Goal: Task Accomplishment & Management: Use online tool/utility

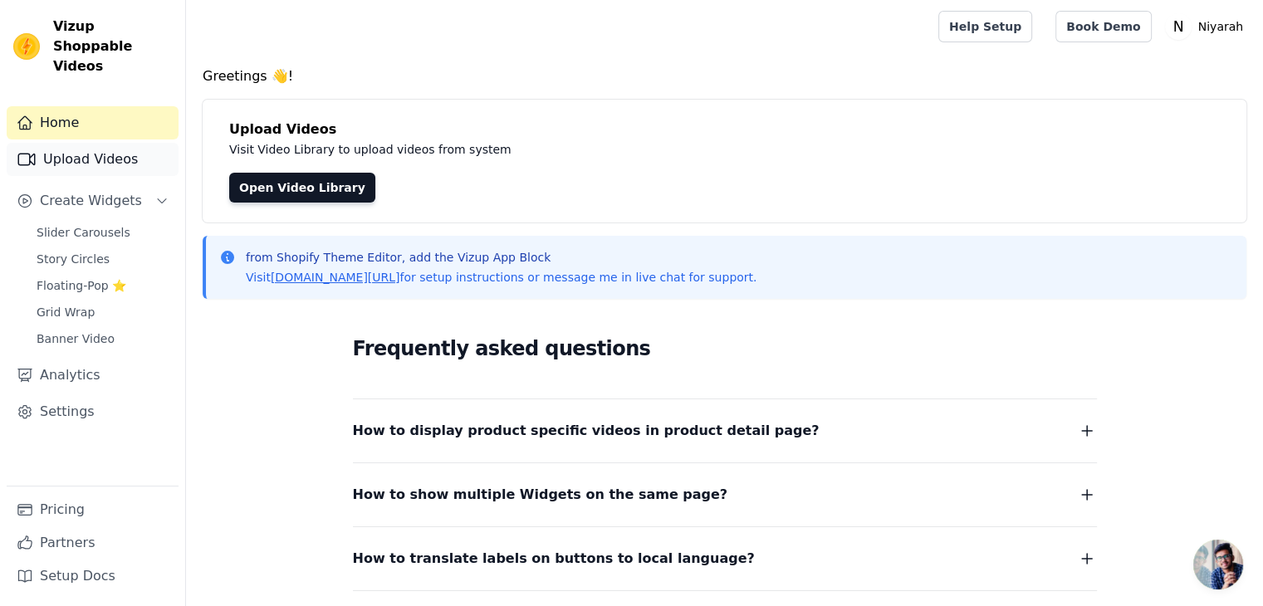
click at [94, 147] on link "Upload Videos" at bounding box center [93, 159] width 172 height 33
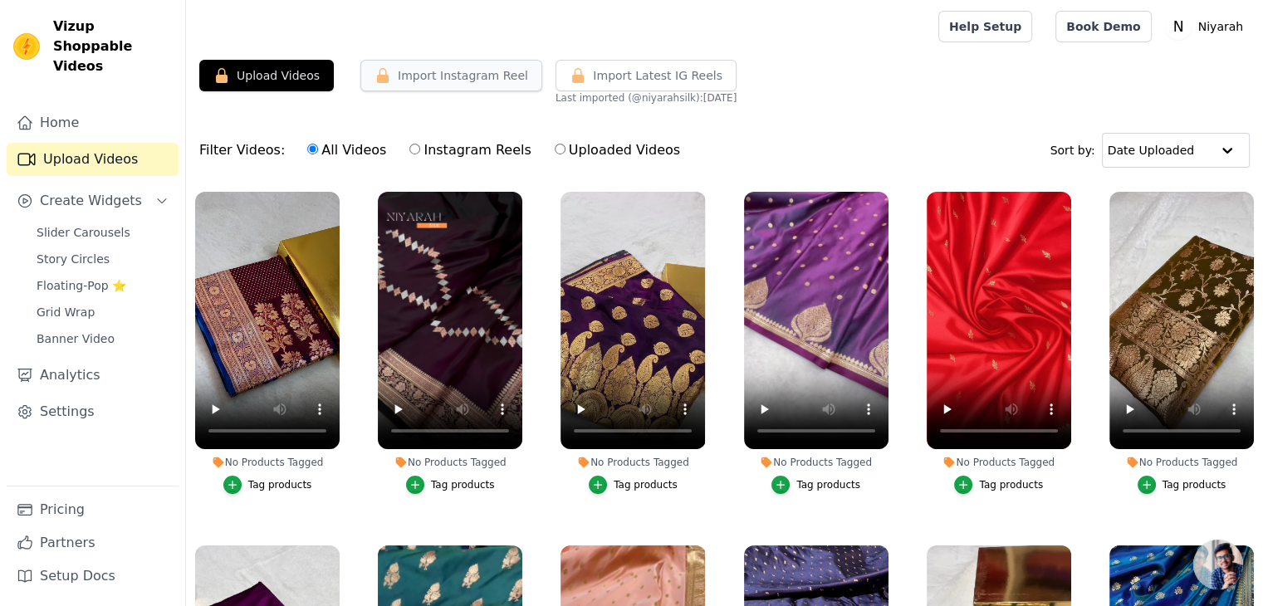
click at [468, 75] on button "Import Instagram Reel" at bounding box center [451, 76] width 182 height 32
click at [452, 67] on button "Import Instagram Reel" at bounding box center [451, 76] width 182 height 32
click at [427, 146] on label "Instagram Reels" at bounding box center [470, 151] width 123 height 22
click at [420, 146] on input "Instagram Reels" at bounding box center [414, 149] width 11 height 11
radio input "true"
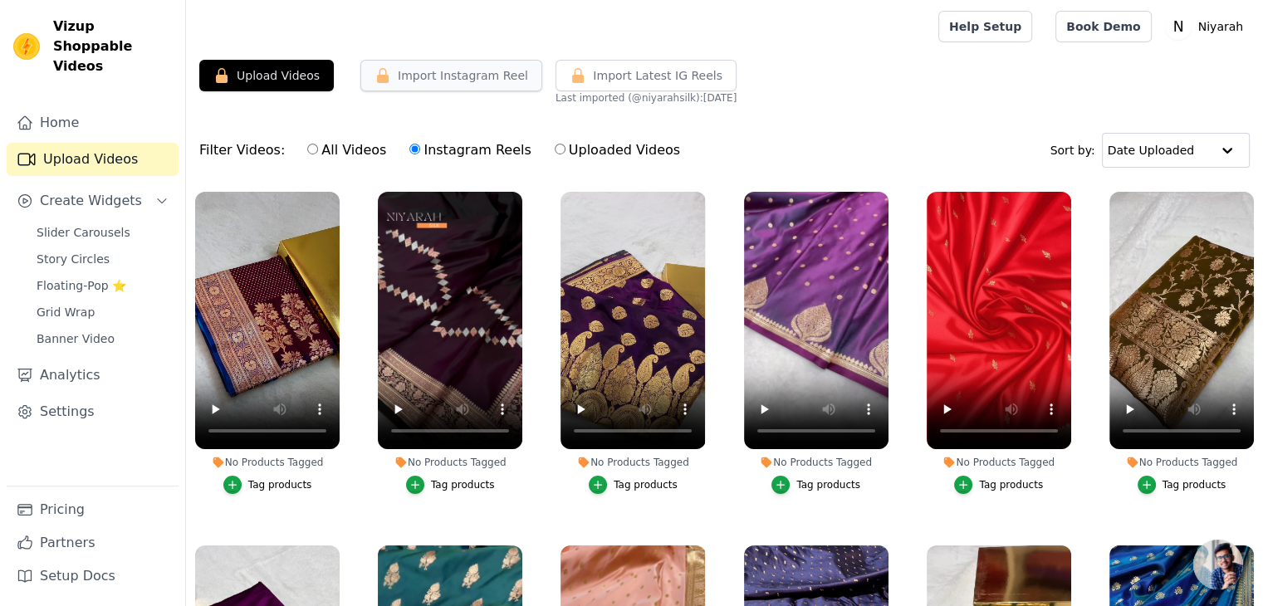
click at [435, 81] on button "Import Instagram Reel" at bounding box center [451, 76] width 182 height 32
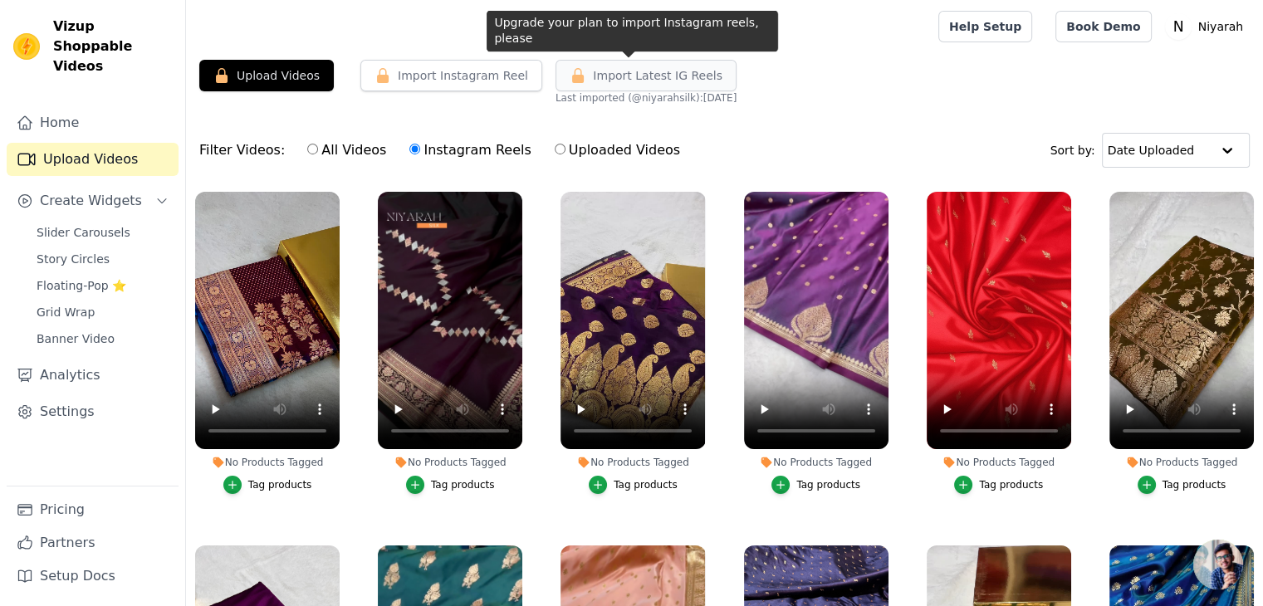
click at [593, 76] on span "Import Latest IG Reels" at bounding box center [658, 75] width 130 height 17
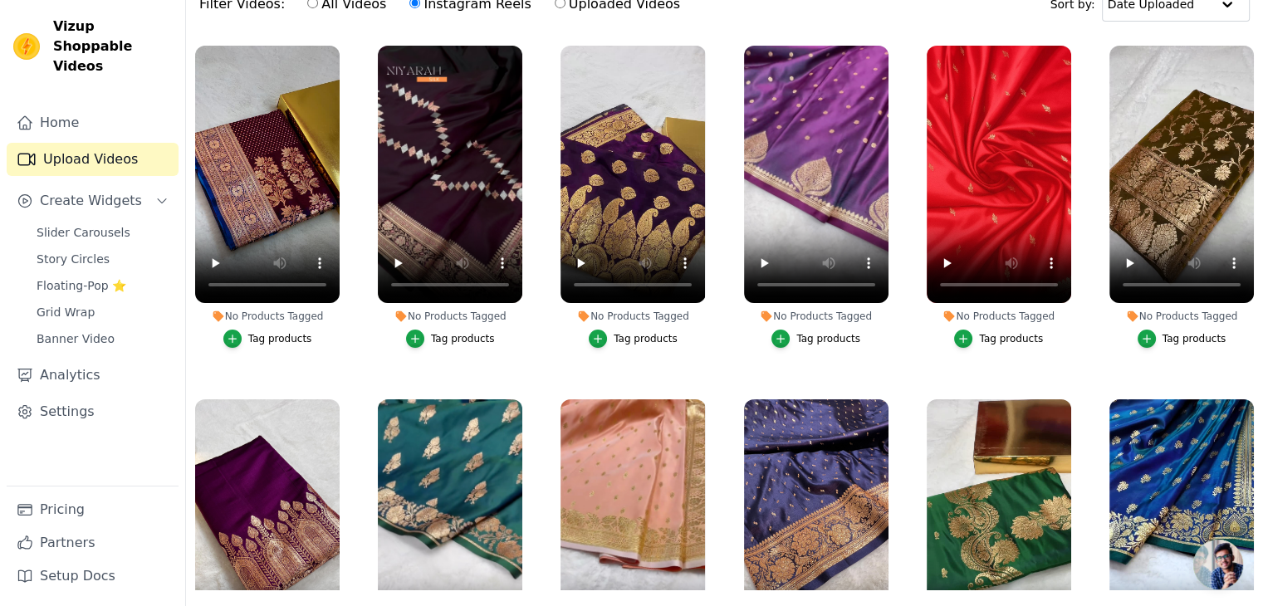
scroll to position [166, 0]
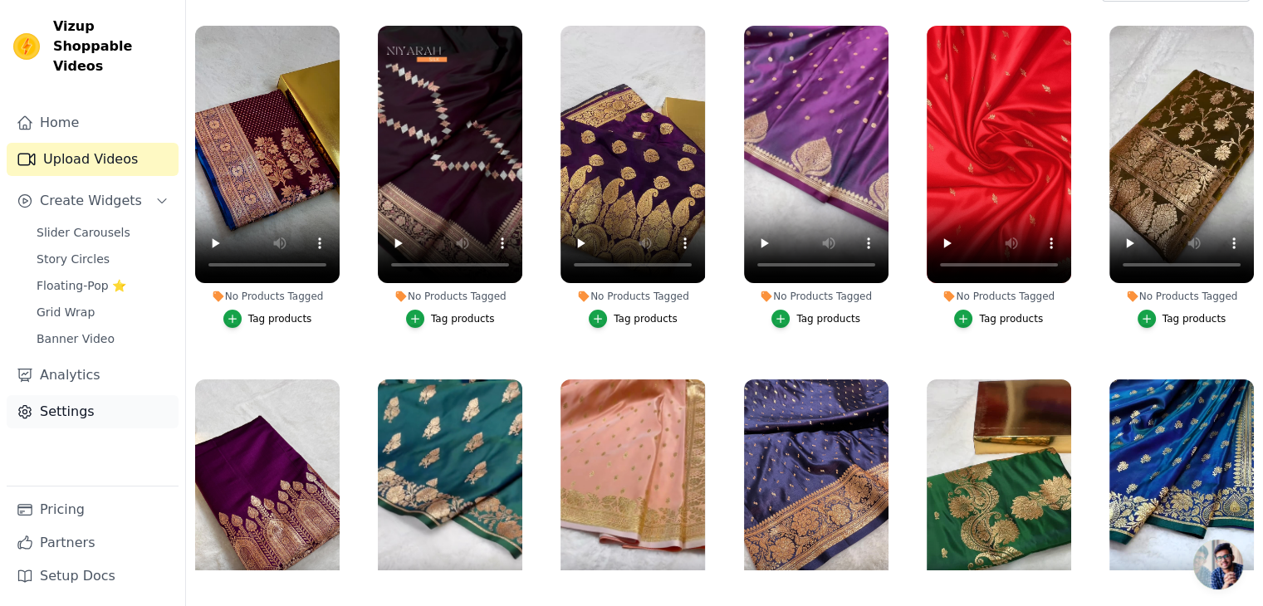
click at [66, 395] on link "Settings" at bounding box center [93, 411] width 172 height 33
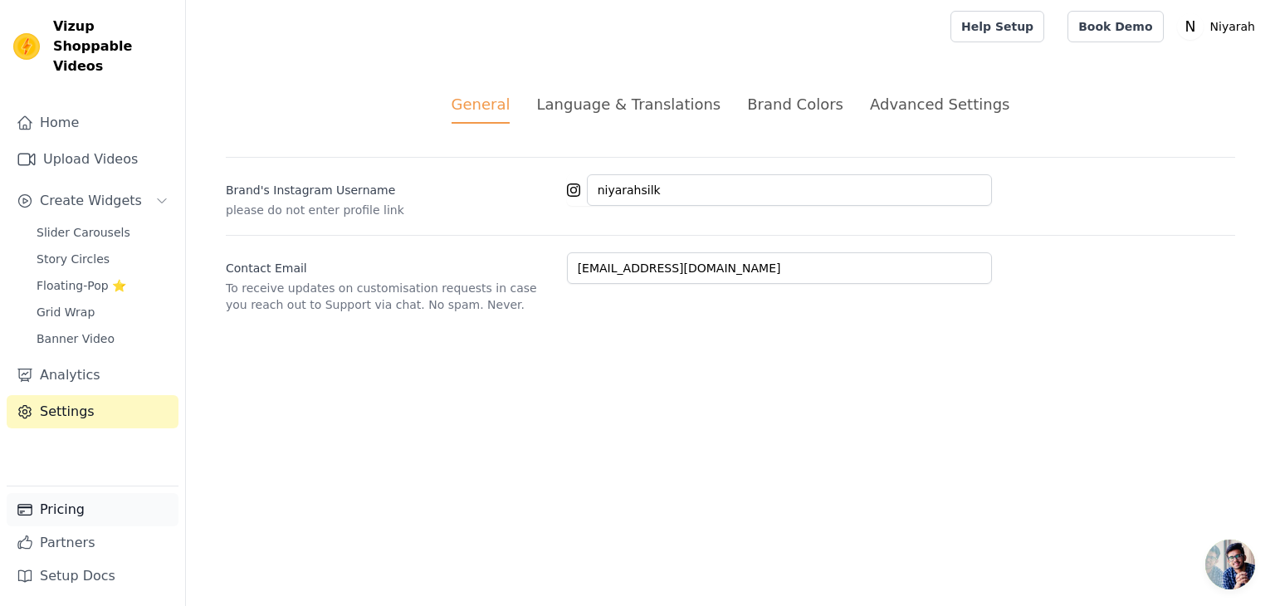
click at [80, 502] on link "Pricing" at bounding box center [93, 509] width 172 height 33
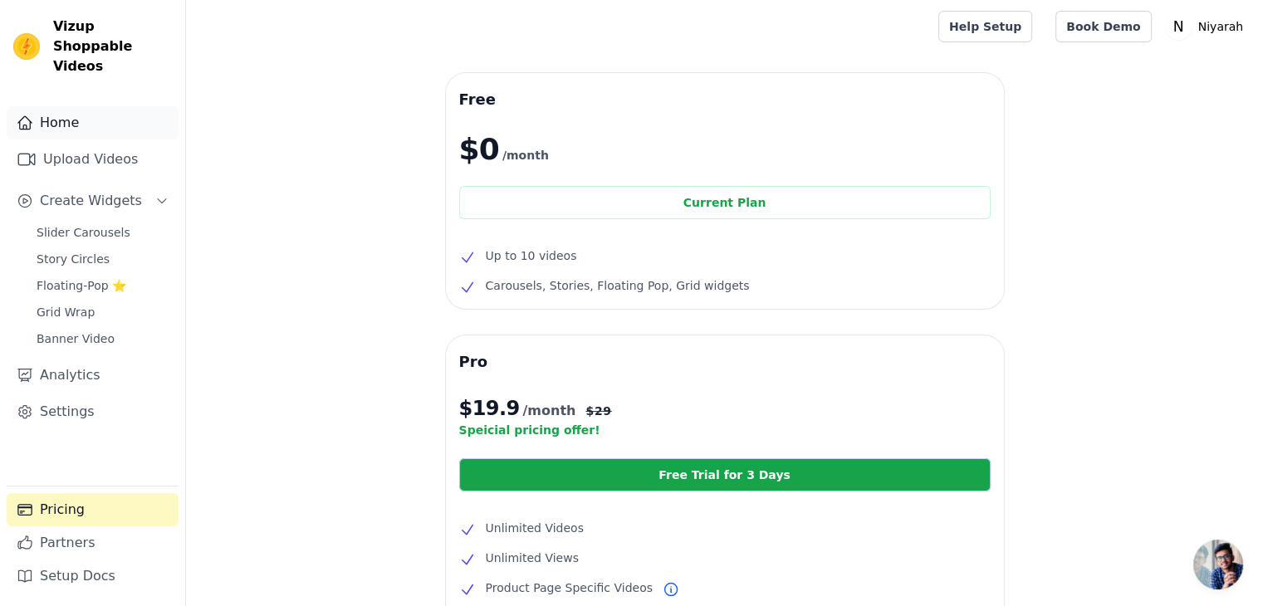
click at [71, 116] on link "Home" at bounding box center [93, 122] width 172 height 33
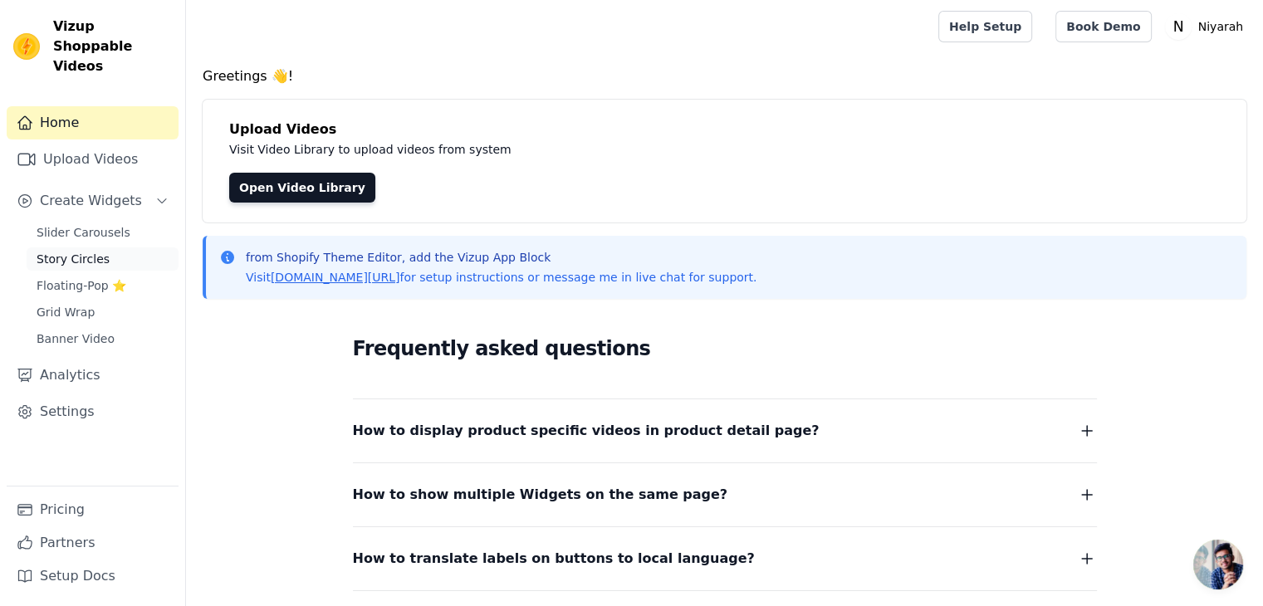
click at [62, 251] on span "Story Circles" at bounding box center [73, 259] width 73 height 17
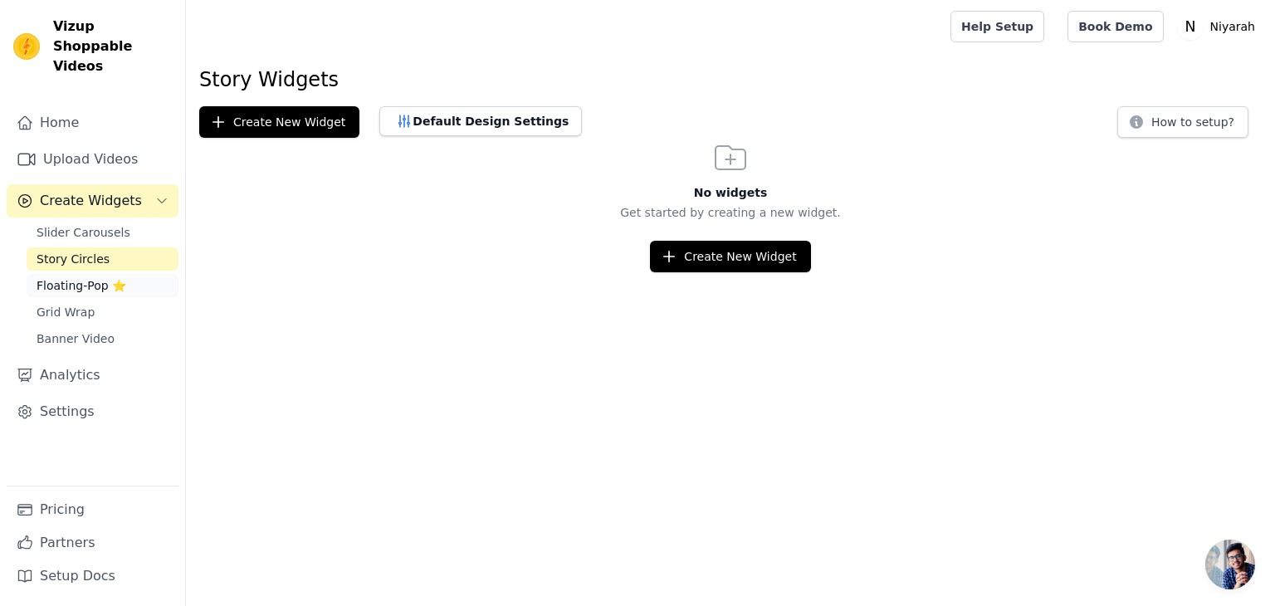
click at [86, 276] on link "Floating-Pop ⭐" at bounding box center [103, 285] width 152 height 23
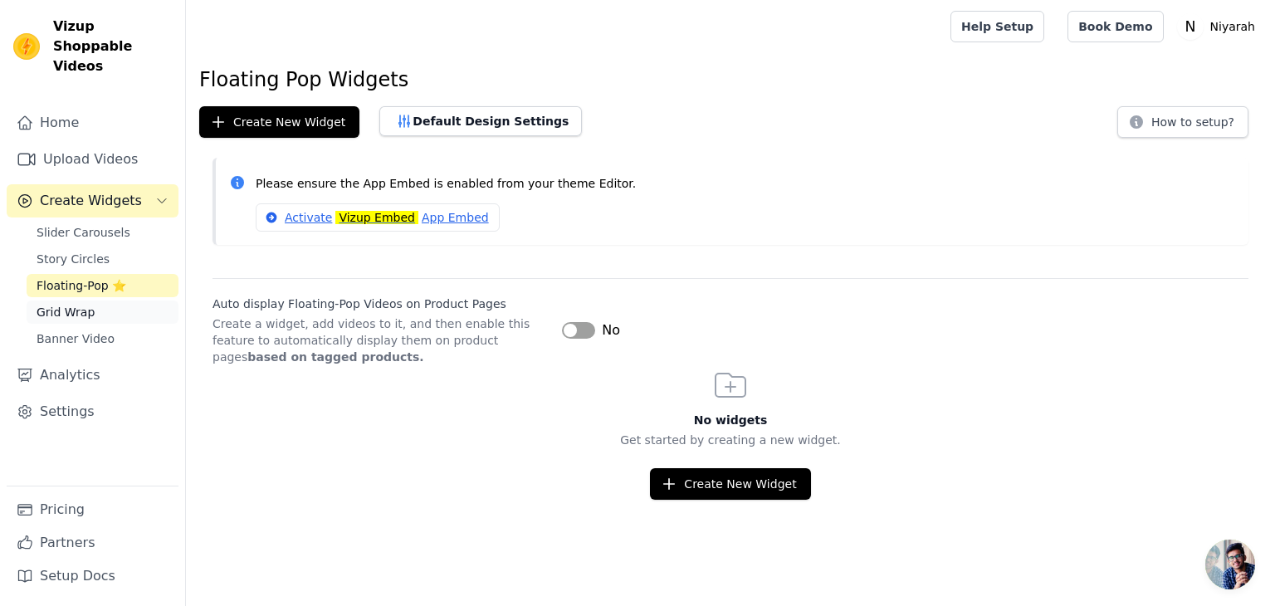
click at [96, 301] on link "Grid Wrap" at bounding box center [103, 312] width 152 height 23
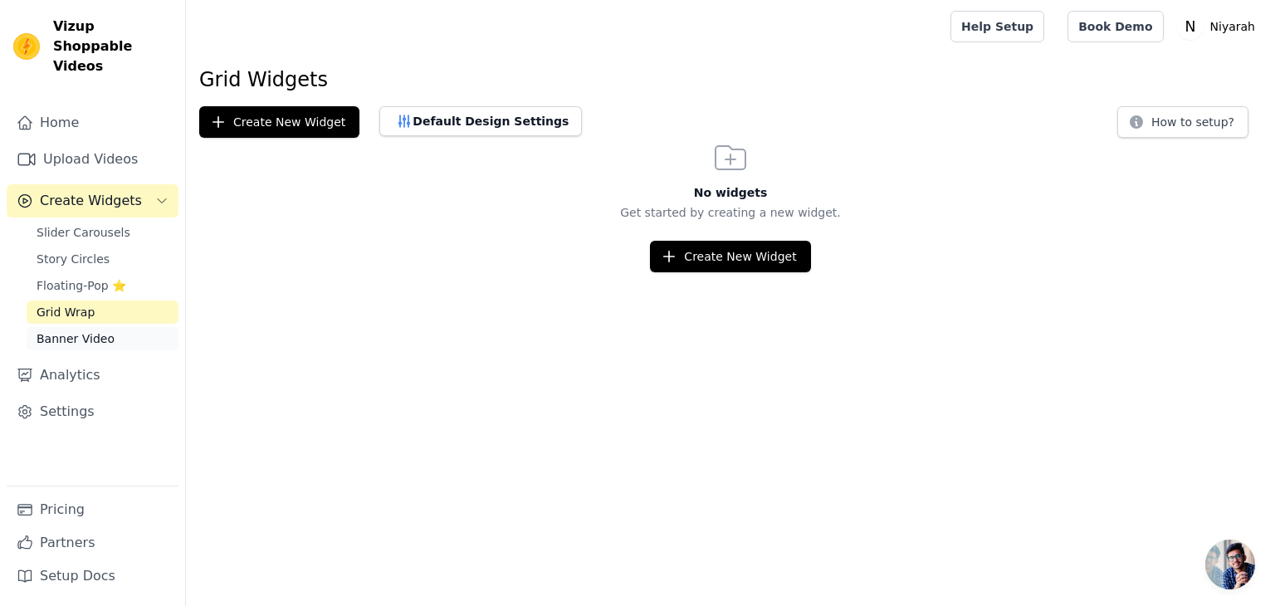
click at [105, 327] on link "Banner Video" at bounding box center [103, 338] width 152 height 23
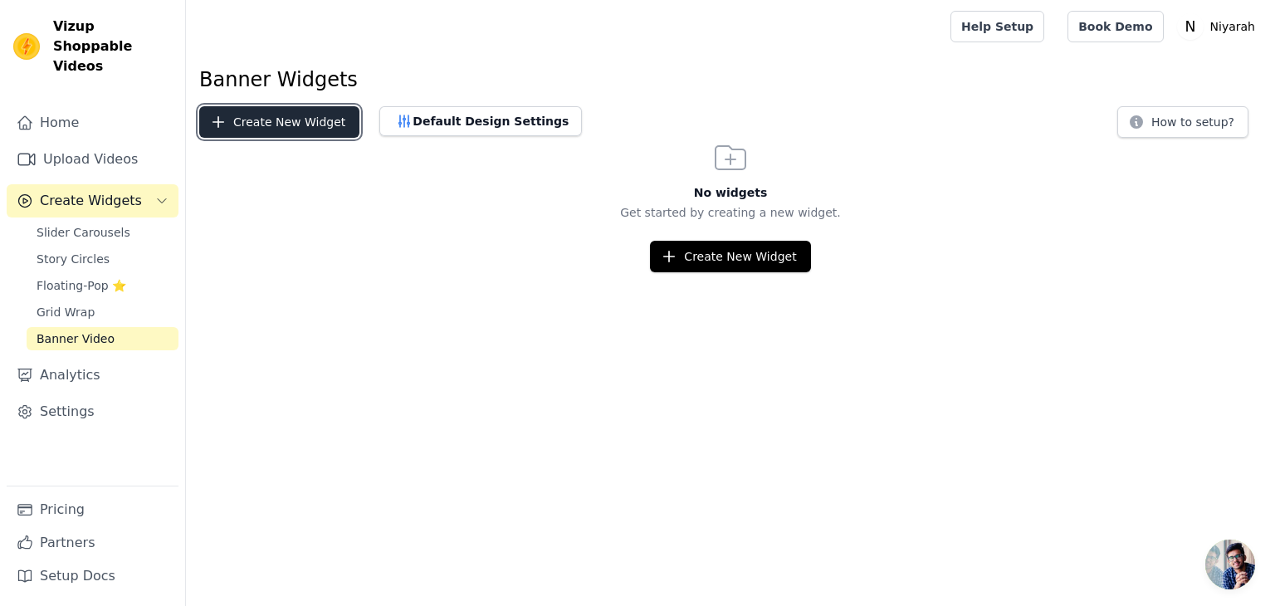
click at [286, 130] on button "Create New Widget" at bounding box center [279, 122] width 160 height 32
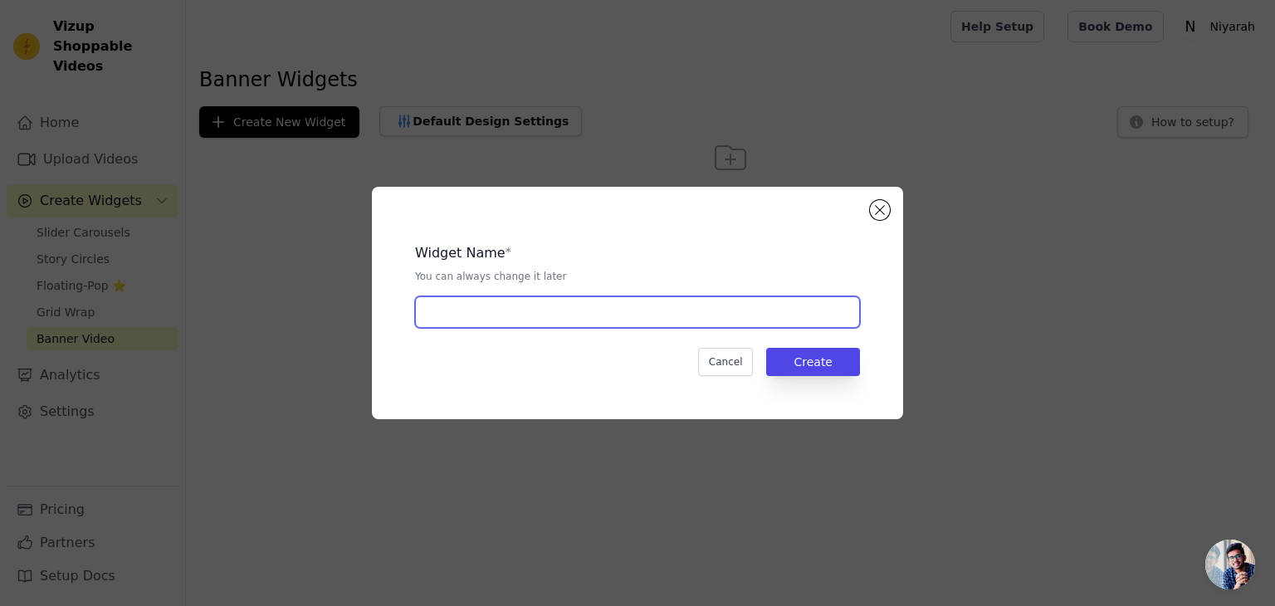
click at [518, 316] on input "text" at bounding box center [637, 312] width 445 height 32
type input "6th65hy6"
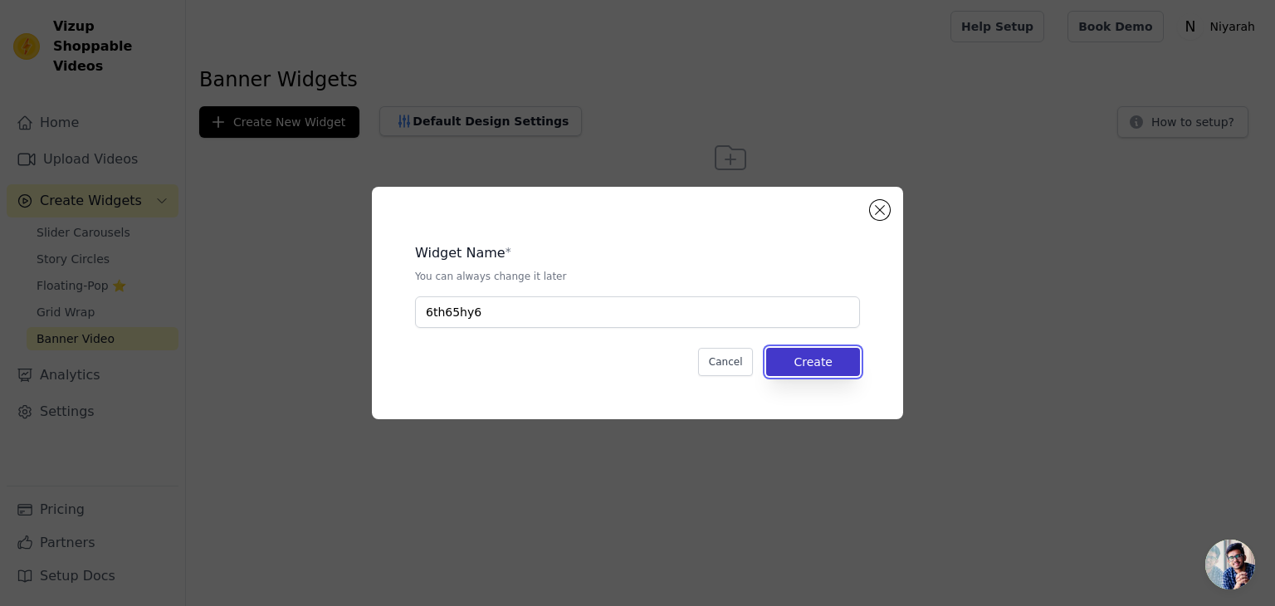
click at [808, 365] on button "Create" at bounding box center [813, 362] width 94 height 28
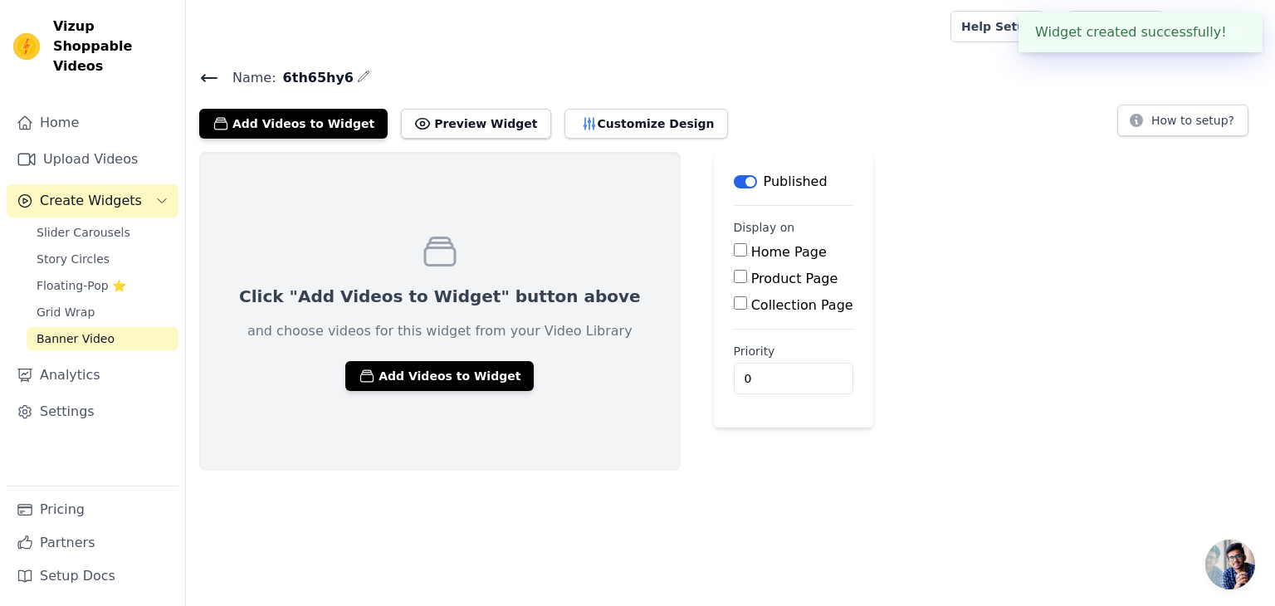
click at [734, 277] on input "Product Page" at bounding box center [740, 276] width 13 height 13
checkbox input "true"
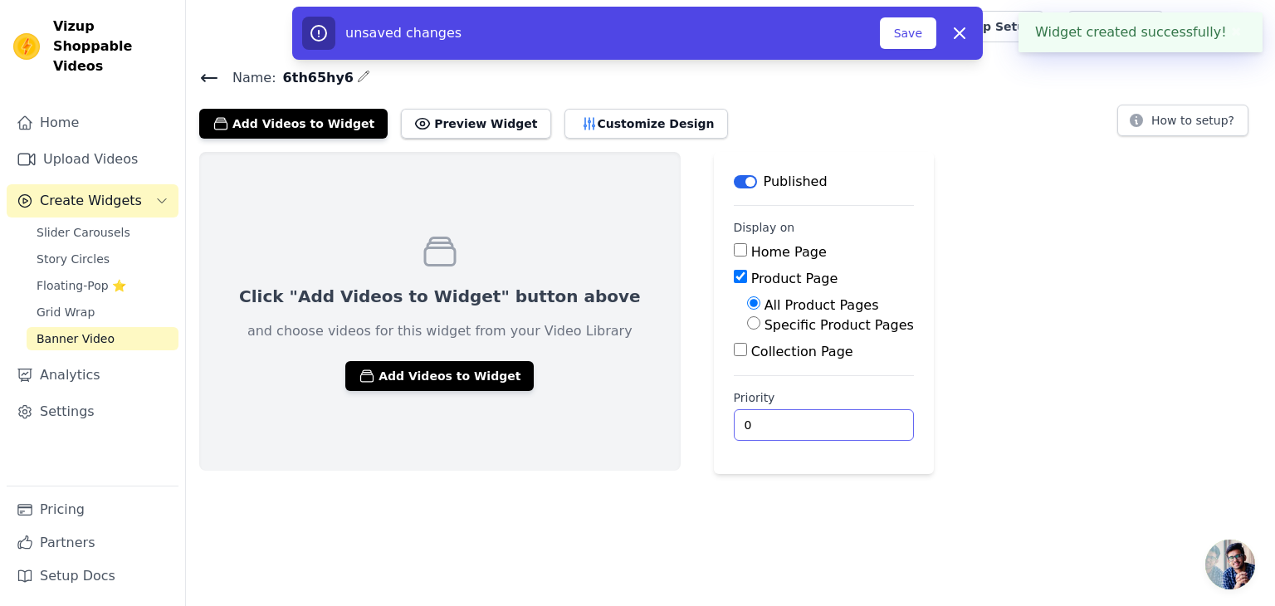
click at [734, 409] on input "0" at bounding box center [824, 425] width 180 height 32
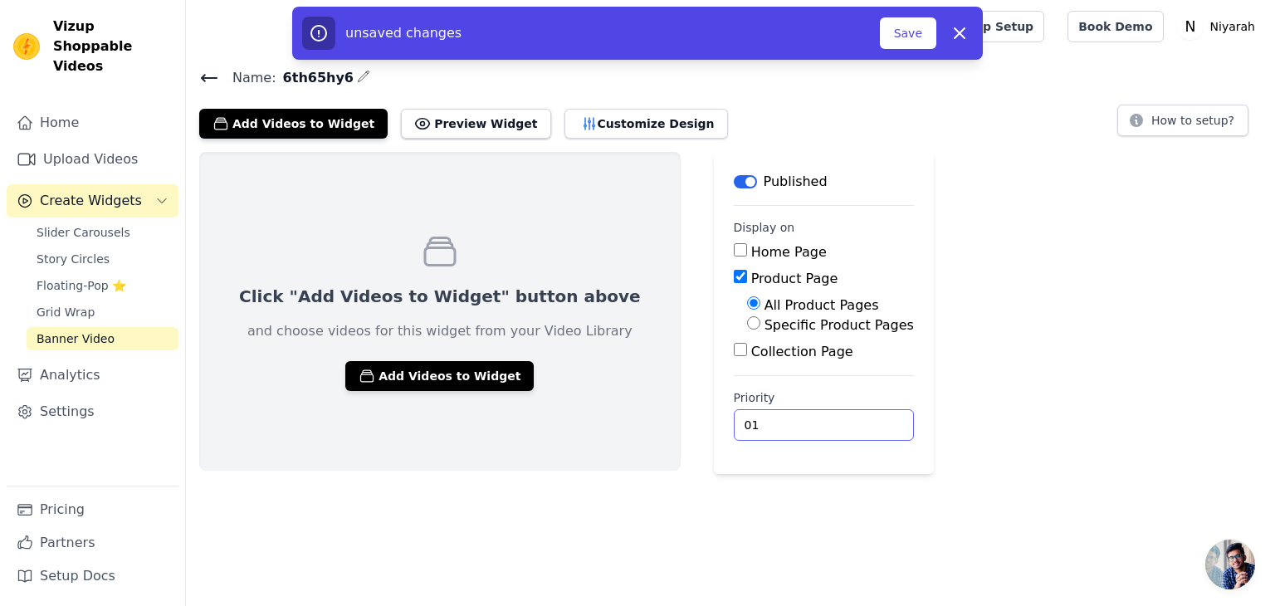
type input "0"
type input "1"
click at [467, 357] on div "Click "Add Videos to Widget" button above and choose videos for this widget fro…" at bounding box center [440, 311] width 482 height 319
click at [469, 362] on button "Add Videos to Widget" at bounding box center [439, 376] width 188 height 30
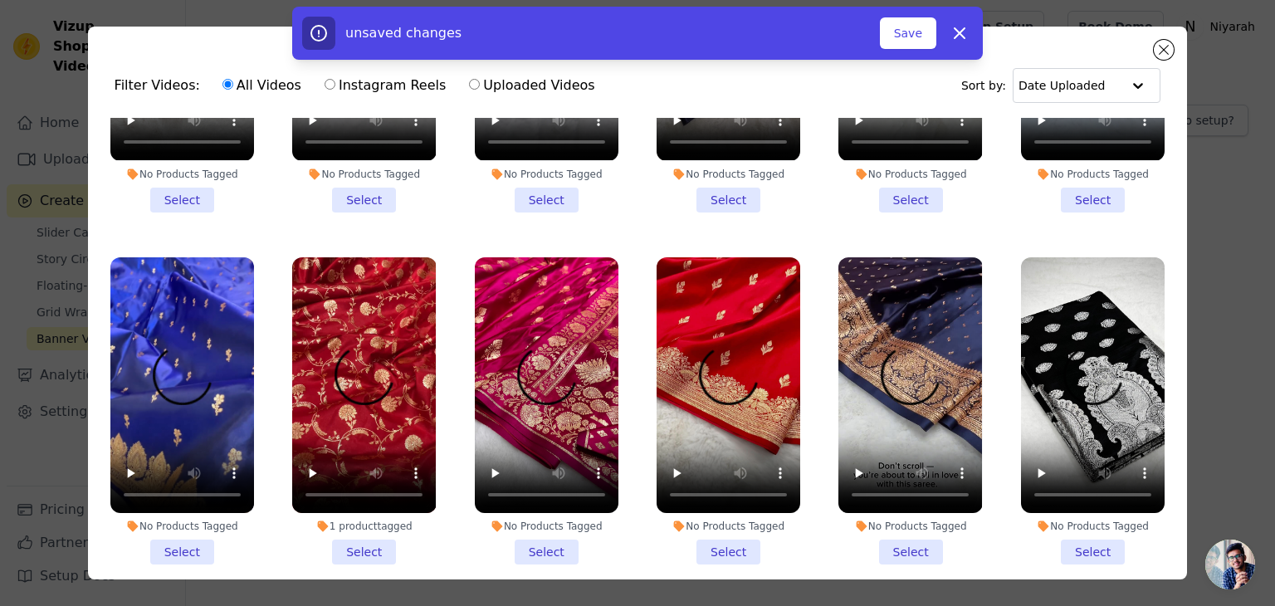
scroll to position [664, 0]
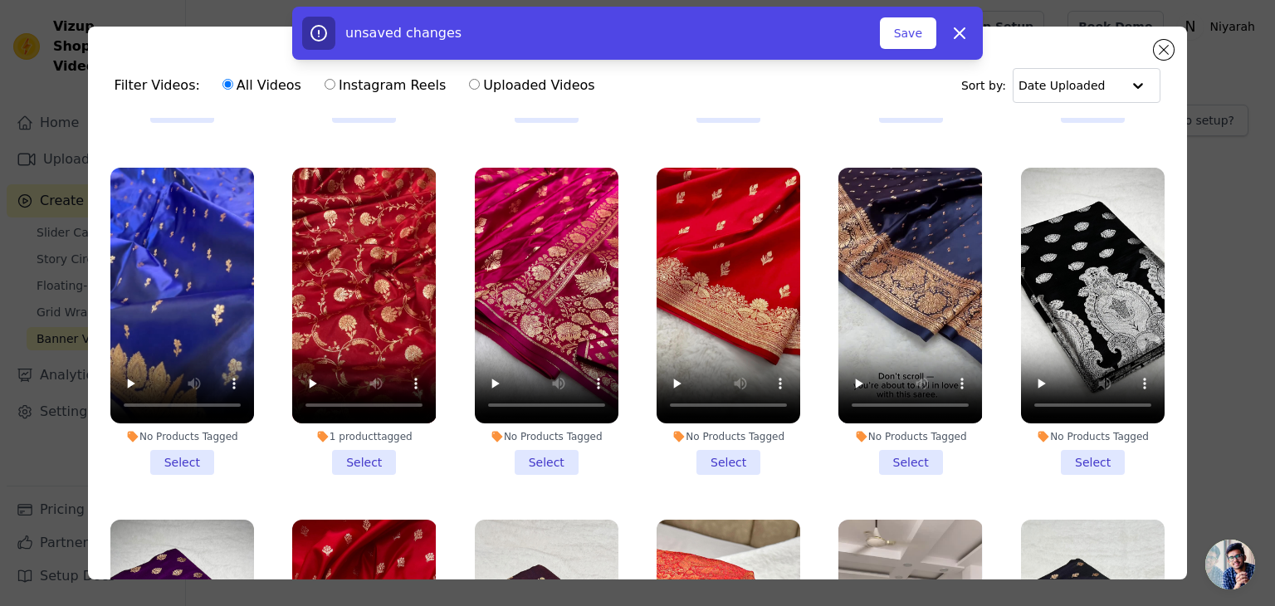
click at [713, 446] on li "No Products Tagged Select" at bounding box center [729, 321] width 144 height 307
click at [0, 0] on input "No Products Tagged Select" at bounding box center [0, 0] width 0 height 0
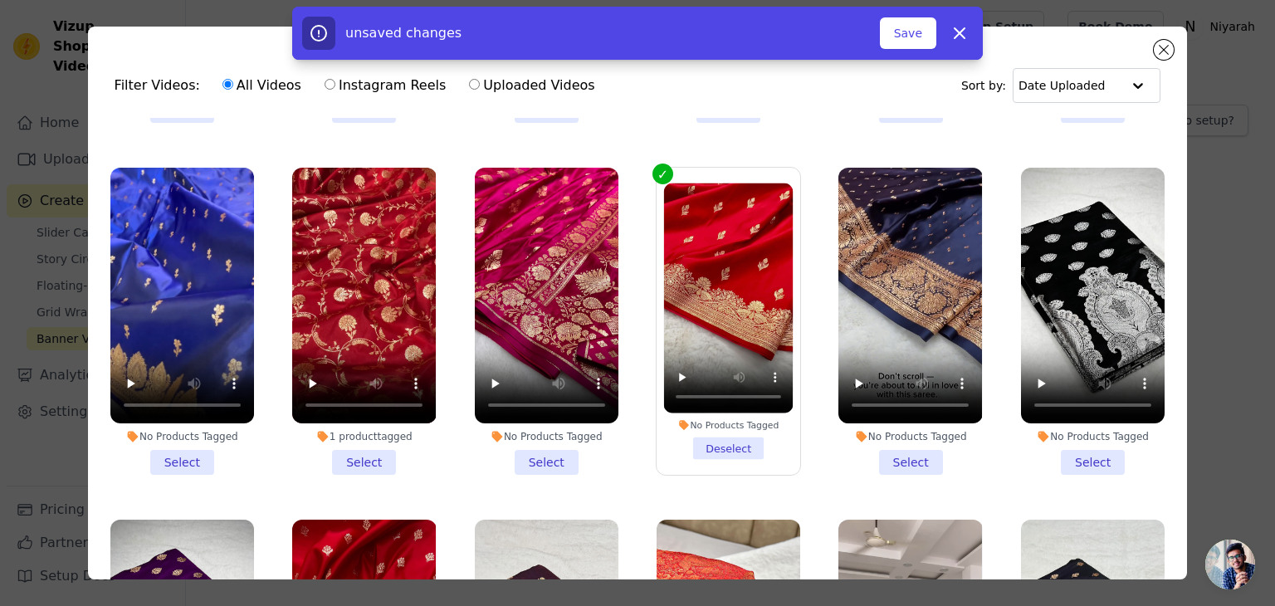
click at [710, 423] on li "No Products Tagged Deselect" at bounding box center [729, 321] width 130 height 277
click at [0, 0] on input "No Products Tagged Deselect" at bounding box center [0, 0] width 0 height 0
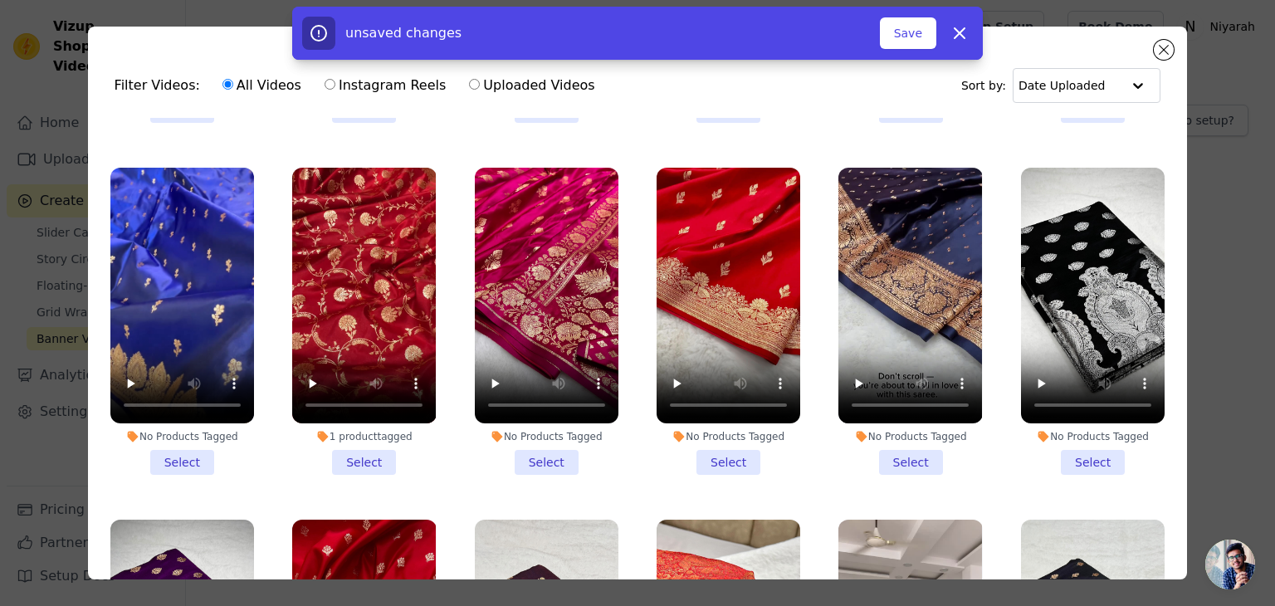
click at [710, 426] on li "No Products Tagged Select" at bounding box center [729, 321] width 144 height 307
click at [0, 0] on input "No Products Tagged Select" at bounding box center [0, 0] width 0 height 0
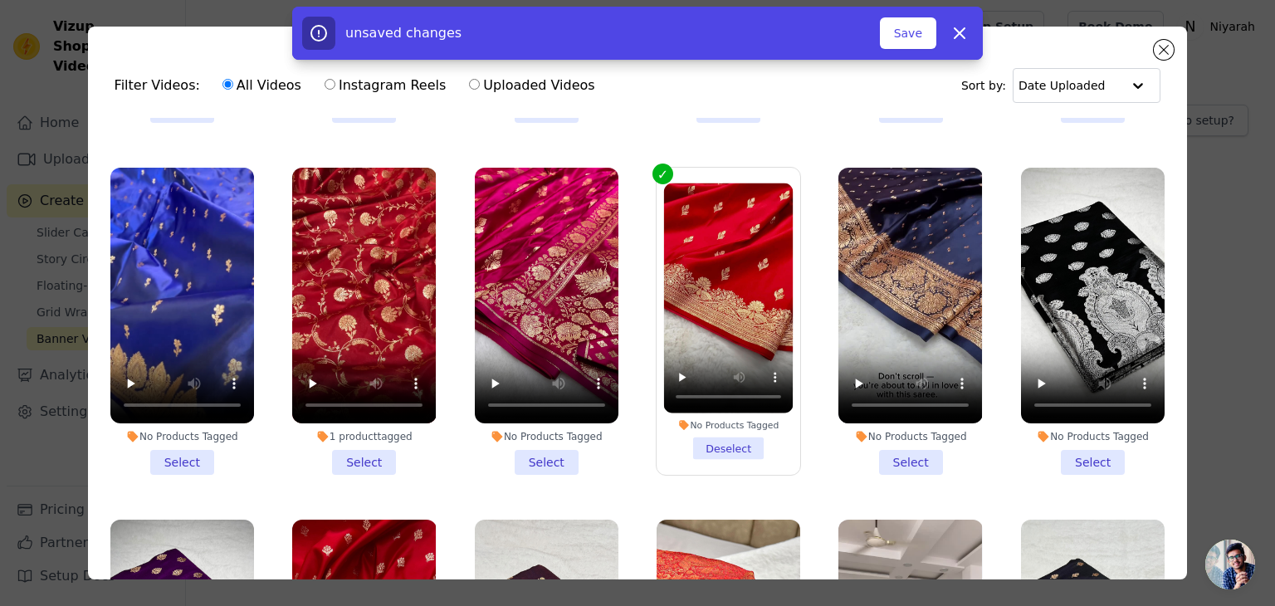
click at [901, 436] on li "No Products Tagged Select" at bounding box center [911, 321] width 144 height 307
click at [0, 0] on input "No Products Tagged Select" at bounding box center [0, 0] width 0 height 0
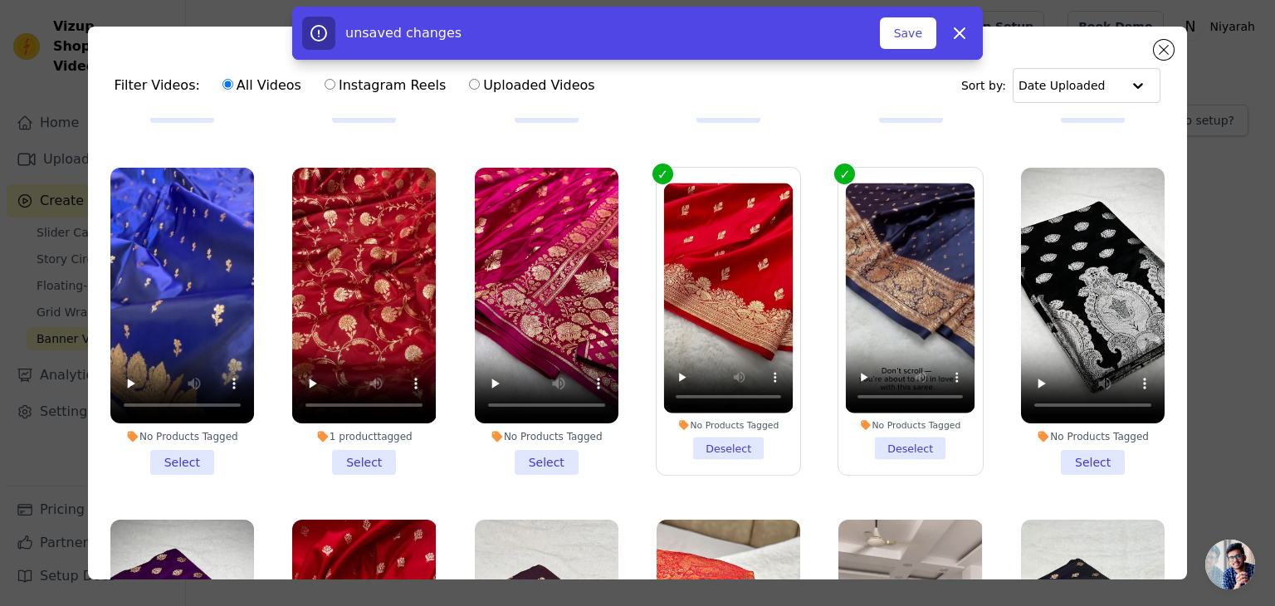
click at [1092, 443] on li "No Products Tagged Select" at bounding box center [1093, 321] width 144 height 307
click at [0, 0] on input "No Products Tagged Select" at bounding box center [0, 0] width 0 height 0
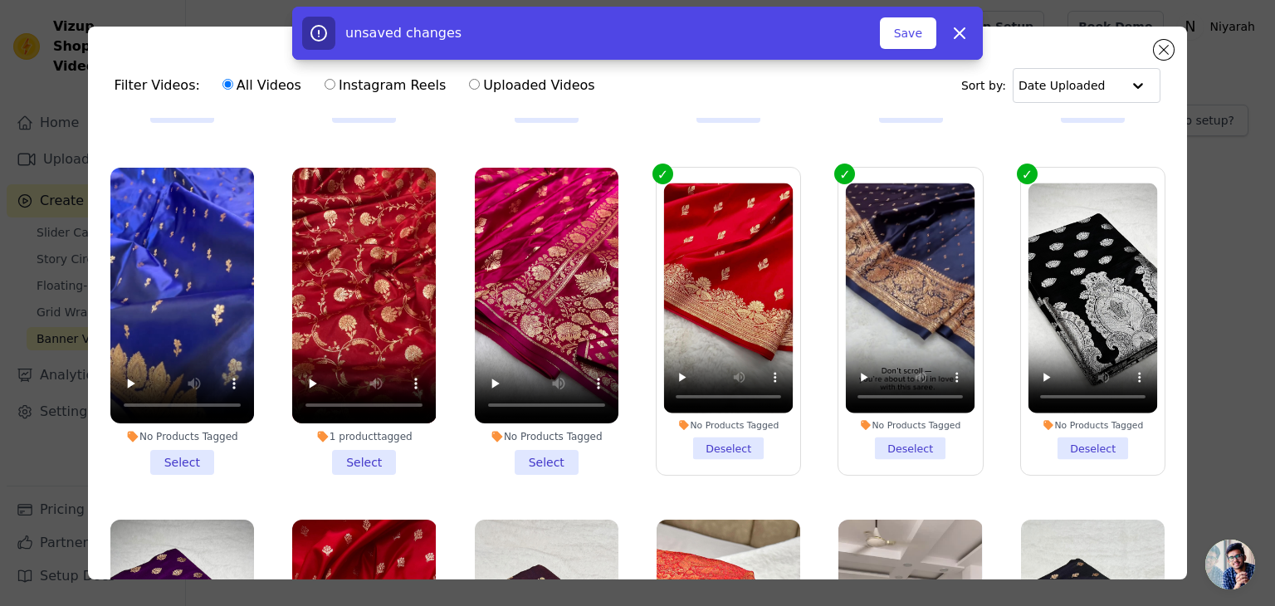
click at [536, 446] on li "No Products Tagged Select" at bounding box center [547, 321] width 144 height 307
click at [0, 0] on input "No Products Tagged Select" at bounding box center [0, 0] width 0 height 0
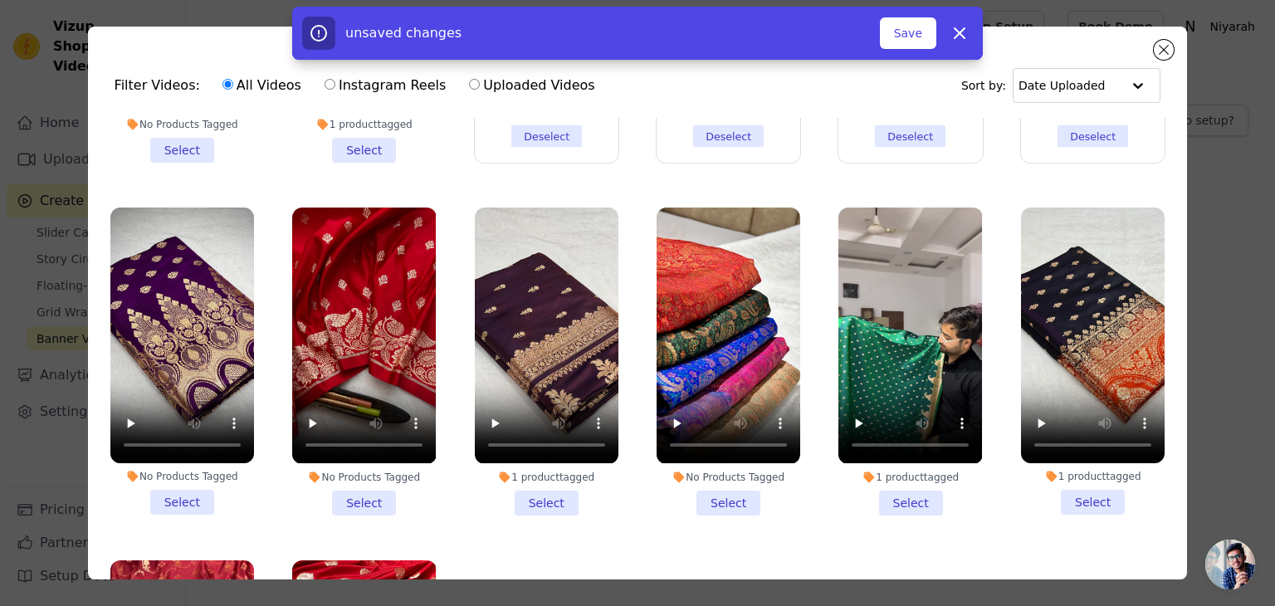
scroll to position [996, 0]
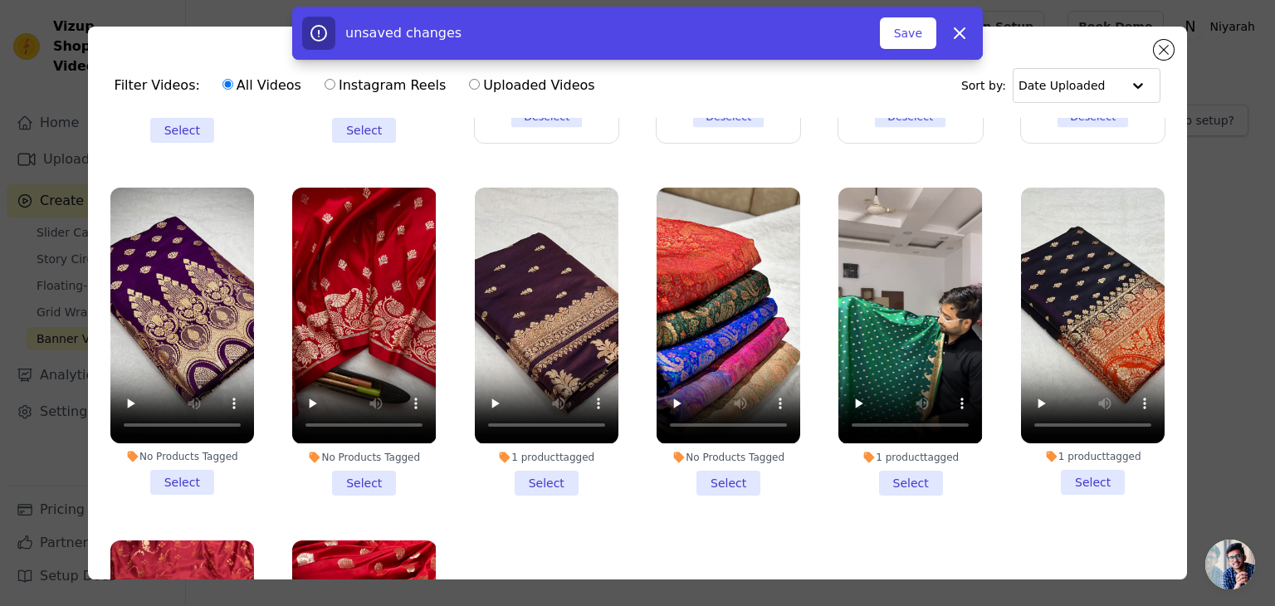
click at [367, 456] on li "No Products Tagged Select" at bounding box center [364, 341] width 144 height 307
click at [0, 0] on input "No Products Tagged Select" at bounding box center [0, 0] width 0 height 0
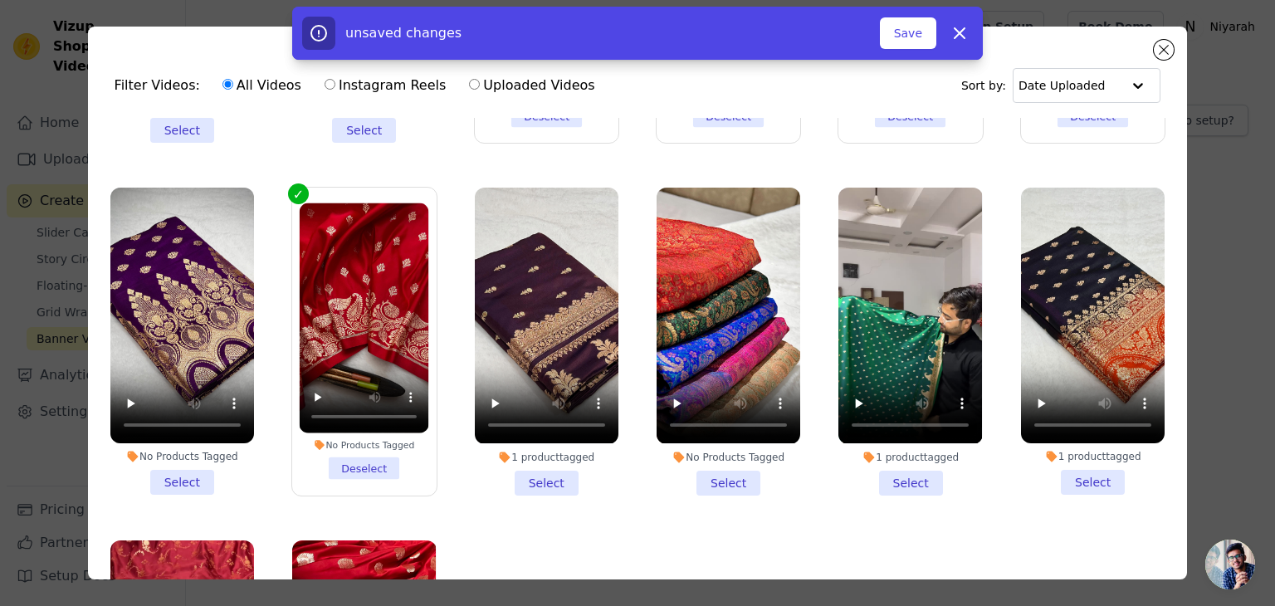
click at [193, 457] on li "No Products Tagged Select" at bounding box center [182, 341] width 144 height 307
click at [0, 0] on input "No Products Tagged Select" at bounding box center [0, 0] width 0 height 0
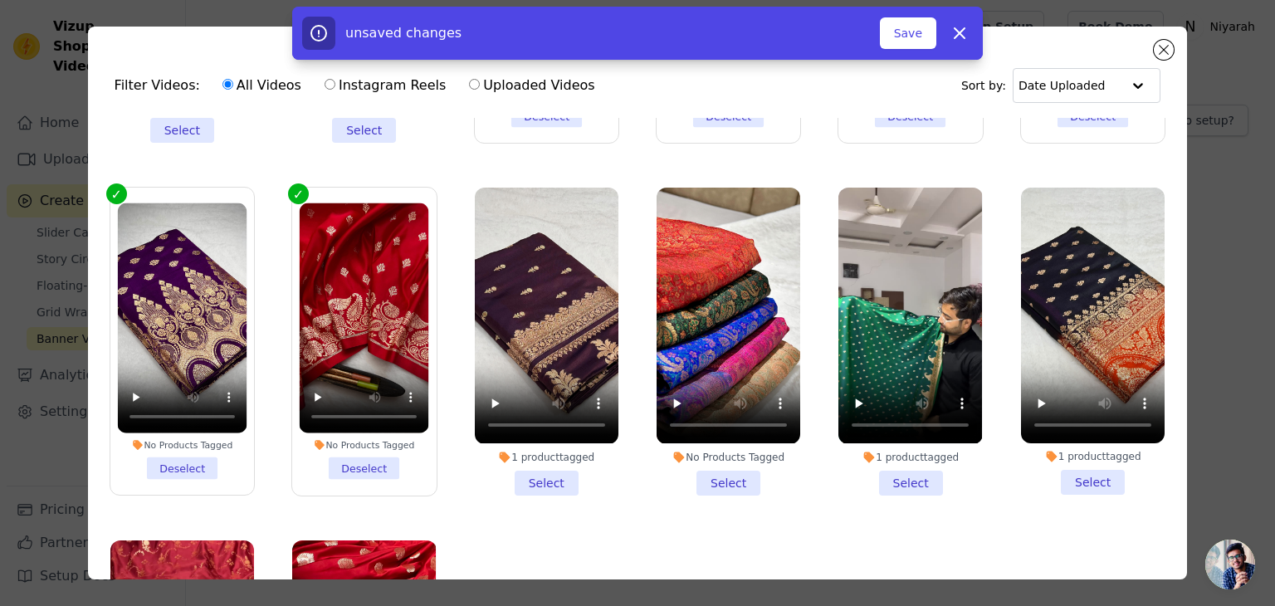
click at [535, 456] on li "1 product tagged Select" at bounding box center [547, 341] width 144 height 307
click at [0, 0] on input "1 product tagged Select" at bounding box center [0, 0] width 0 height 0
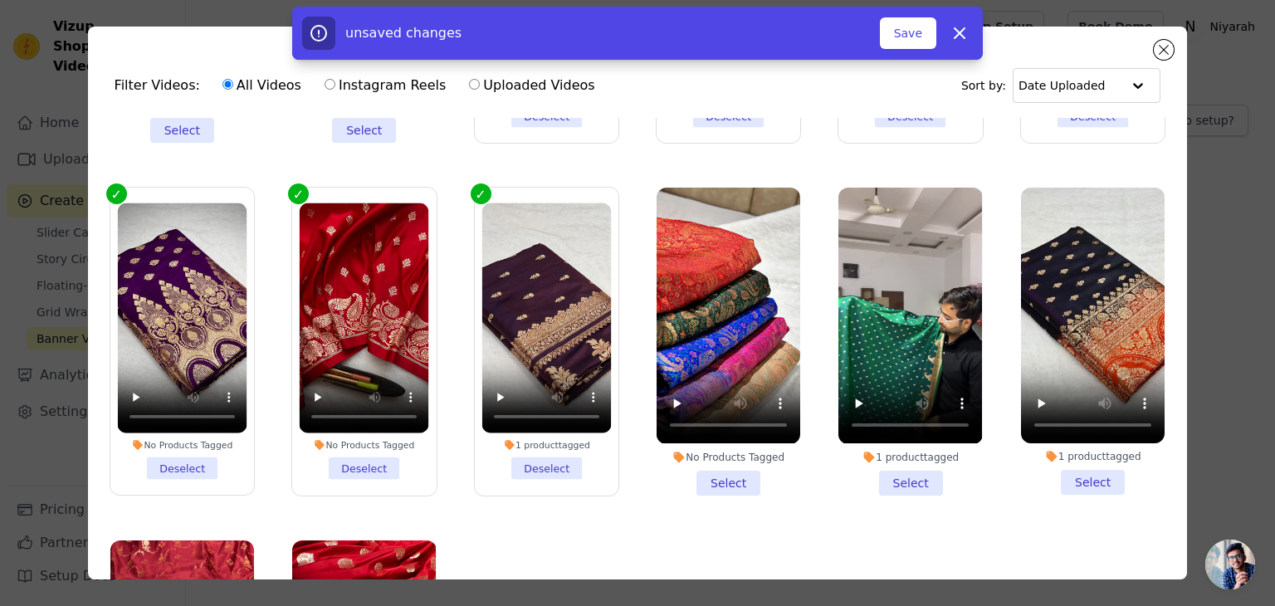
click at [883, 454] on li "1 product tagged Select" at bounding box center [911, 341] width 144 height 307
click at [0, 0] on input "1 product tagged Select" at bounding box center [0, 0] width 0 height 0
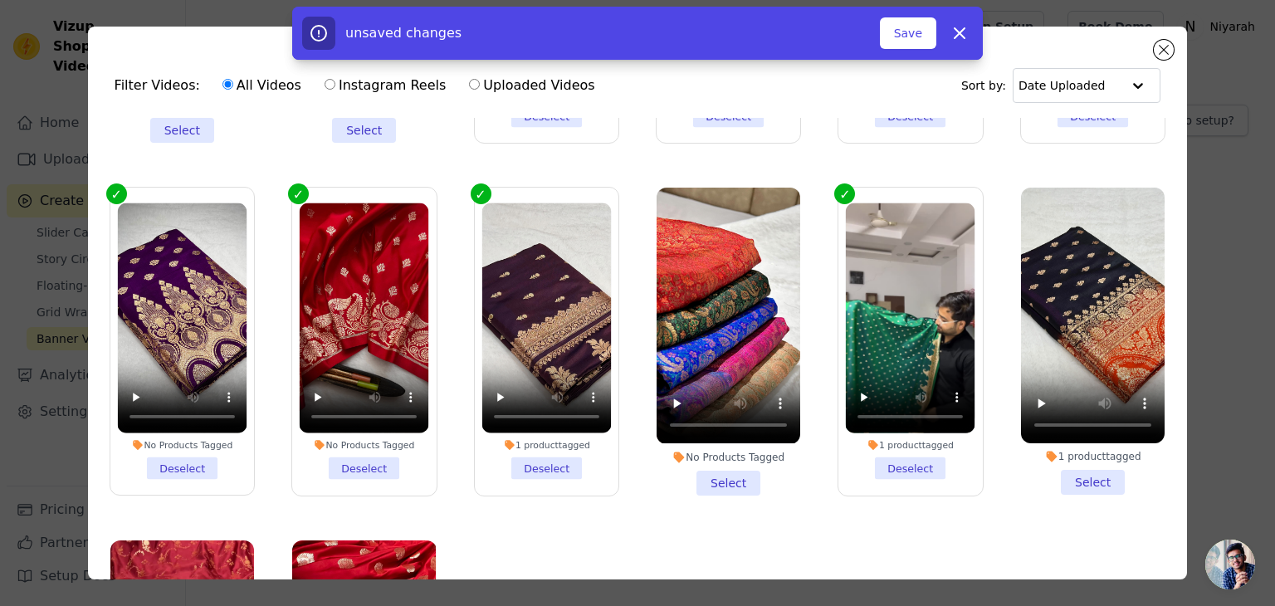
click at [1080, 451] on li "1 product tagged Select" at bounding box center [1093, 341] width 144 height 307
click at [0, 0] on input "1 product tagged Select" at bounding box center [0, 0] width 0 height 0
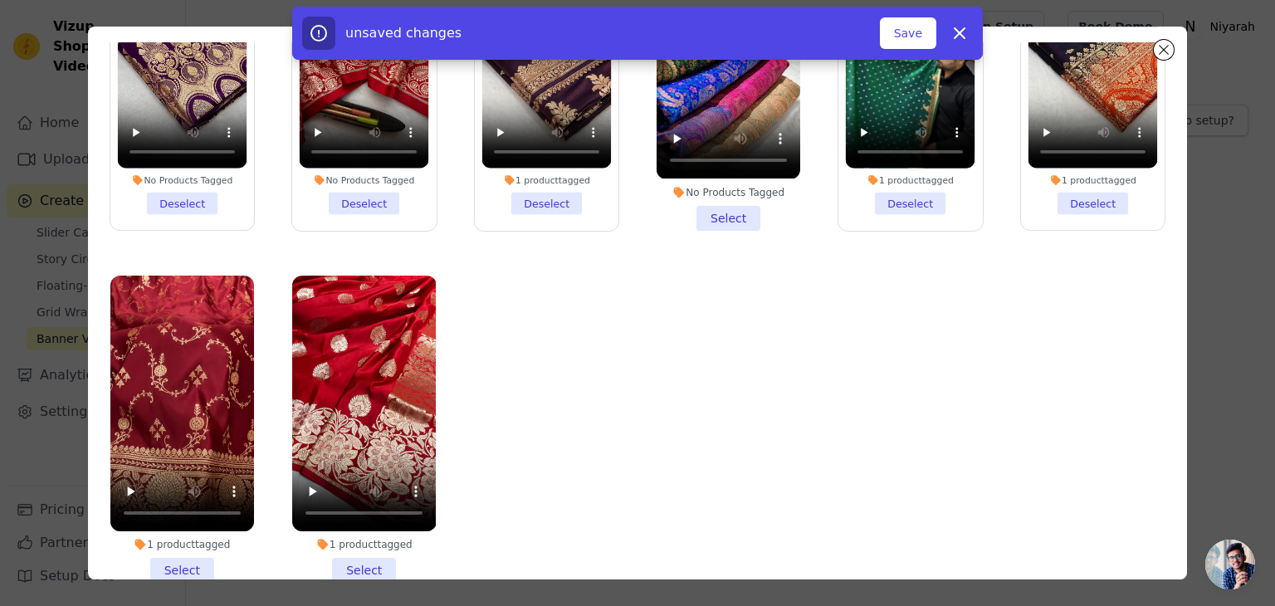
scroll to position [144, 0]
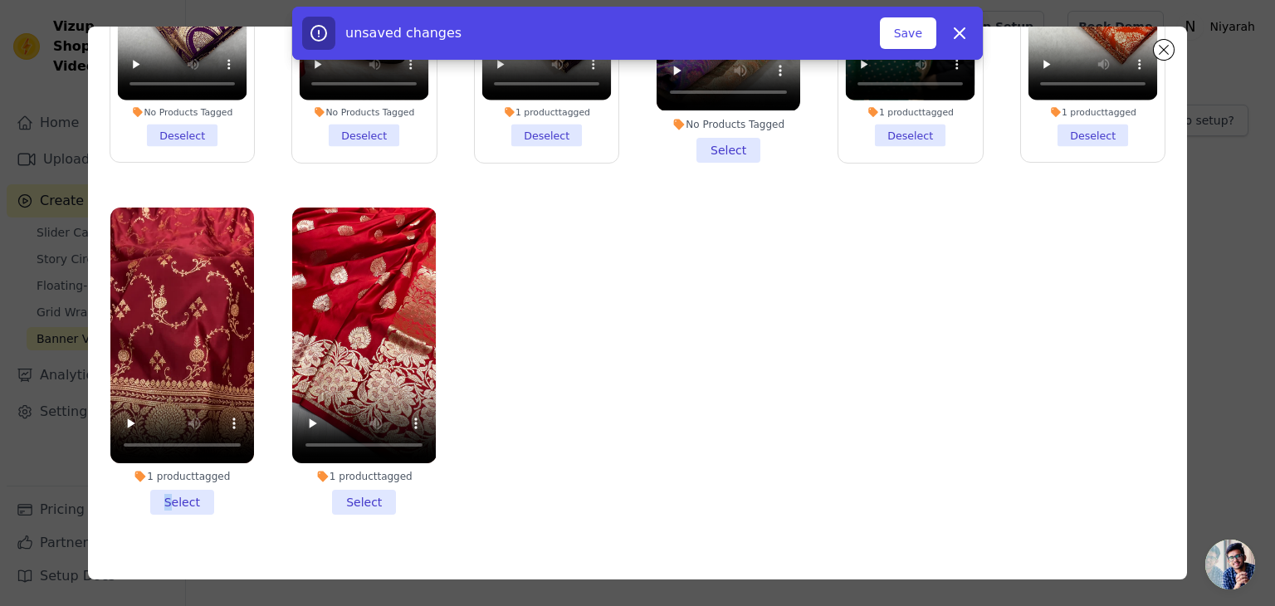
click at [169, 463] on li "1 product tagged Select" at bounding box center [182, 361] width 144 height 307
click at [373, 466] on li "1 product tagged Select" at bounding box center [364, 361] width 144 height 307
click at [0, 0] on input "1 product tagged Select" at bounding box center [0, 0] width 0 height 0
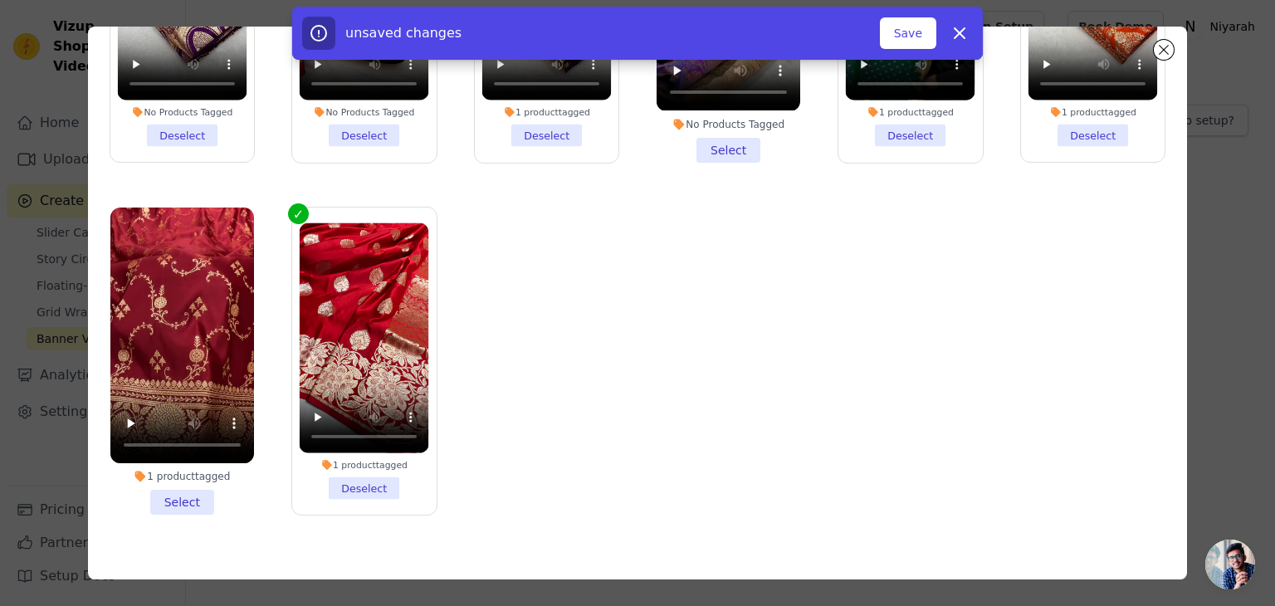
click at [178, 472] on li "1 product tagged Select" at bounding box center [182, 361] width 144 height 307
click at [0, 0] on input "1 product tagged Select" at bounding box center [0, 0] width 0 height 0
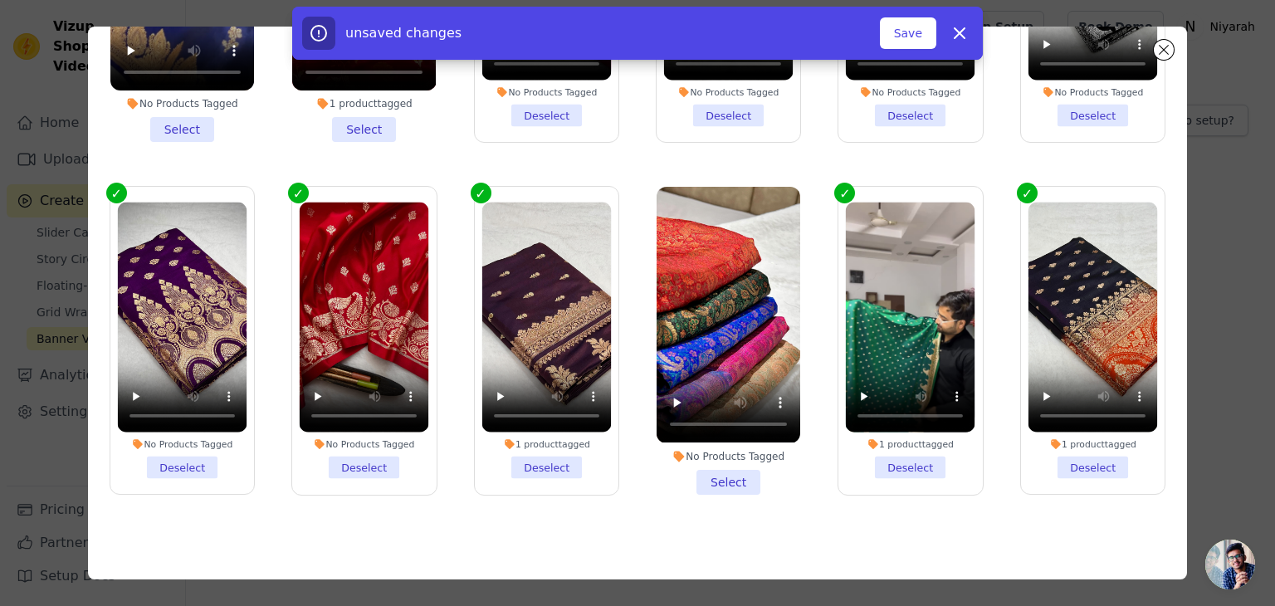
scroll to position [605, 0]
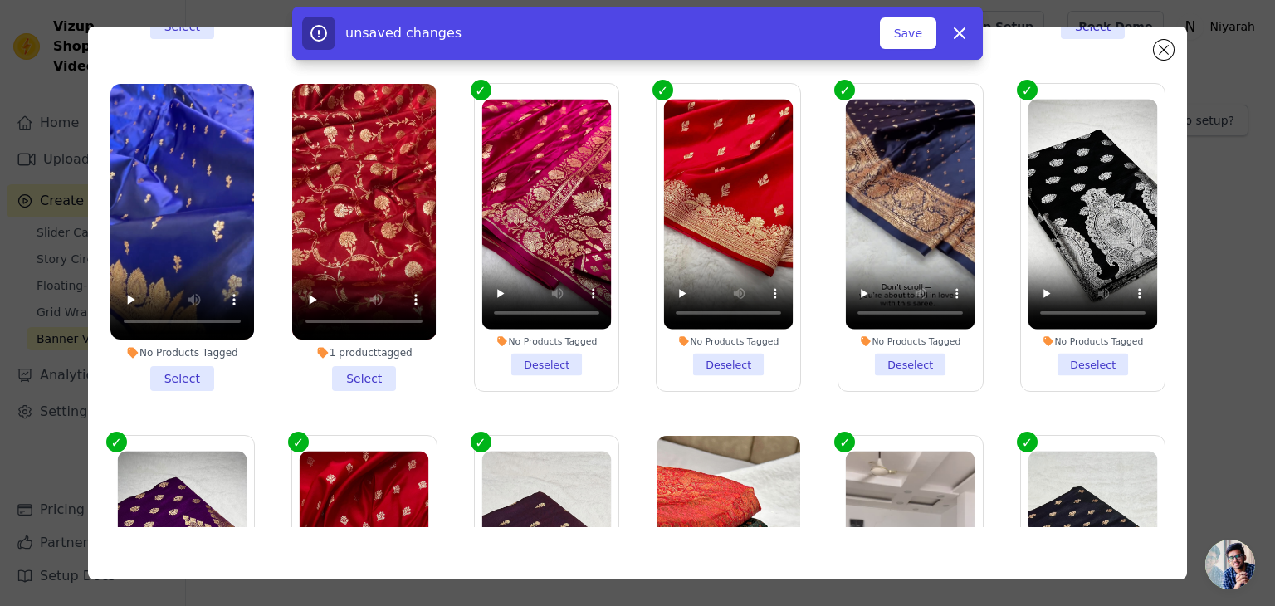
click at [173, 360] on li "No Products Tagged Select" at bounding box center [182, 237] width 144 height 307
click at [0, 0] on input "No Products Tagged Select" at bounding box center [0, 0] width 0 height 0
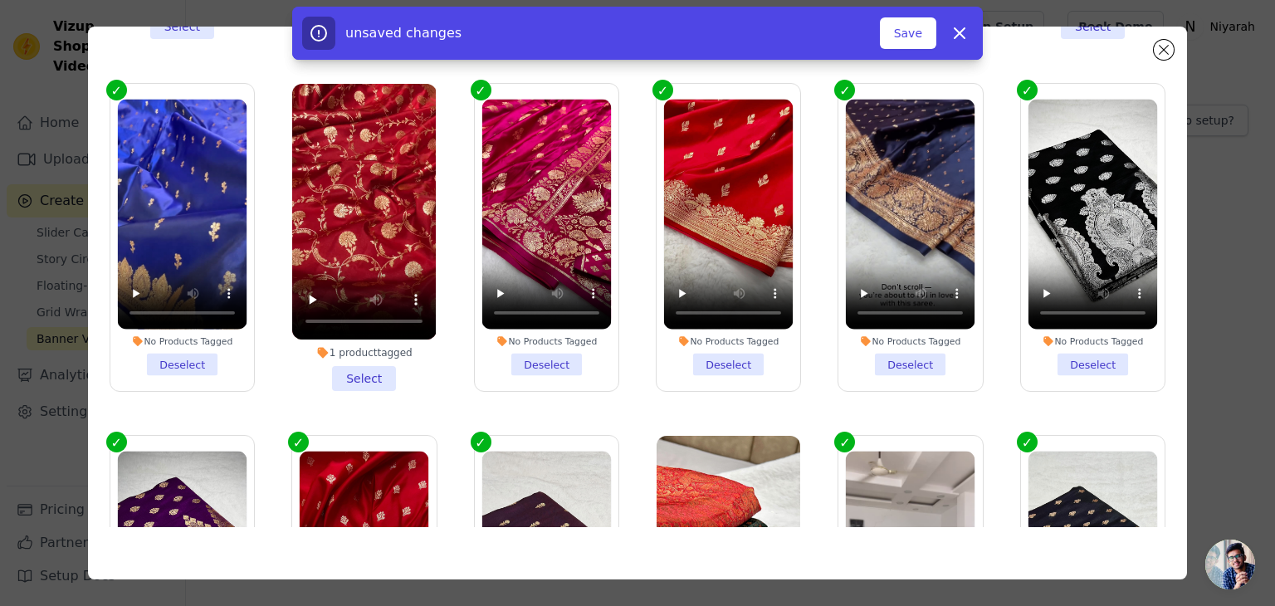
click at [369, 355] on li "1 product tagged Select" at bounding box center [364, 237] width 144 height 307
click at [0, 0] on input "1 product tagged Select" at bounding box center [0, 0] width 0 height 0
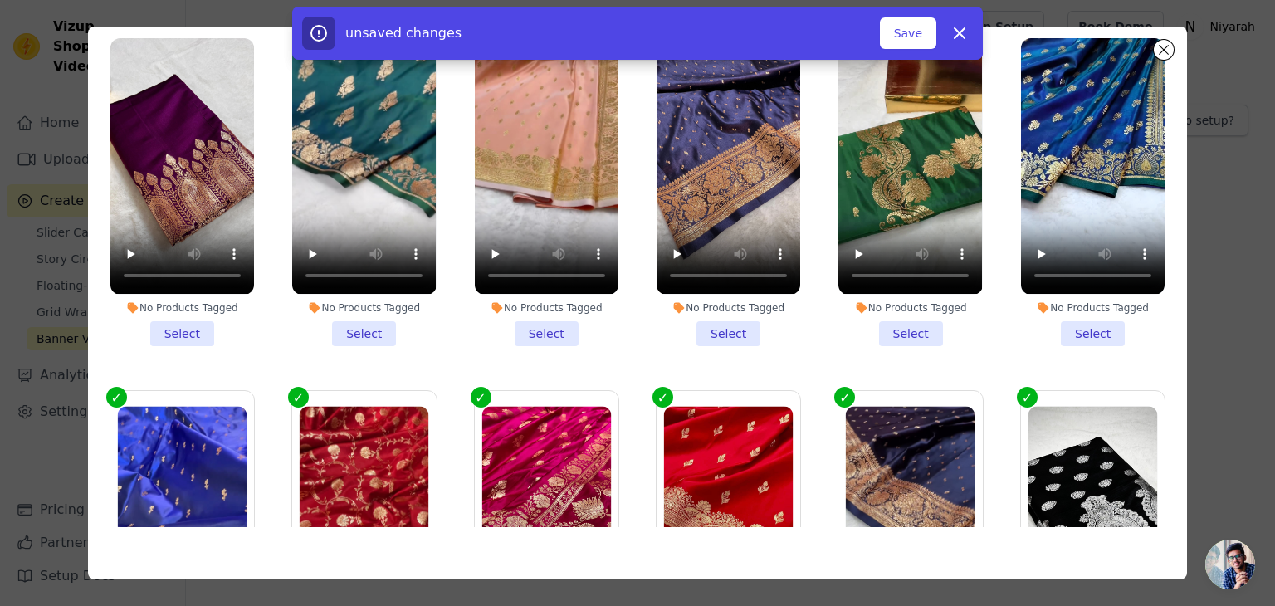
scroll to position [189, 0]
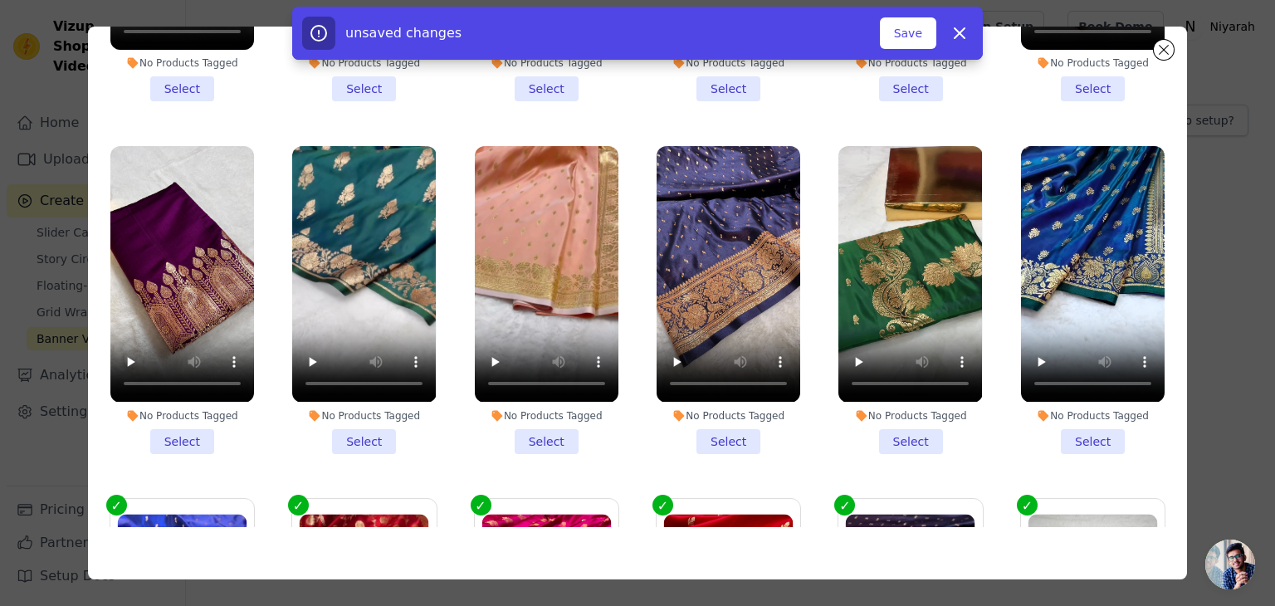
click at [898, 420] on li "No Products Tagged Select" at bounding box center [911, 299] width 144 height 307
click at [0, 0] on input "No Products Tagged Select" at bounding box center [0, 0] width 0 height 0
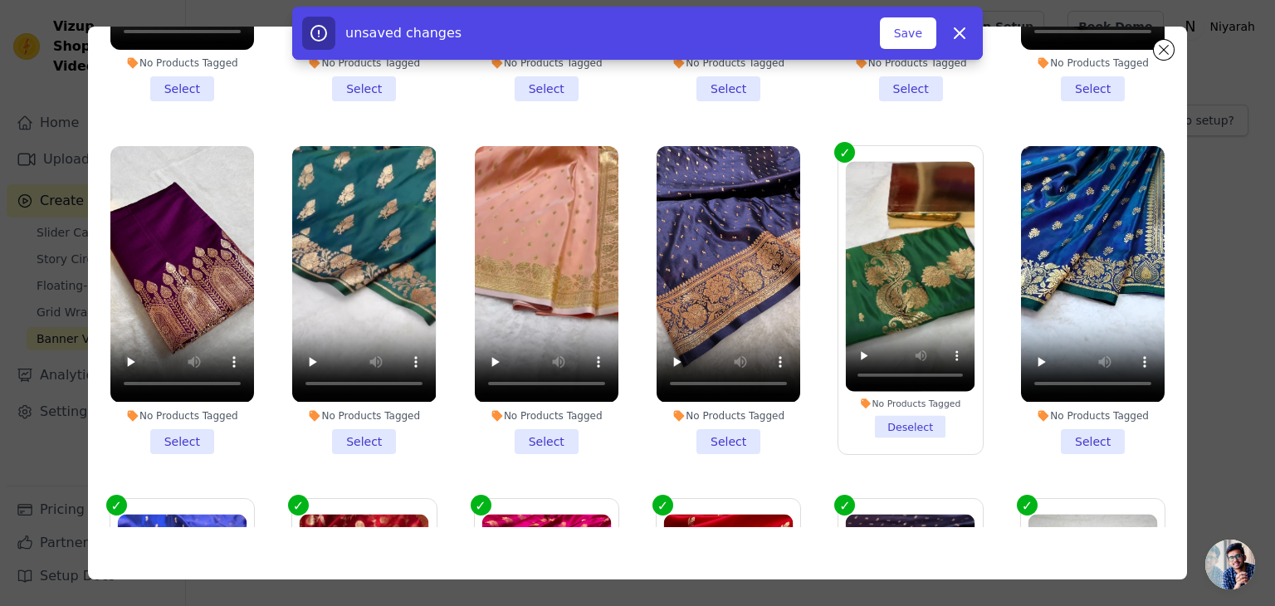
click at [1059, 428] on li "No Products Tagged Select" at bounding box center [1093, 299] width 144 height 307
click at [0, 0] on input "No Products Tagged Select" at bounding box center [0, 0] width 0 height 0
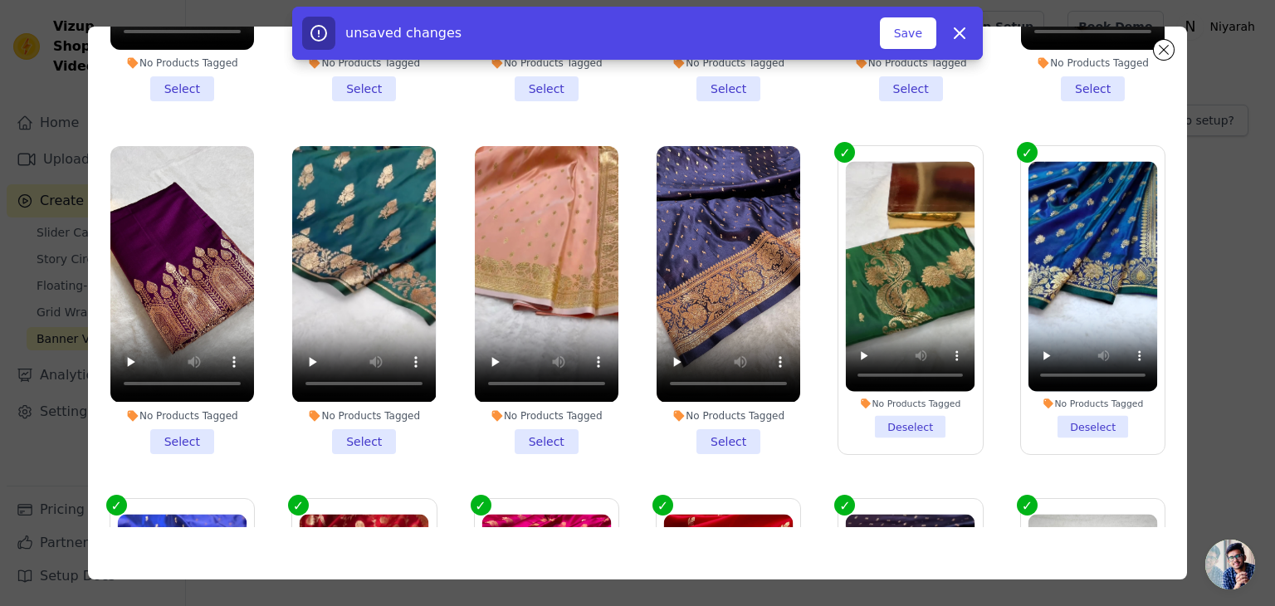
click at [701, 433] on li "No Products Tagged Select" at bounding box center [729, 299] width 144 height 307
click at [0, 0] on input "No Products Tagged Select" at bounding box center [0, 0] width 0 height 0
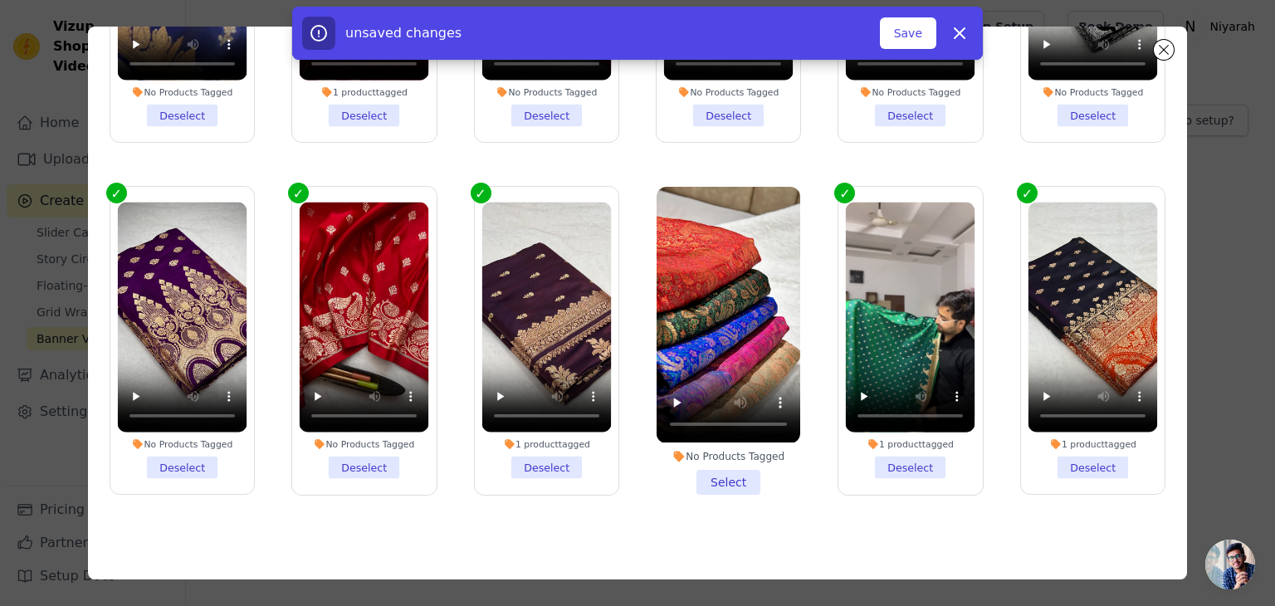
scroll to position [605, 0]
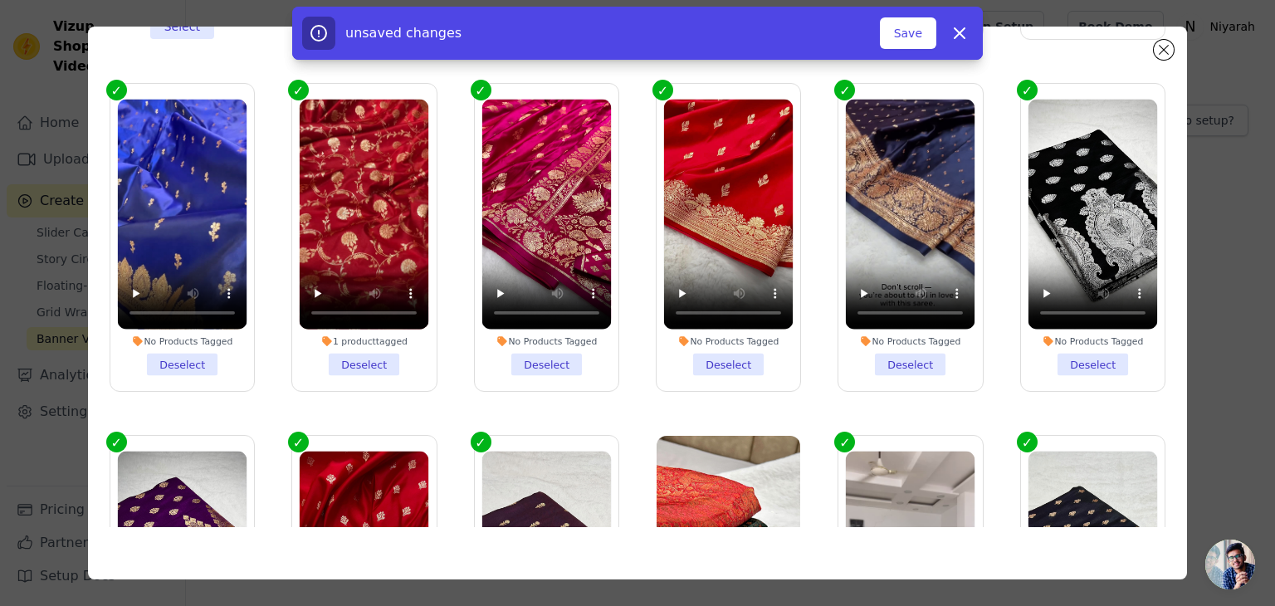
click at [874, 347] on li "No Products Tagged Deselect" at bounding box center [911, 237] width 130 height 277
click at [0, 0] on input "No Products Tagged Deselect" at bounding box center [0, 0] width 0 height 0
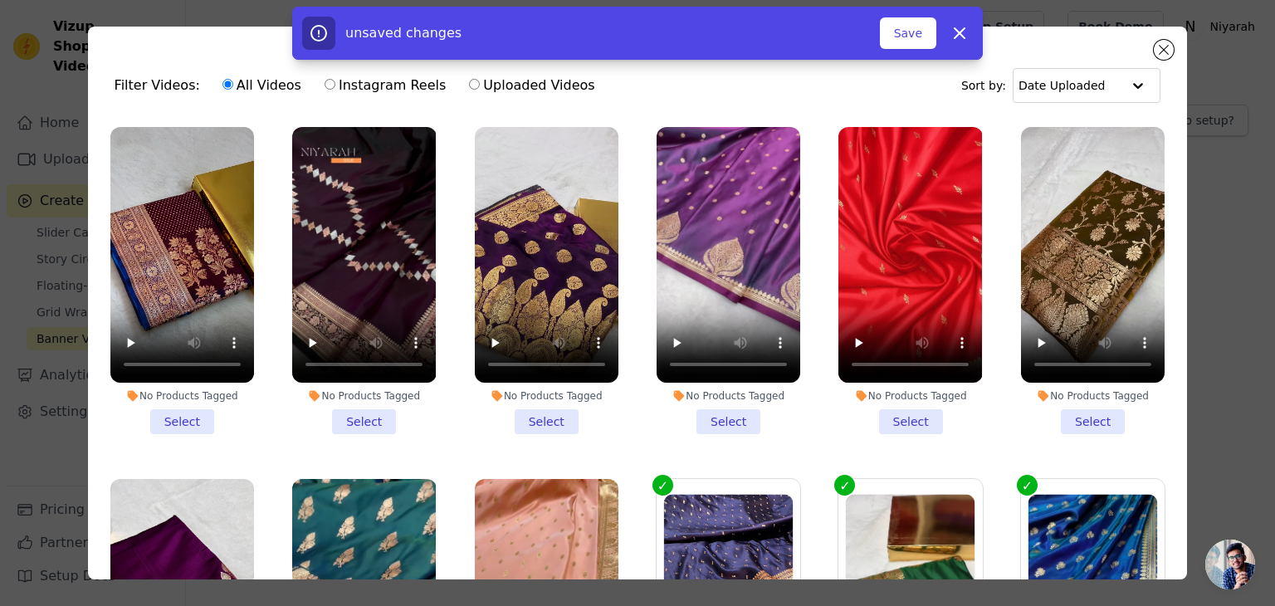
scroll to position [0, 0]
click at [528, 408] on li "No Products Tagged Select" at bounding box center [547, 280] width 144 height 307
click at [0, 0] on input "No Products Tagged Select" at bounding box center [0, 0] width 0 height 0
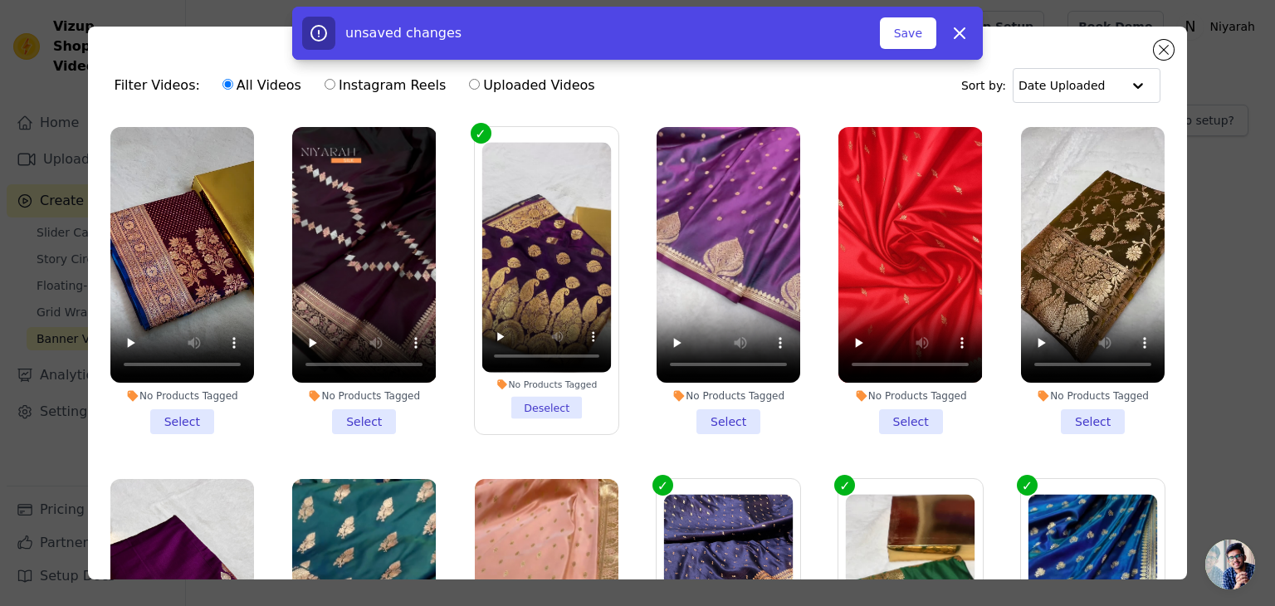
click at [725, 418] on li "No Products Tagged Select" at bounding box center [729, 280] width 144 height 307
click at [0, 0] on input "No Products Tagged Select" at bounding box center [0, 0] width 0 height 0
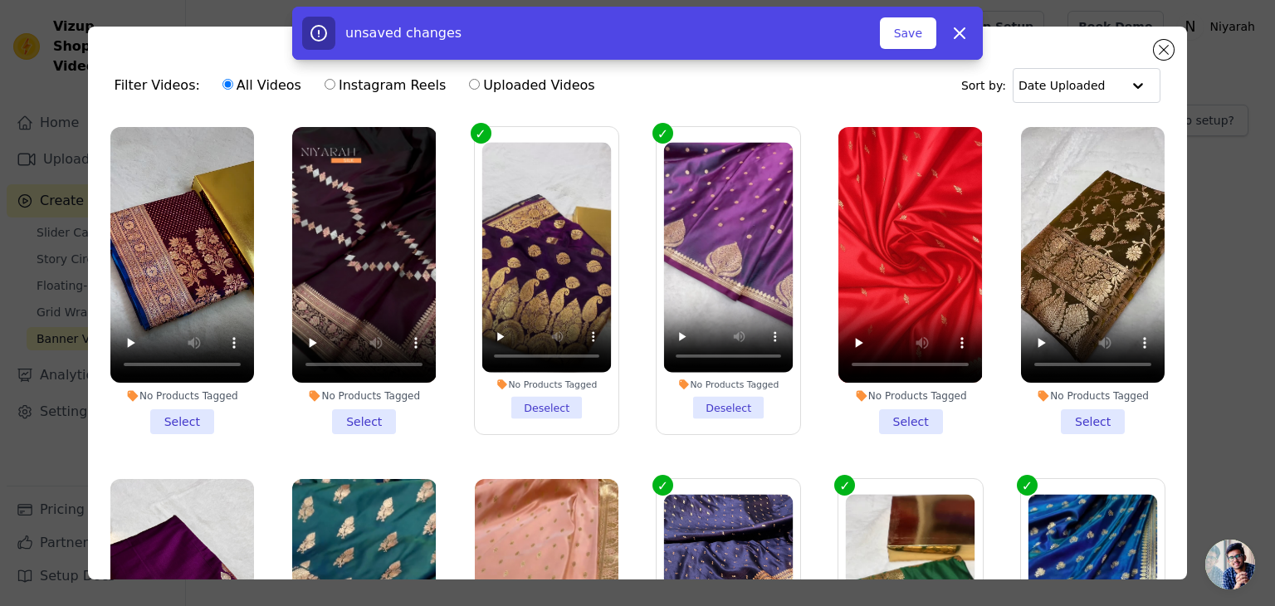
click at [873, 423] on li "No Products Tagged Select" at bounding box center [911, 280] width 144 height 307
click at [0, 0] on input "No Products Tagged Select" at bounding box center [0, 0] width 0 height 0
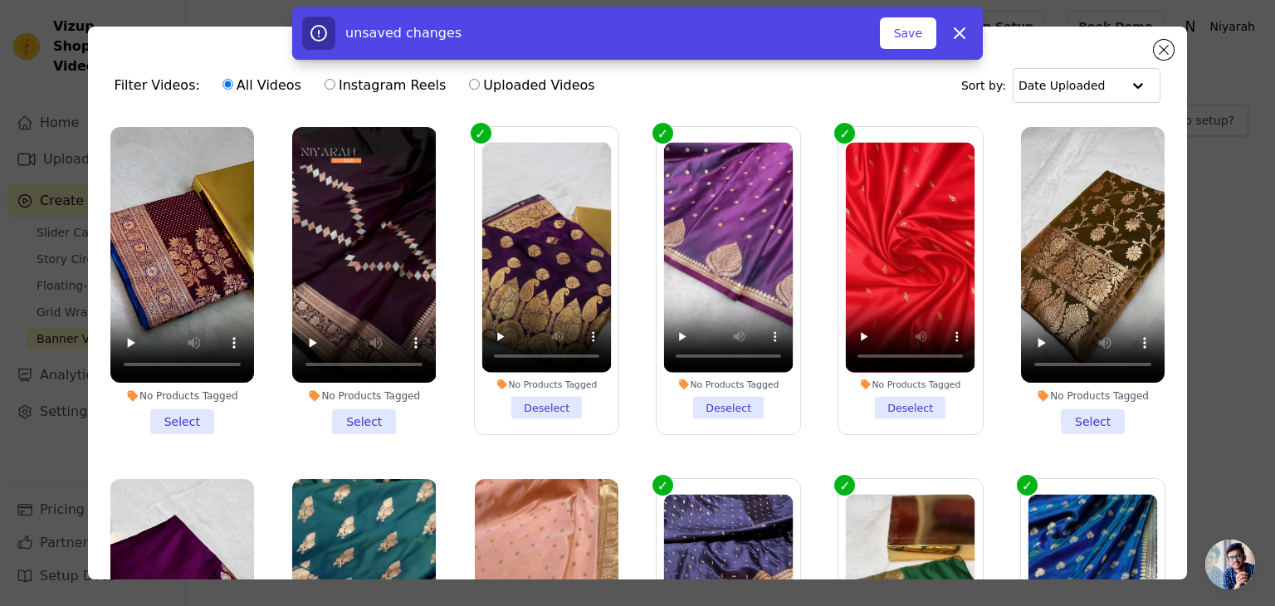
click at [1066, 414] on li "No Products Tagged Select" at bounding box center [1093, 280] width 144 height 307
click at [0, 0] on input "No Products Tagged Select" at bounding box center [0, 0] width 0 height 0
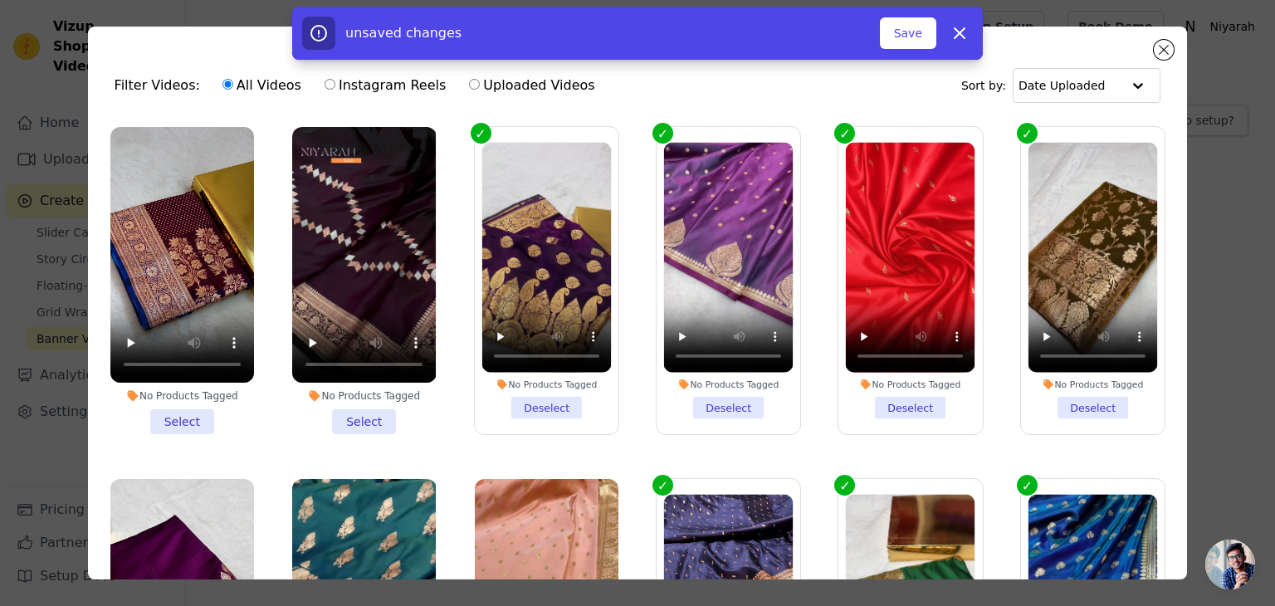
click at [163, 407] on li "No Products Tagged Select" at bounding box center [182, 280] width 144 height 307
click at [0, 0] on input "No Products Tagged Select" at bounding box center [0, 0] width 0 height 0
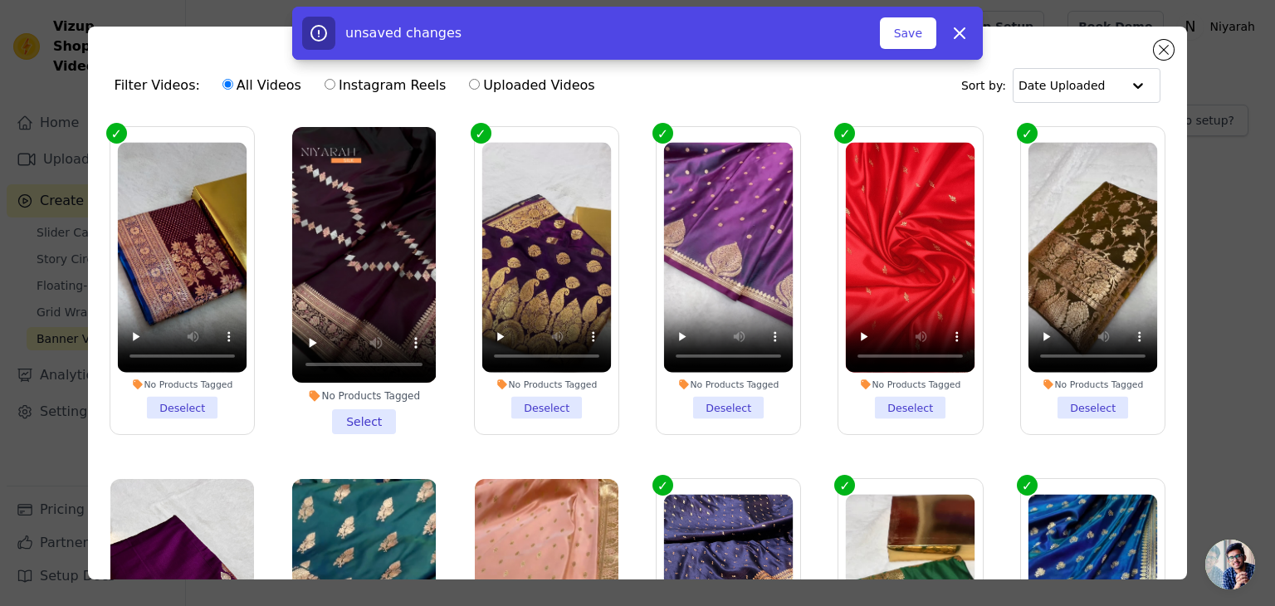
scroll to position [249, 0]
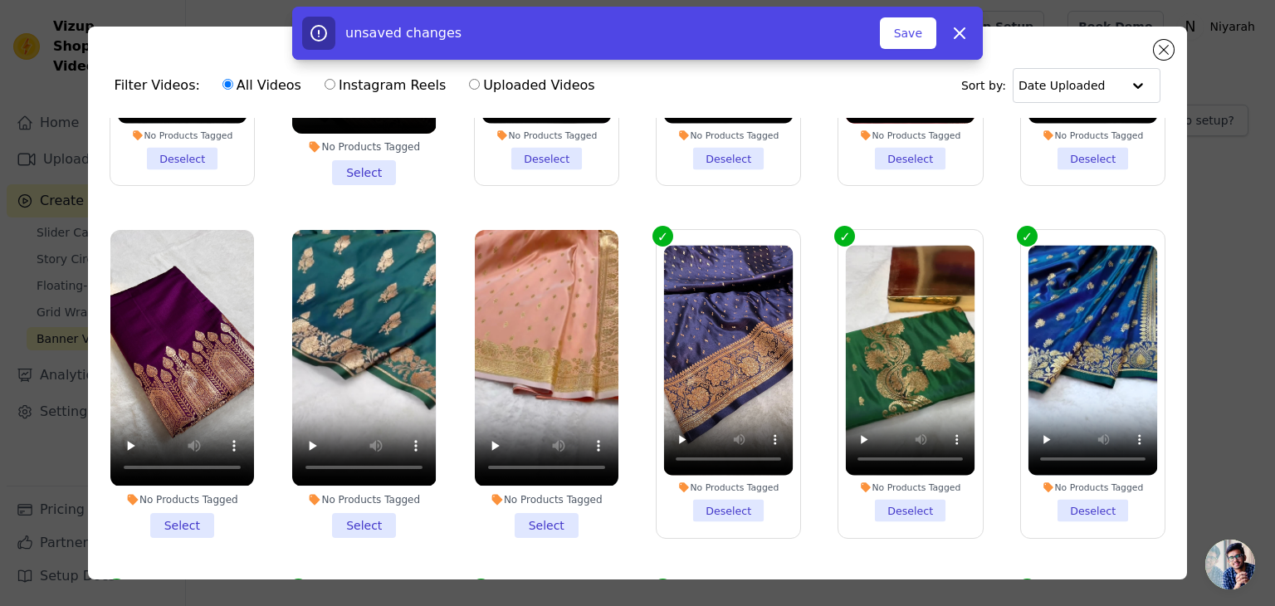
click at [365, 516] on li "No Products Tagged Select" at bounding box center [364, 383] width 144 height 307
click at [0, 0] on input "No Products Tagged Select" at bounding box center [0, 0] width 0 height 0
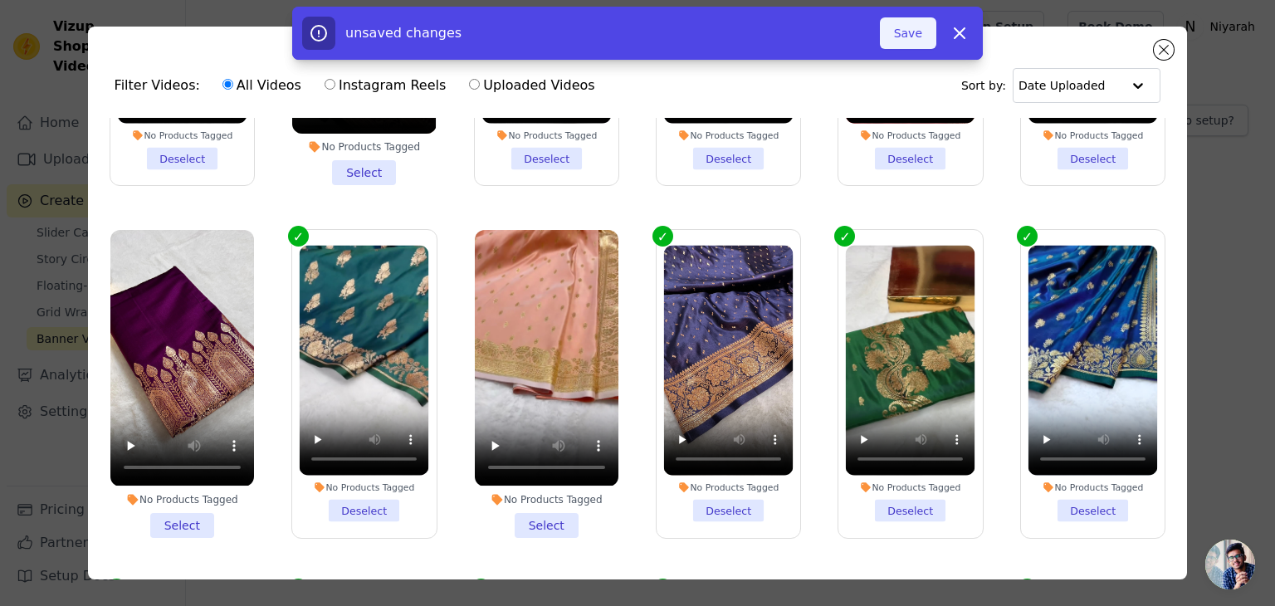
click at [918, 32] on button "Save" at bounding box center [908, 33] width 56 height 32
click at [910, 27] on button "Save" at bounding box center [908, 33] width 56 height 32
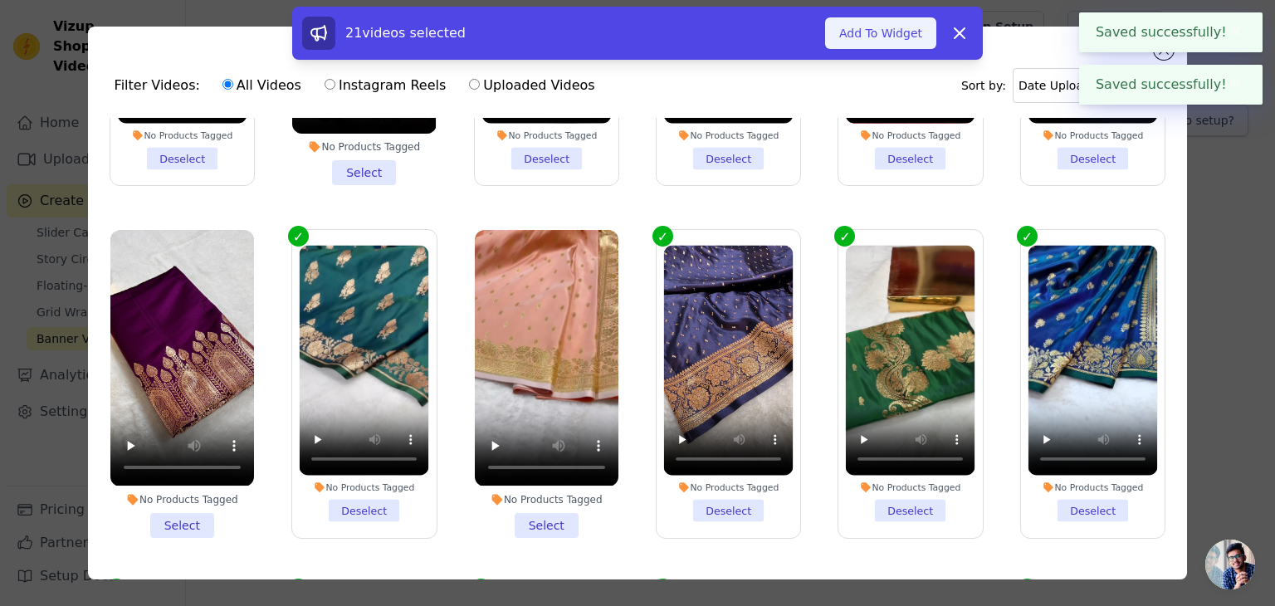
click at [884, 39] on button "Add To Widget" at bounding box center [880, 33] width 111 height 32
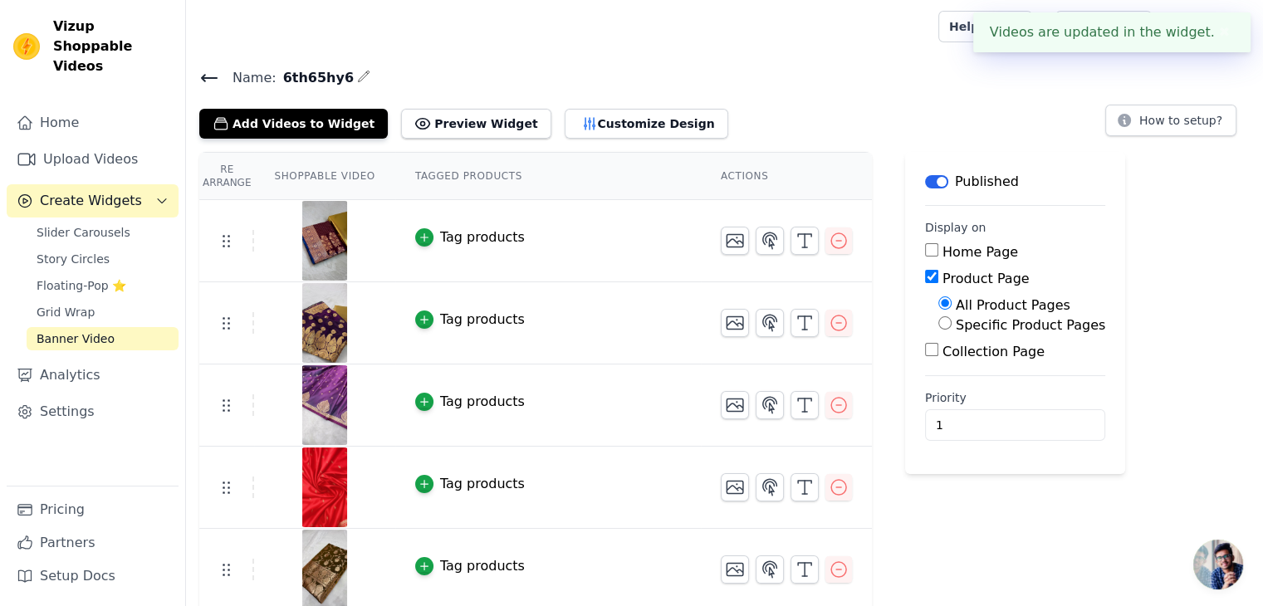
click at [440, 230] on div "Tag products" at bounding box center [482, 238] width 85 height 20
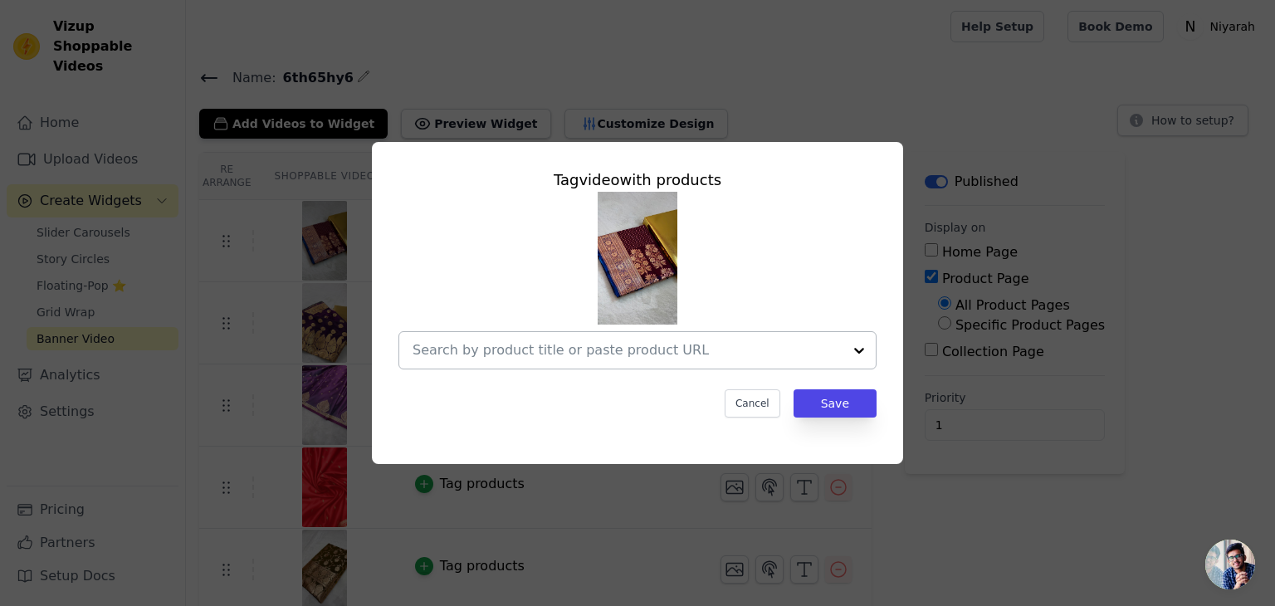
click at [693, 340] on input "text" at bounding box center [628, 350] width 430 height 20
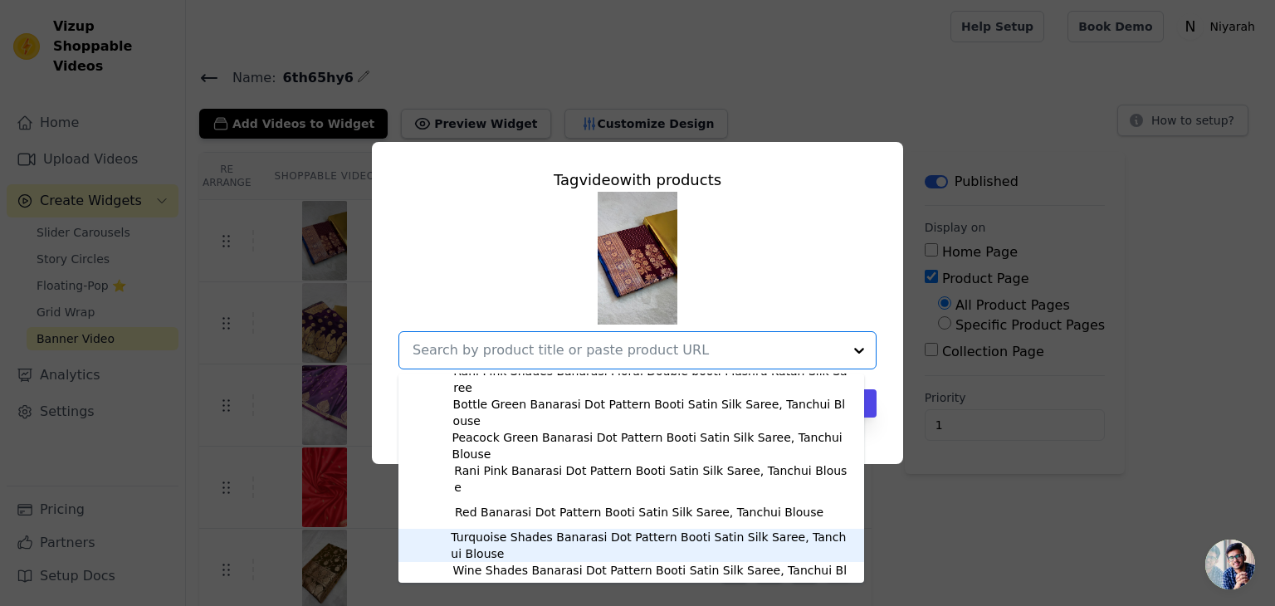
scroll to position [3046, 0]
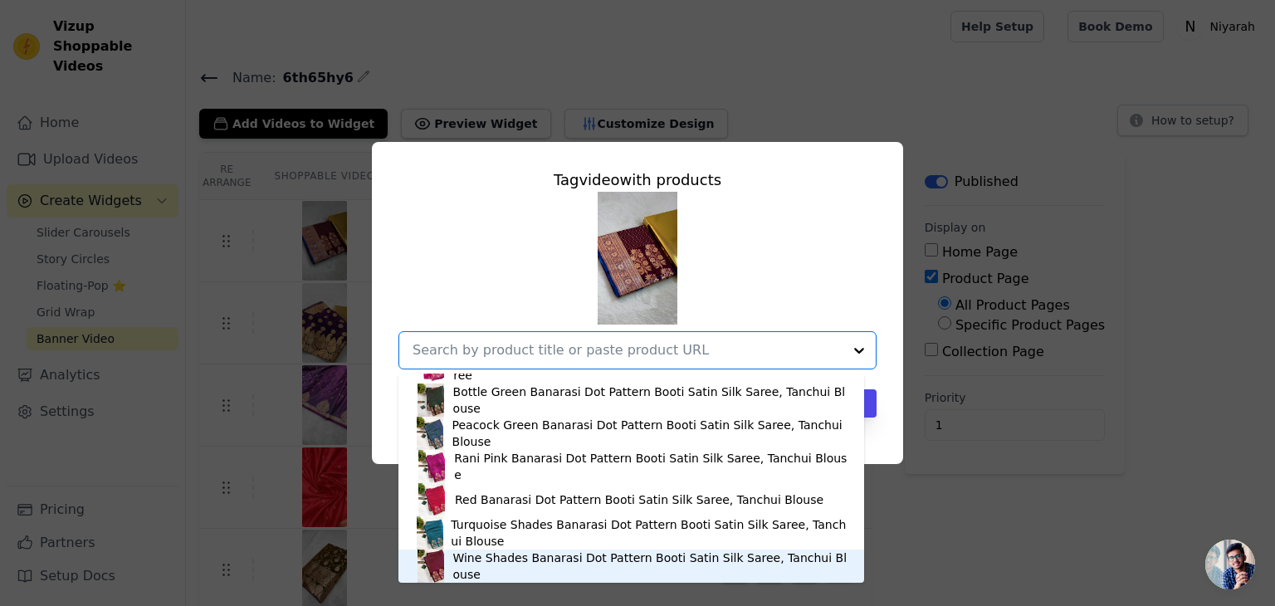
click at [511, 569] on div "Wine Shades Banarasi Dot Pattern Booti Satin Silk Saree, Tanchui Blouse" at bounding box center [650, 566] width 394 height 33
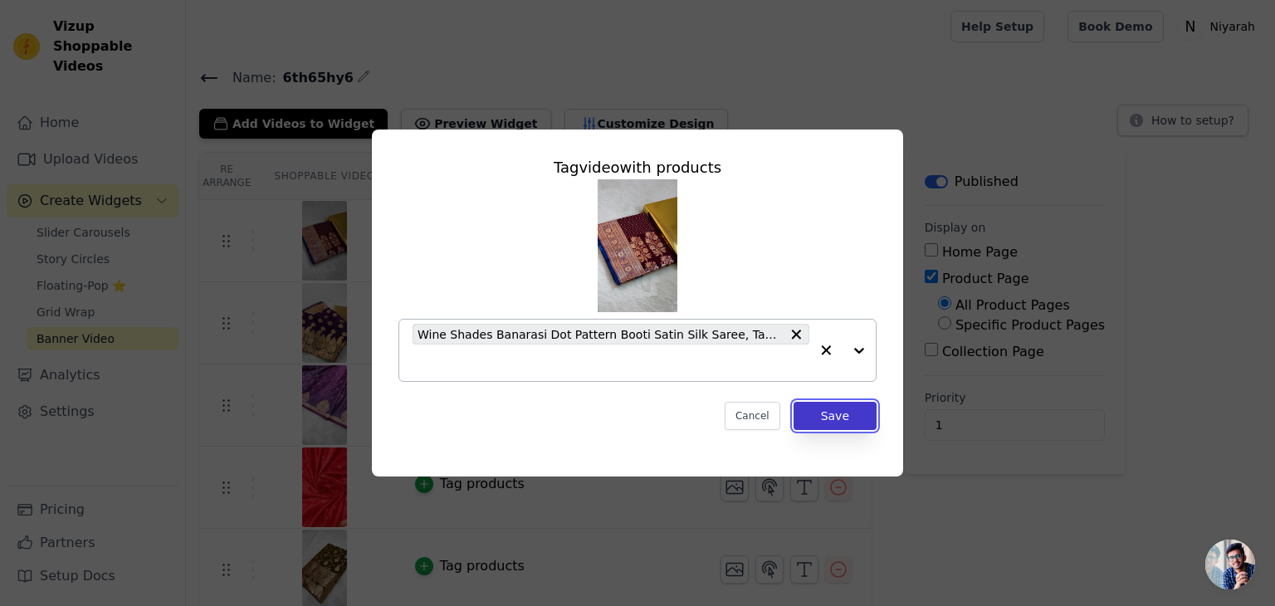
click at [845, 424] on button "Save" at bounding box center [835, 416] width 83 height 28
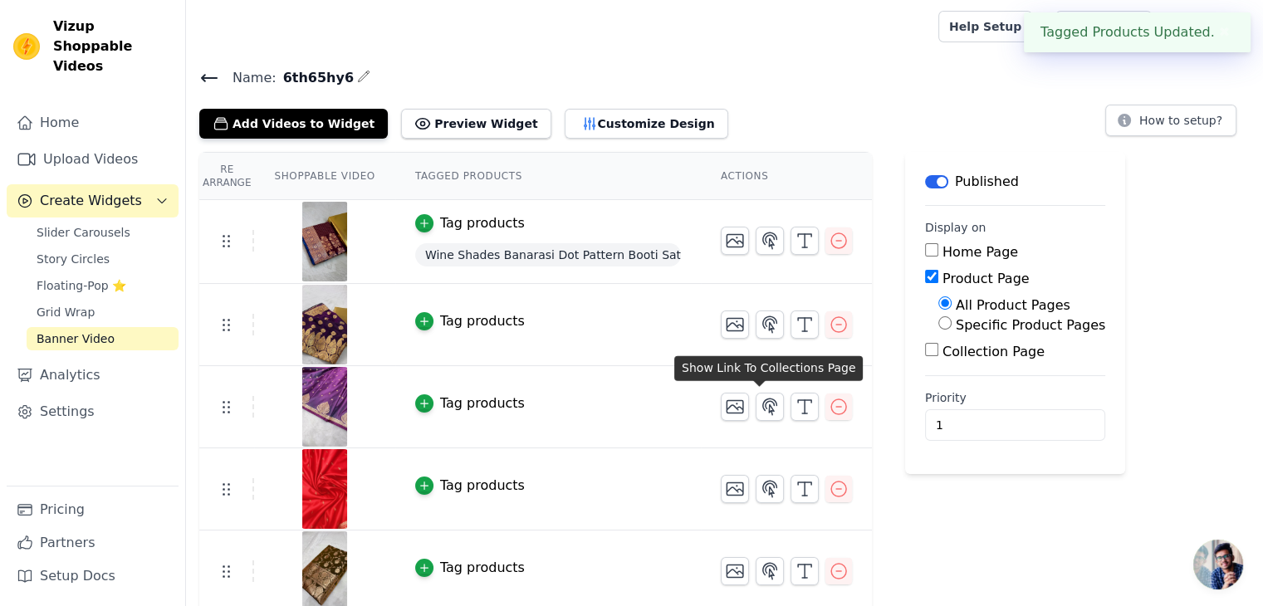
click at [455, 315] on div "Tag products" at bounding box center [482, 321] width 85 height 20
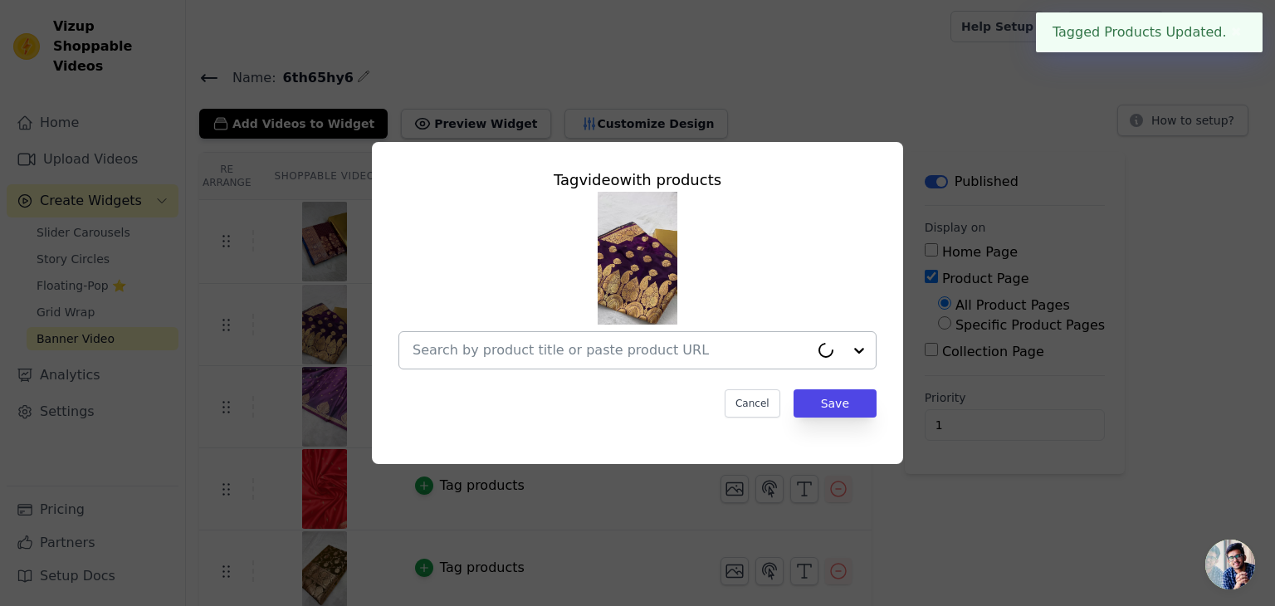
click at [727, 352] on input "text" at bounding box center [611, 350] width 397 height 20
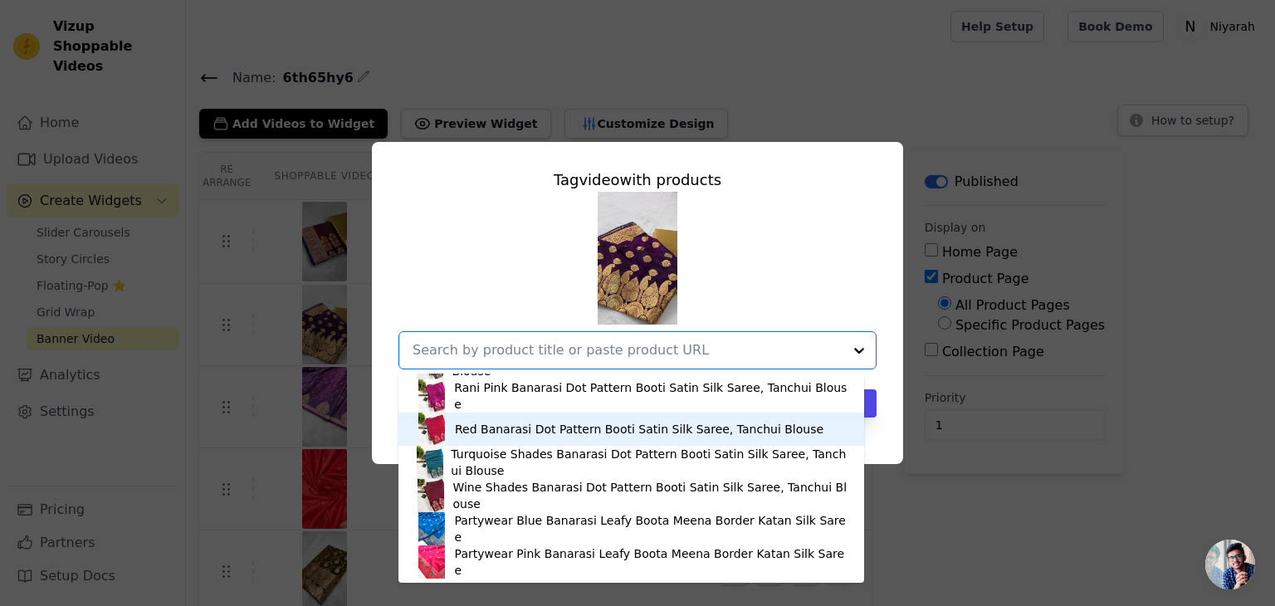
scroll to position [3089, 0]
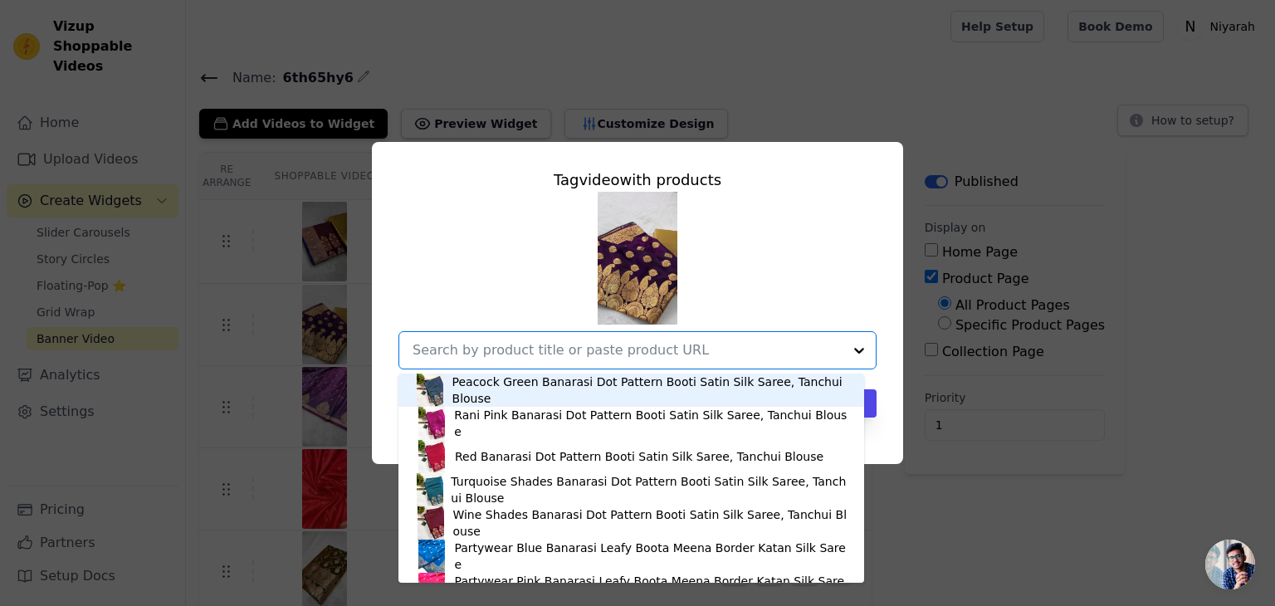
click at [864, 272] on div "Deep Purple-Orange Banarasi Leafy Booti Katan Silk Saree Red Banarasi Boota Bor…" at bounding box center [638, 281] width 478 height 178
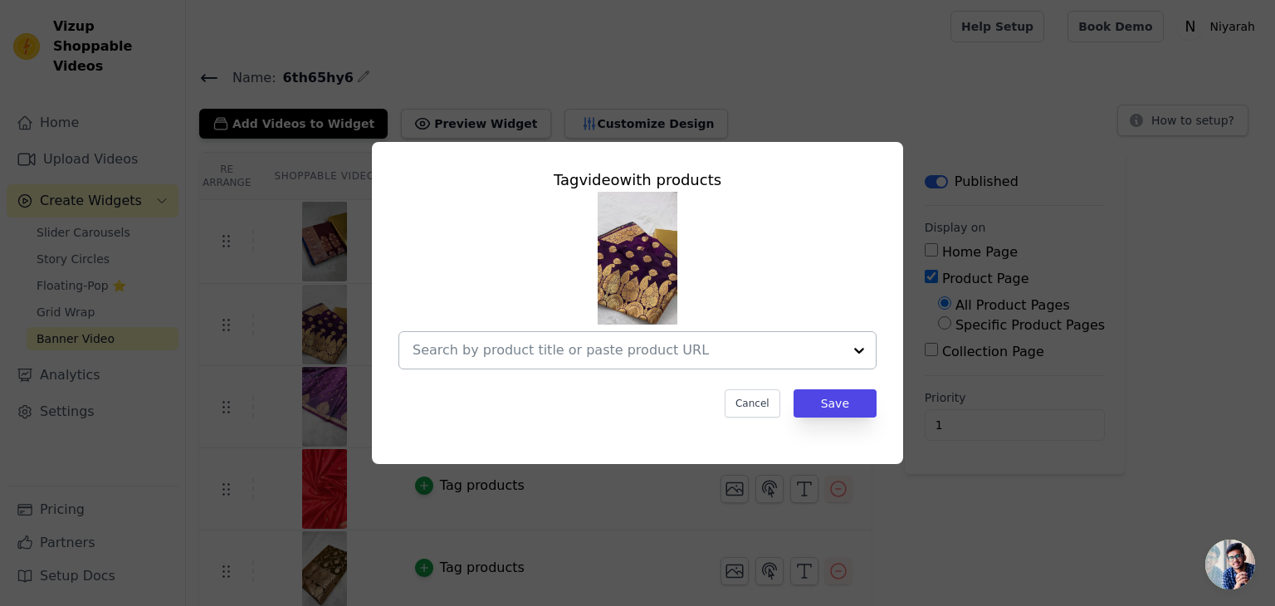
click at [848, 351] on div at bounding box center [859, 350] width 33 height 37
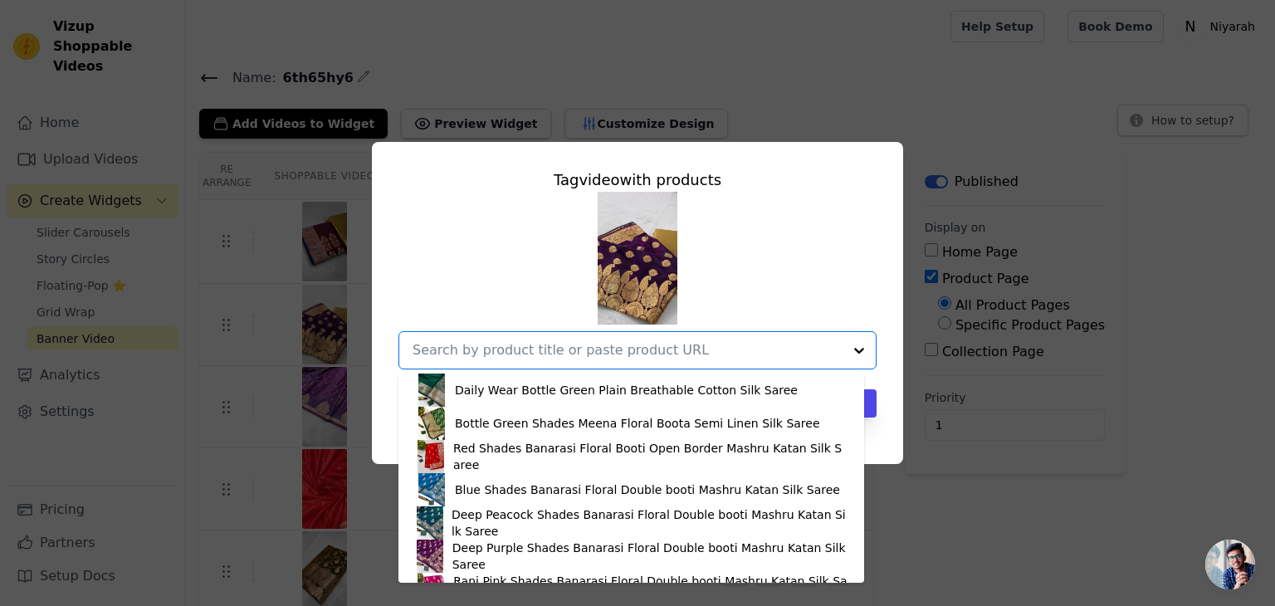
scroll to position [3116, 0]
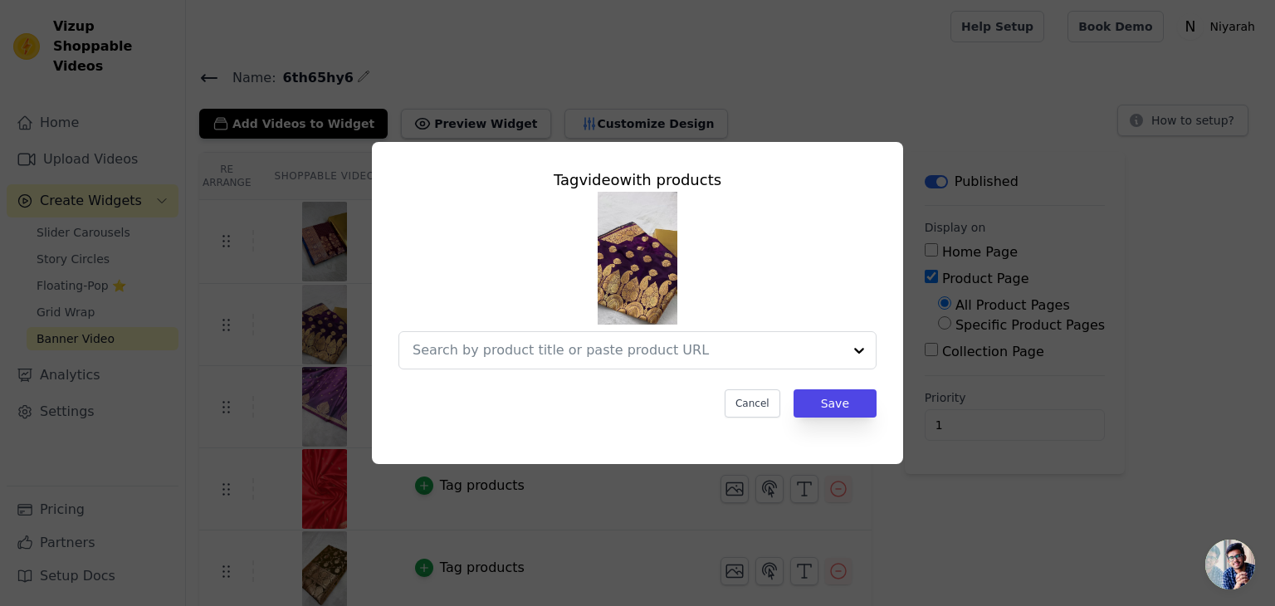
click at [1039, 476] on div "Tag video with products Cancel Save" at bounding box center [638, 302] width 1222 height 375
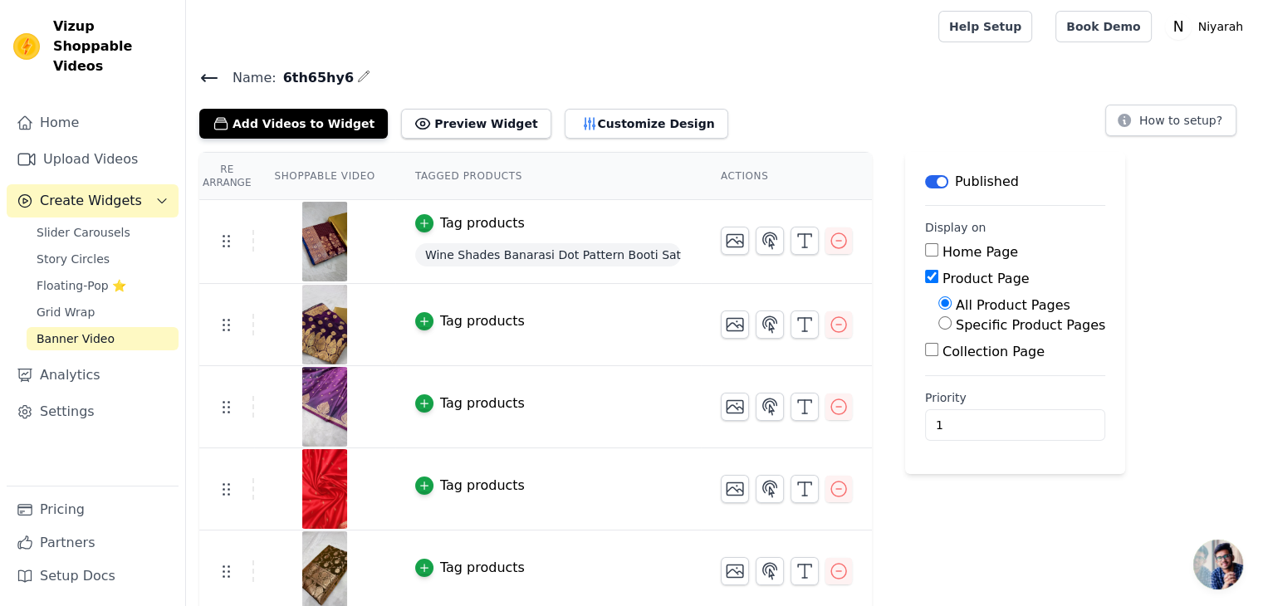
click at [428, 405] on button "Tag products" at bounding box center [470, 404] width 110 height 20
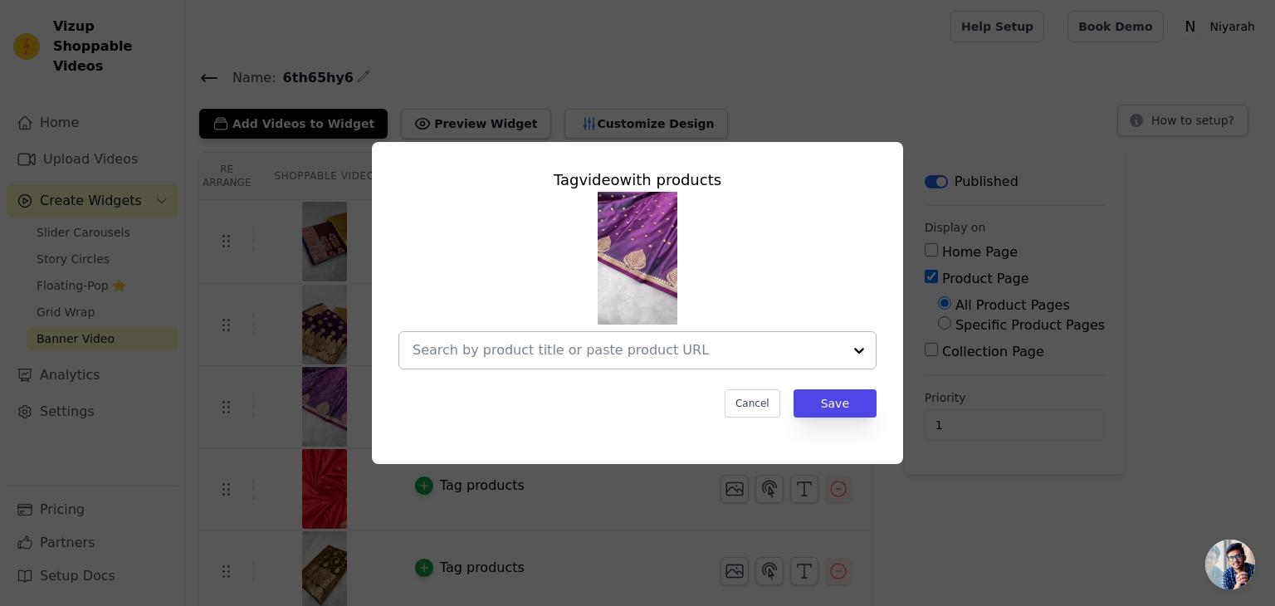
click at [629, 349] on input "text" at bounding box center [628, 350] width 430 height 20
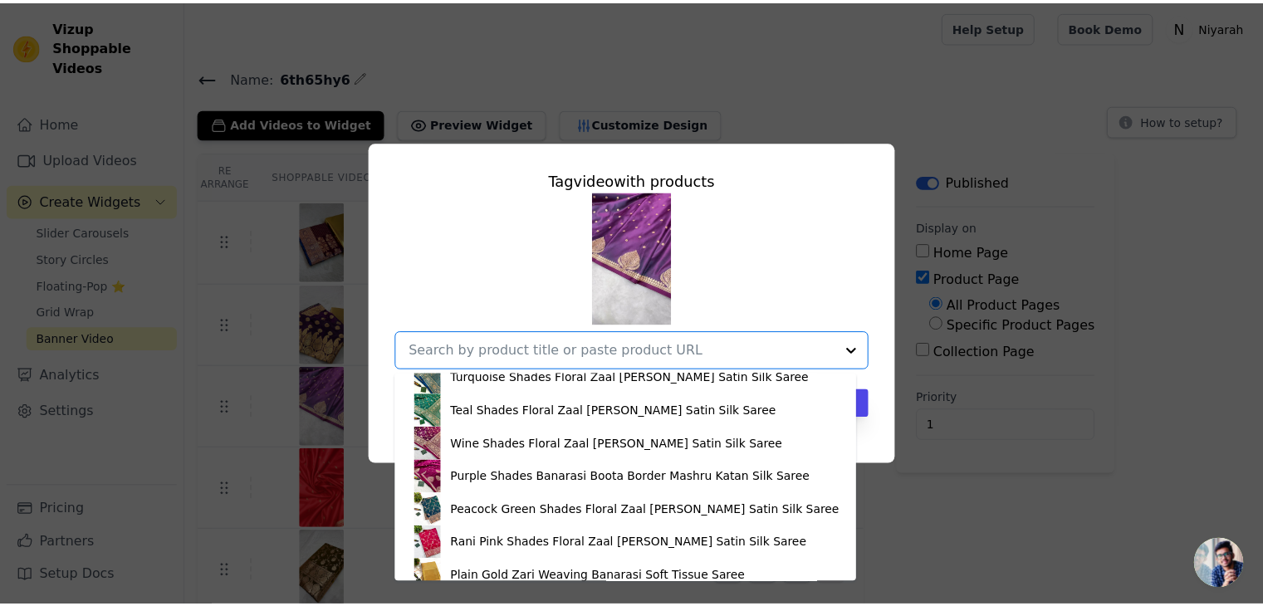
scroll to position [1412, 0]
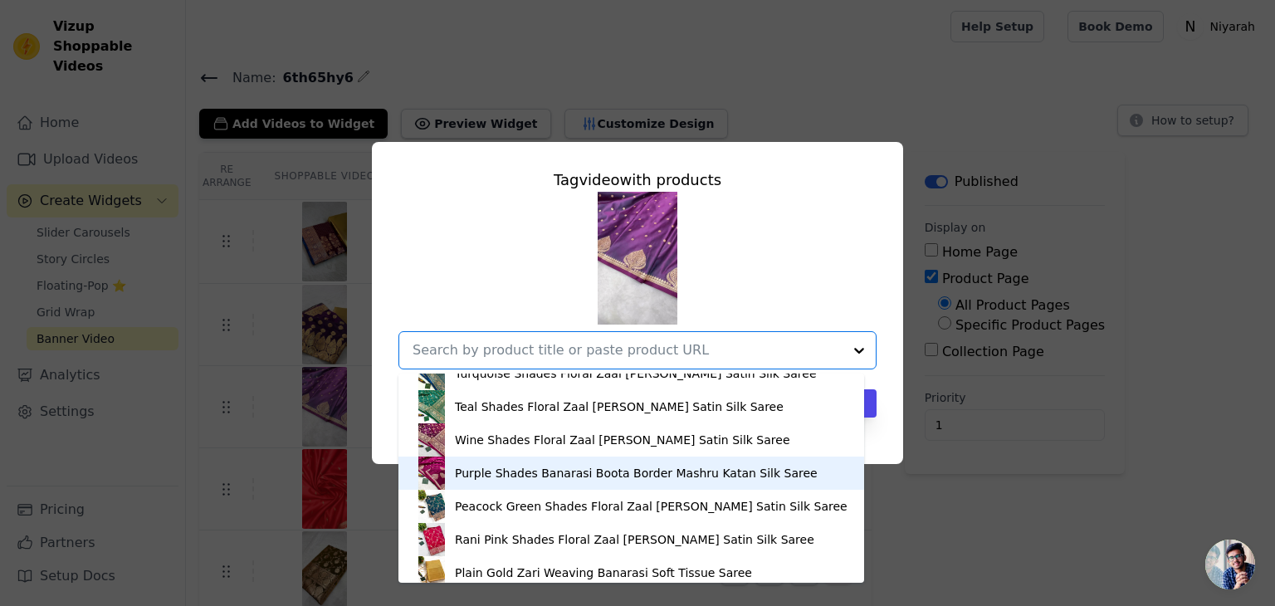
click at [506, 476] on div "Purple Shades Banarasi Boota Border Mashru Katan Silk Saree" at bounding box center [636, 473] width 363 height 17
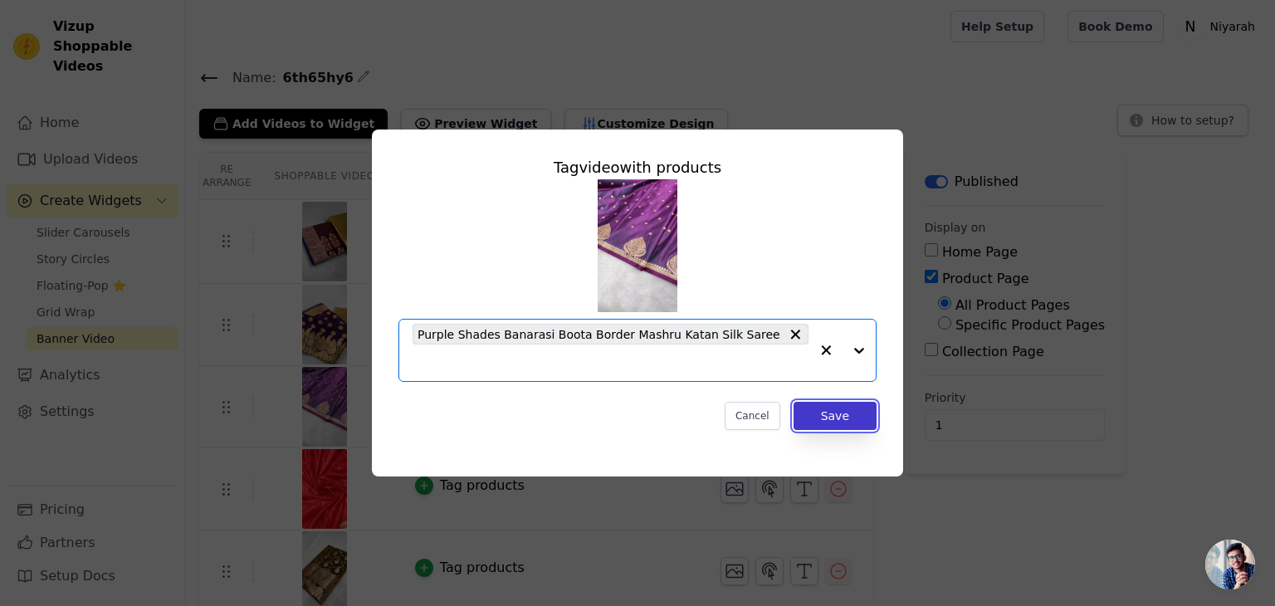
click at [844, 402] on button "Save" at bounding box center [835, 416] width 83 height 28
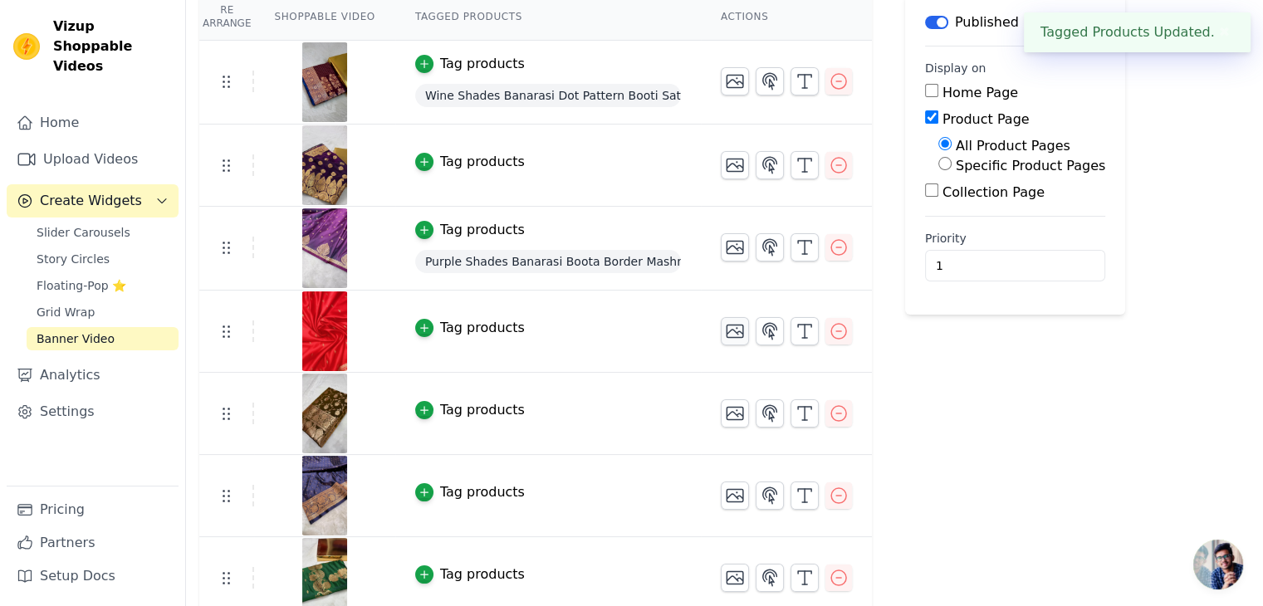
scroll to position [166, 0]
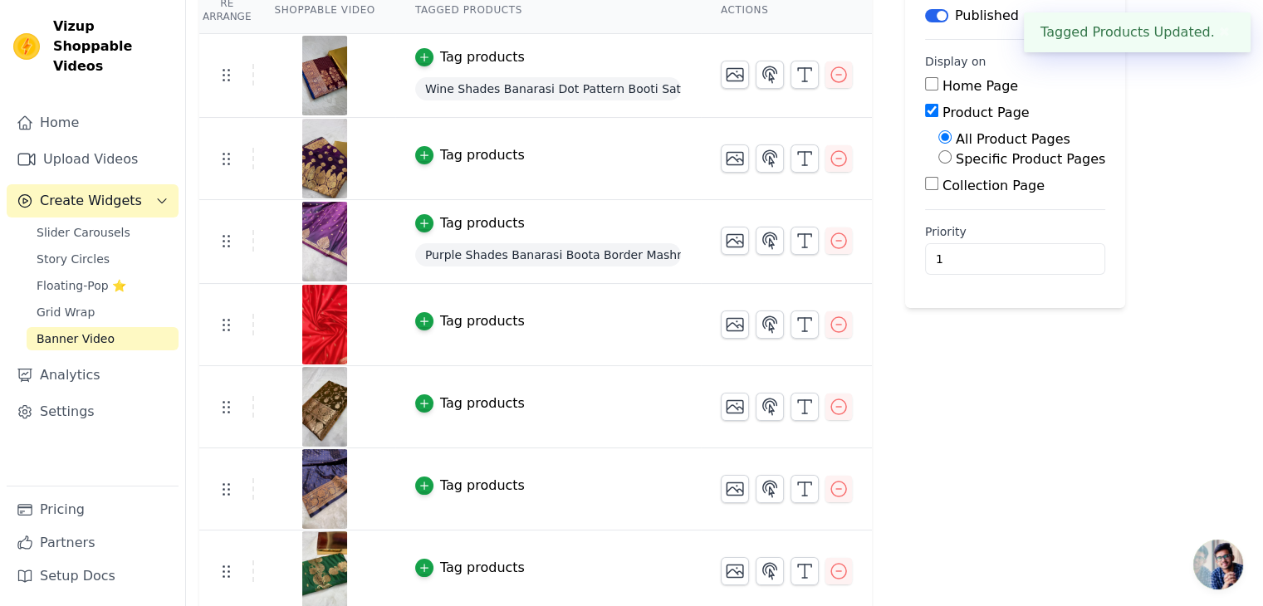
click at [446, 311] on div "Tag products" at bounding box center [482, 321] width 85 height 20
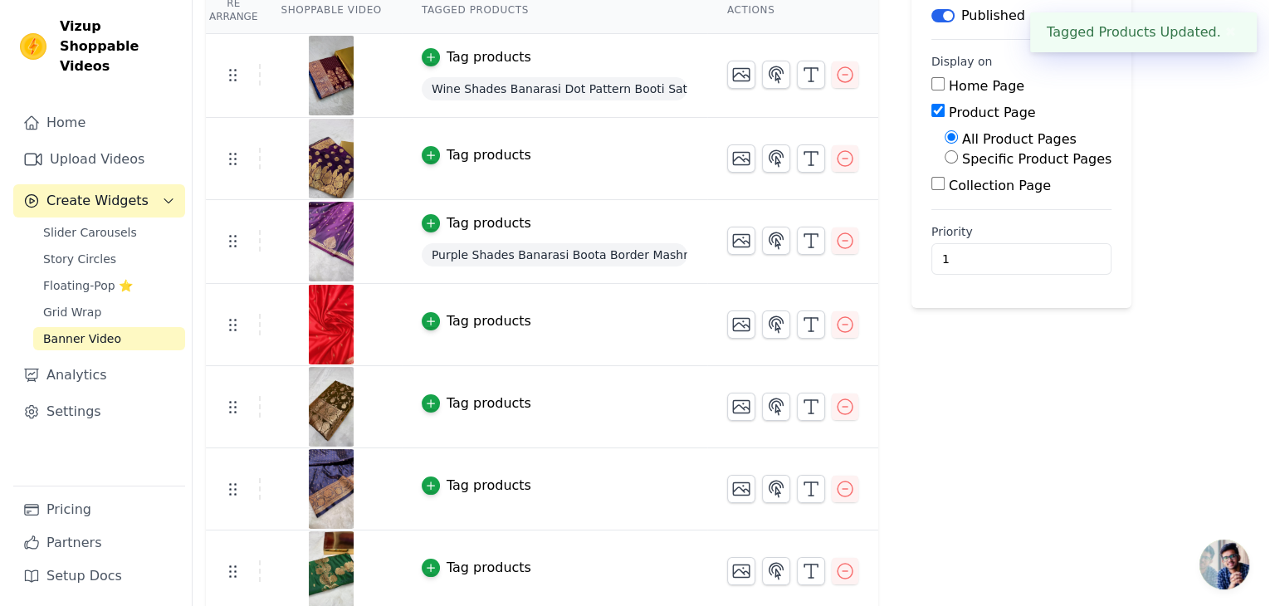
scroll to position [0, 0]
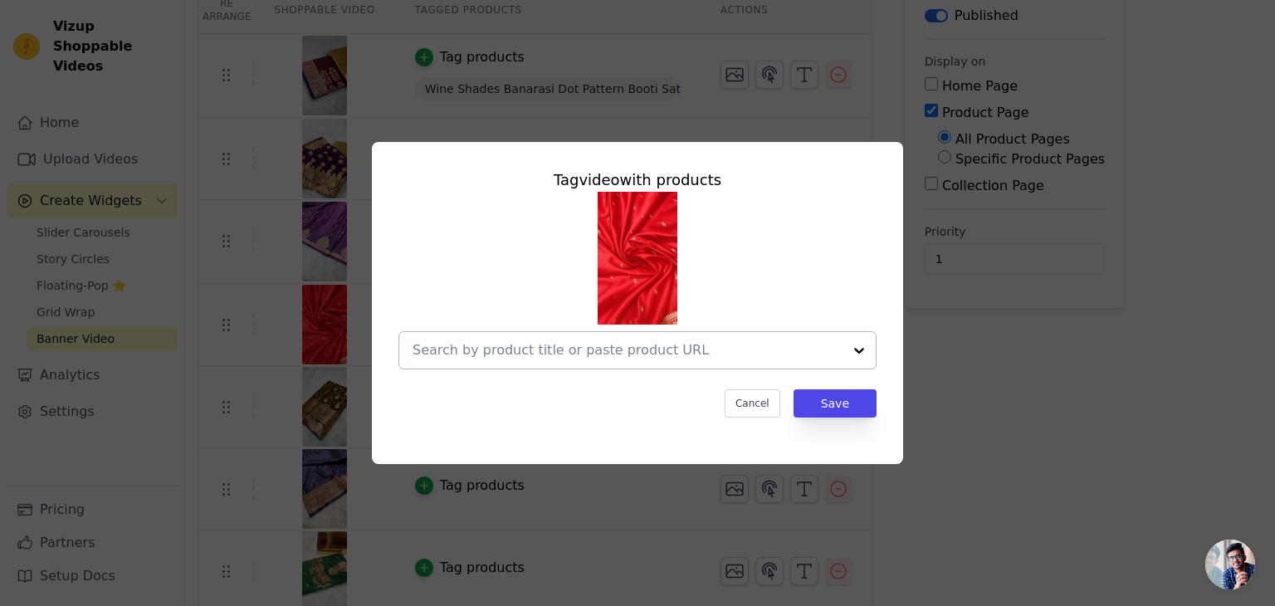
click at [661, 336] on div at bounding box center [628, 350] width 430 height 37
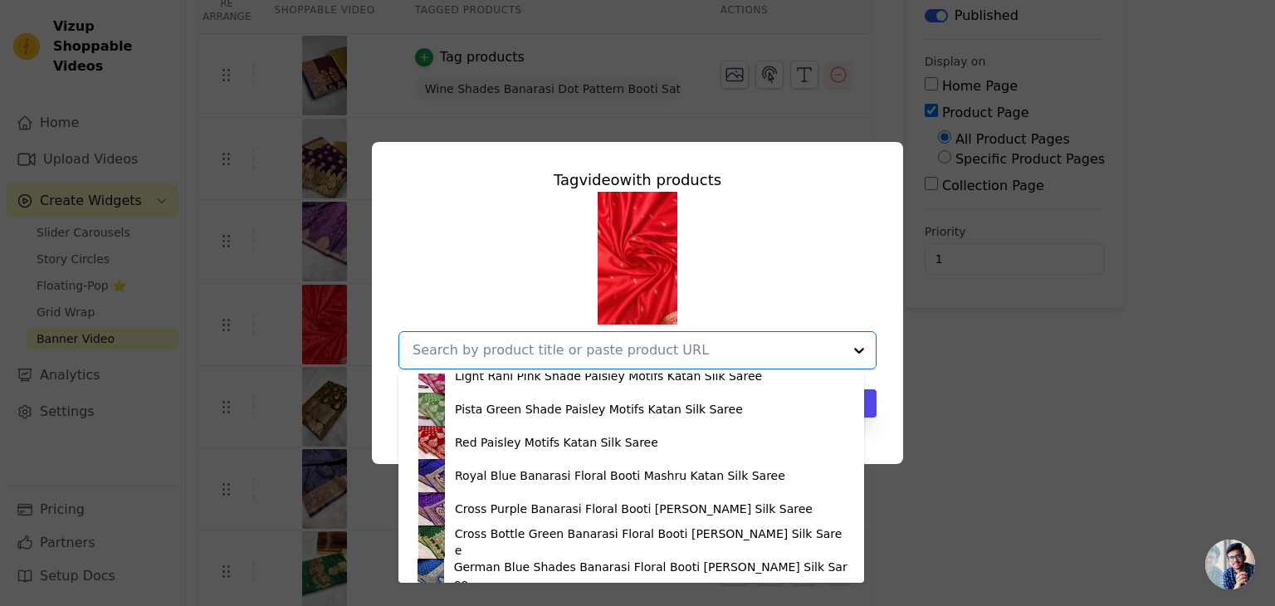
scroll to position [166, 0]
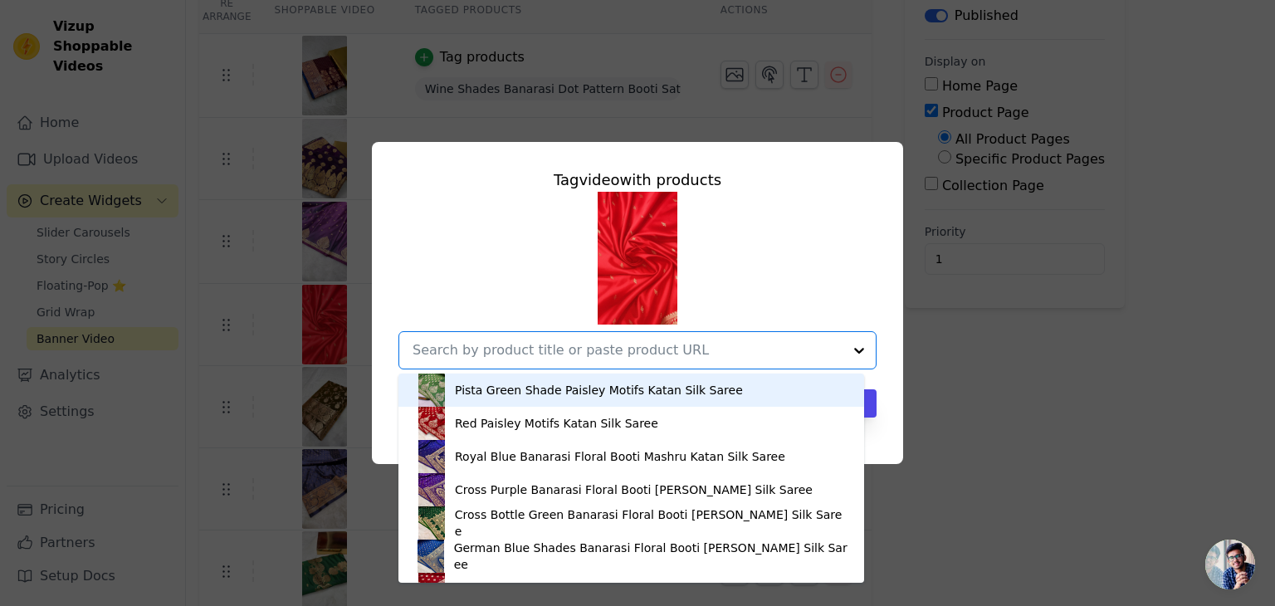
click at [745, 130] on div "Tag video with products Deep Purple-Orange Banarasi Leafy Booti Katan Silk Sare…" at bounding box center [638, 302] width 1222 height 375
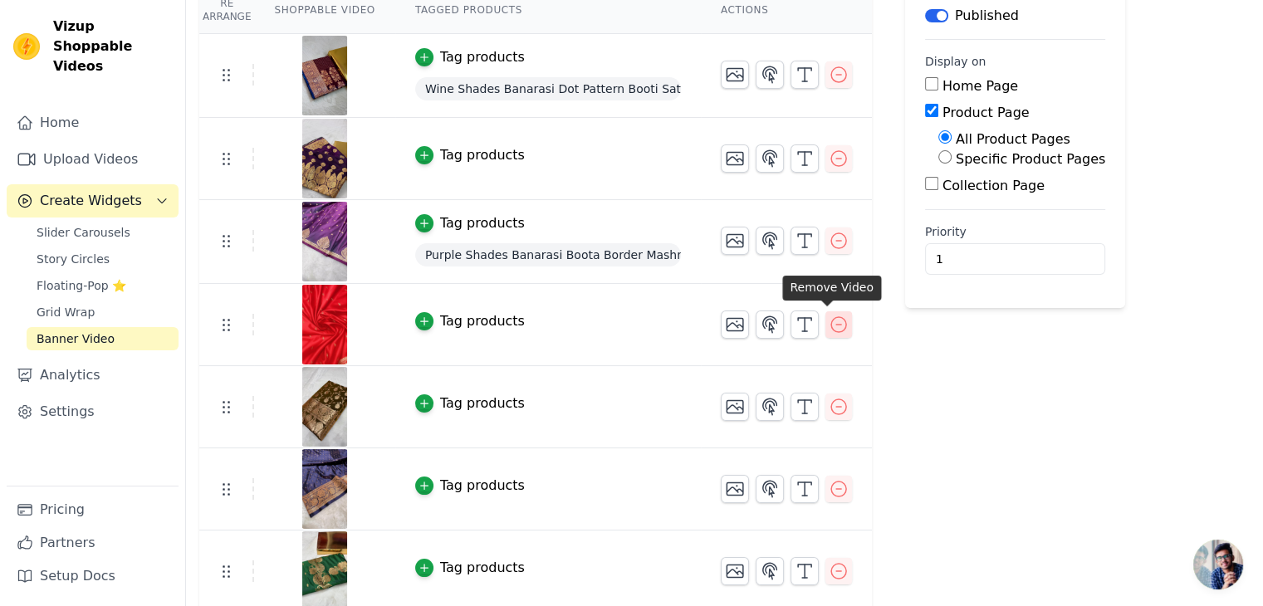
click at [830, 333] on button "button" at bounding box center [838, 324] width 27 height 27
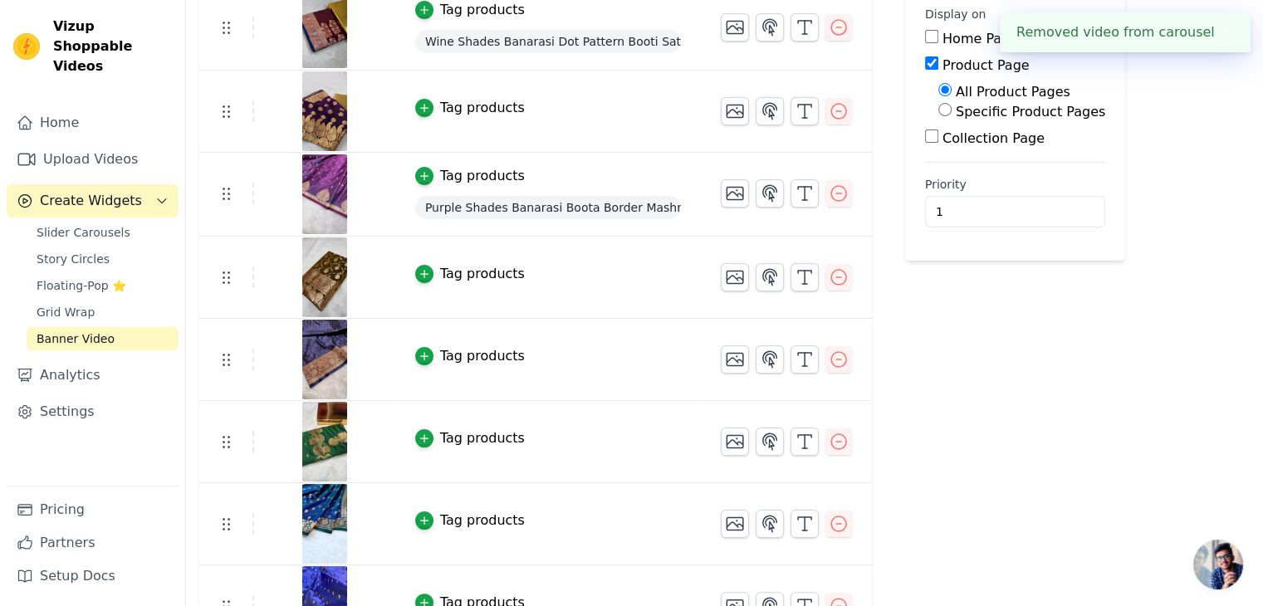
scroll to position [249, 0]
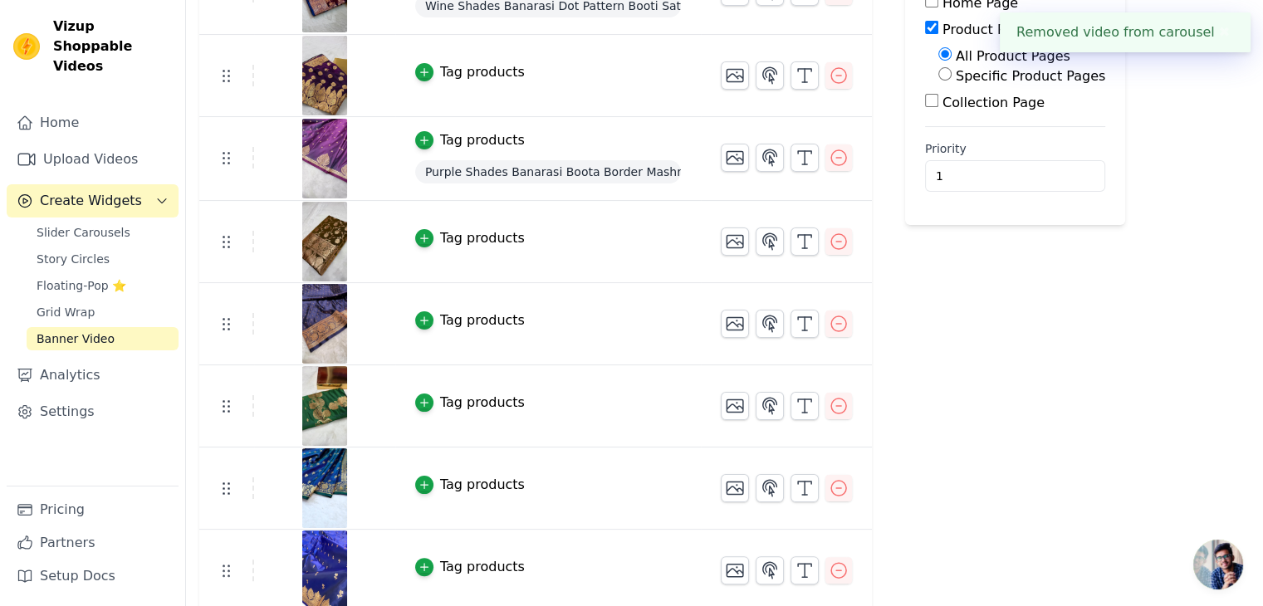
click at [479, 237] on div "Tag products" at bounding box center [482, 238] width 85 height 20
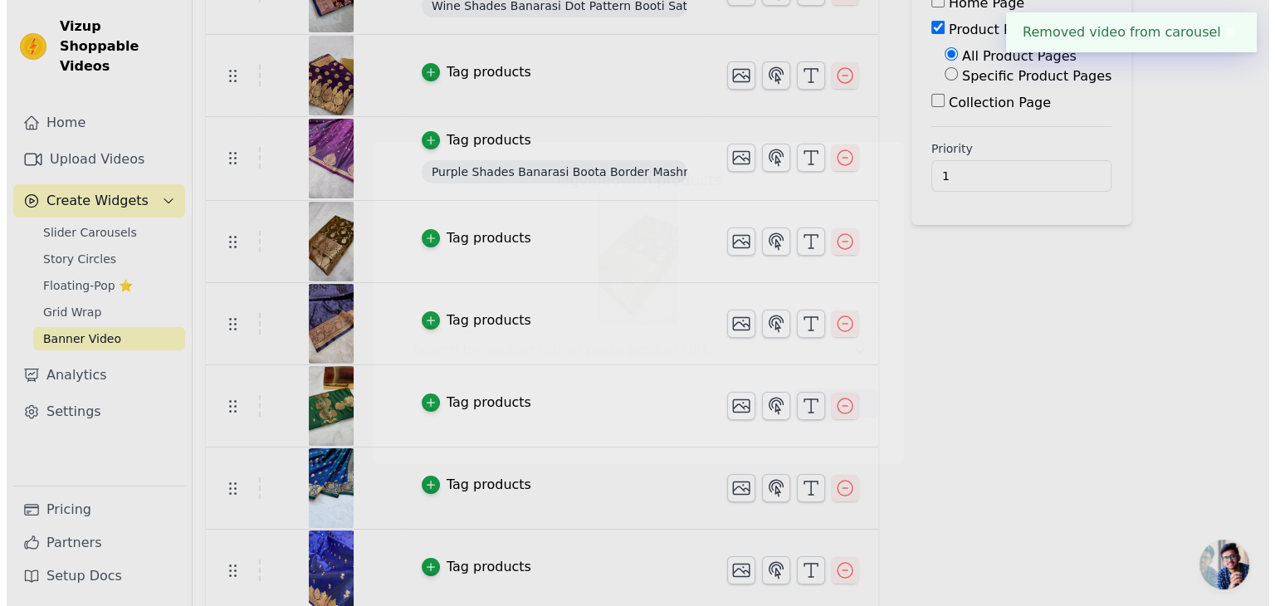
scroll to position [0, 0]
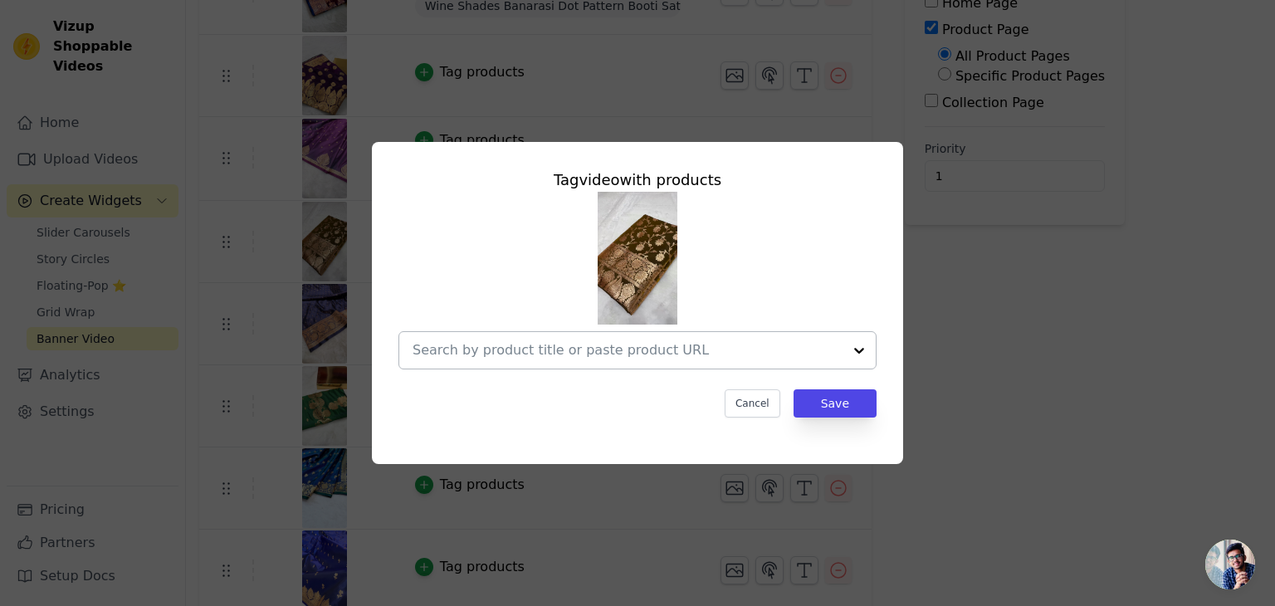
click at [583, 350] on input "text" at bounding box center [628, 350] width 430 height 20
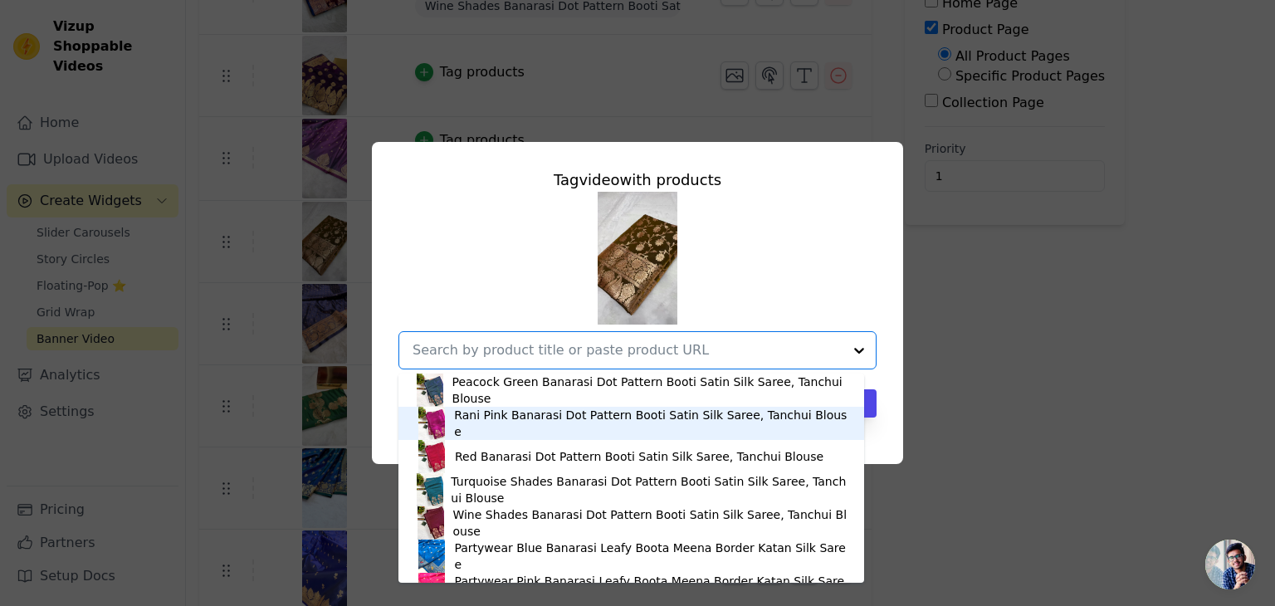
scroll to position [3116, 0]
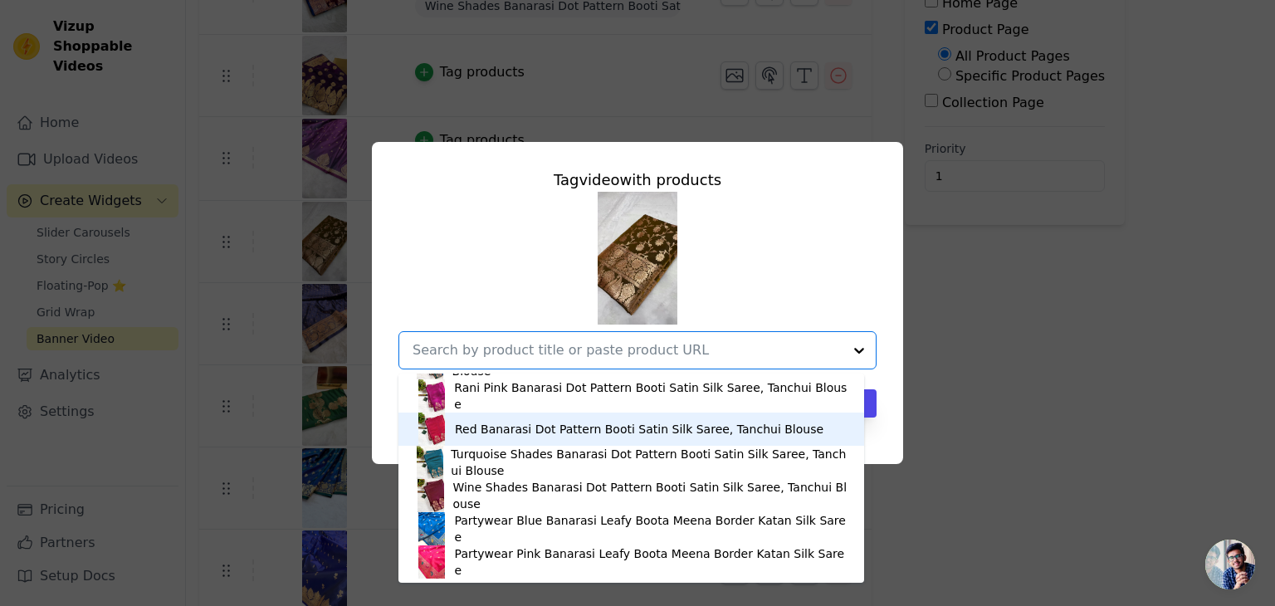
click at [933, 370] on div "Tag video with products Deep Purple-Orange Banarasi Leafy Booti Katan Silk Sare…" at bounding box center [638, 302] width 1222 height 375
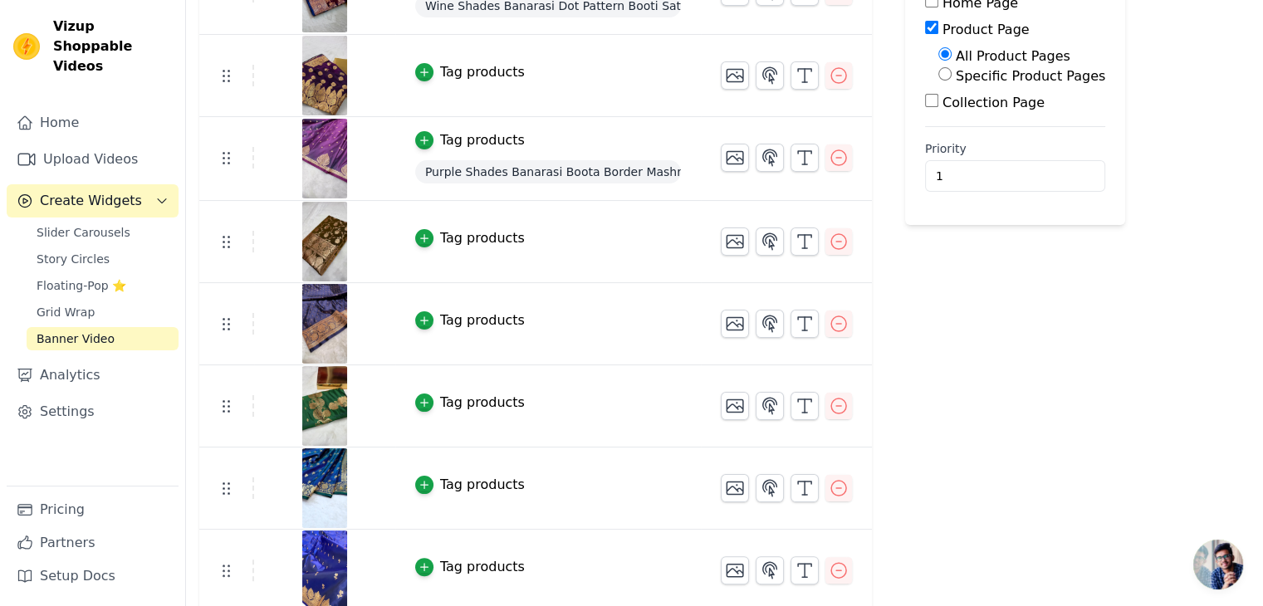
scroll to position [332, 0]
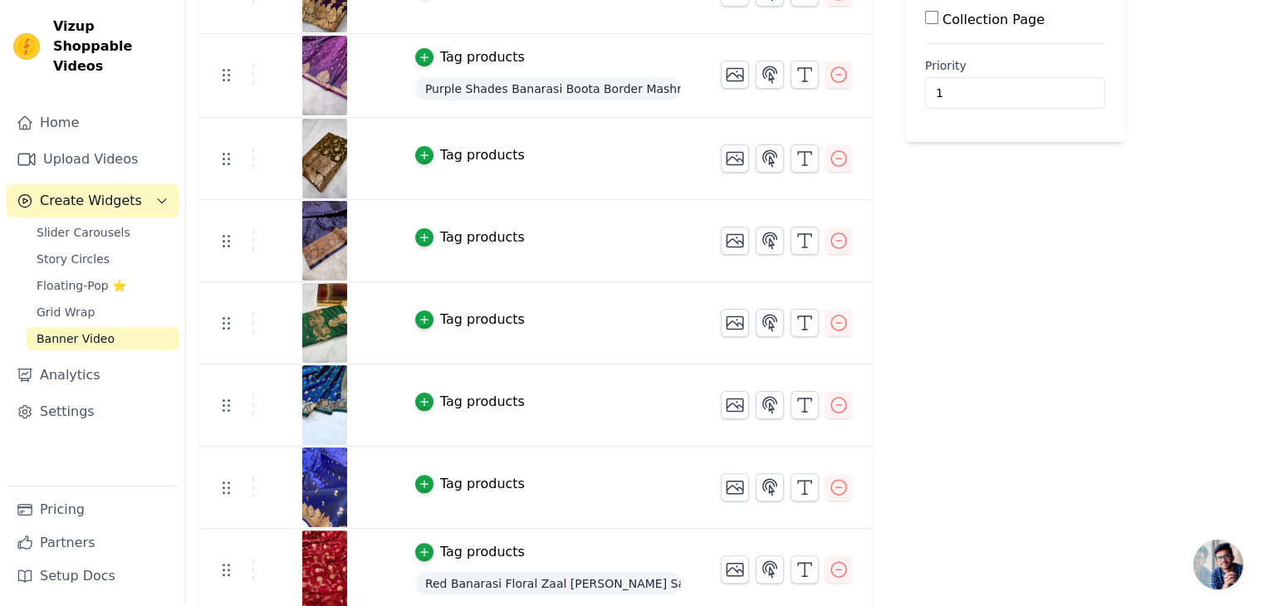
click at [440, 241] on div "Tag products" at bounding box center [482, 238] width 85 height 20
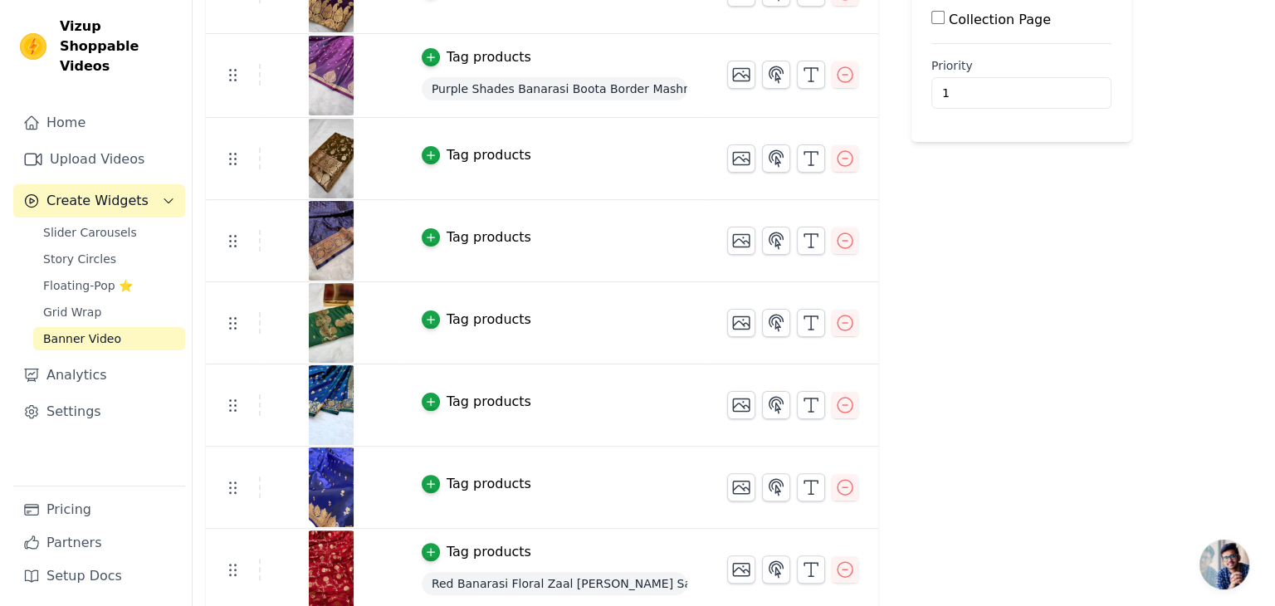
scroll to position [0, 0]
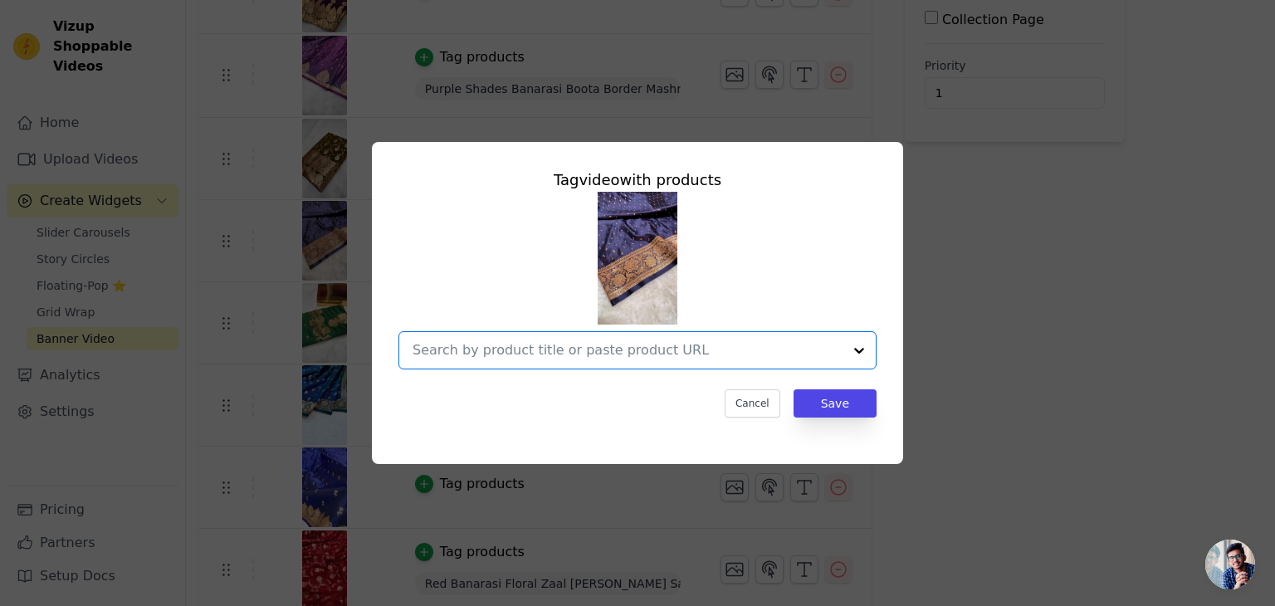
click at [638, 346] on input "text" at bounding box center [628, 350] width 430 height 20
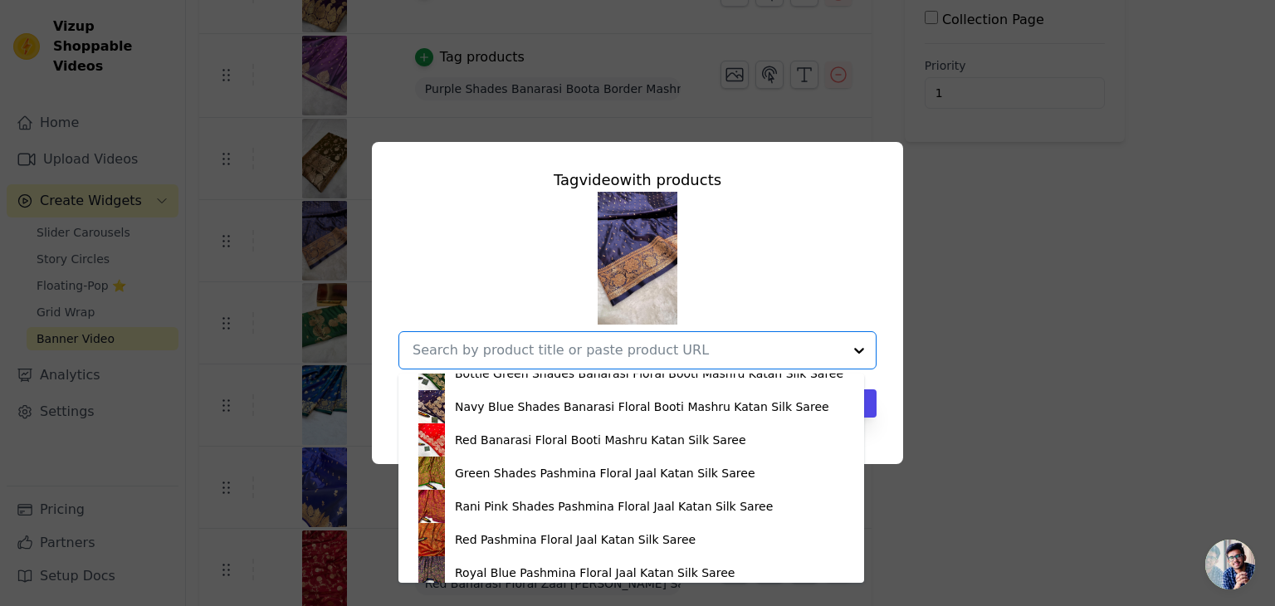
scroll to position [1661, 0]
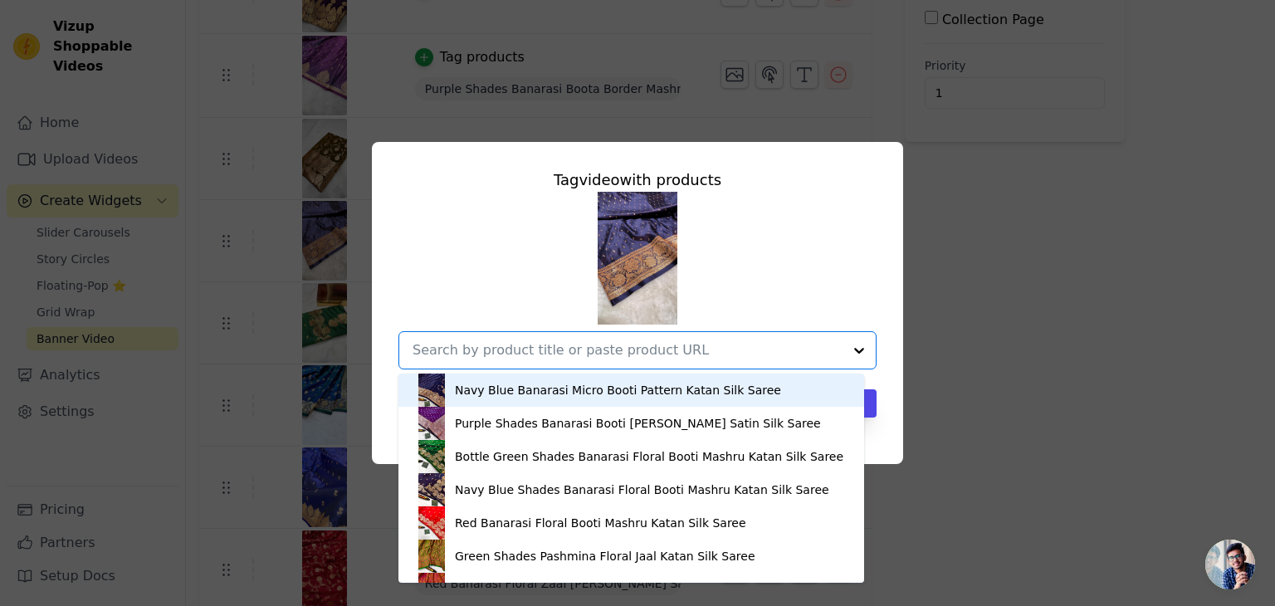
click at [492, 394] on div "Navy Blue Banarasi Micro Booti Pattern Katan Silk Saree" at bounding box center [618, 390] width 326 height 17
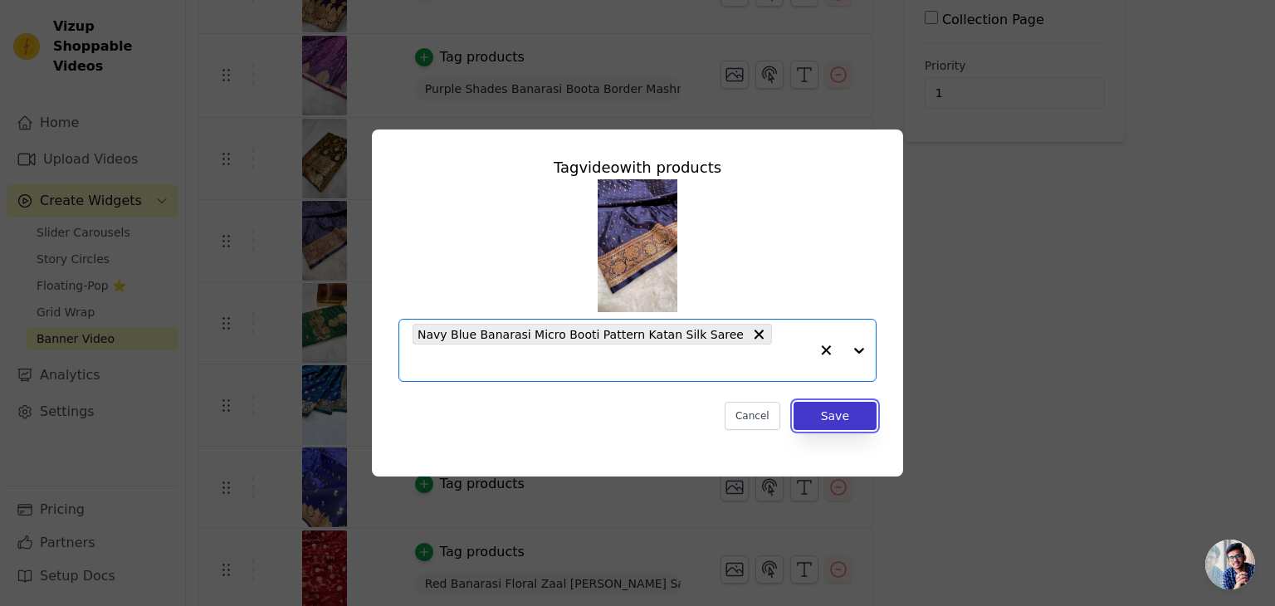
click at [819, 411] on button "Save" at bounding box center [835, 416] width 83 height 28
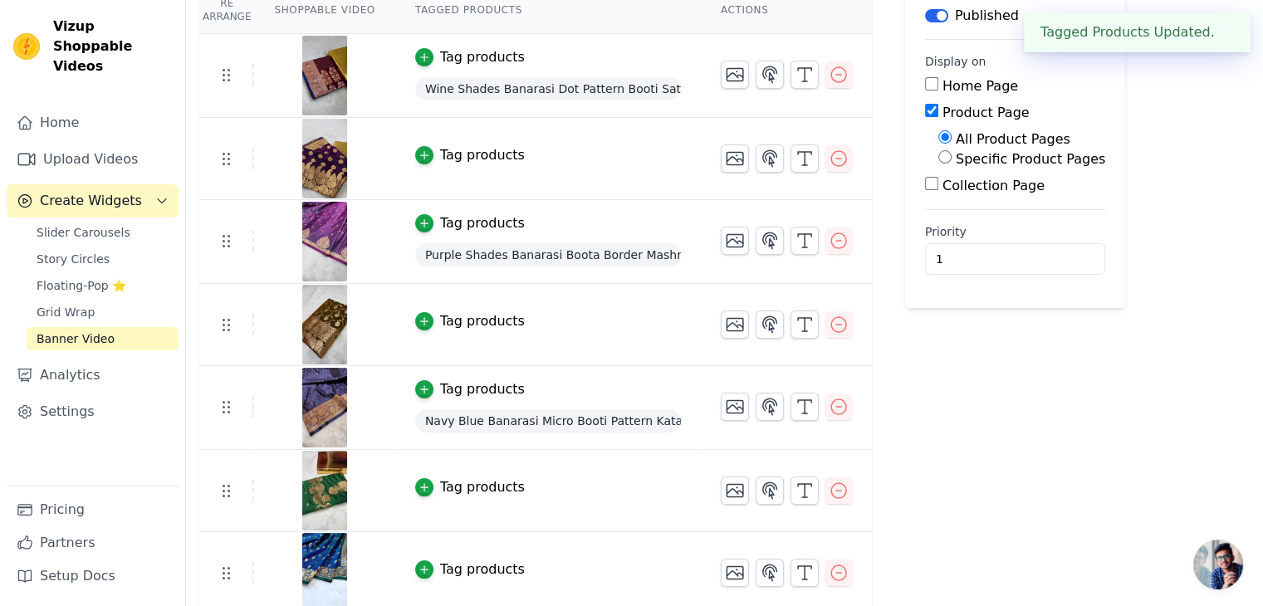
scroll to position [249, 0]
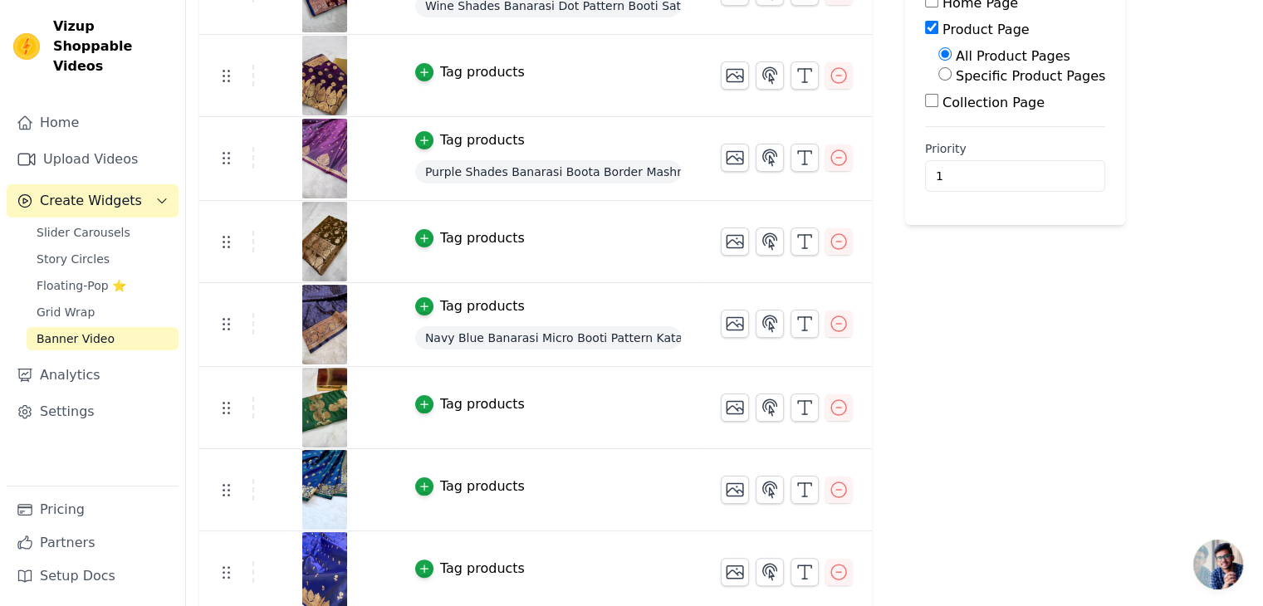
click at [459, 407] on div "Tag products" at bounding box center [482, 404] width 85 height 20
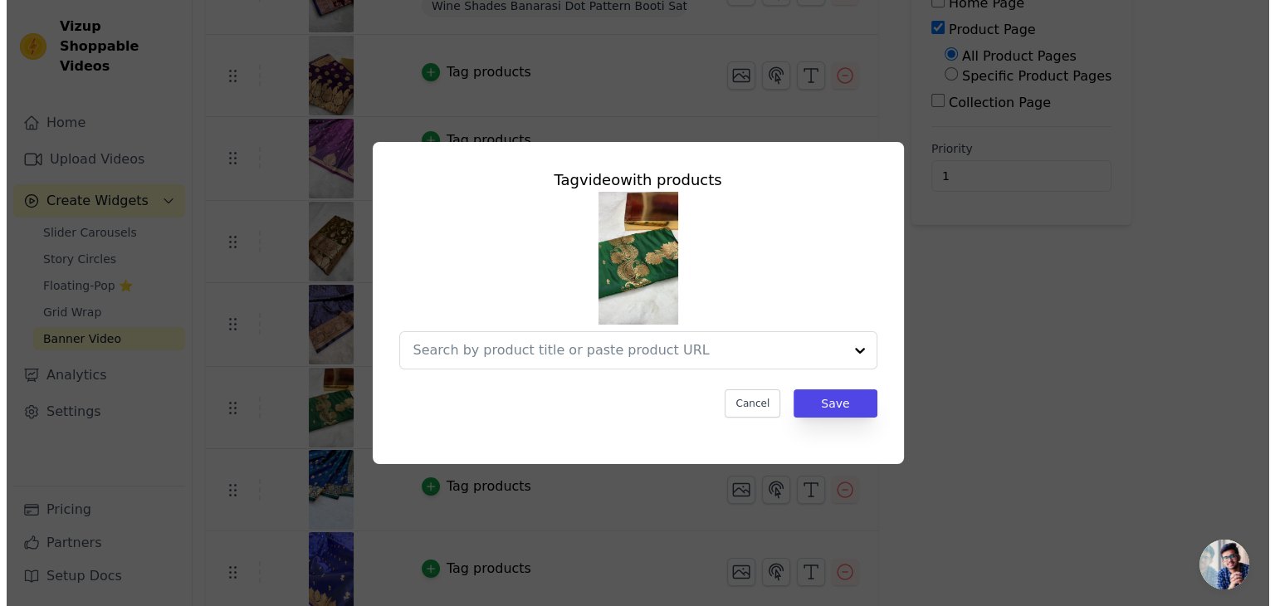
scroll to position [0, 0]
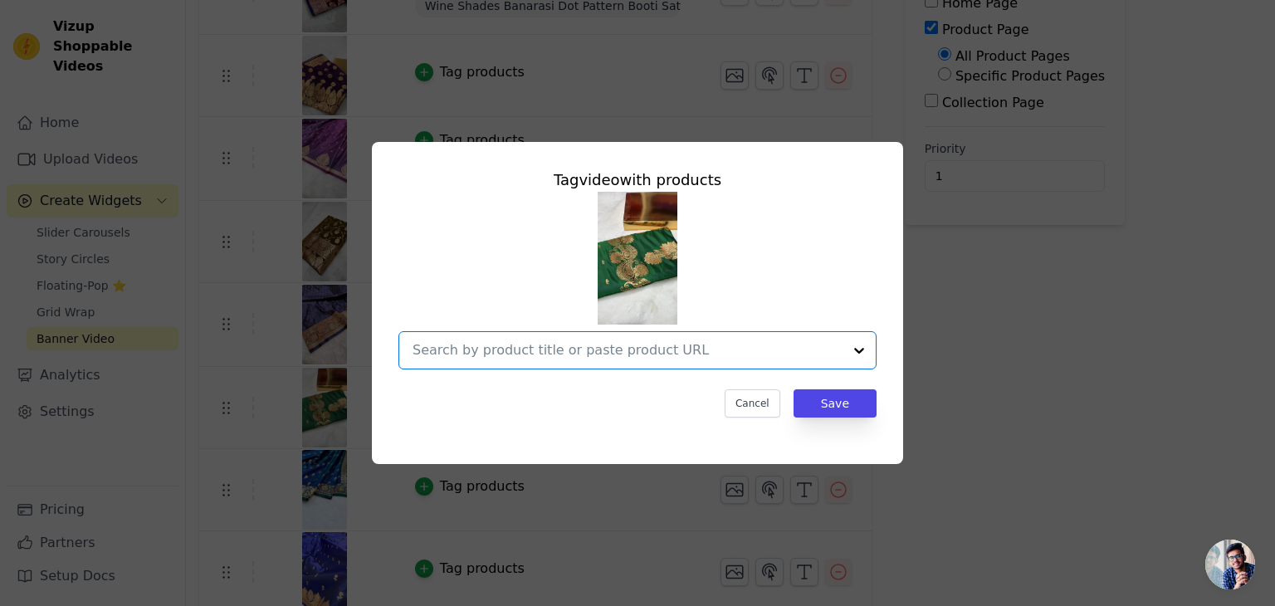
click at [545, 357] on input "text" at bounding box center [628, 350] width 430 height 20
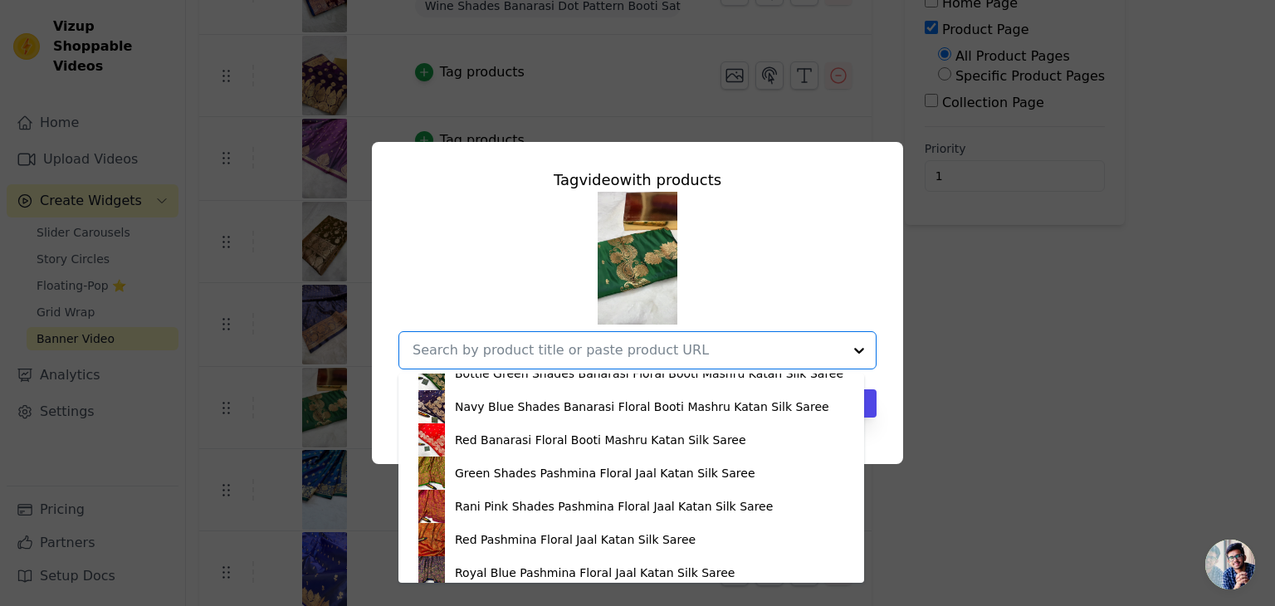
scroll to position [1661, 0]
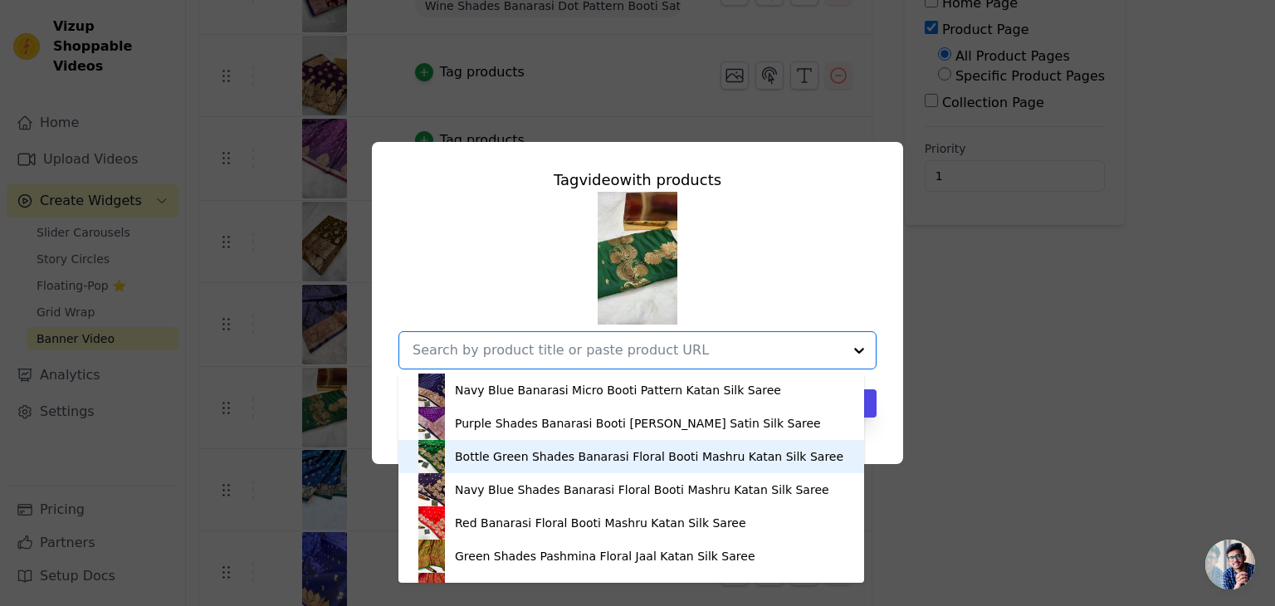
click at [472, 453] on div "Bottle Green Shades Banarasi Floral Booti Mashru Katan Silk Saree" at bounding box center [649, 456] width 389 height 17
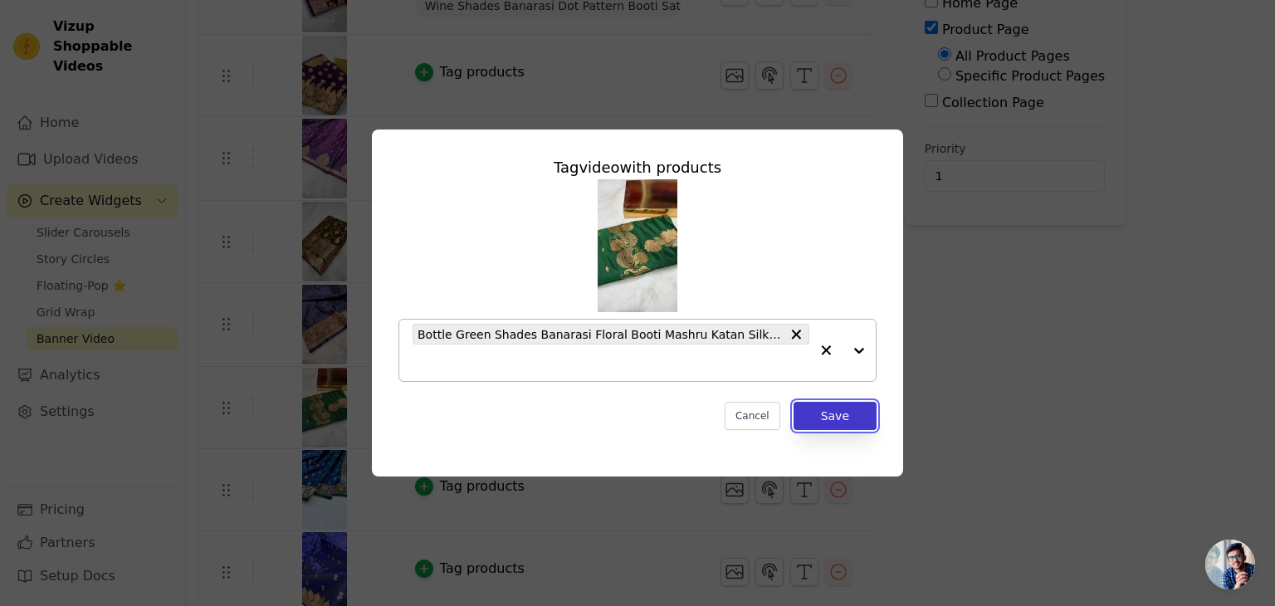
click at [815, 423] on button "Save" at bounding box center [835, 416] width 83 height 28
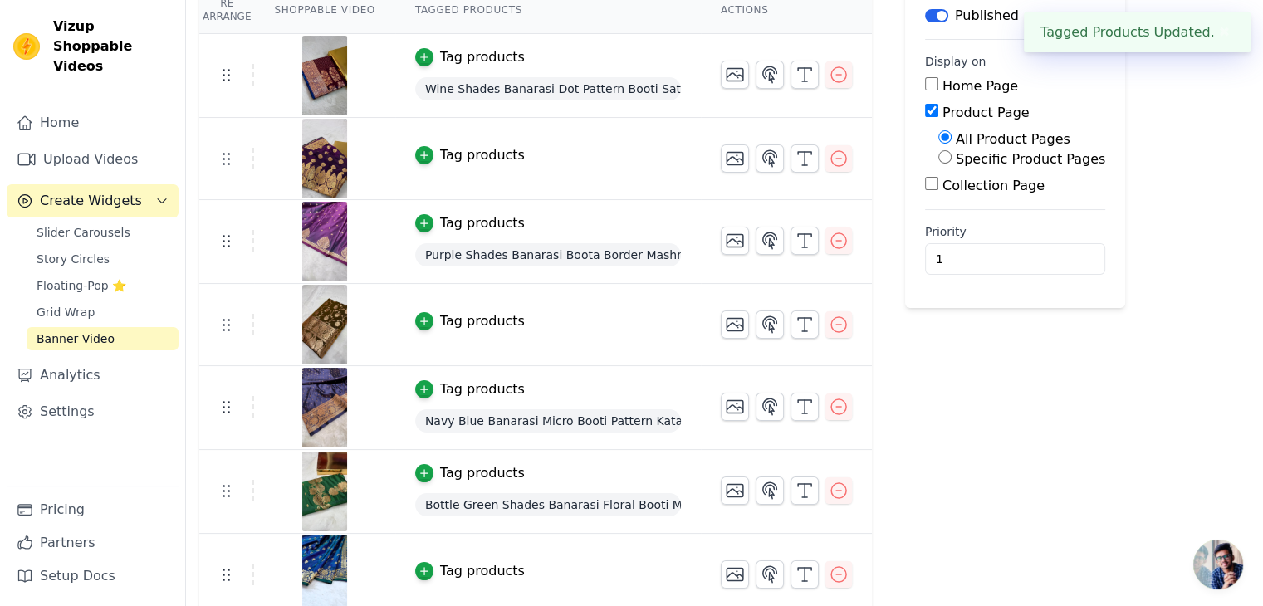
scroll to position [332, 0]
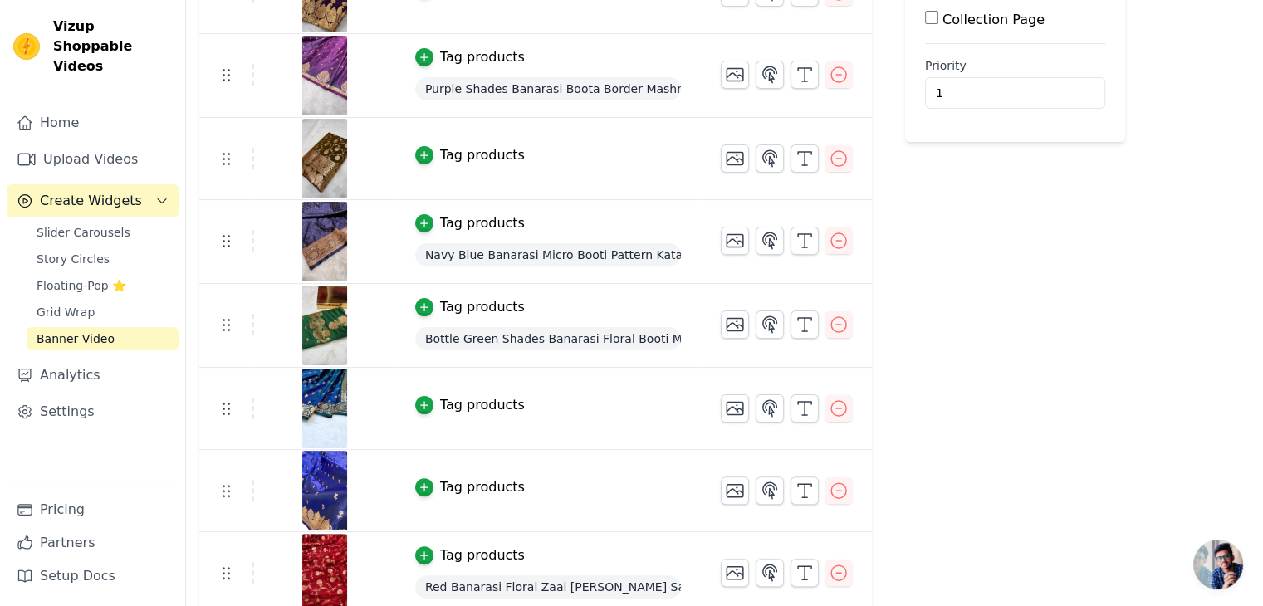
click at [468, 399] on div "Tag products" at bounding box center [482, 405] width 85 height 20
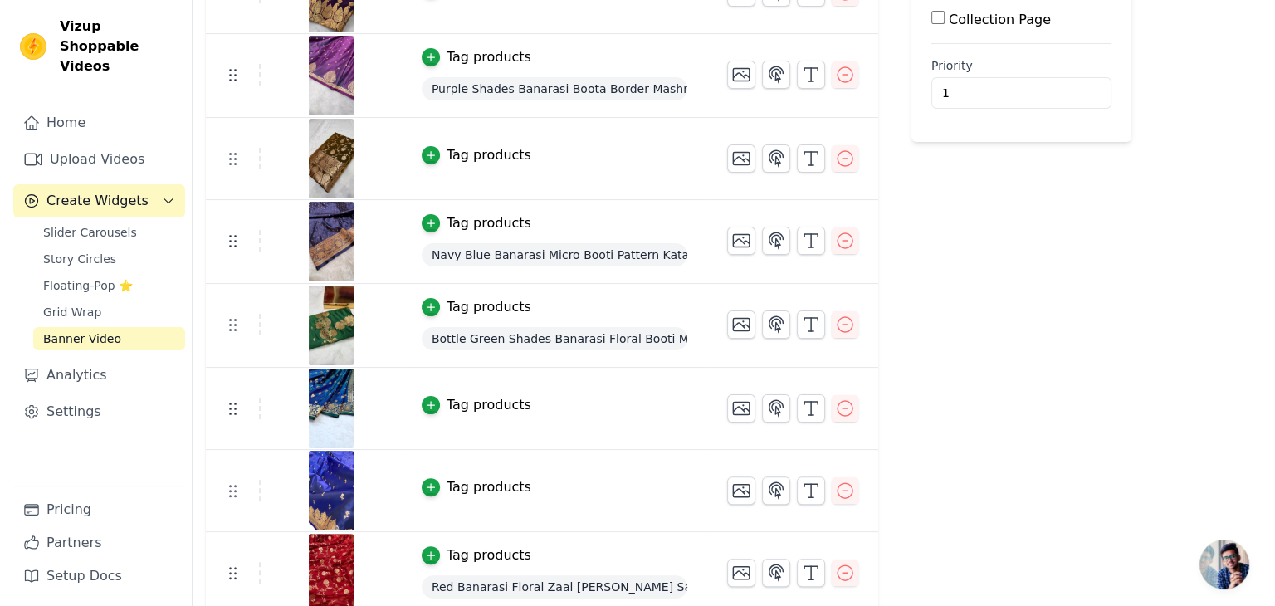
scroll to position [0, 0]
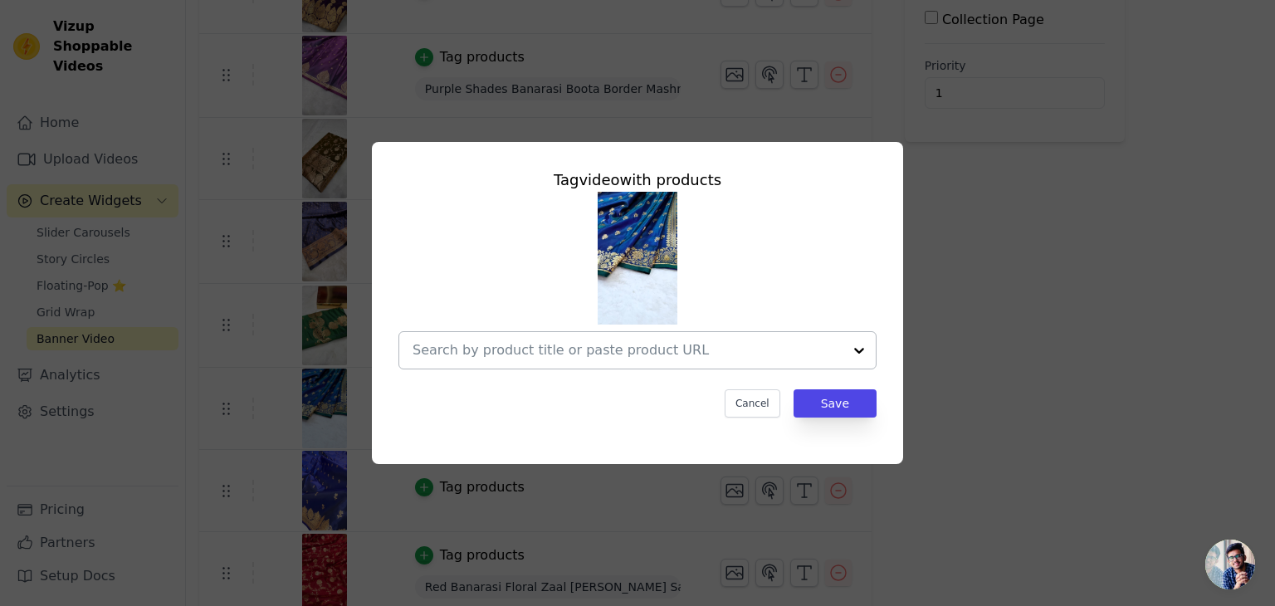
click at [657, 345] on input "text" at bounding box center [628, 350] width 430 height 20
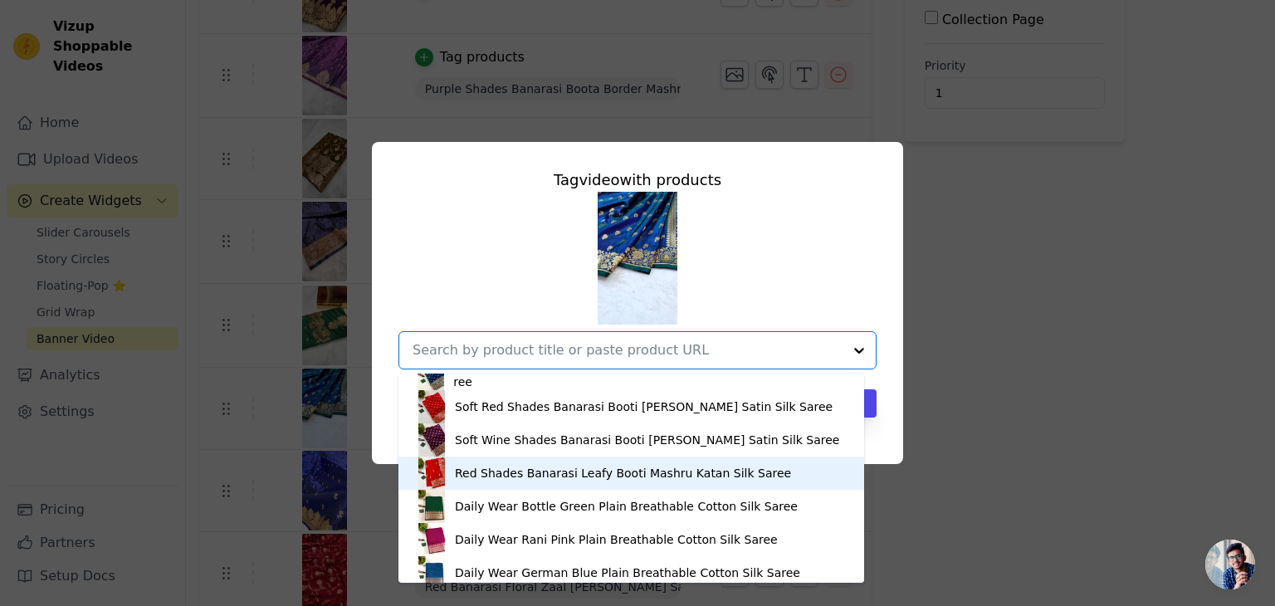
scroll to position [1993, 0]
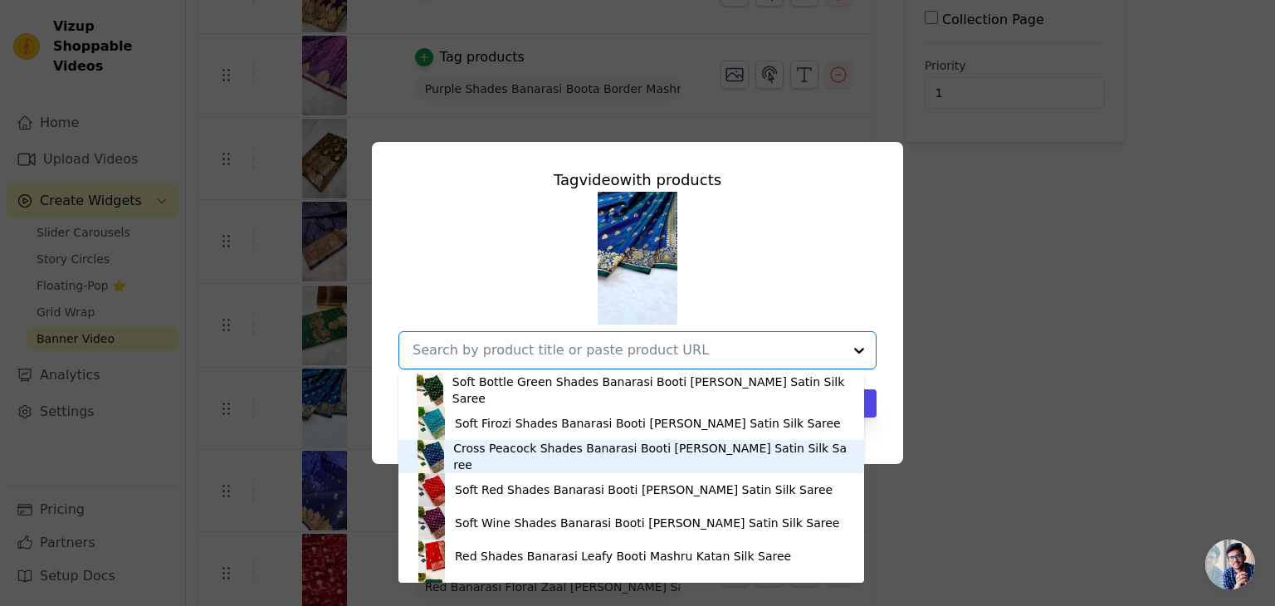
click at [482, 456] on div "Cross Peacock Shades Banarasi Booti Mashru Satin Silk Saree" at bounding box center [650, 456] width 394 height 33
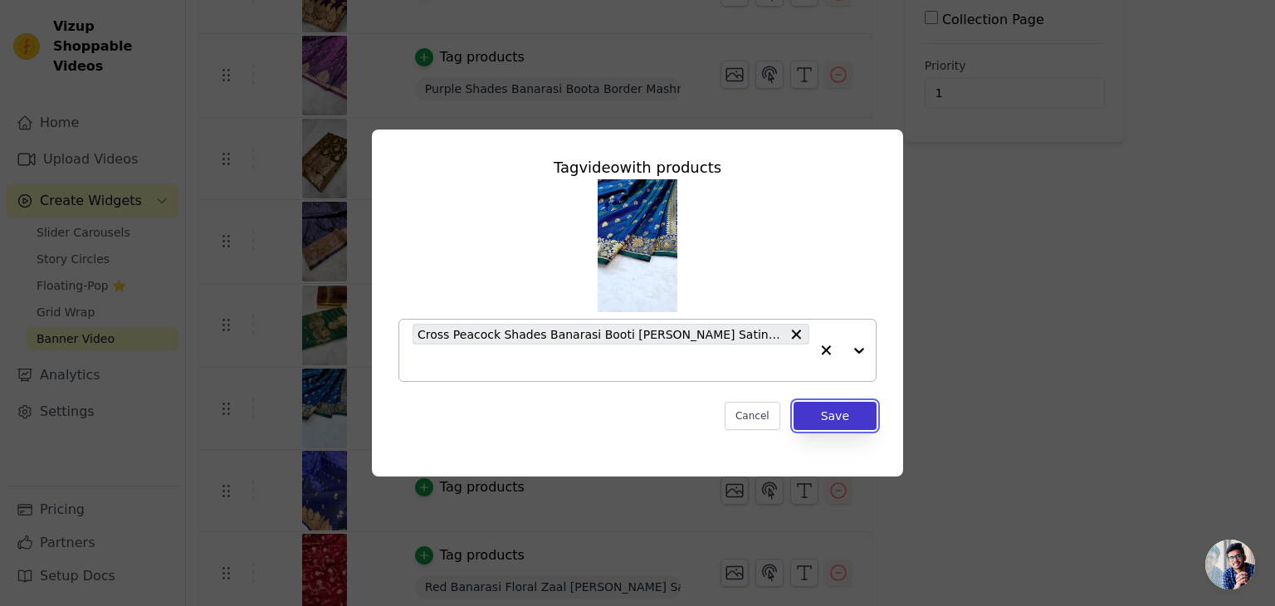
click at [827, 409] on button "Save" at bounding box center [835, 416] width 83 height 28
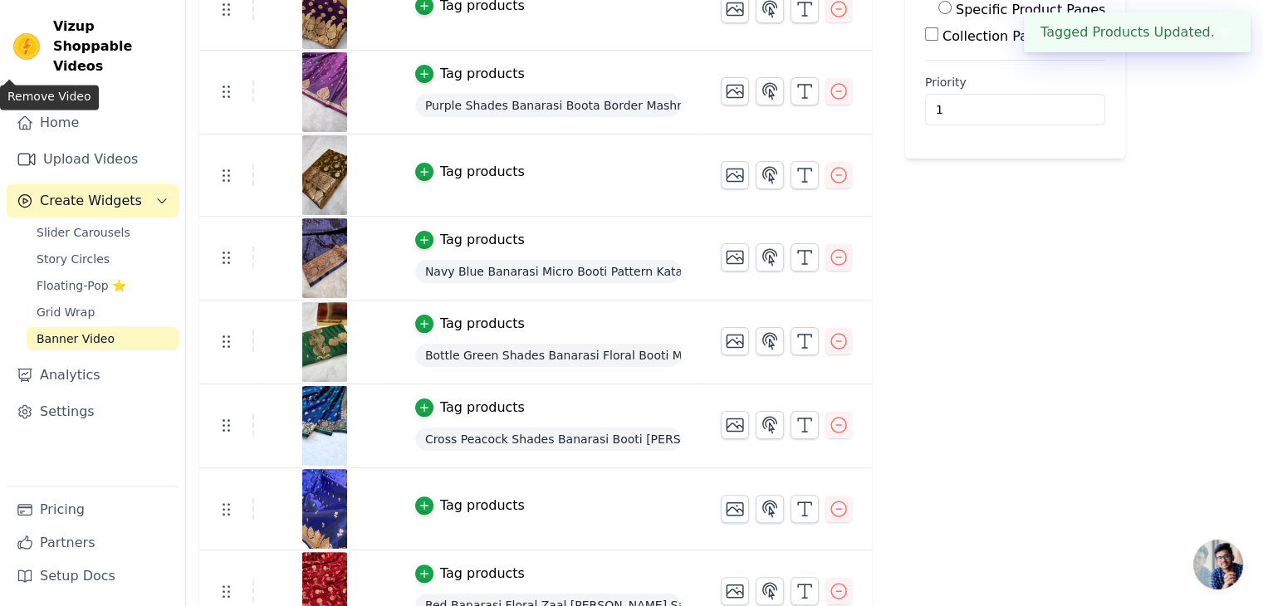
scroll to position [415, 0]
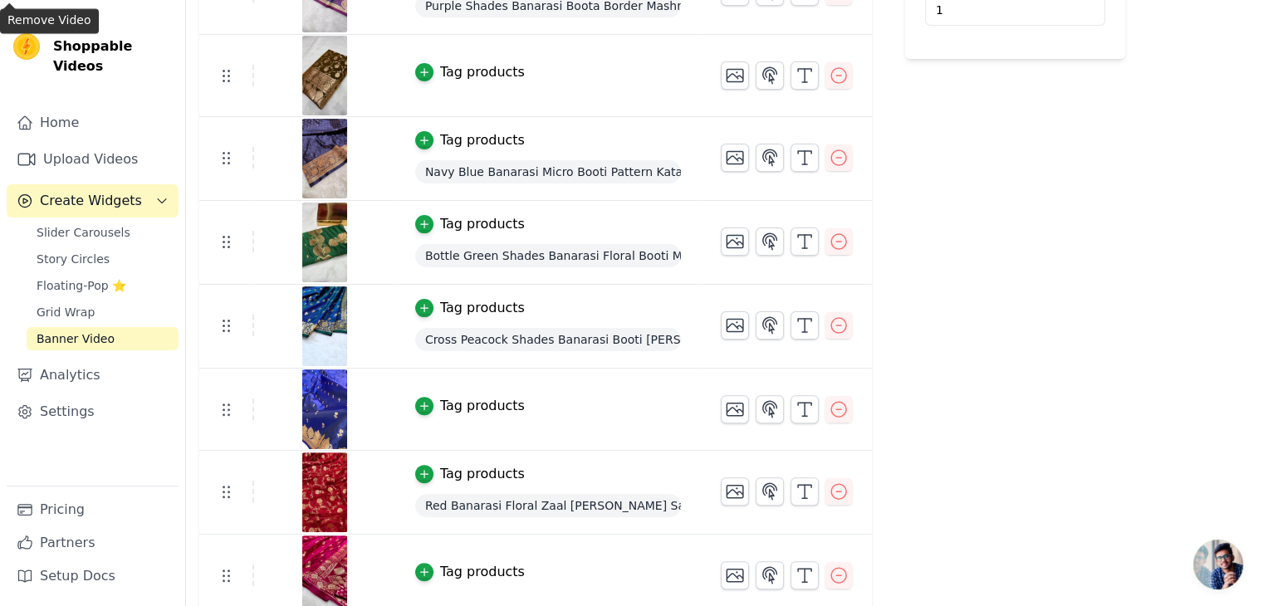
click at [478, 396] on div "Tag products" at bounding box center [482, 406] width 85 height 20
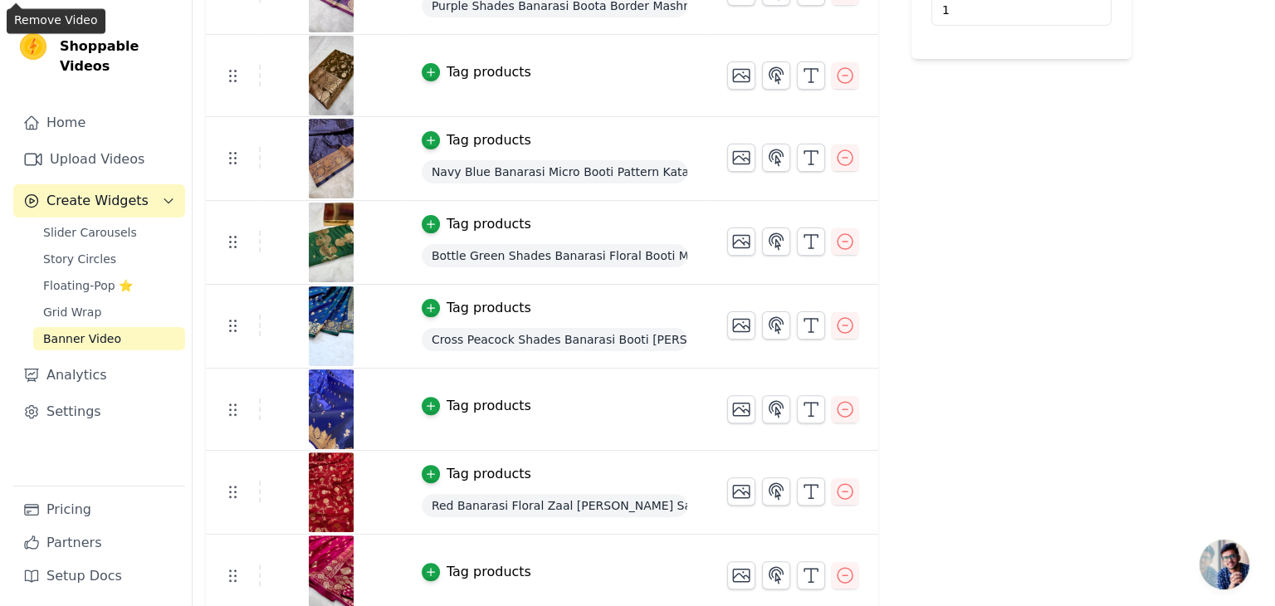
scroll to position [0, 0]
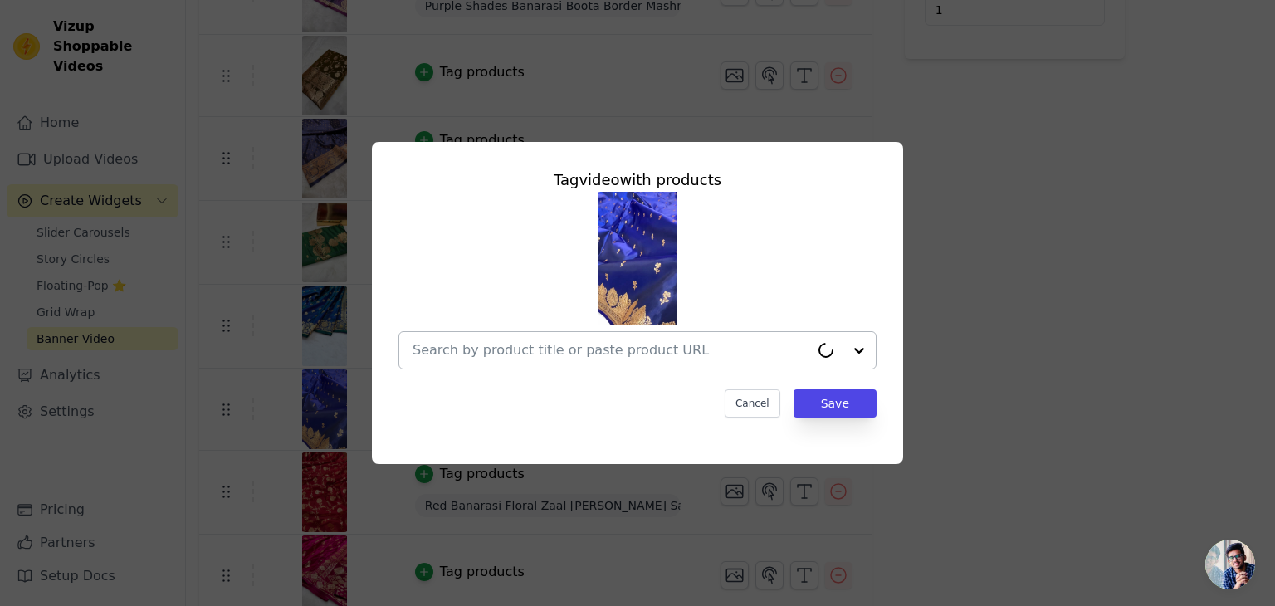
click at [537, 334] on div at bounding box center [611, 350] width 397 height 37
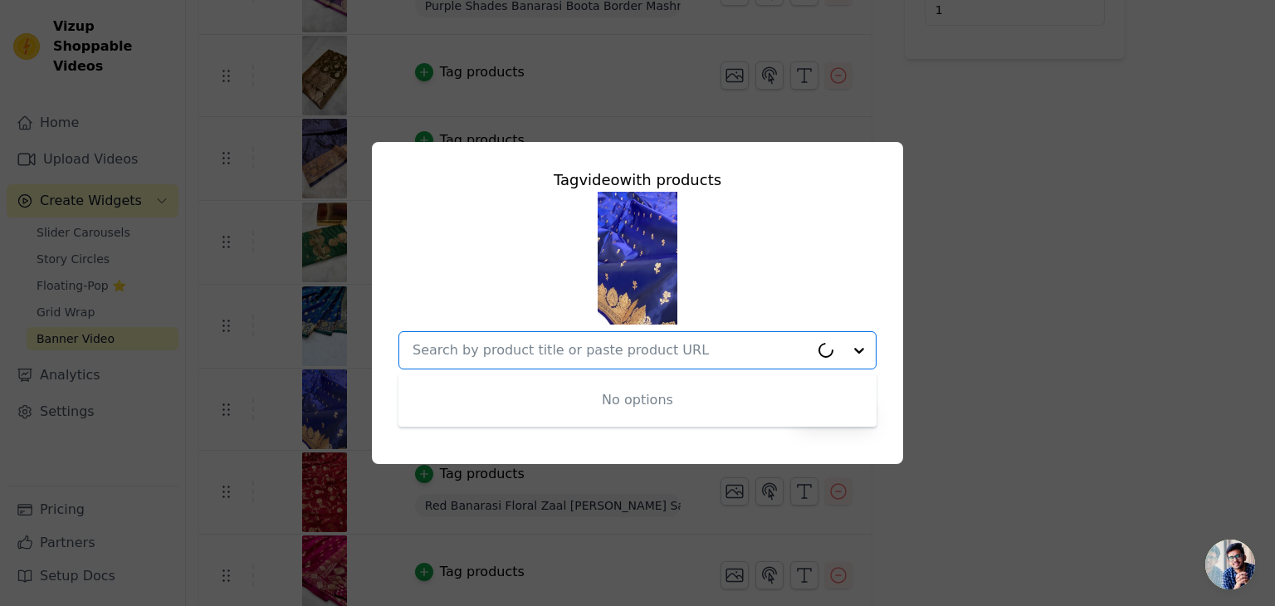
click at [534, 353] on input "text" at bounding box center [611, 350] width 397 height 20
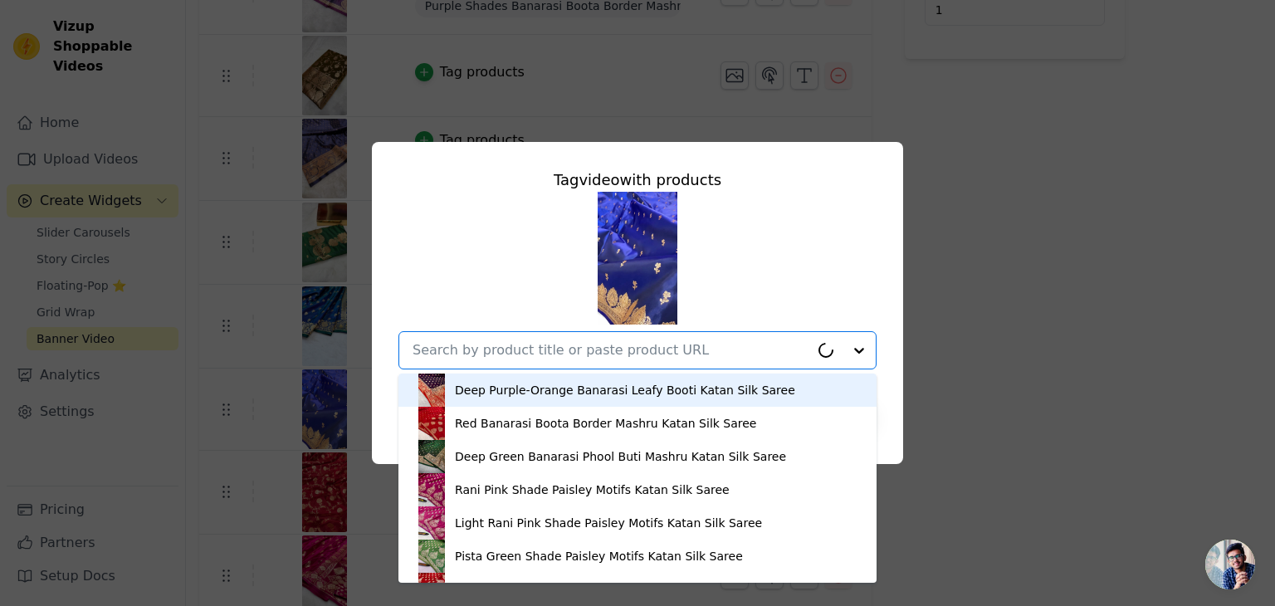
click at [534, 353] on input "text" at bounding box center [611, 350] width 397 height 20
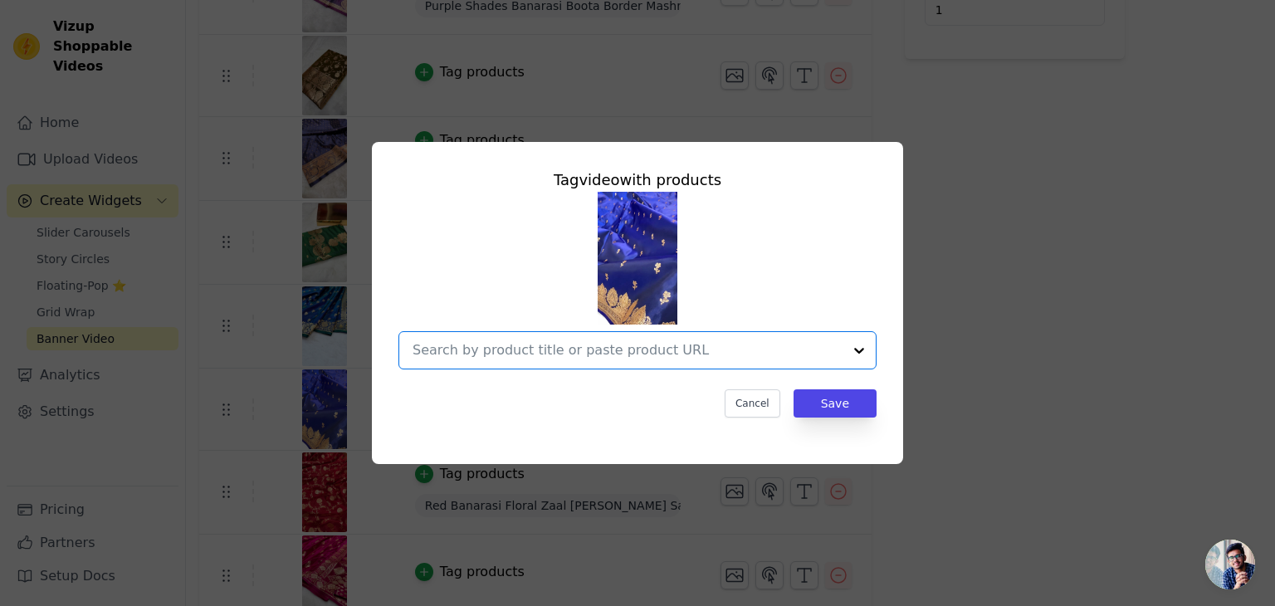
click at [534, 353] on input "text" at bounding box center [628, 350] width 430 height 20
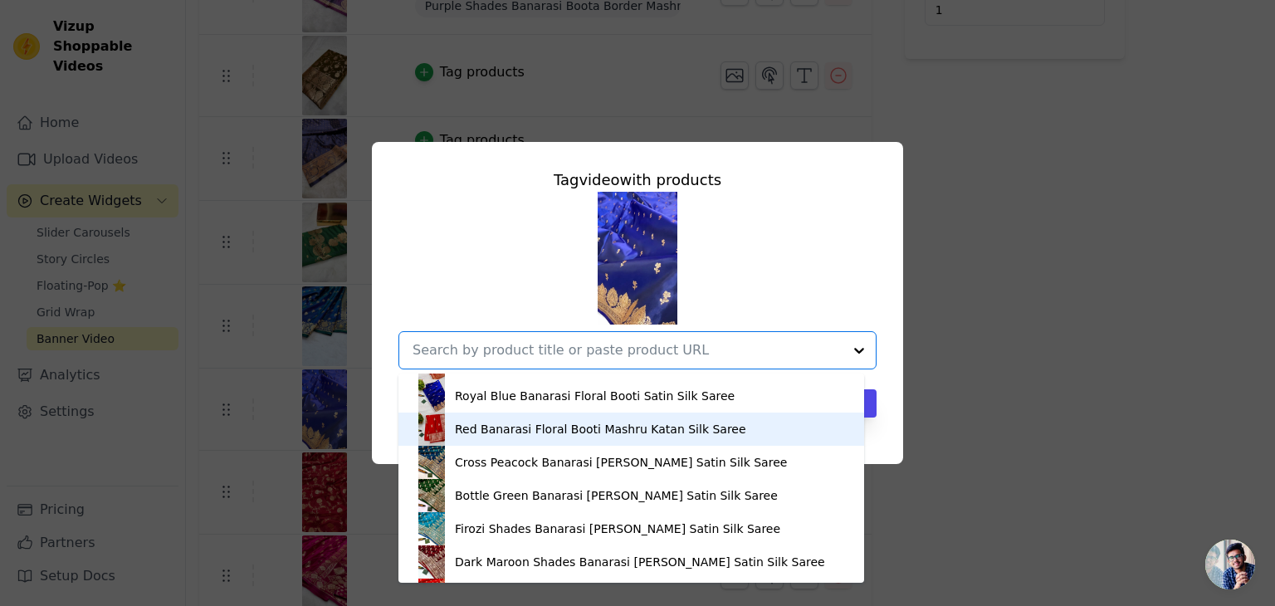
scroll to position [2369, 0]
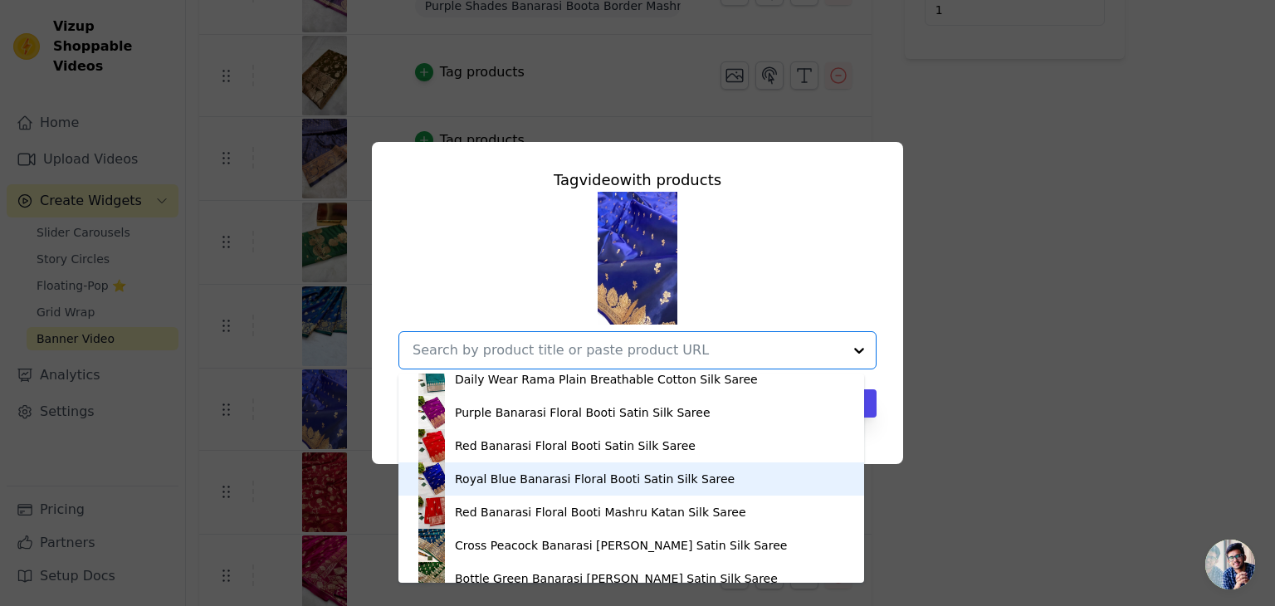
click at [515, 467] on div "Royal Blue Banarasi Floral Booti Satin Silk Saree" at bounding box center [631, 479] width 433 height 33
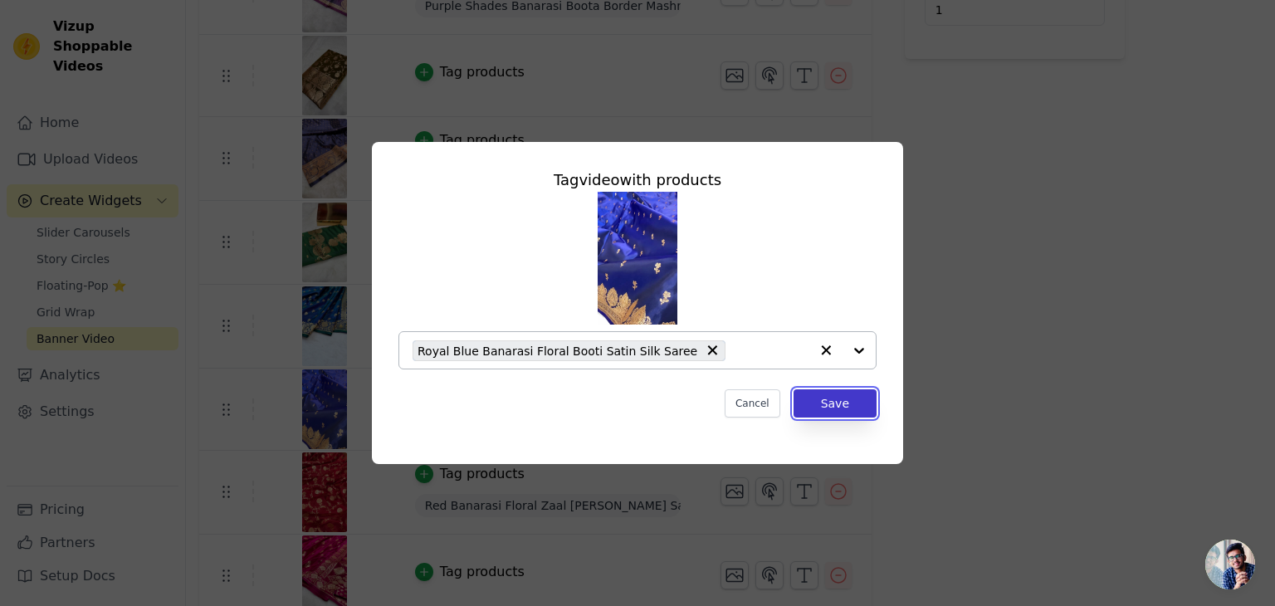
click at [812, 403] on button "Save" at bounding box center [835, 403] width 83 height 28
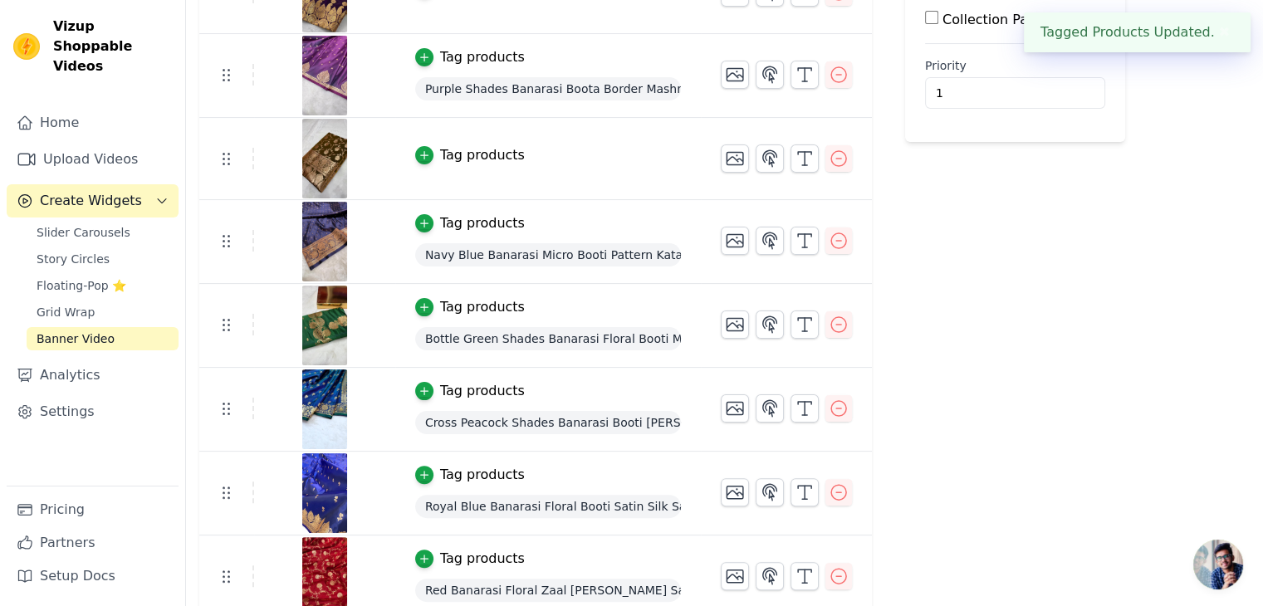
scroll to position [581, 0]
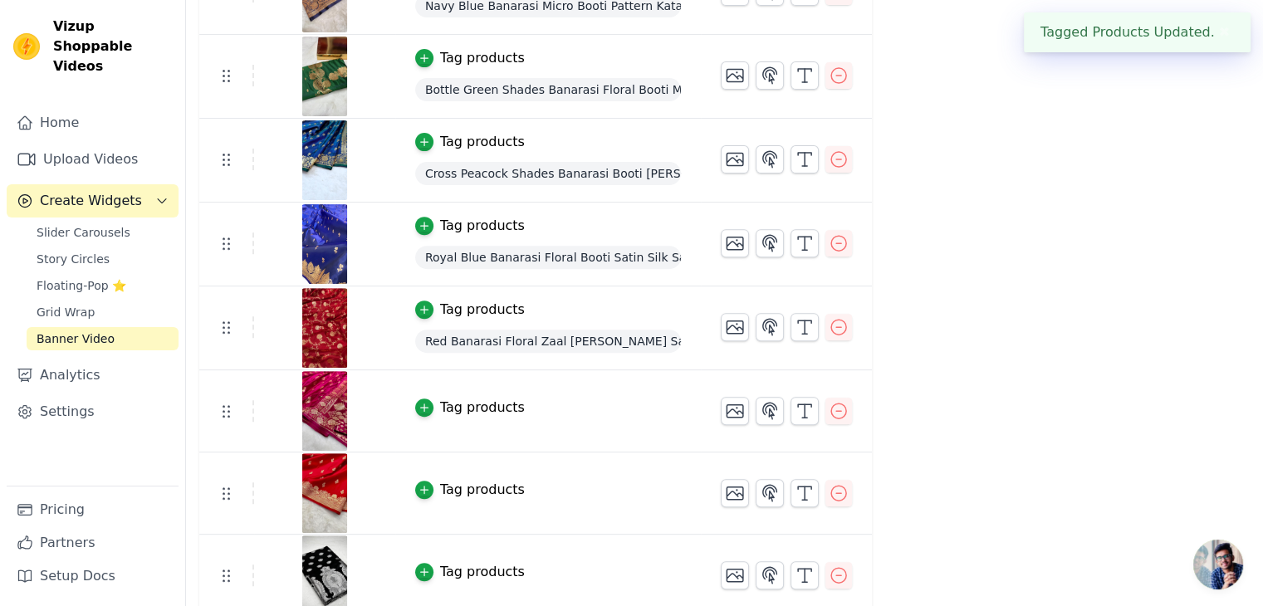
click at [506, 407] on div "Tag products" at bounding box center [548, 408] width 266 height 20
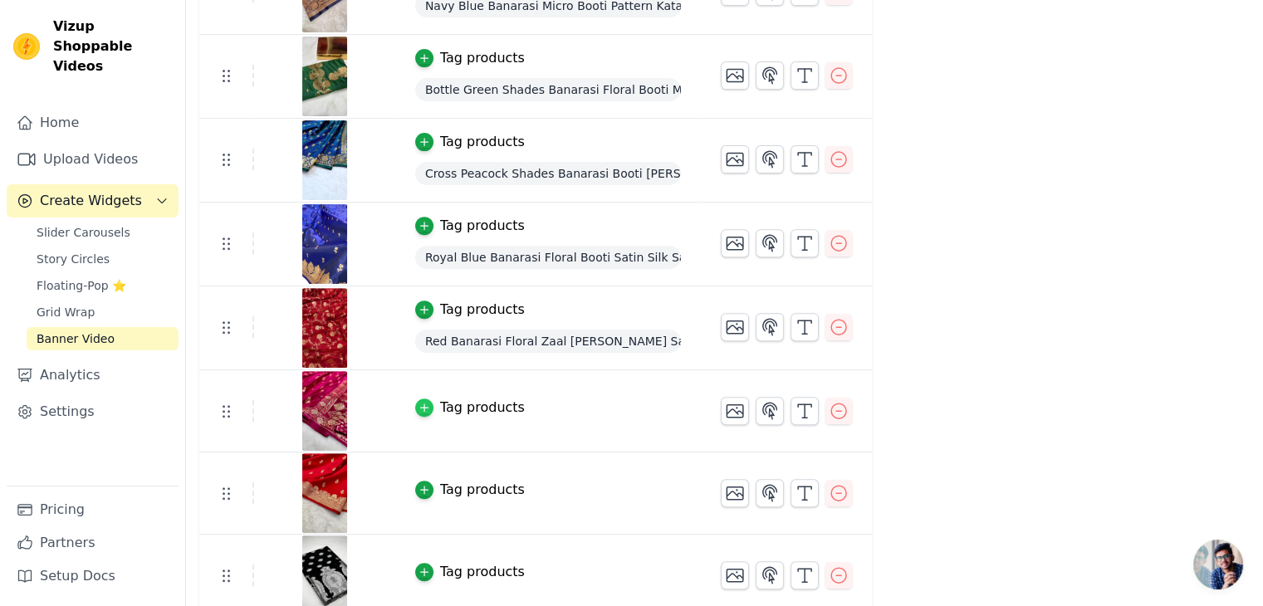
click at [419, 403] on icon "button" at bounding box center [425, 408] width 12 height 12
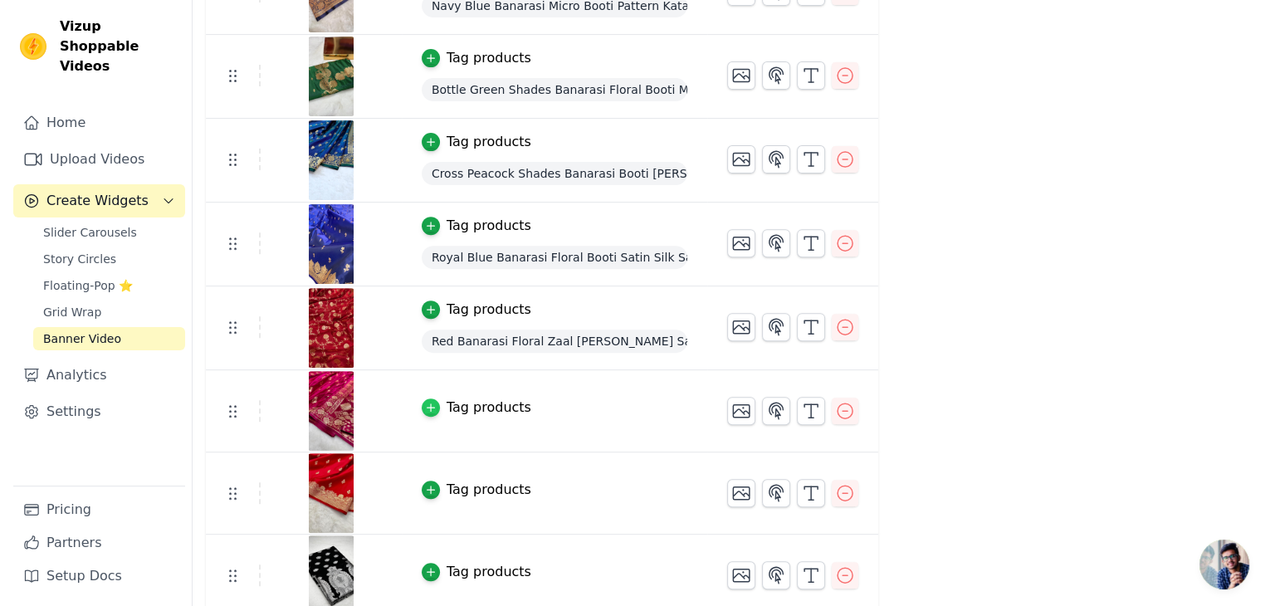
scroll to position [0, 0]
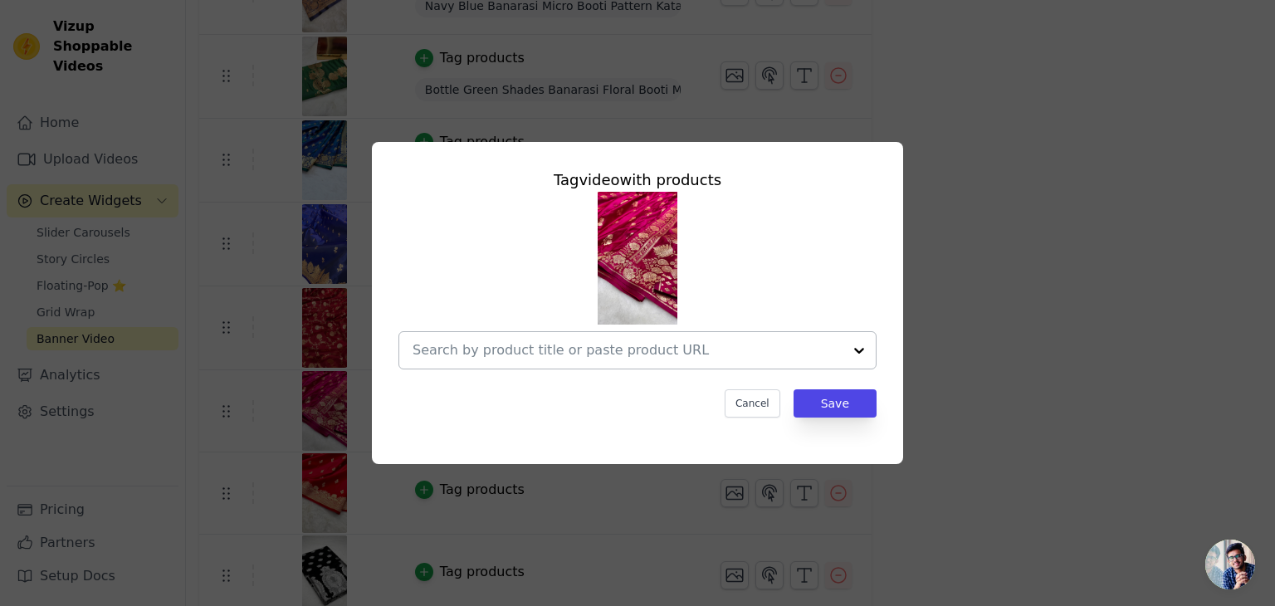
click at [582, 347] on input "text" at bounding box center [628, 350] width 430 height 20
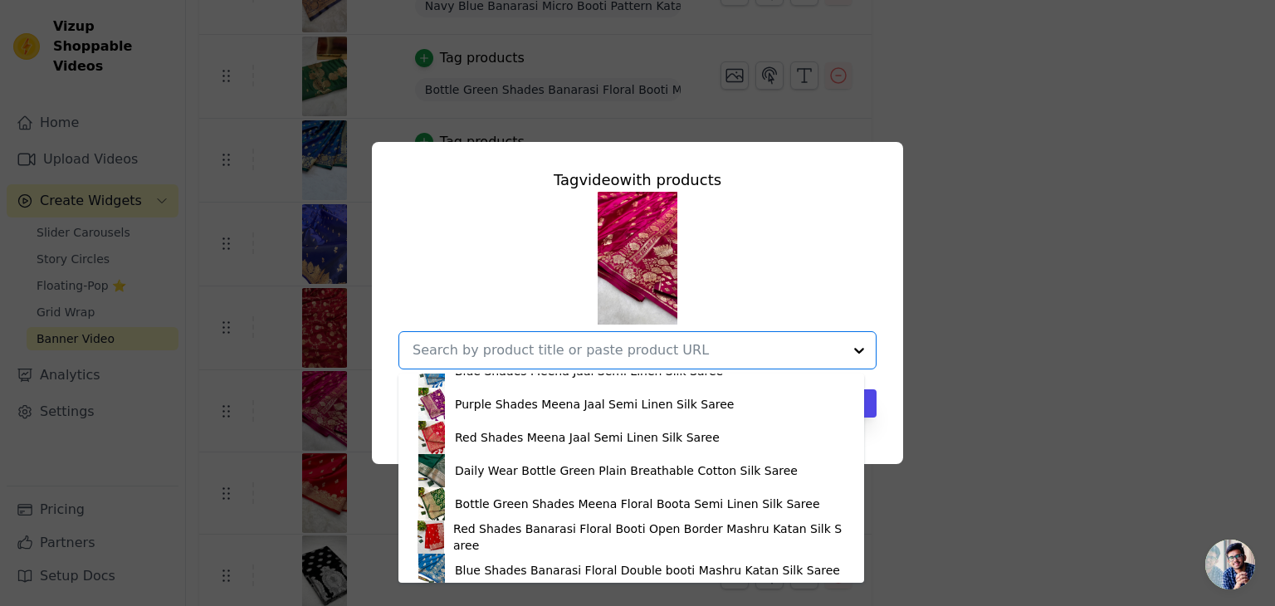
scroll to position [2906, 0]
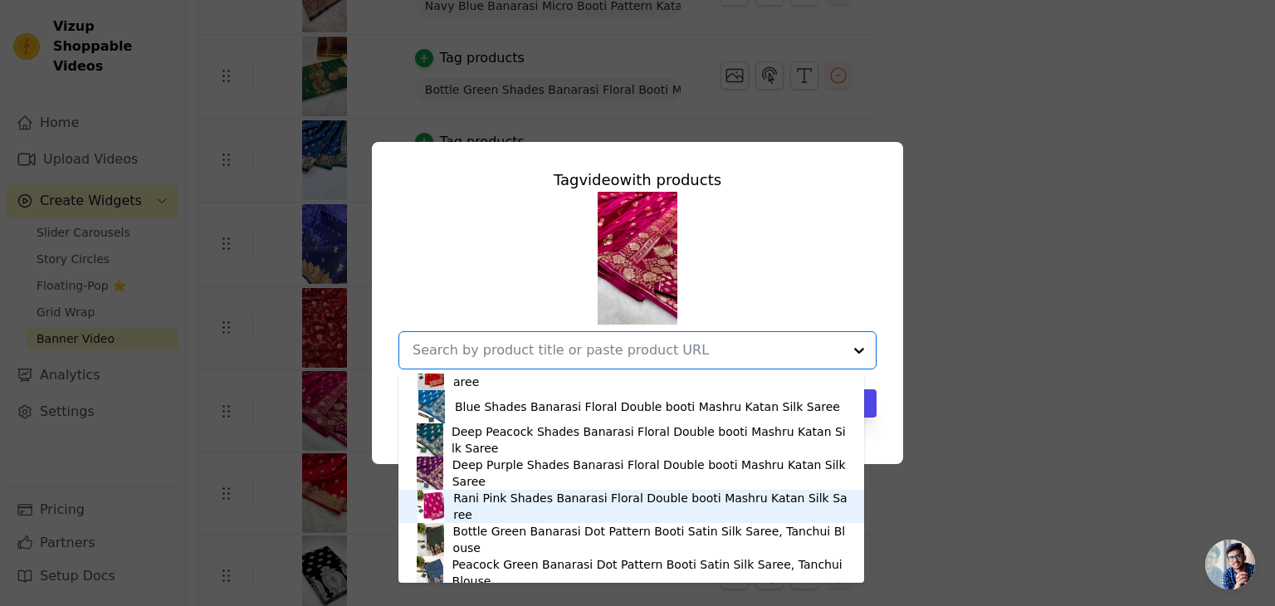
click at [525, 497] on div "Rani Pink Shades Banarasi Floral Double booti Mashru Katan Silk Saree" at bounding box center [631, 506] width 433 height 33
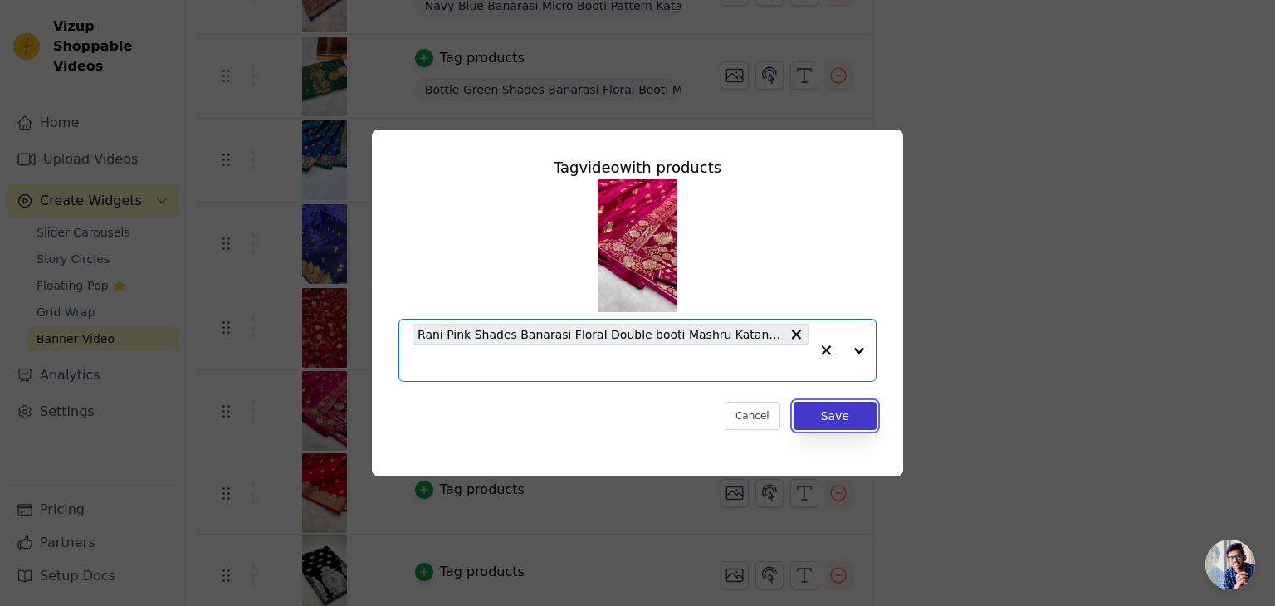
click at [849, 419] on button "Save" at bounding box center [835, 416] width 83 height 28
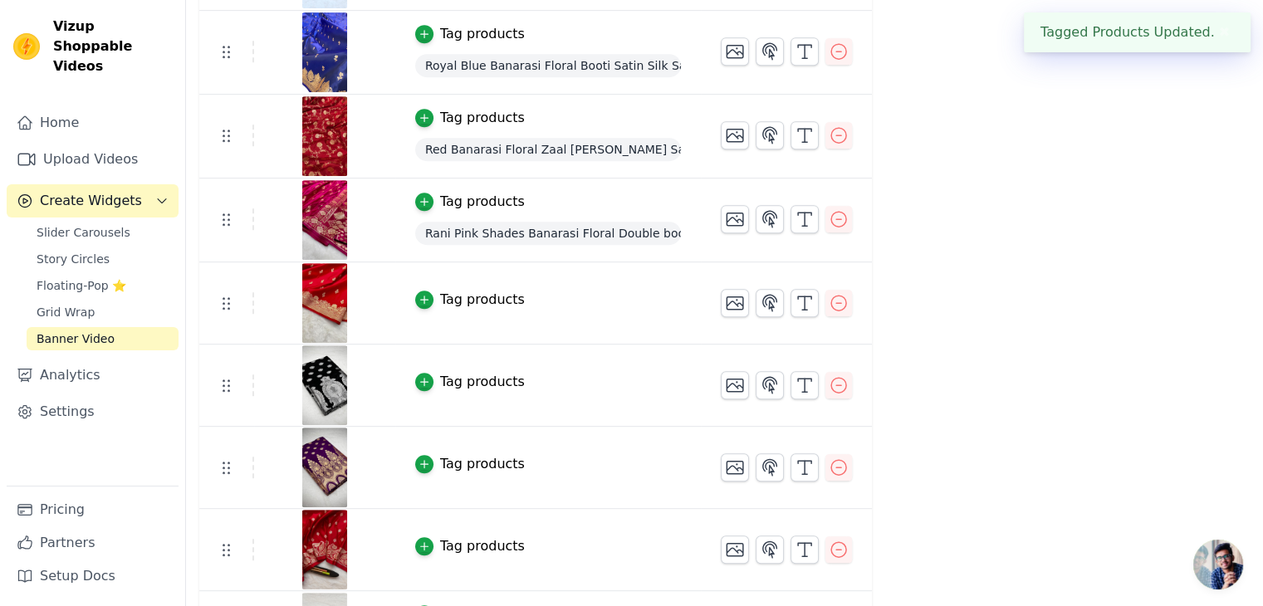
scroll to position [830, 0]
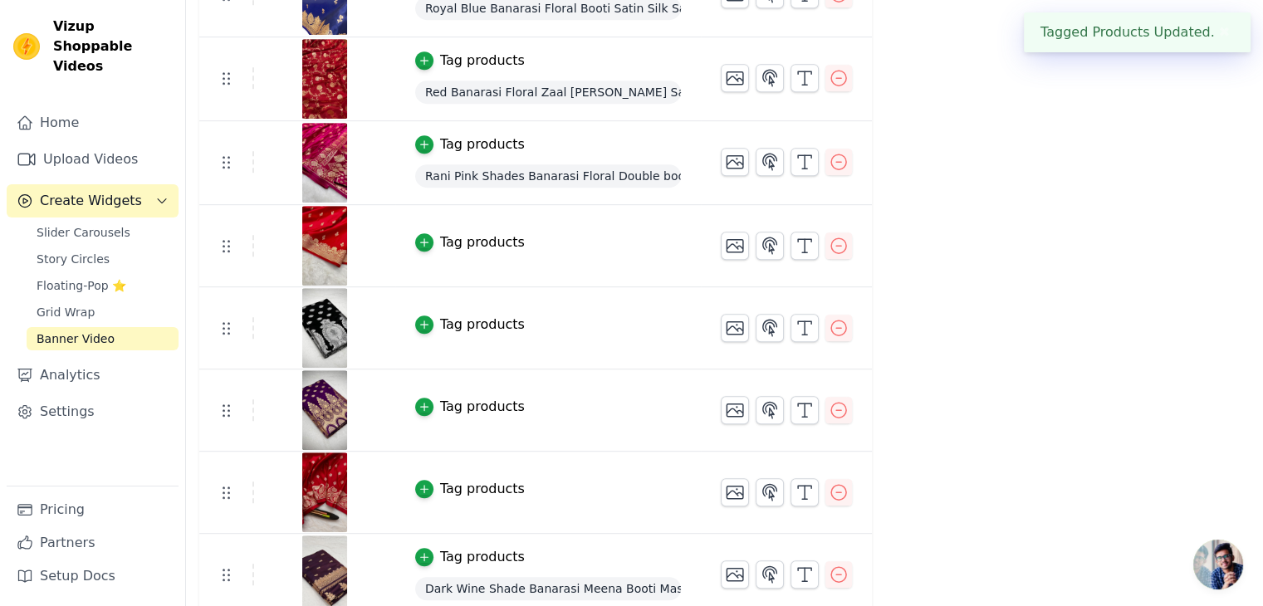
click at [457, 330] on div "Tag products" at bounding box center [482, 325] width 85 height 20
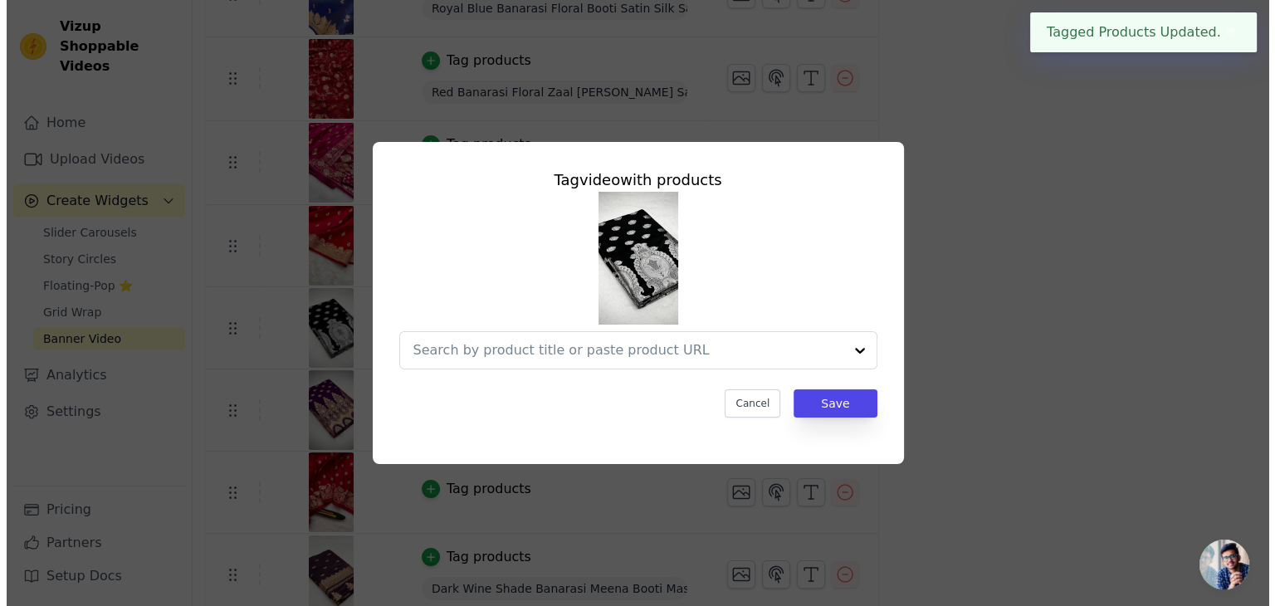
scroll to position [0, 0]
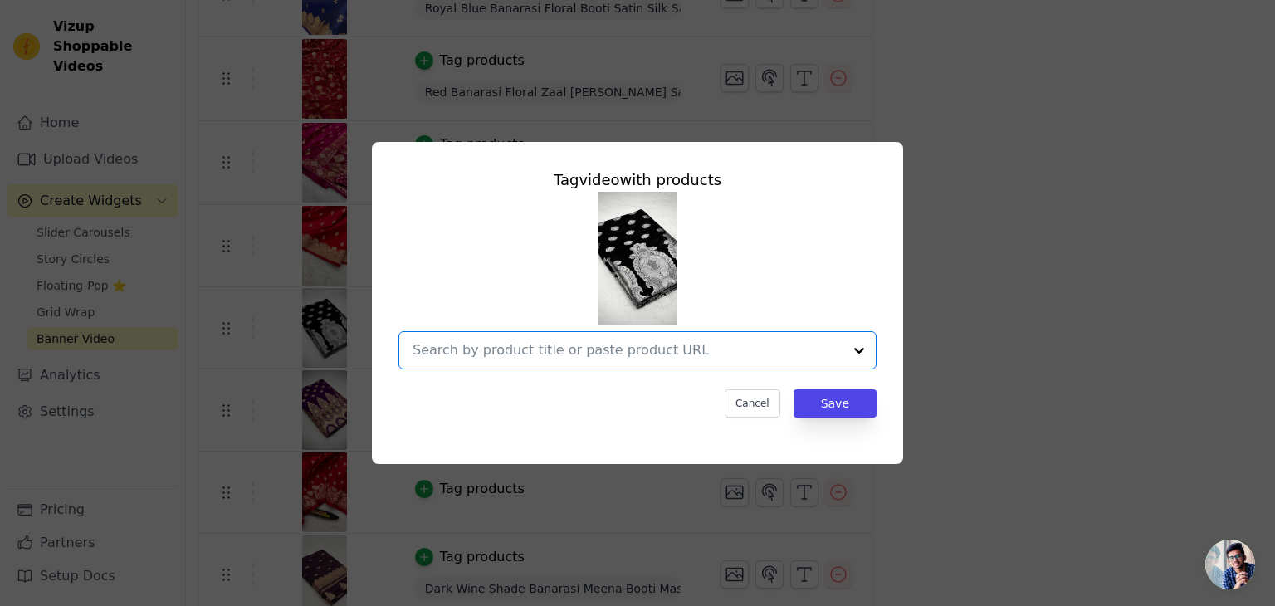
click at [592, 349] on input "text" at bounding box center [628, 350] width 430 height 20
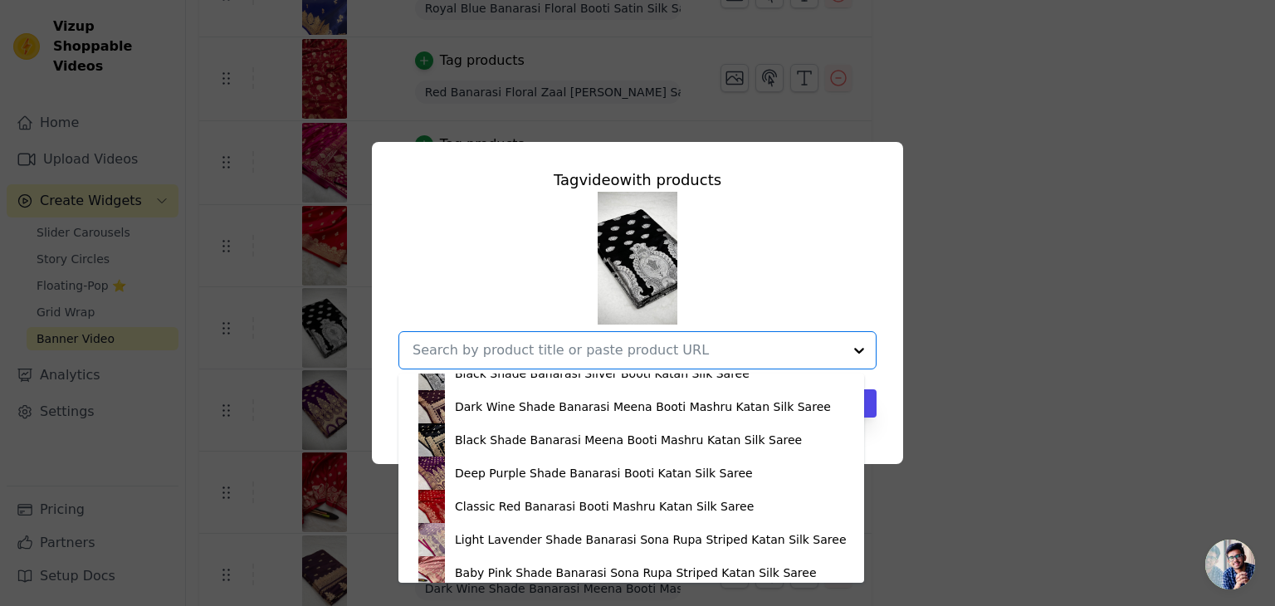
scroll to position [664, 0]
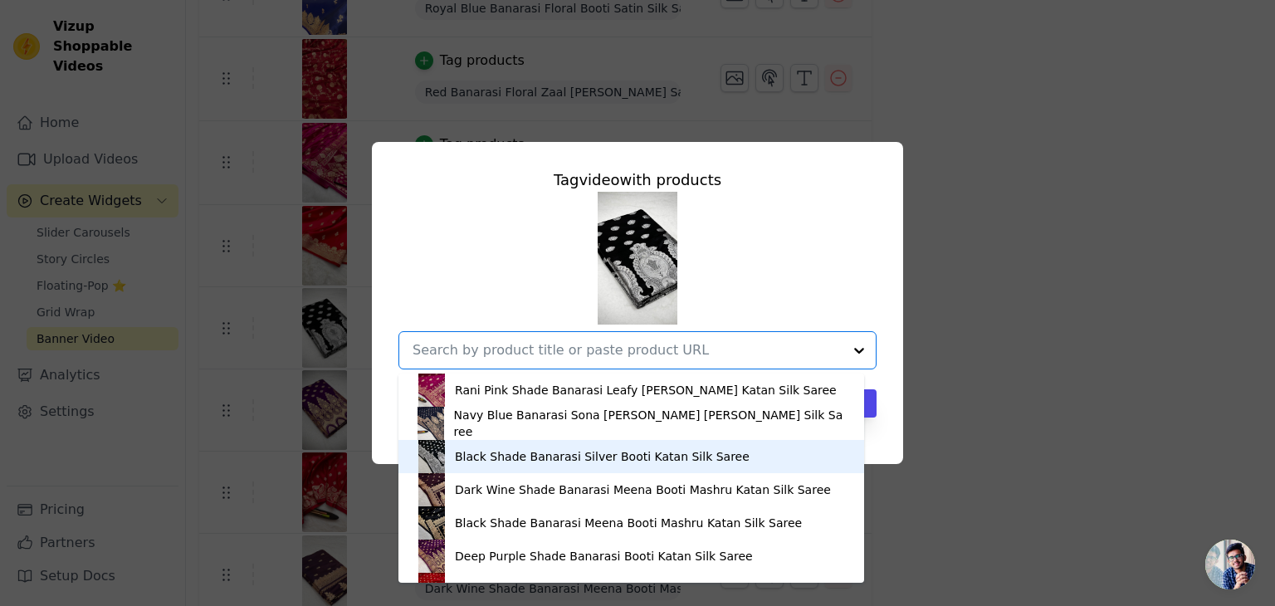
click at [582, 459] on div "Black Shade Banarasi Silver Booti Katan Silk Saree" at bounding box center [602, 456] width 295 height 17
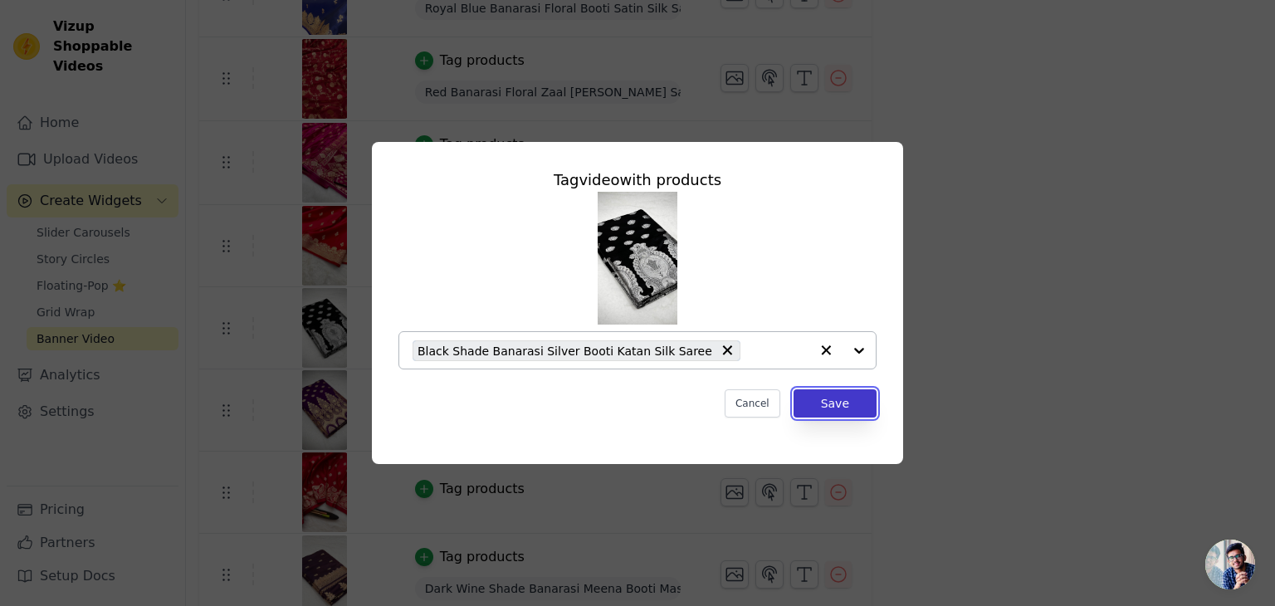
click at [814, 395] on button "Save" at bounding box center [835, 403] width 83 height 28
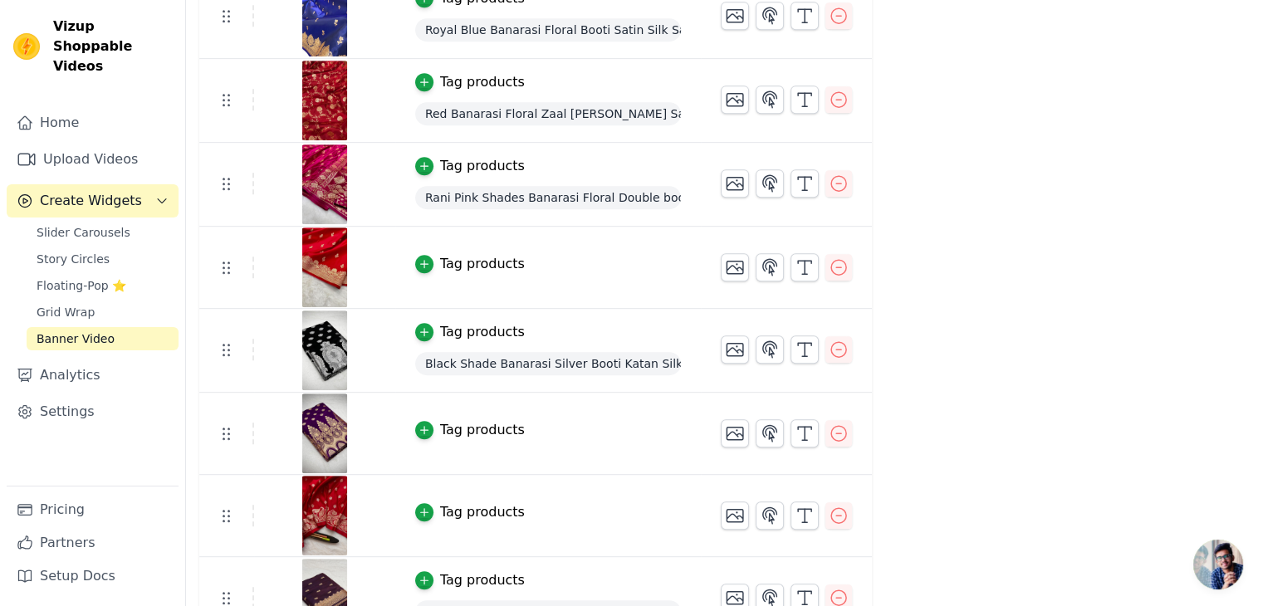
scroll to position [830, 0]
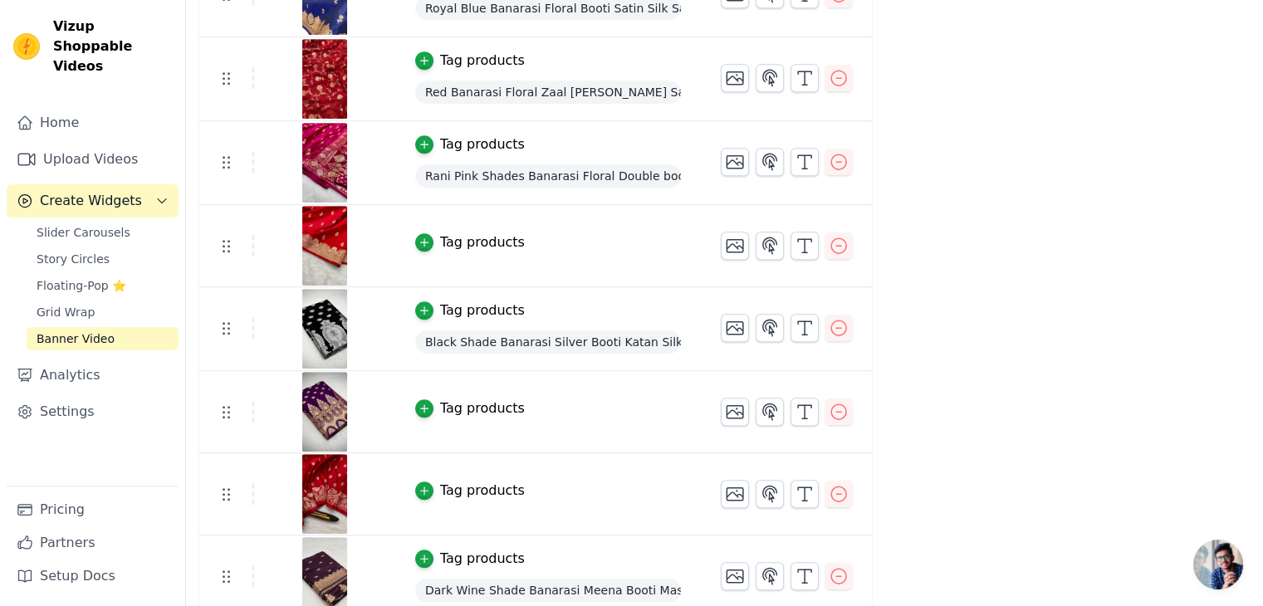
click at [449, 246] on div "Tag products" at bounding box center [482, 243] width 85 height 20
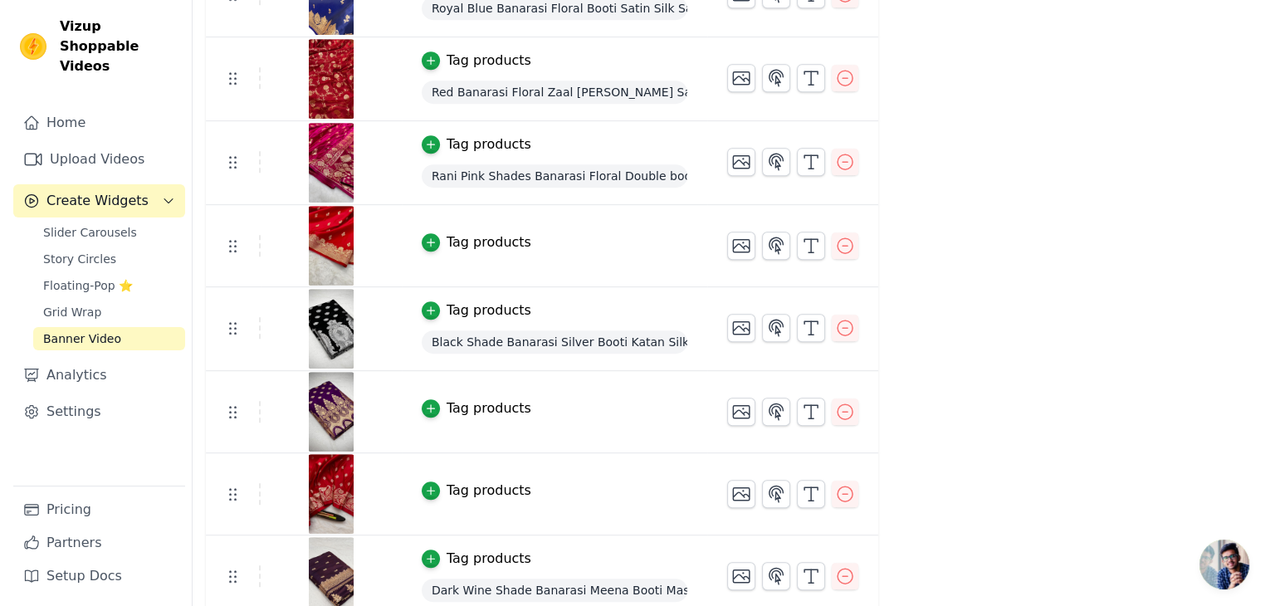
scroll to position [0, 0]
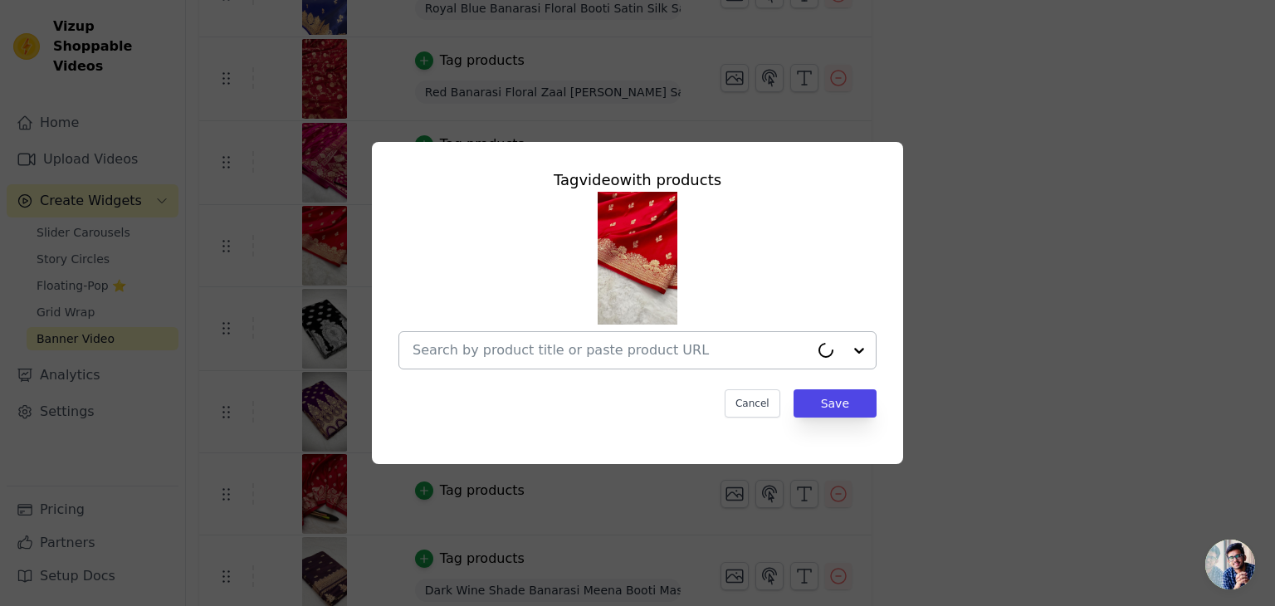
click at [549, 356] on input "text" at bounding box center [611, 350] width 397 height 20
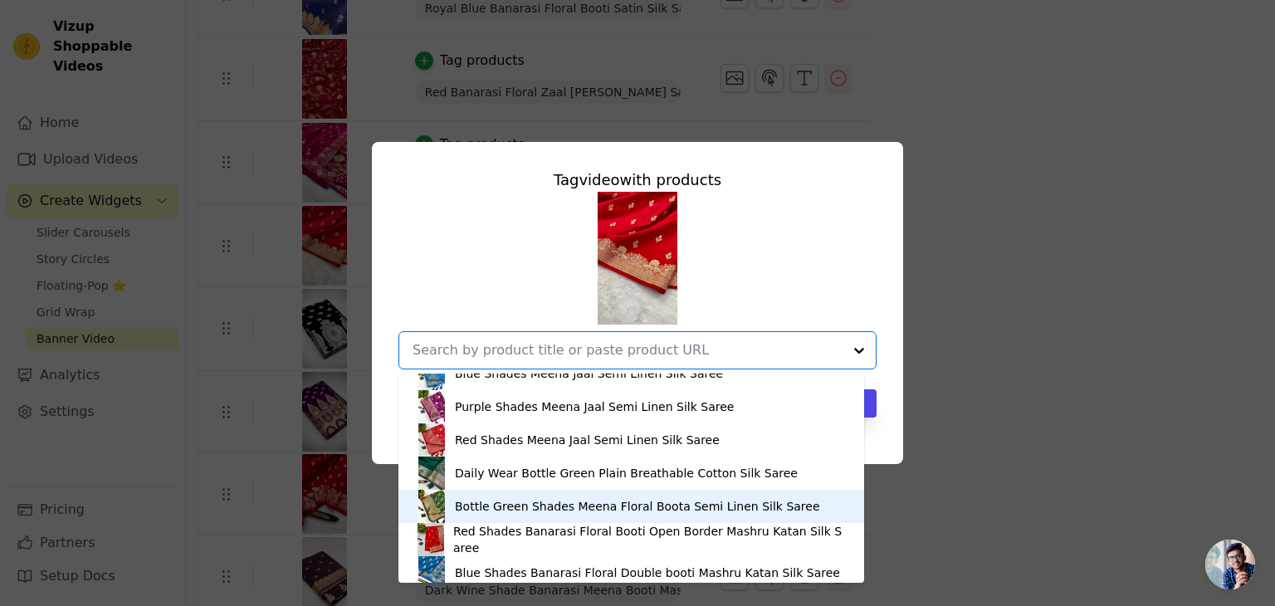
scroll to position [2823, 0]
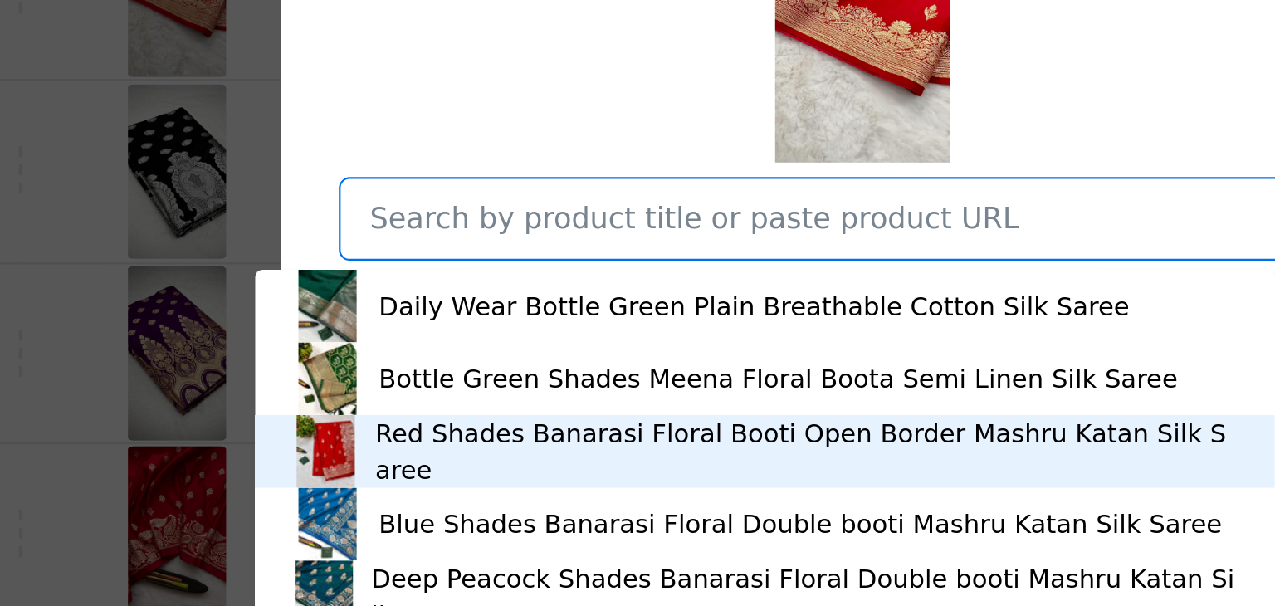
click at [442, 460] on div "Red Shades Banarasi Floral Booti Open Border Mashru Katan Silk Saree" at bounding box center [612, 456] width 394 height 33
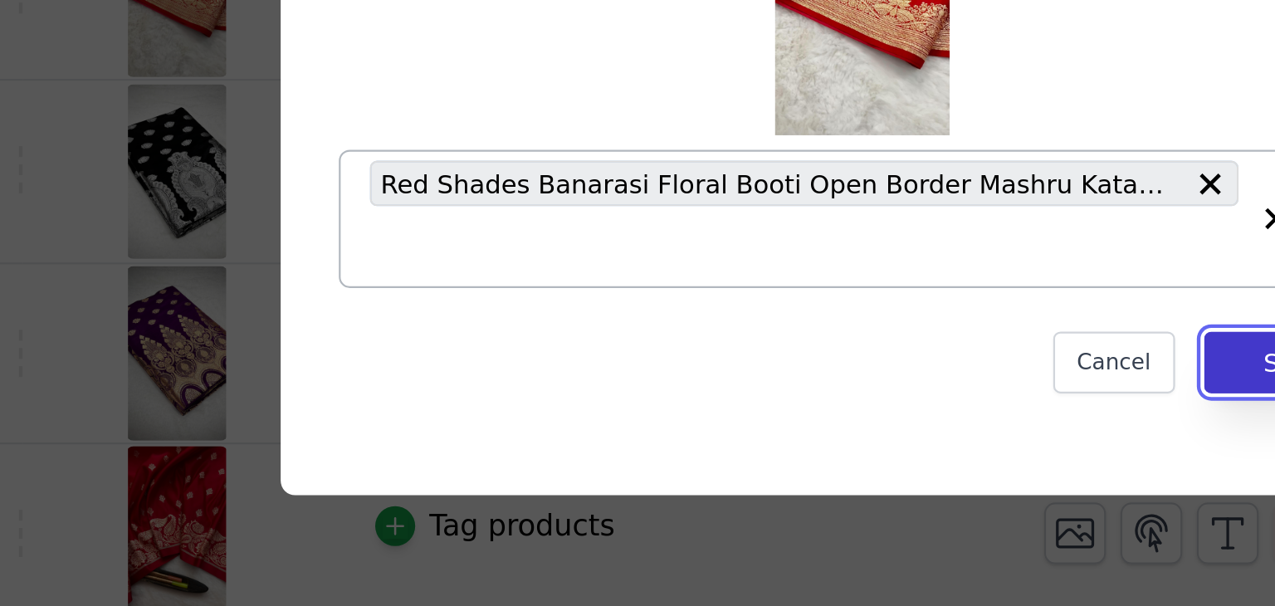
click at [820, 421] on button "Save" at bounding box center [835, 416] width 83 height 28
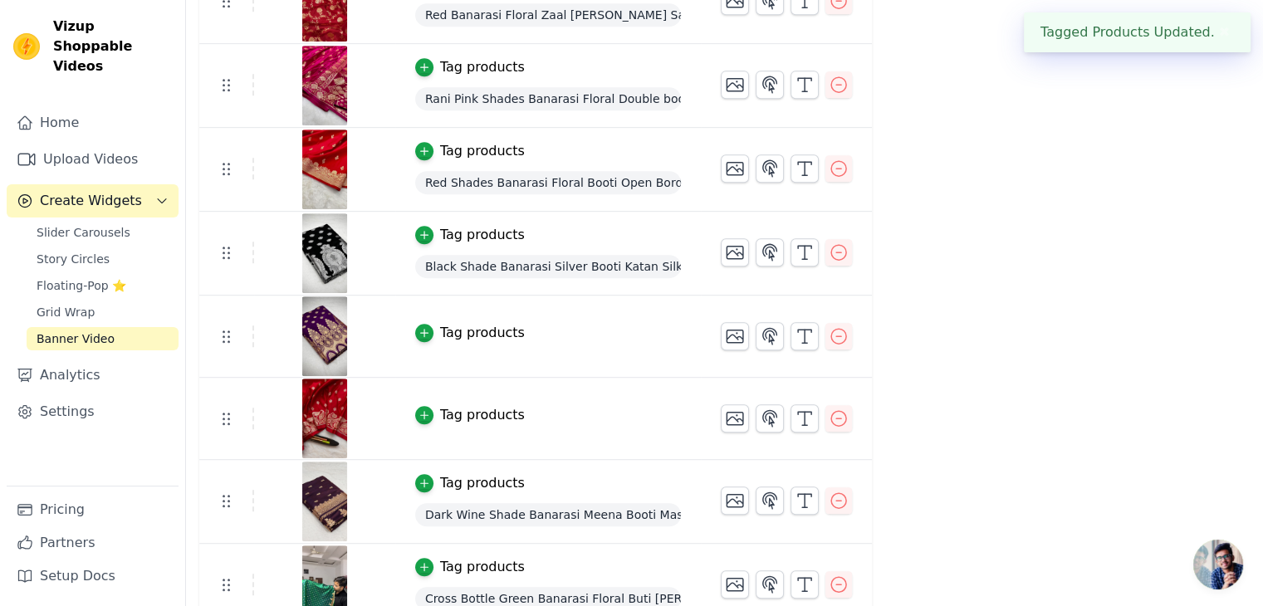
scroll to position [996, 0]
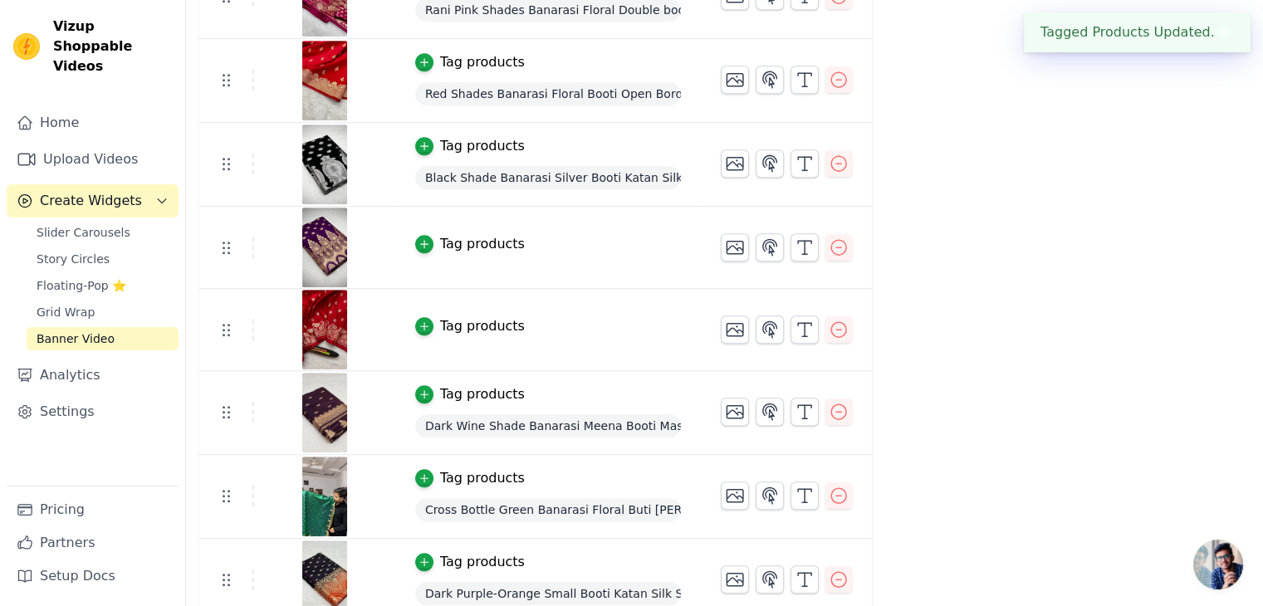
click at [418, 249] on button "Tag products" at bounding box center [470, 244] width 110 height 20
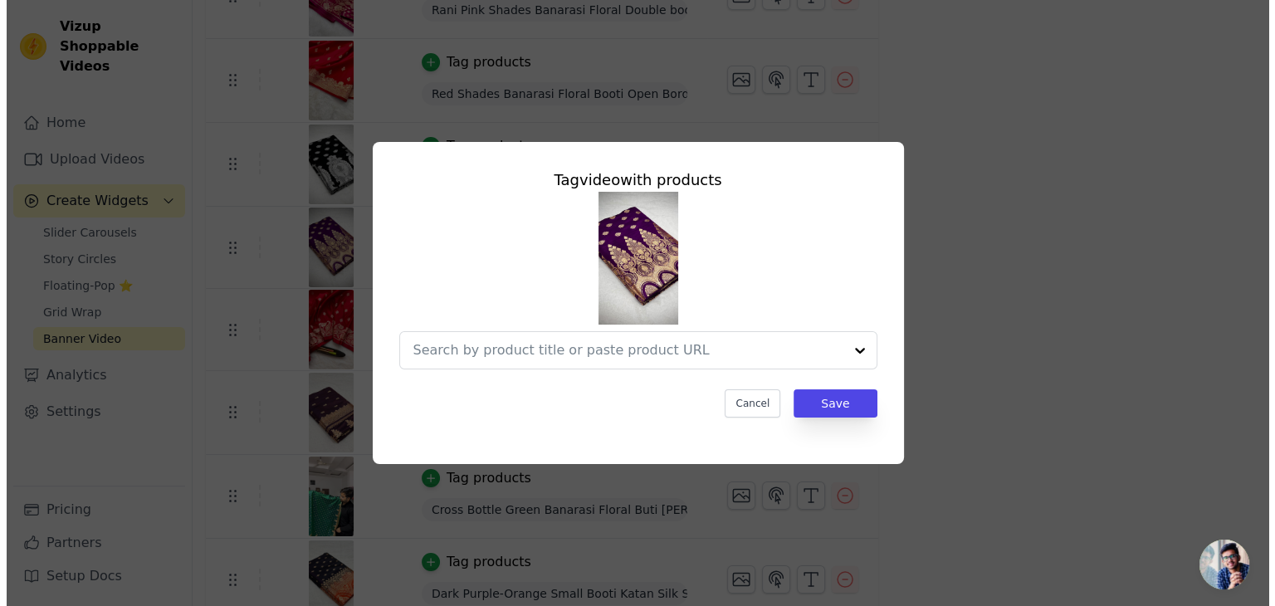
scroll to position [0, 0]
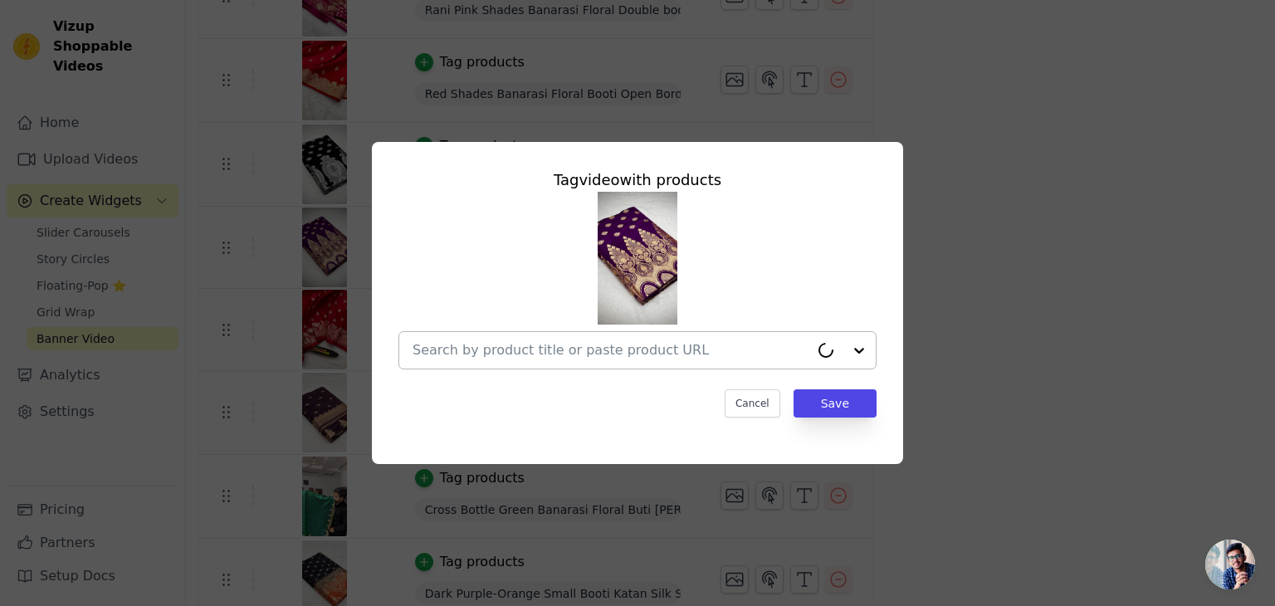
click at [698, 349] on input "text" at bounding box center [611, 350] width 397 height 20
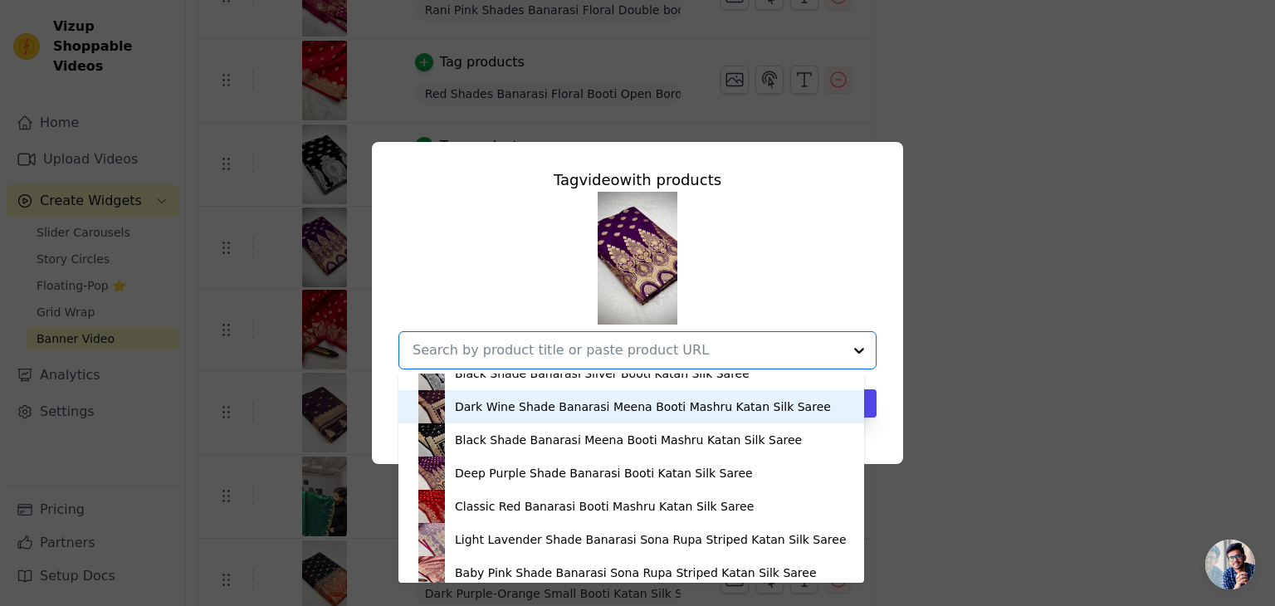
scroll to position [830, 0]
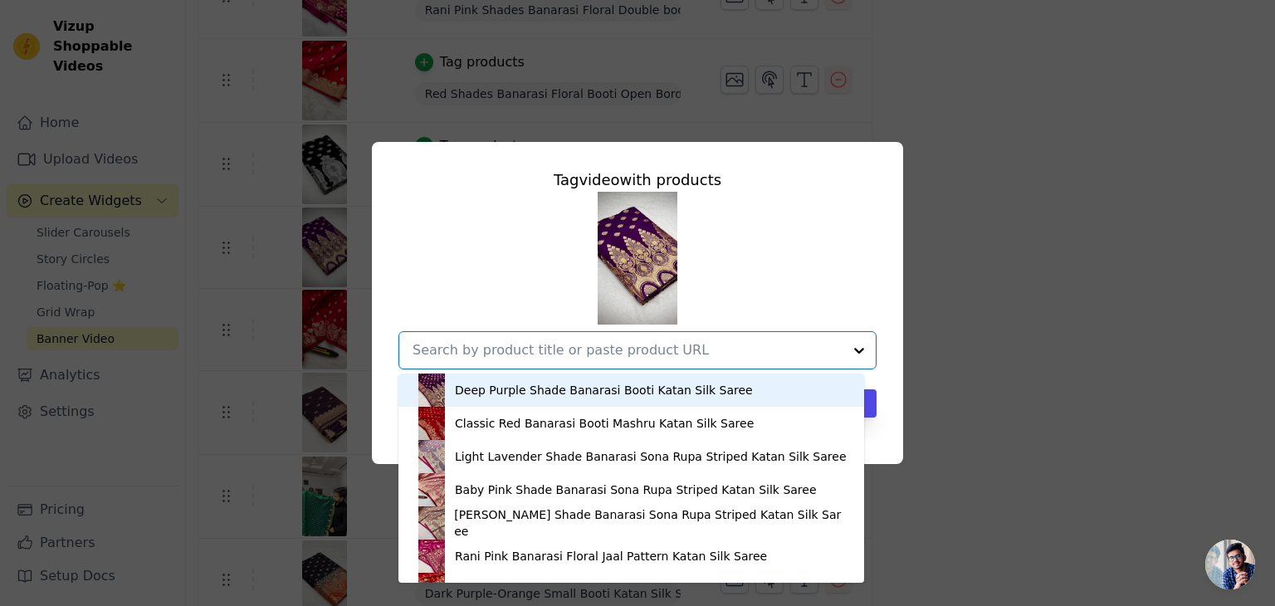
click at [512, 393] on div "Deep Purple Shade Banarasi Booti Katan Silk Saree" at bounding box center [604, 390] width 298 height 17
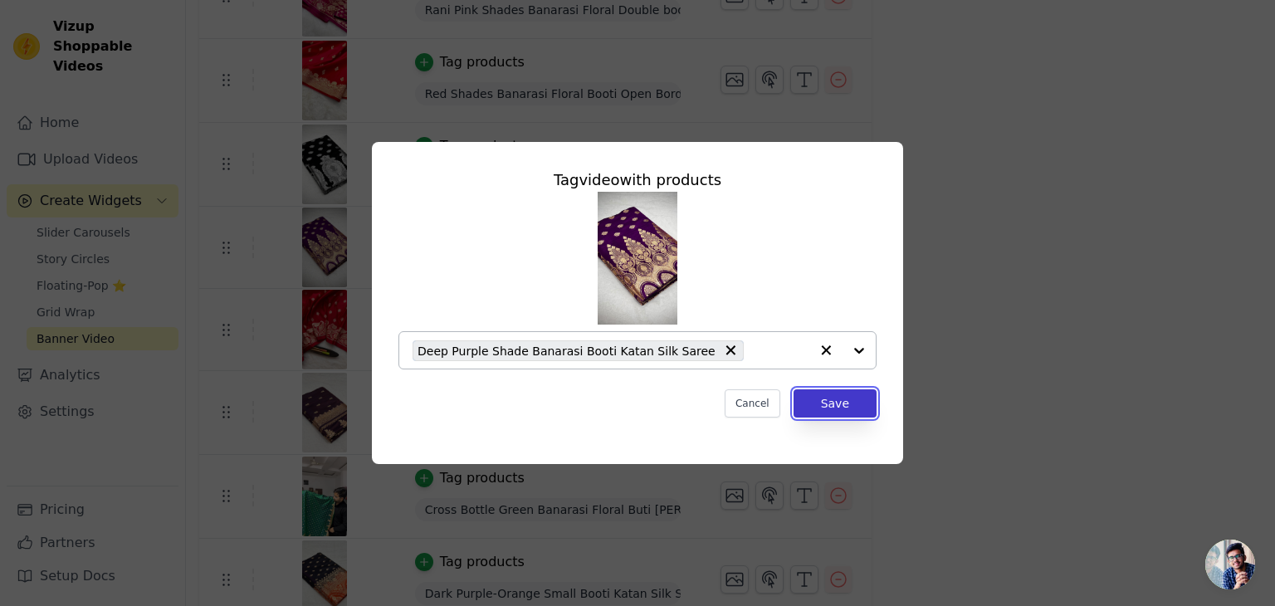
click at [864, 404] on button "Save" at bounding box center [835, 403] width 83 height 28
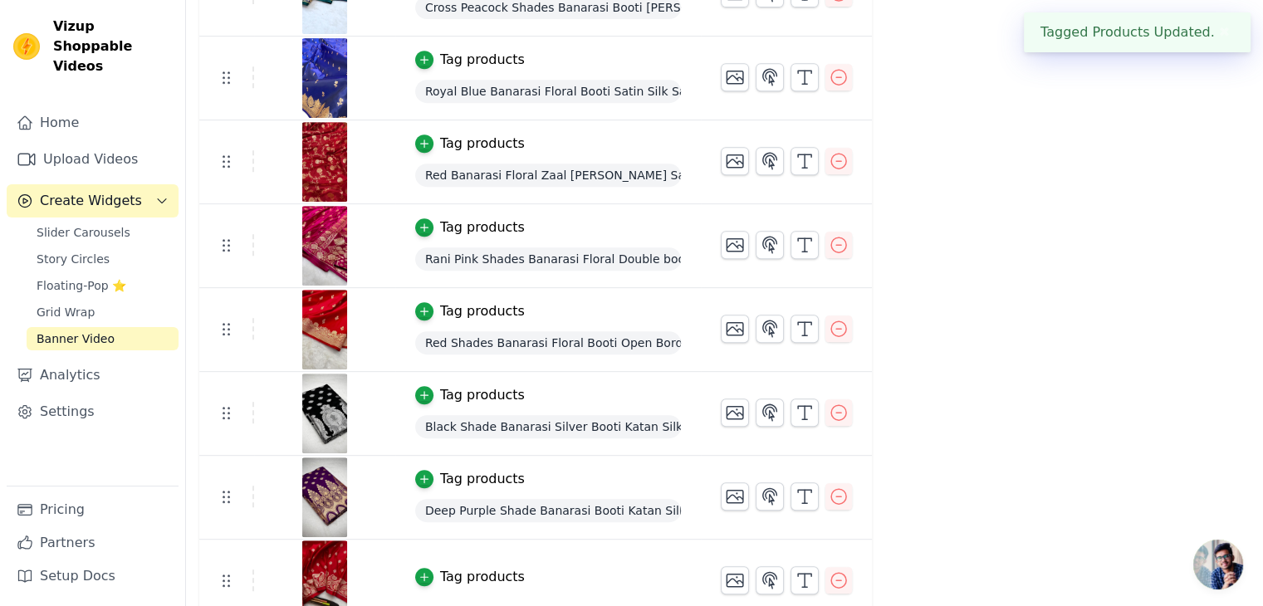
scroll to position [913, 0]
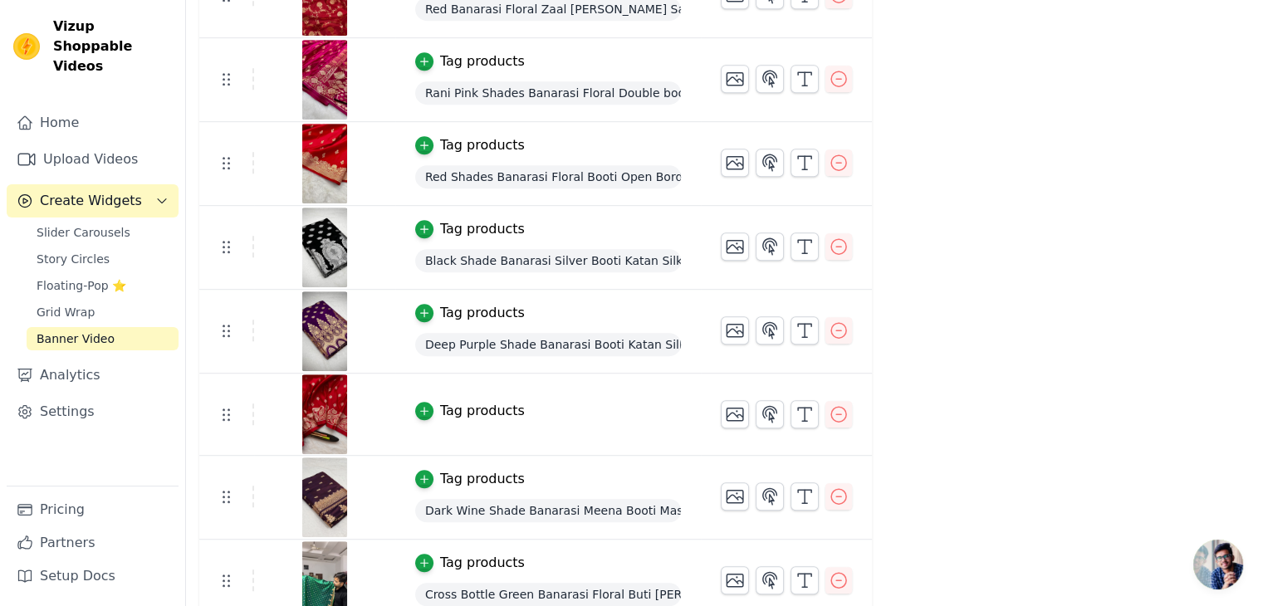
click at [482, 415] on div "Tag products" at bounding box center [482, 411] width 85 height 20
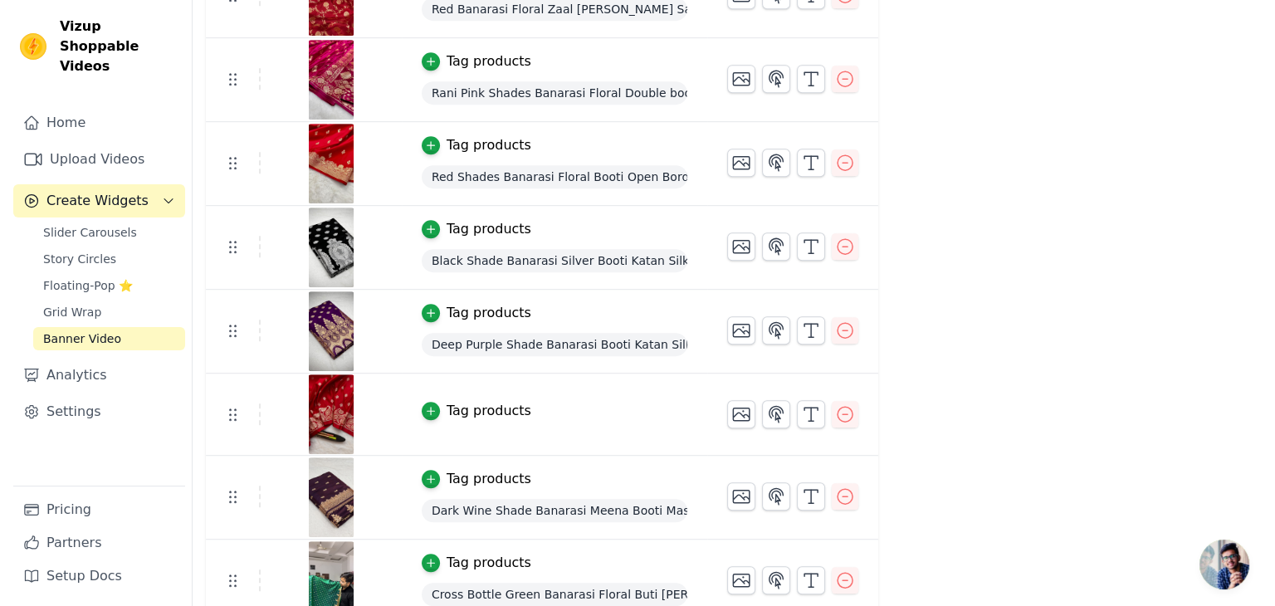
scroll to position [0, 0]
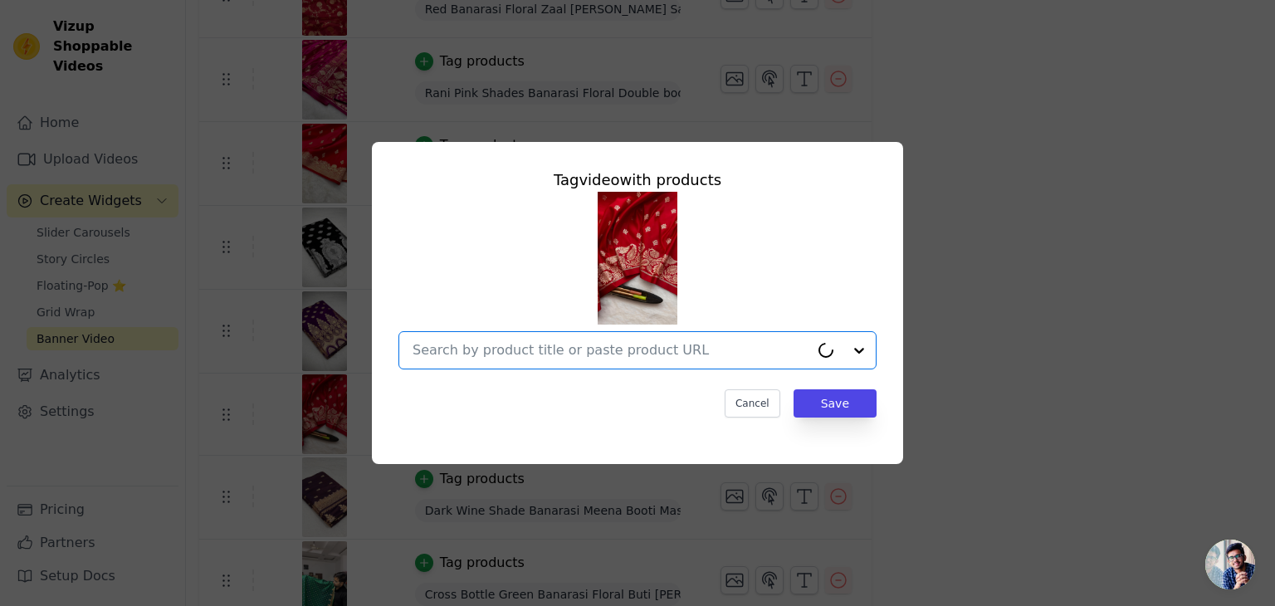
click at [647, 348] on input "text" at bounding box center [611, 350] width 397 height 20
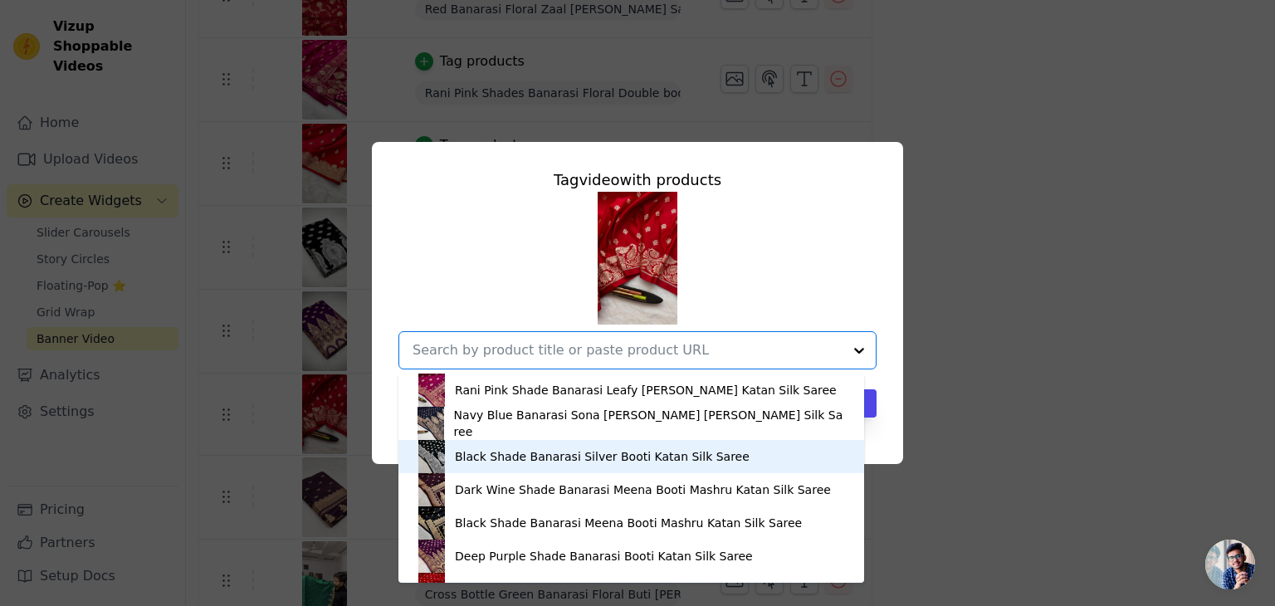
scroll to position [747, 0]
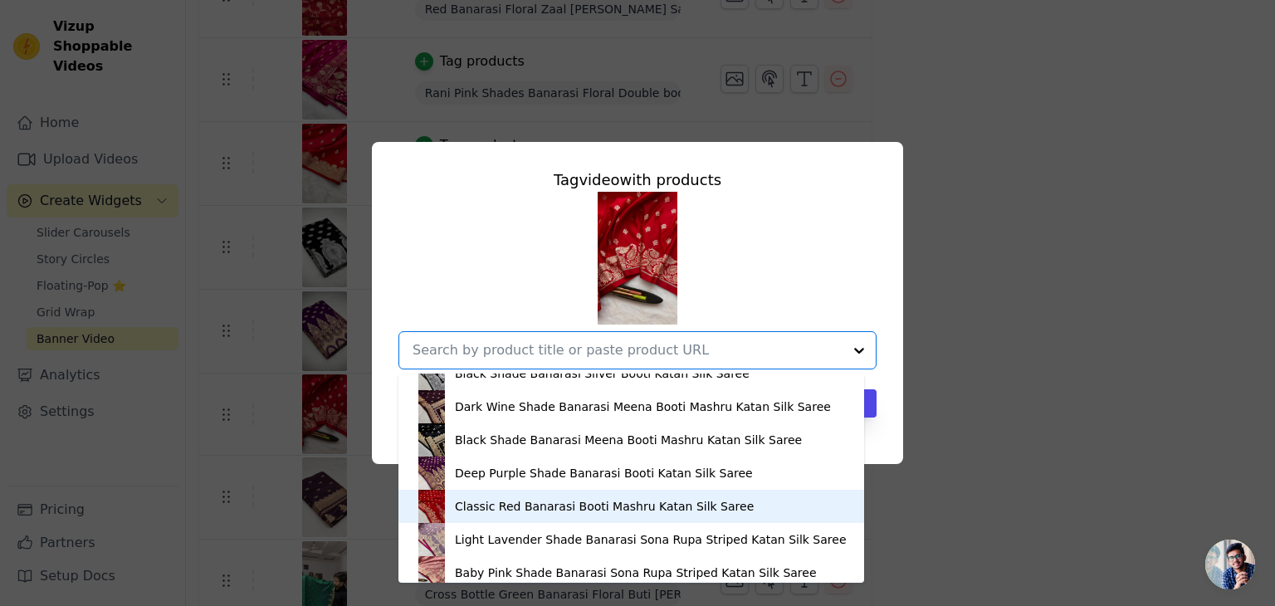
click at [460, 508] on div "Classic Red Banarasi Booti Mashru Katan Silk Saree" at bounding box center [604, 506] width 299 height 17
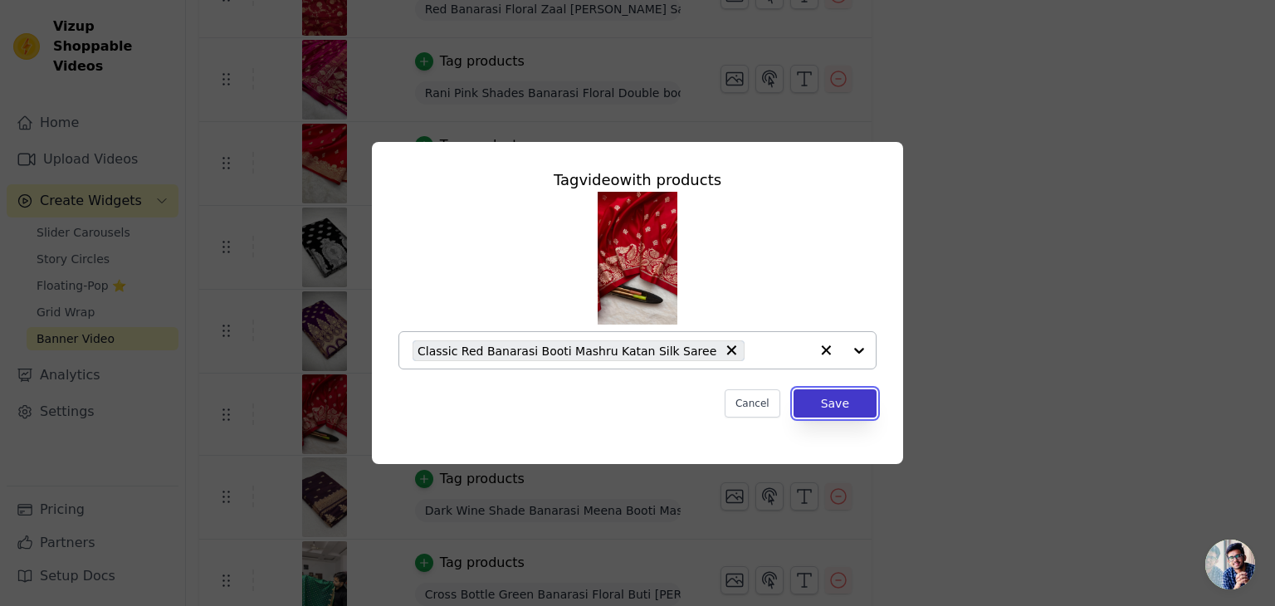
click at [842, 413] on button "Save" at bounding box center [835, 403] width 83 height 28
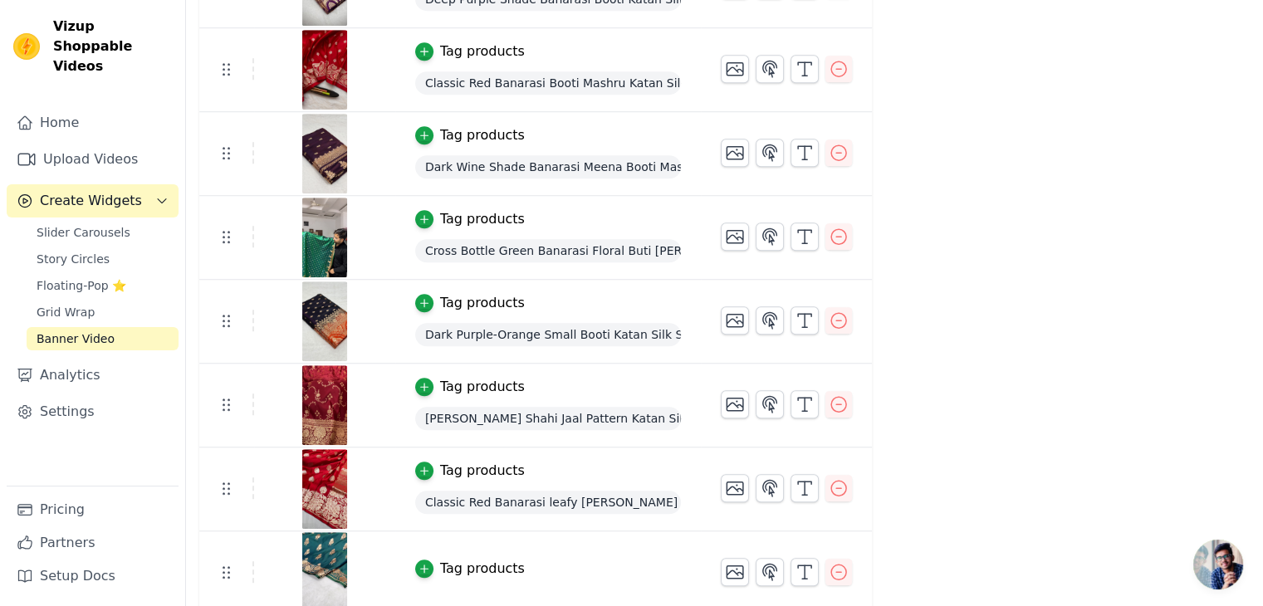
scroll to position [1262, 0]
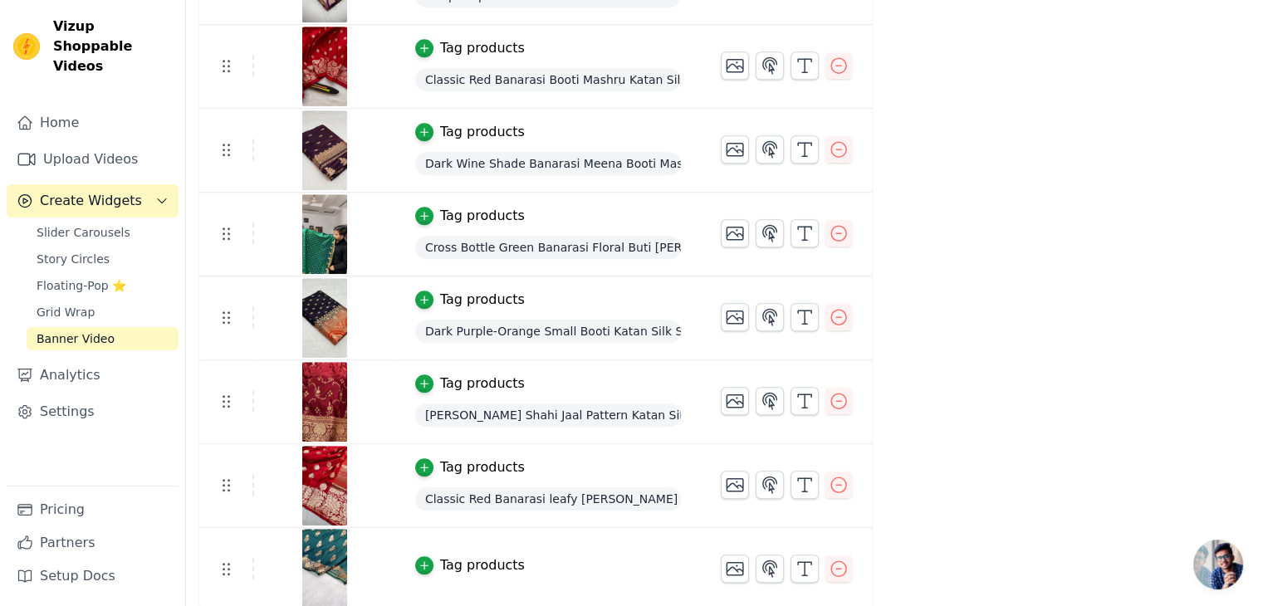
click at [449, 568] on div "Tag products" at bounding box center [482, 566] width 85 height 20
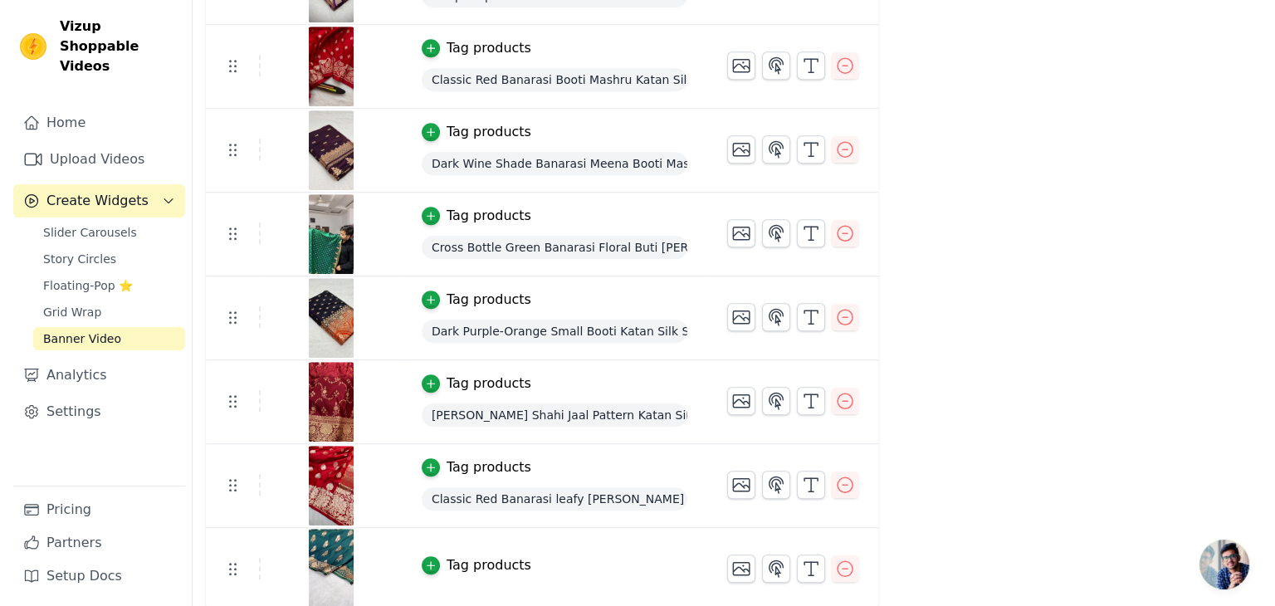
scroll to position [0, 0]
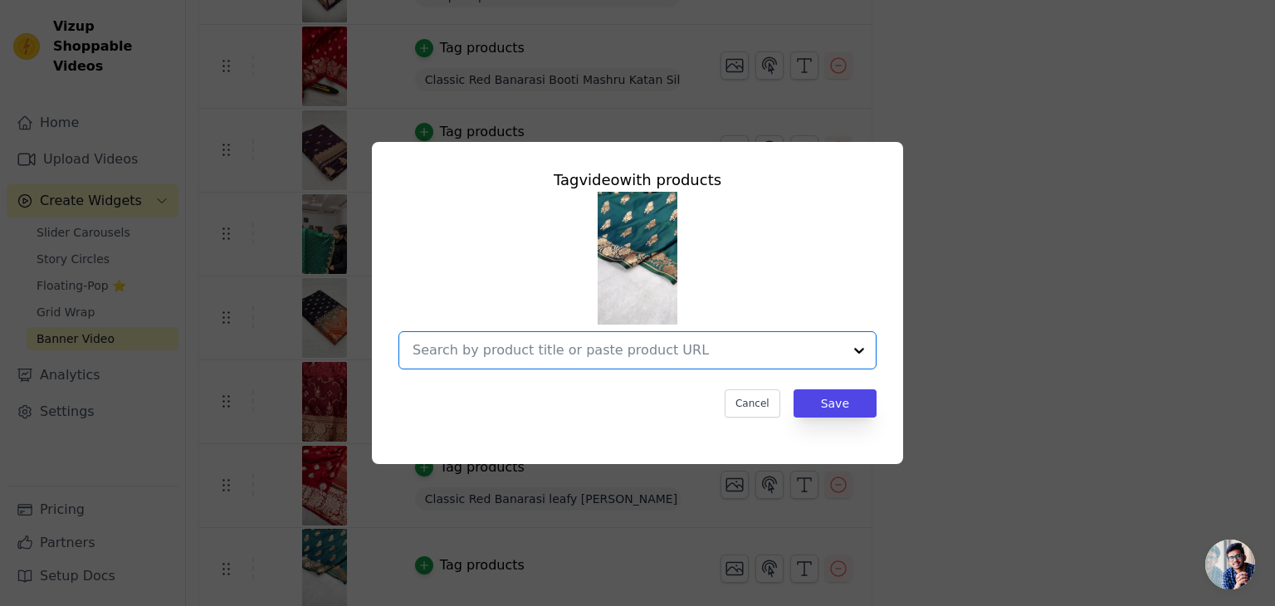
click at [603, 355] on input "text" at bounding box center [628, 350] width 430 height 20
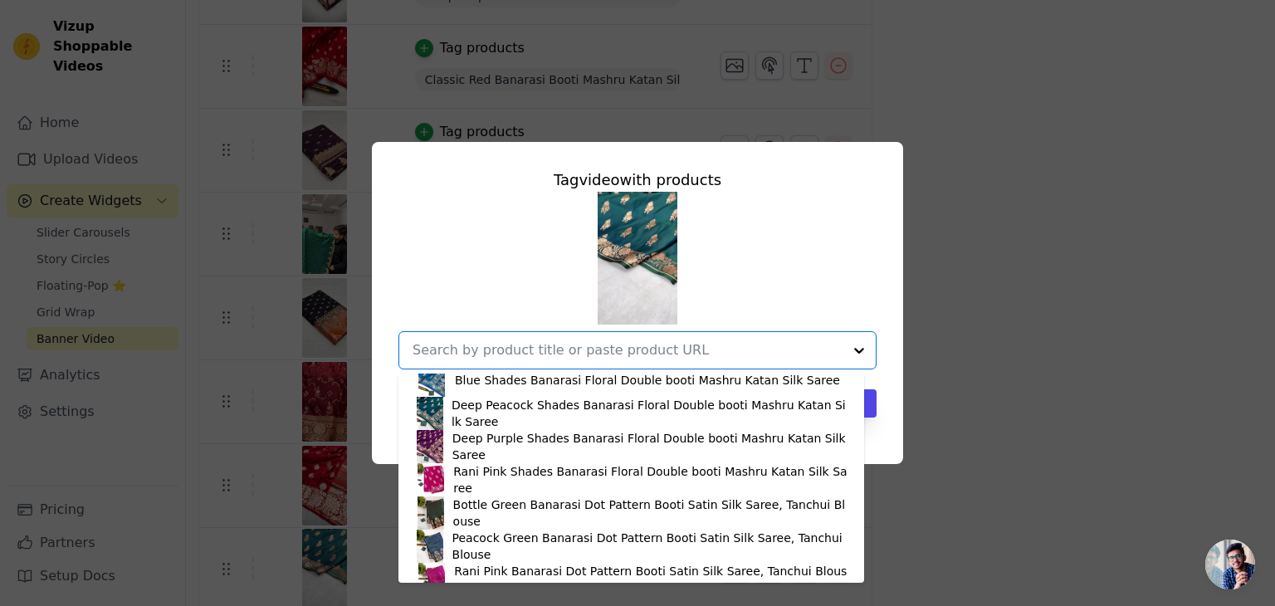
scroll to position [2906, 0]
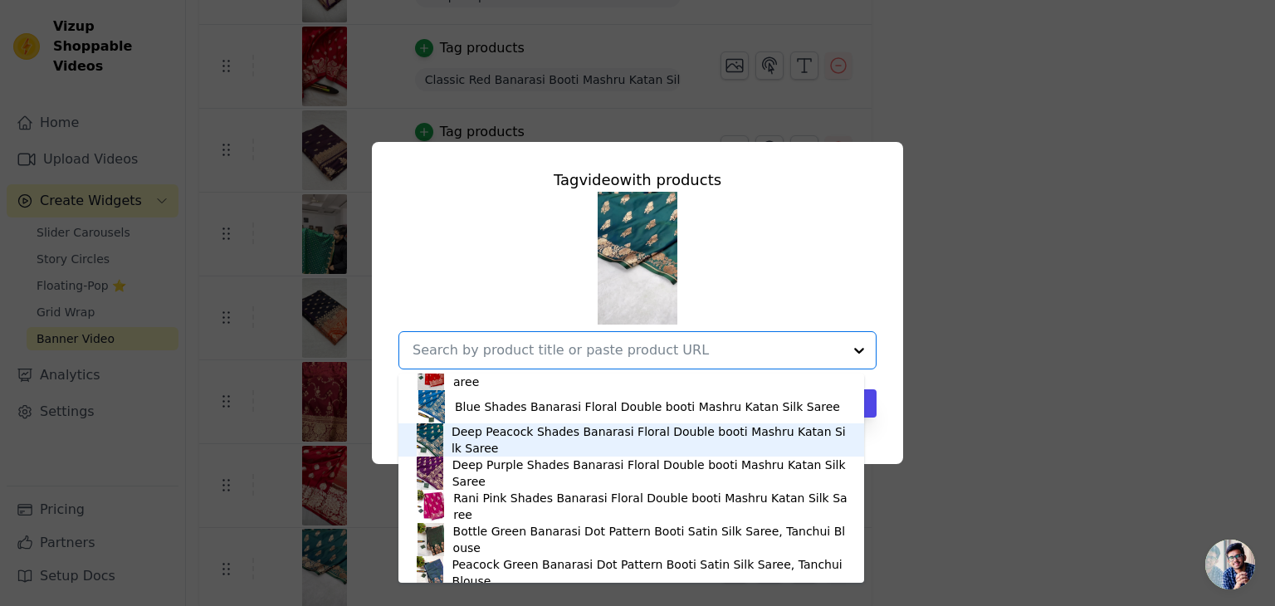
click at [455, 438] on div "Deep Peacock Shades Banarasi Floral Double booti Mashru Katan Silk Saree" at bounding box center [650, 439] width 396 height 33
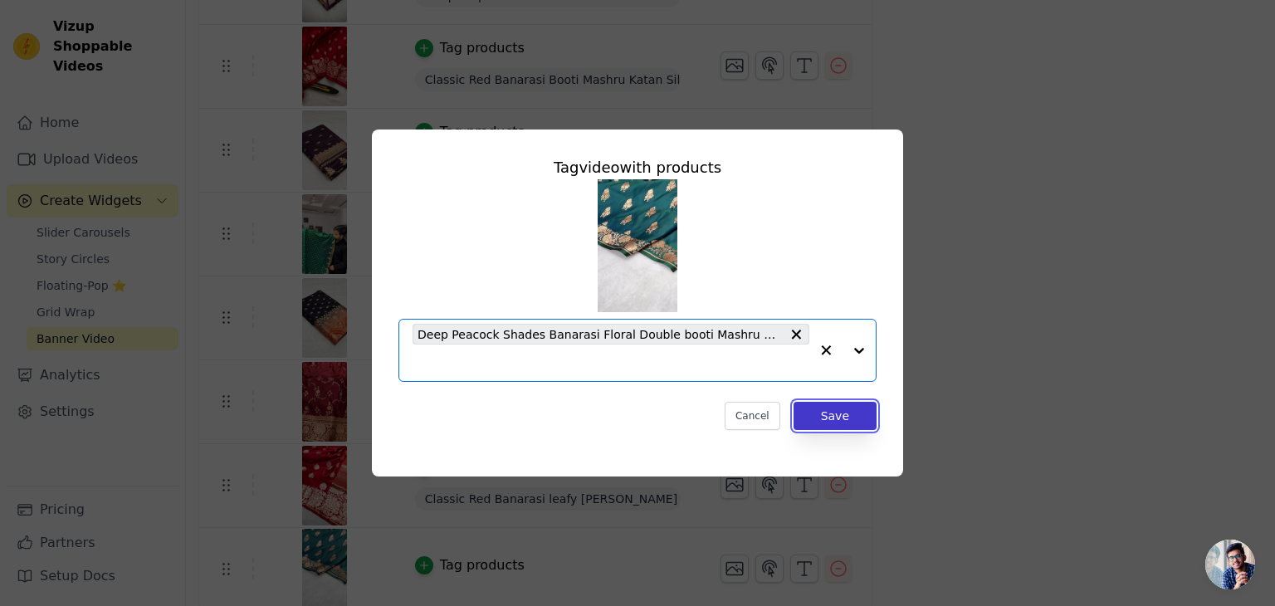
click at [828, 419] on button "Save" at bounding box center [835, 416] width 83 height 28
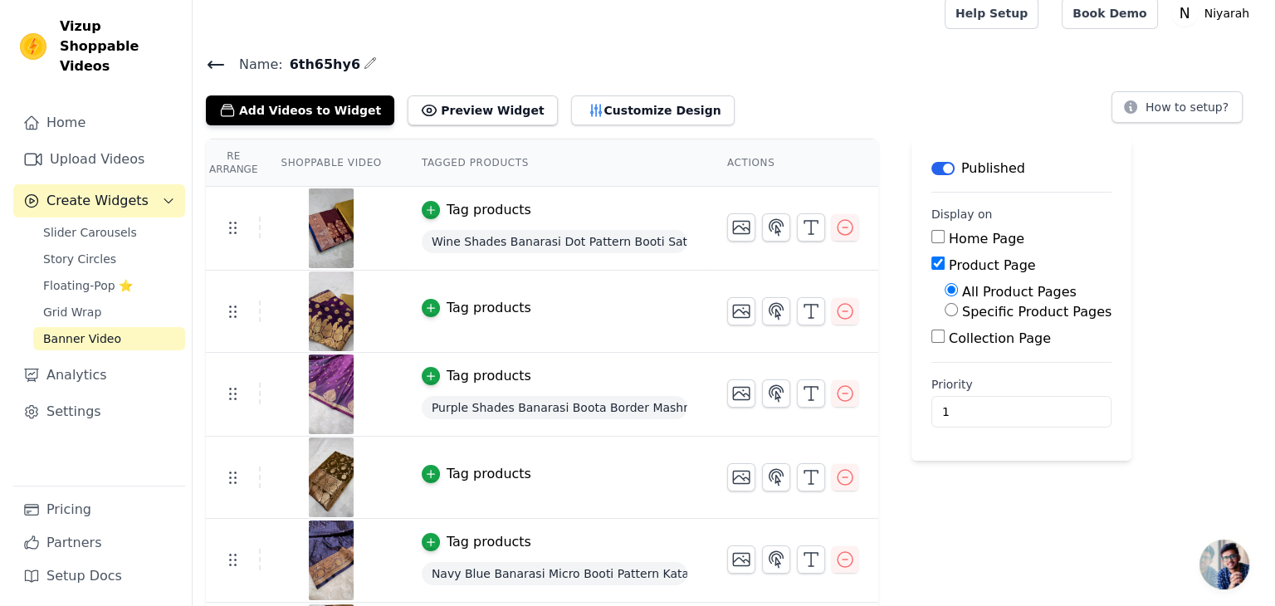
scroll to position [0, 0]
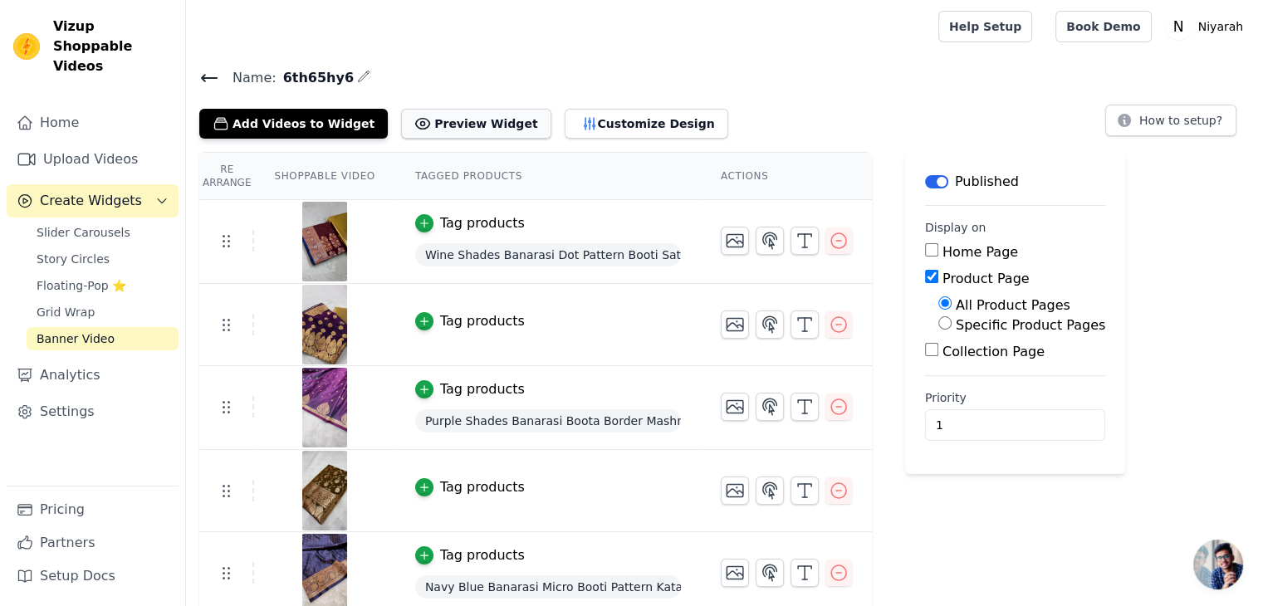
click at [460, 134] on button "Preview Widget" at bounding box center [475, 124] width 149 height 30
click at [829, 233] on icon "button" at bounding box center [839, 241] width 20 height 20
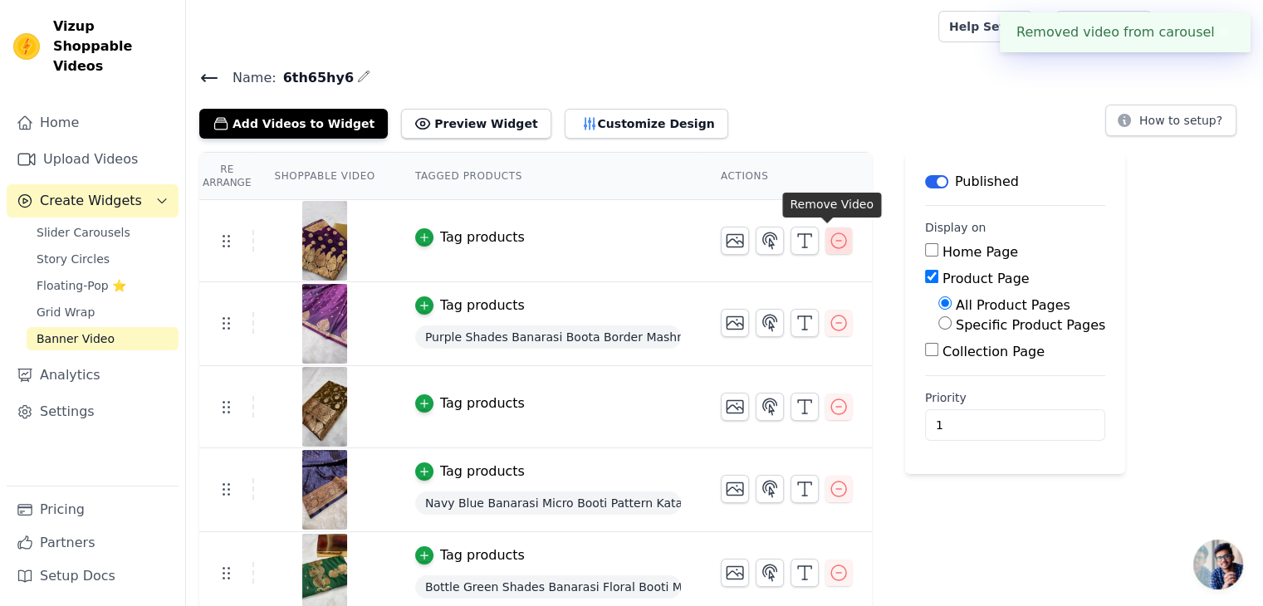
click at [829, 245] on icon "button" at bounding box center [839, 241] width 20 height 20
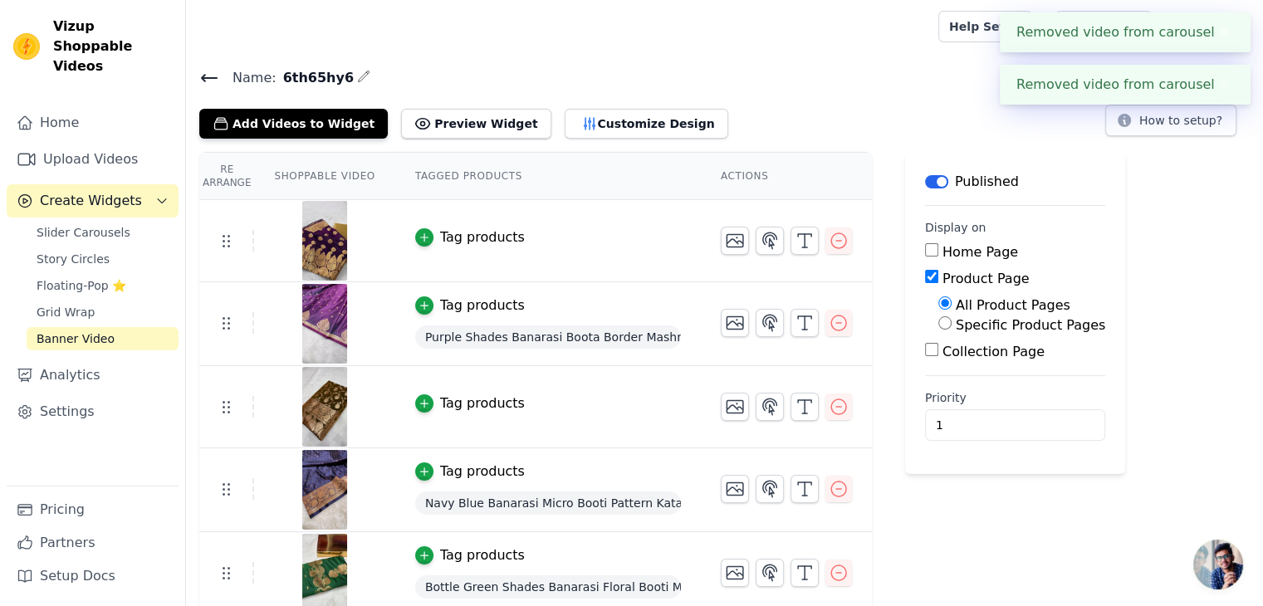
click at [925, 184] on button "Label" at bounding box center [936, 181] width 23 height 13
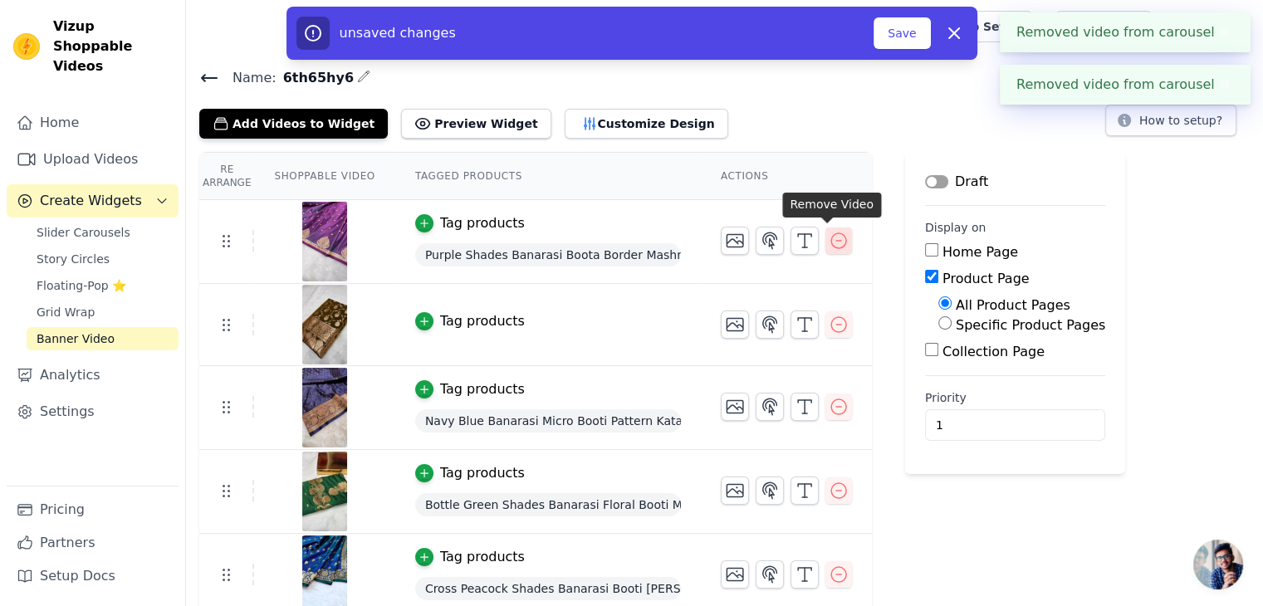
click at [832, 243] on icon "button" at bounding box center [839, 241] width 20 height 20
click at [832, 242] on icon "button" at bounding box center [839, 241] width 20 height 20
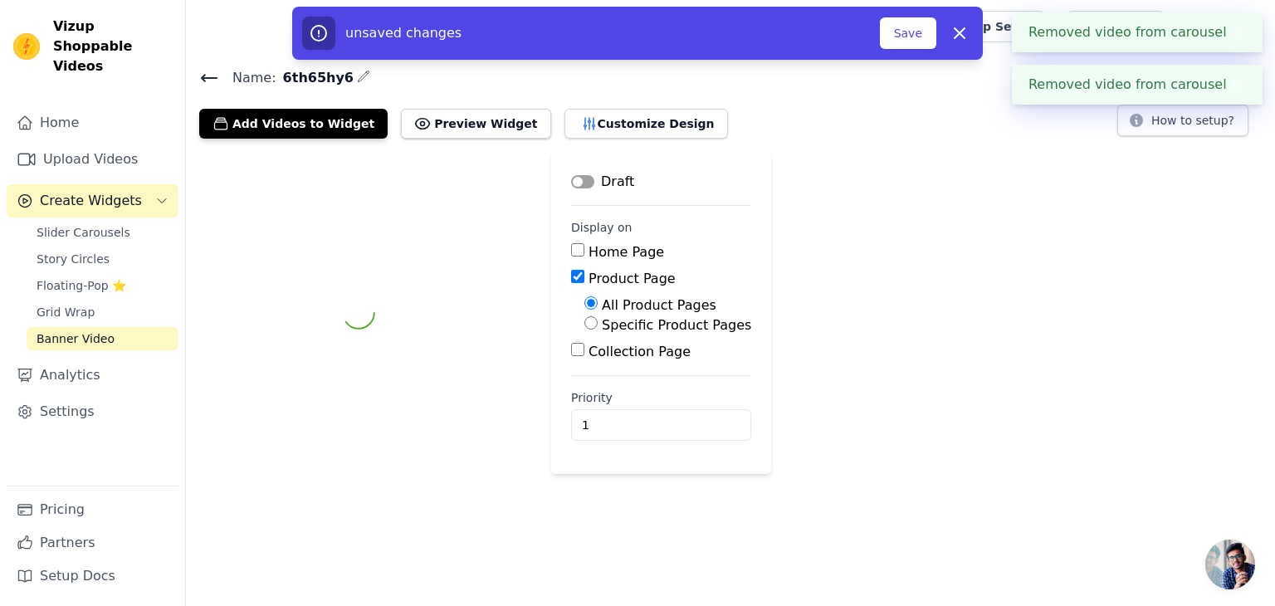
click at [832, 242] on div "Label Draft Display on Home Page Product Page All Product Pages Specific Produc…" at bounding box center [730, 313] width 1089 height 322
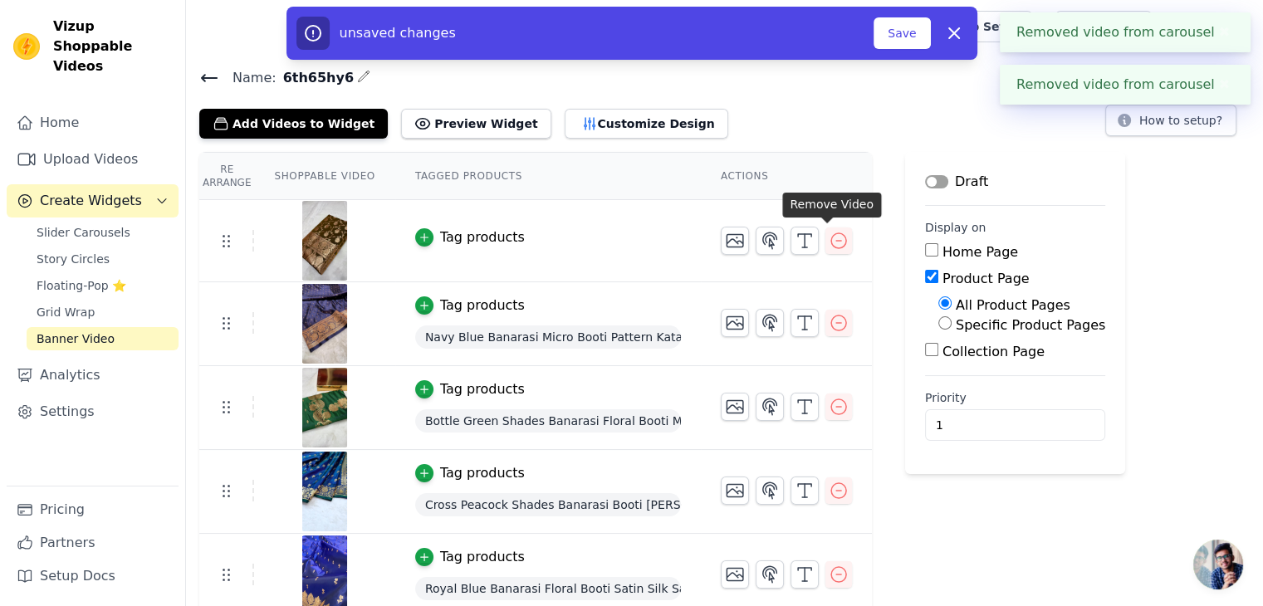
click at [832, 242] on icon "button" at bounding box center [839, 241] width 20 height 20
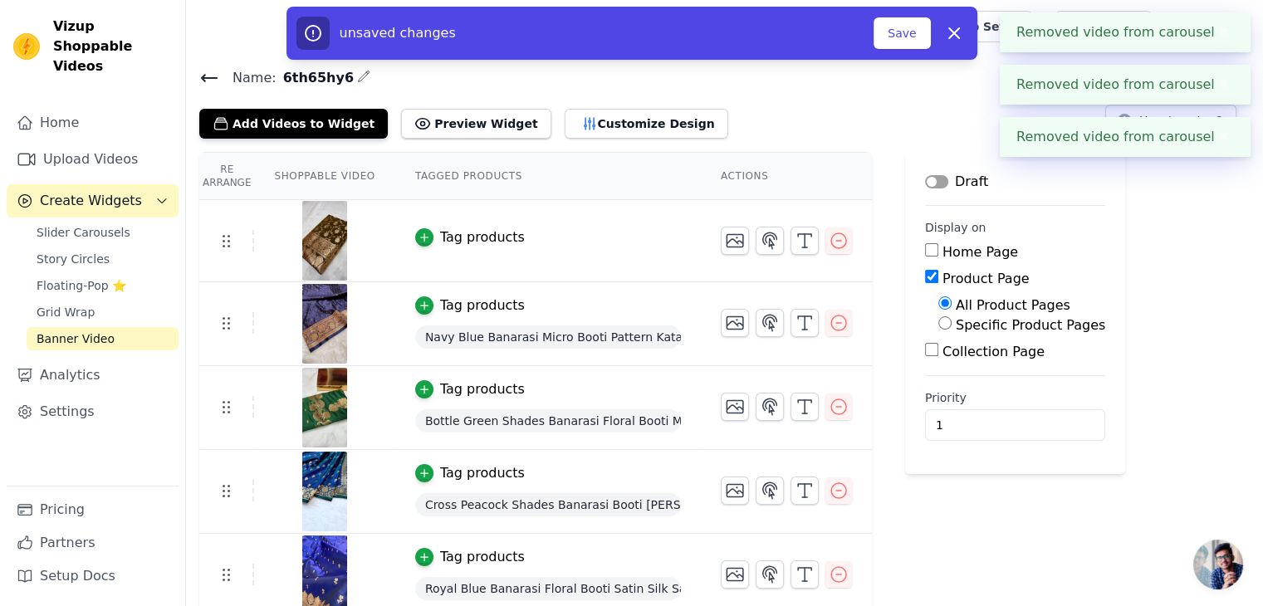
click at [832, 242] on icon "button" at bounding box center [839, 241] width 20 height 20
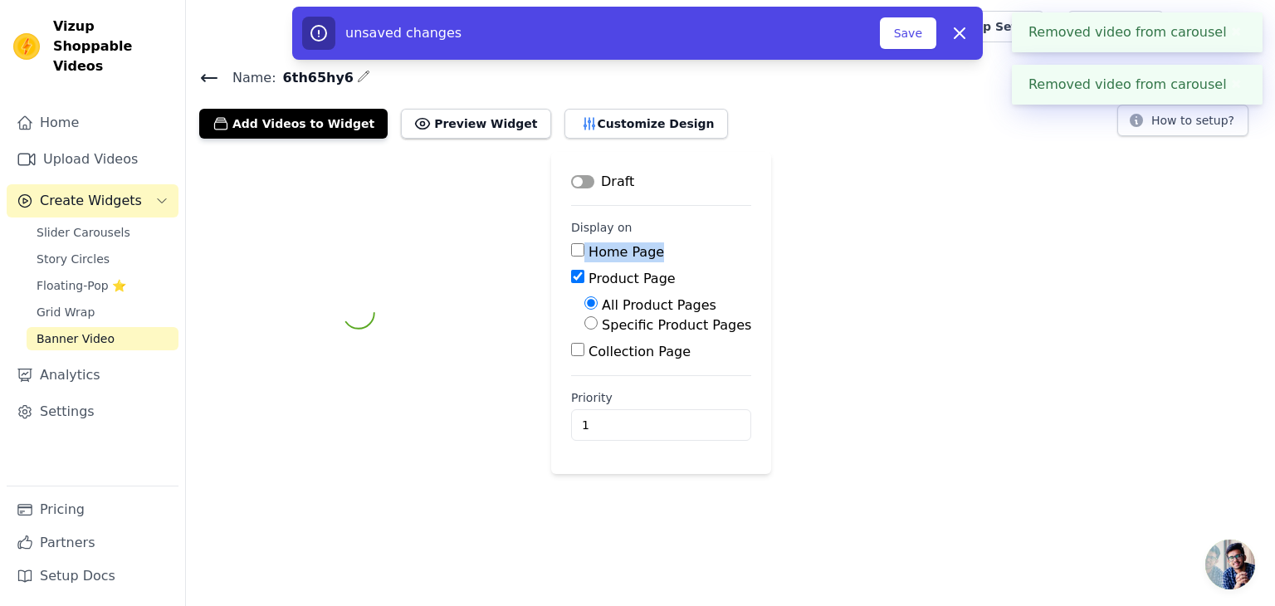
click at [832, 242] on div "Label Draft Display on Home Page Product Page All Product Pages Specific Produc…" at bounding box center [730, 313] width 1089 height 322
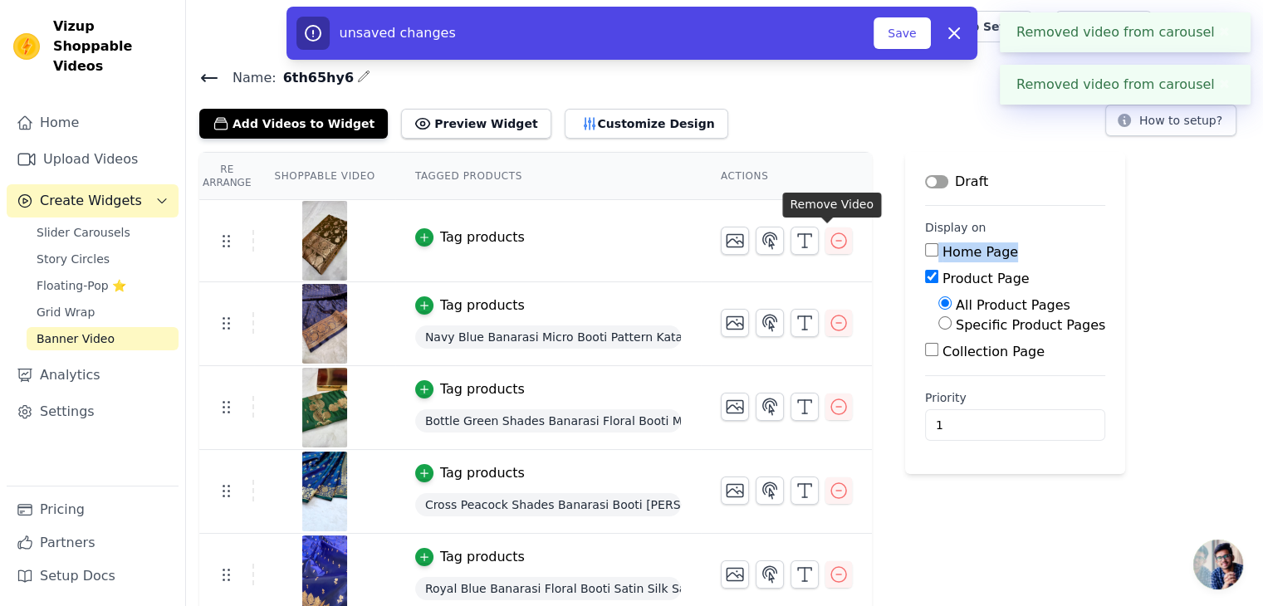
click at [832, 242] on icon "button" at bounding box center [839, 241] width 20 height 20
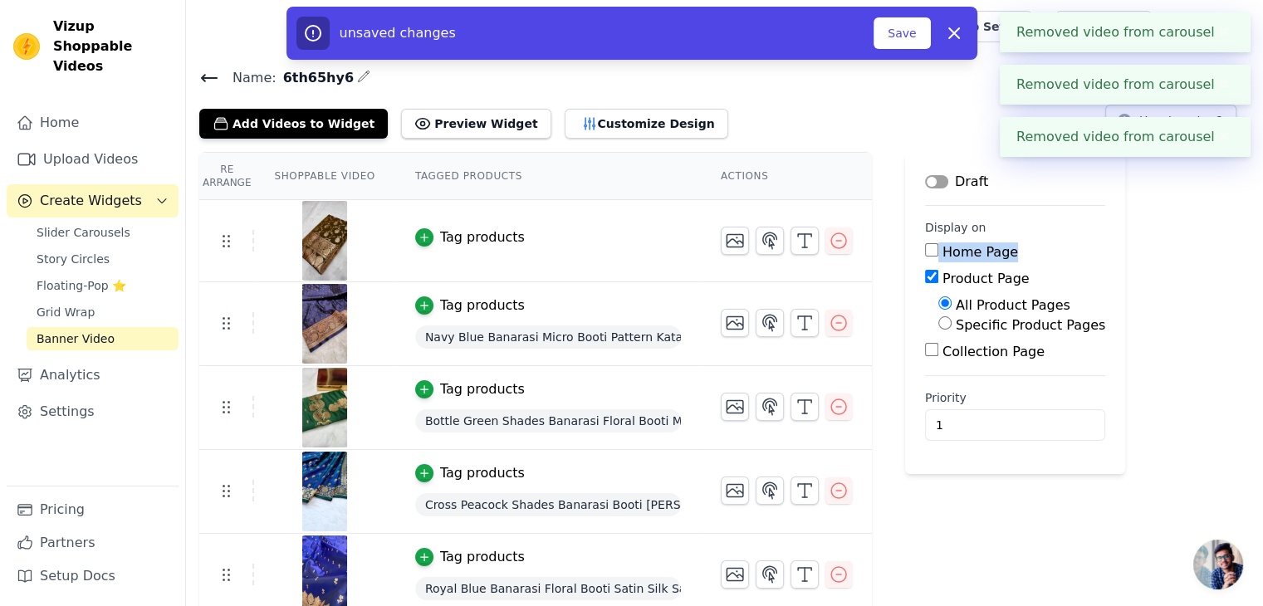
click at [832, 242] on icon "button" at bounding box center [839, 241] width 20 height 20
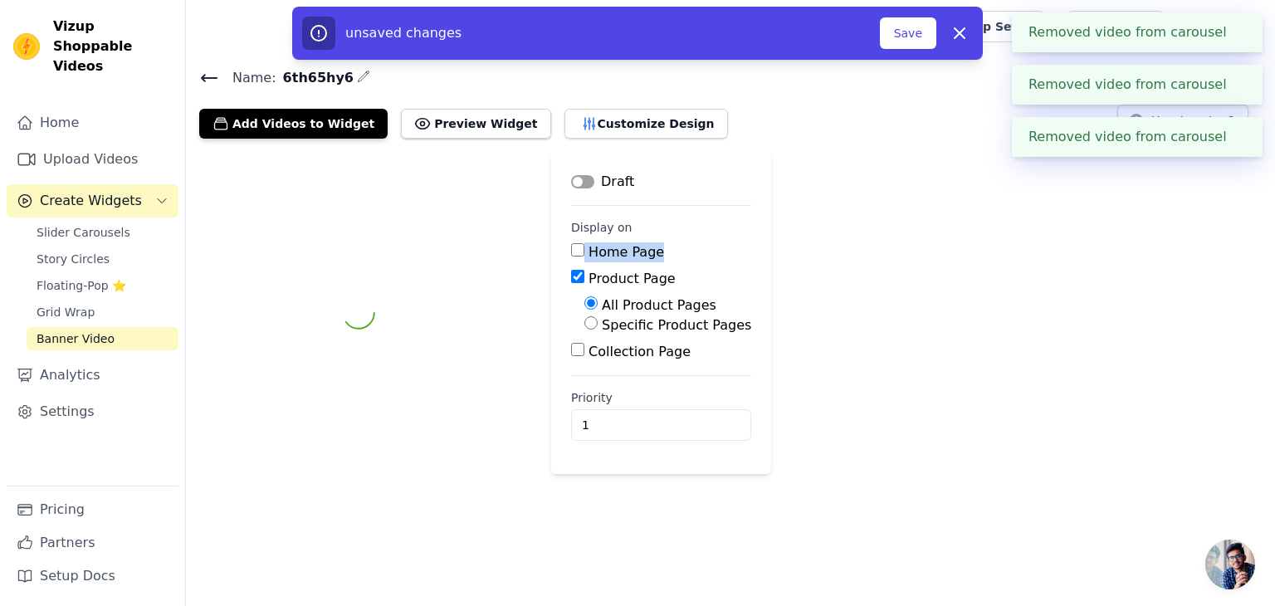
click at [832, 242] on div "Label Draft Display on Home Page Product Page All Product Pages Specific Produc…" at bounding box center [730, 313] width 1089 height 322
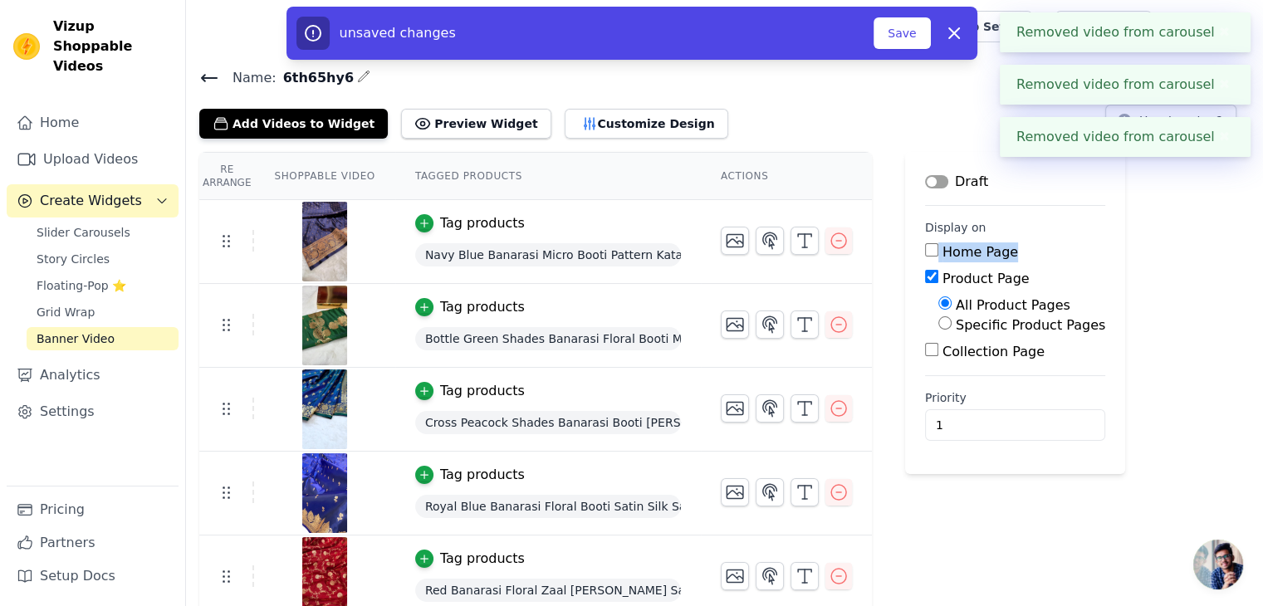
click at [832, 242] on icon "button" at bounding box center [839, 241] width 20 height 20
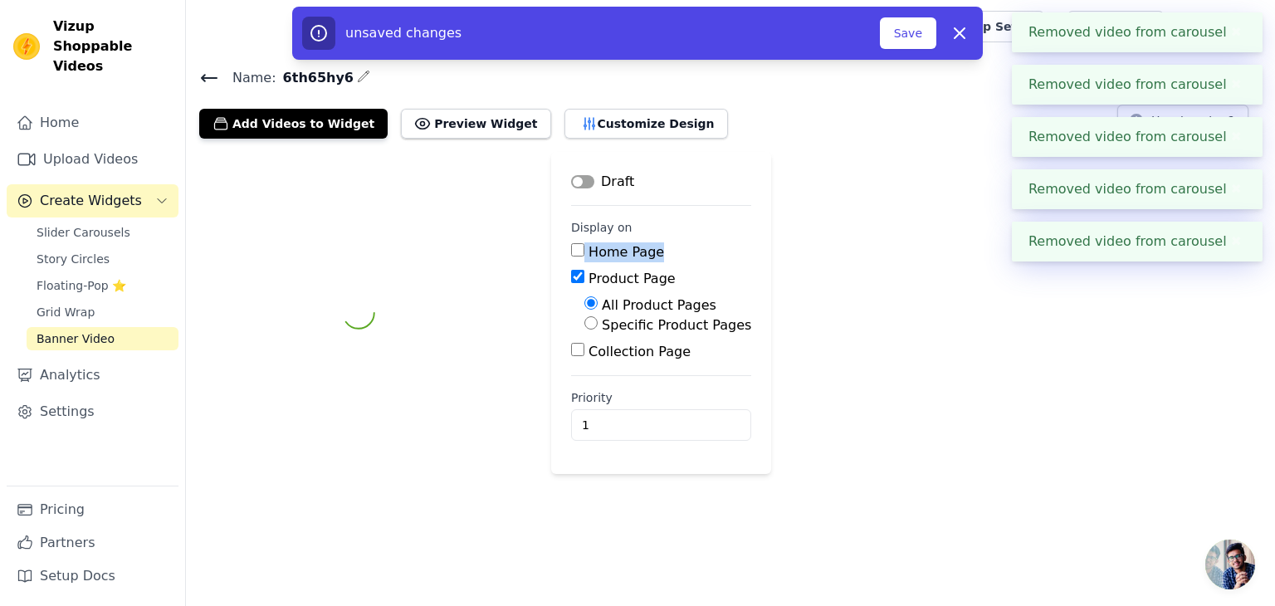
click at [832, 242] on div "Label Draft Display on Home Page Product Page All Product Pages Specific Produc…" at bounding box center [730, 313] width 1089 height 322
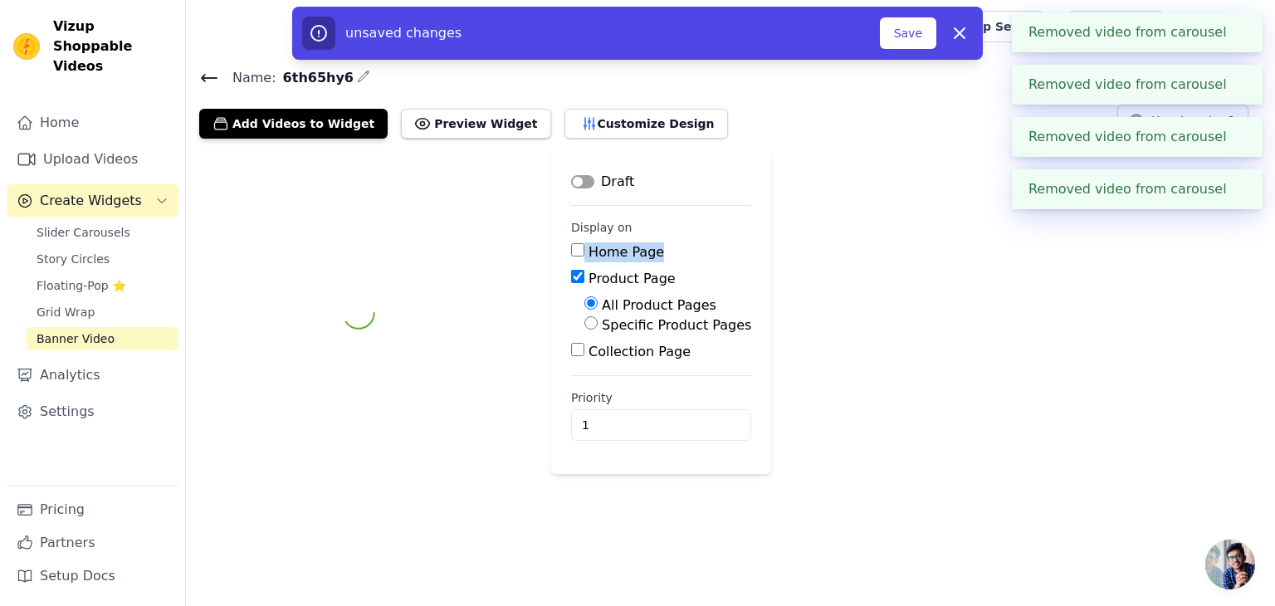
click at [832, 242] on div "Label Draft Display on Home Page Product Page All Product Pages Specific Produc…" at bounding box center [730, 313] width 1089 height 322
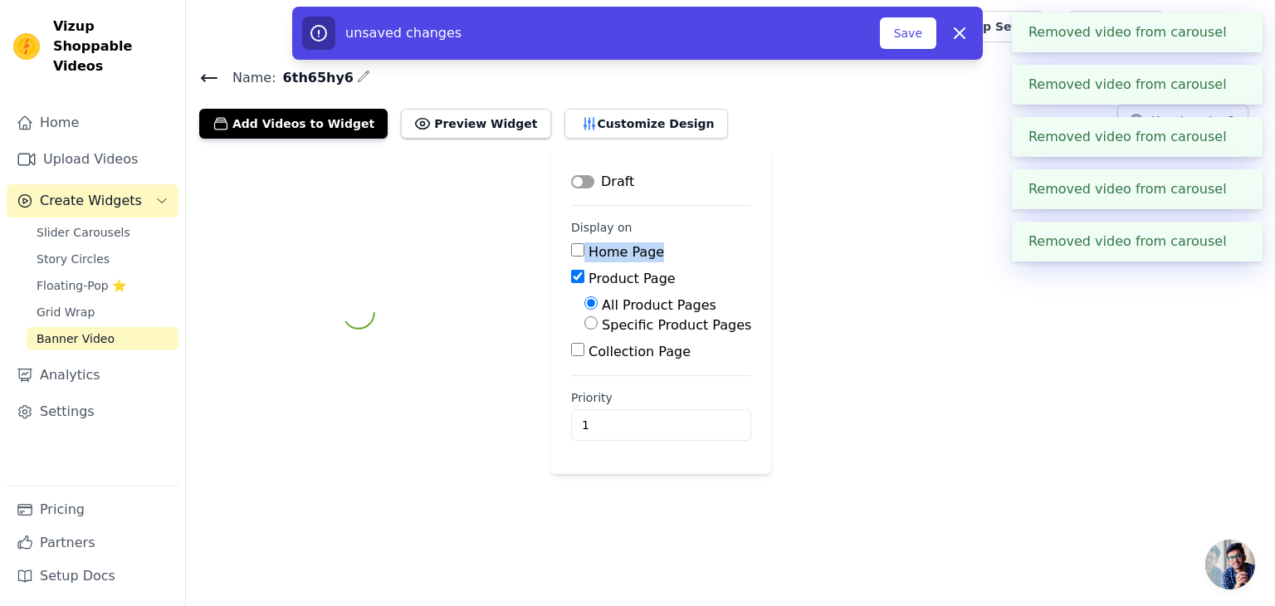
click at [832, 242] on div "Label Draft Display on Home Page Product Page All Product Pages Specific Produc…" at bounding box center [730, 313] width 1089 height 322
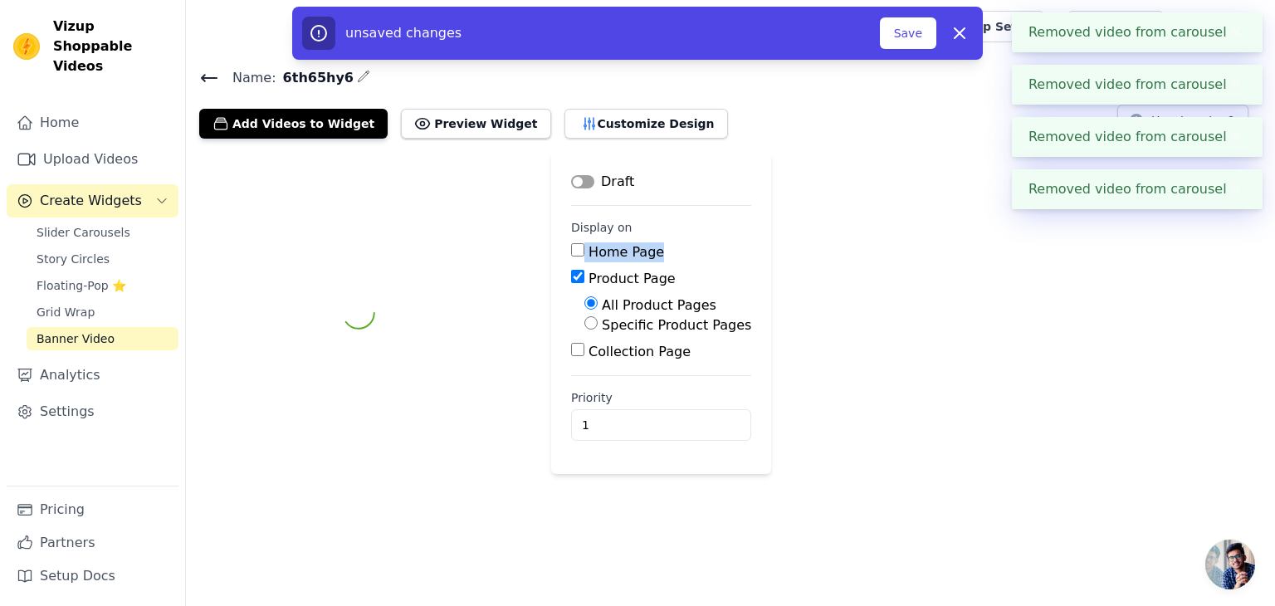
click at [832, 242] on div "Label Draft Display on Home Page Product Page All Product Pages Specific Produc…" at bounding box center [730, 313] width 1089 height 322
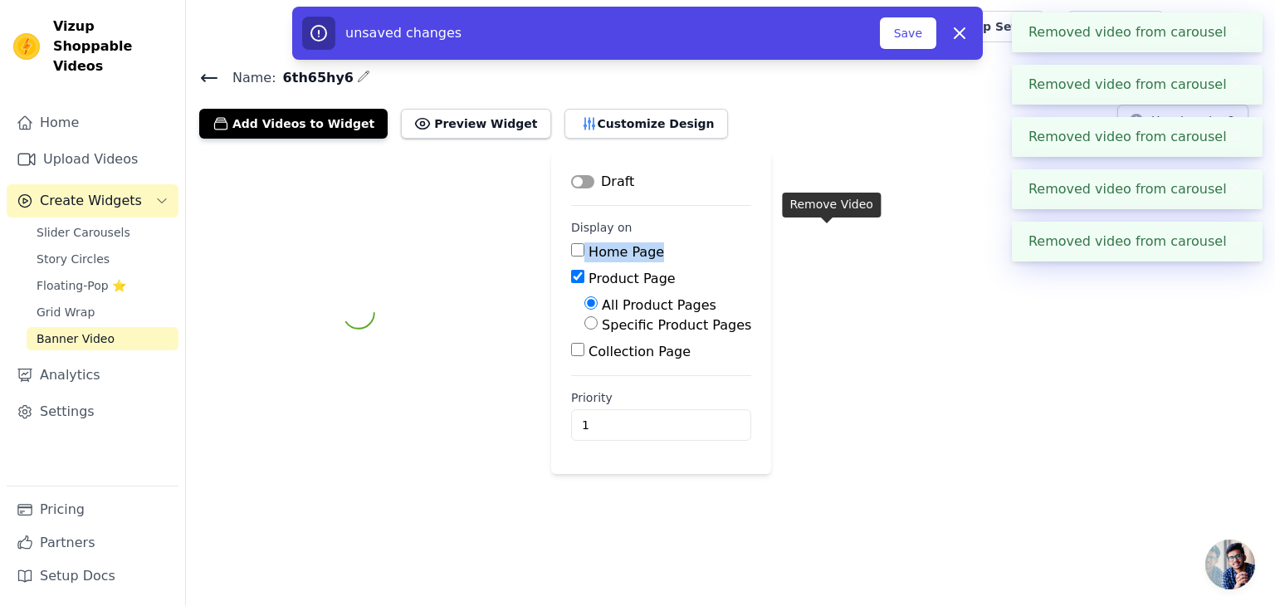
click at [832, 242] on div "Label Draft Display on Home Page Product Page All Product Pages Specific Produc…" at bounding box center [730, 313] width 1089 height 322
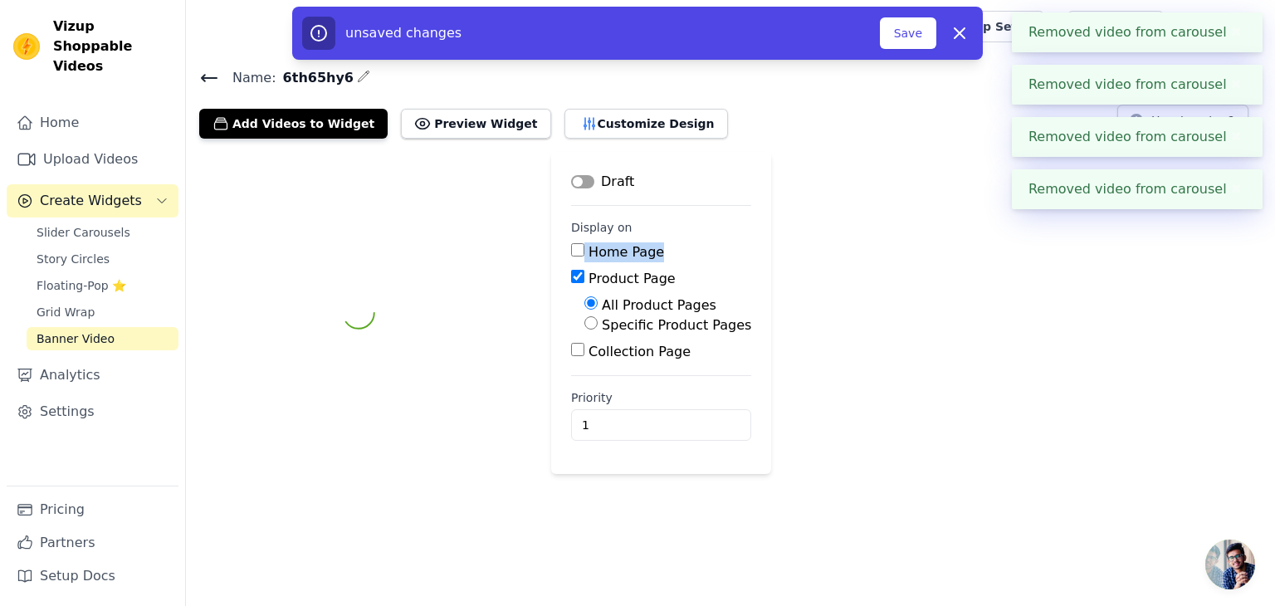
click at [832, 242] on div "Label Draft Display on Home Page Product Page All Product Pages Specific Produc…" at bounding box center [730, 313] width 1089 height 322
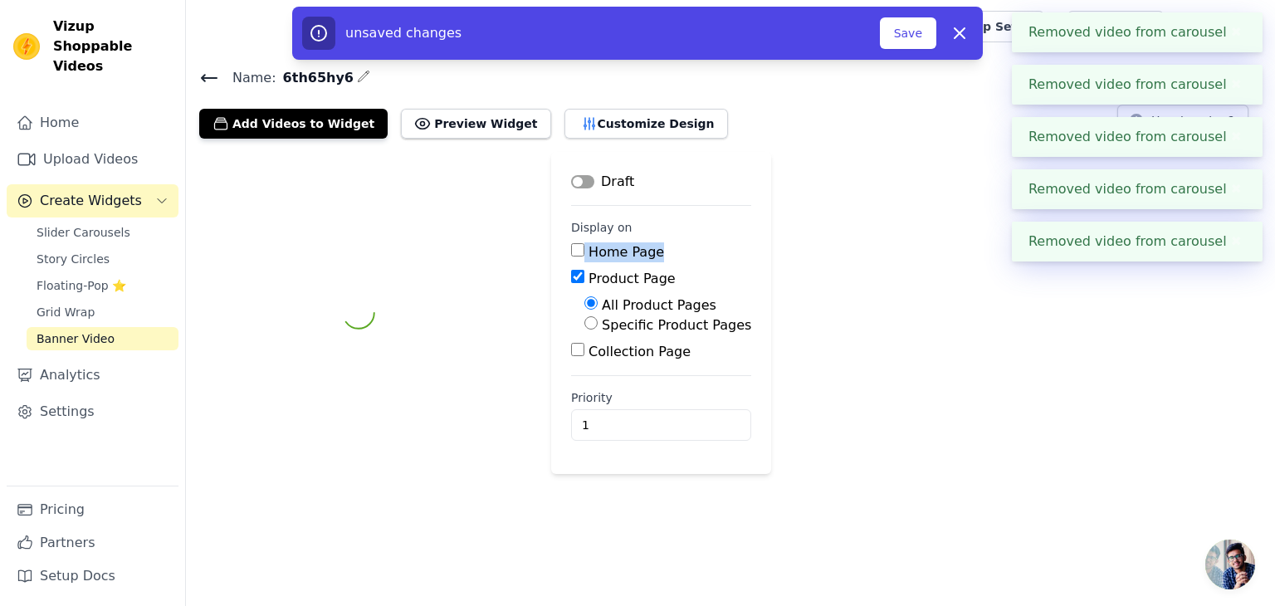
click at [832, 242] on div "Label Draft Display on Home Page Product Page All Product Pages Specific Produc…" at bounding box center [730, 313] width 1089 height 322
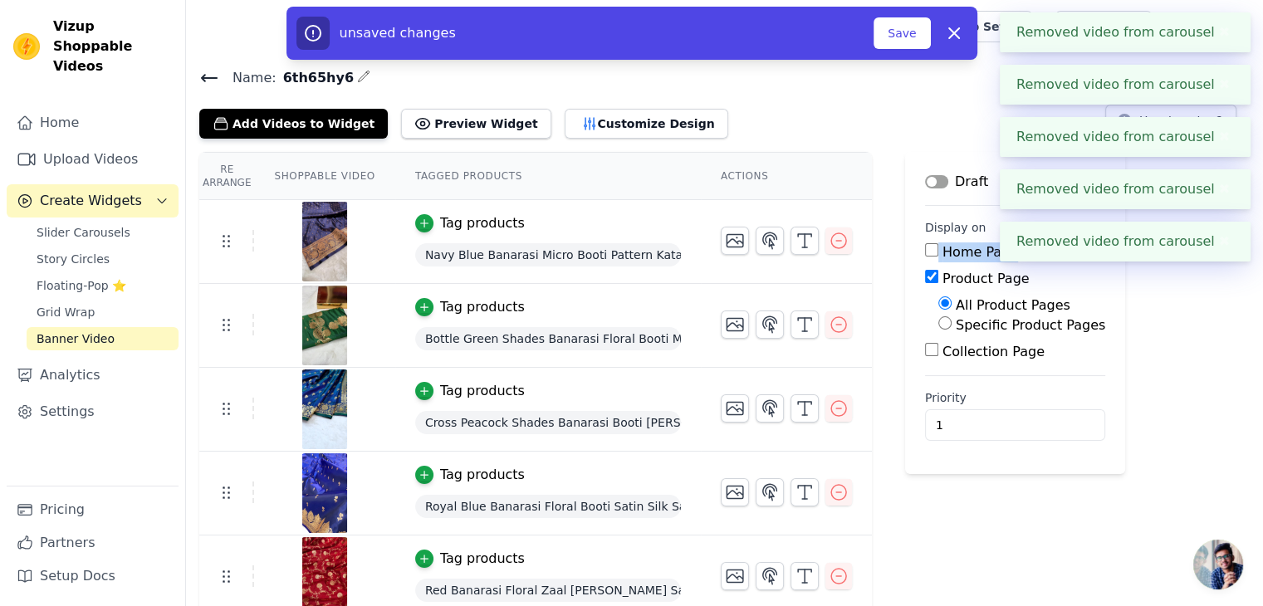
click at [832, 242] on icon "button" at bounding box center [839, 241] width 20 height 20
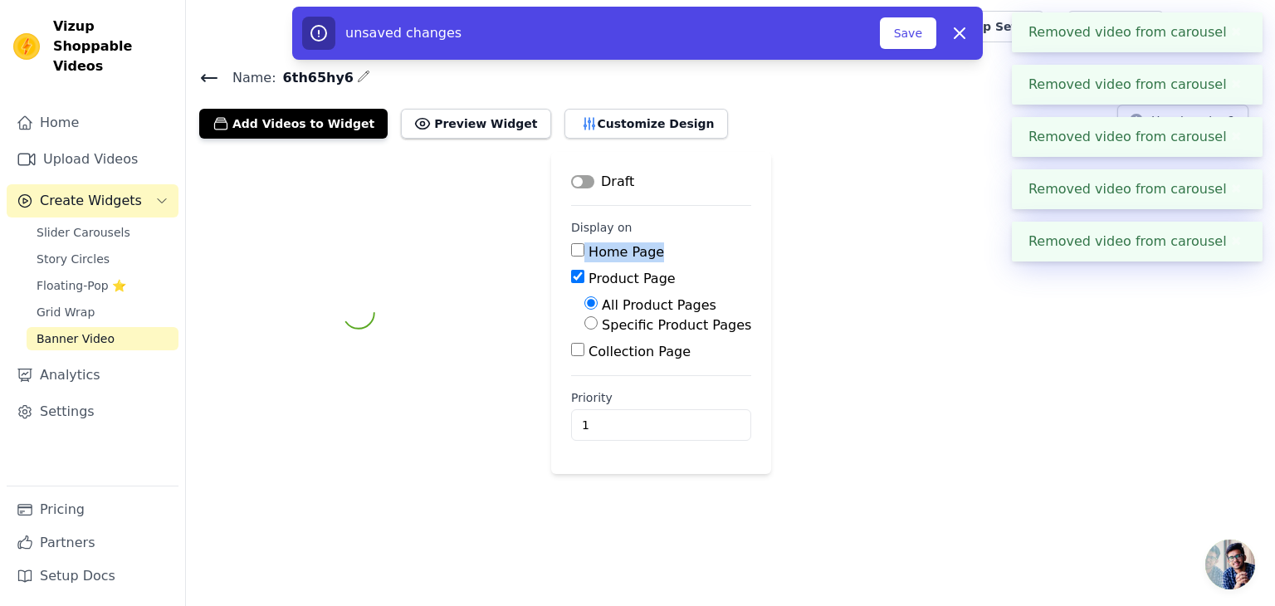
click at [832, 242] on div "Label Draft Display on Home Page Product Page All Product Pages Specific Produc…" at bounding box center [730, 313] width 1089 height 322
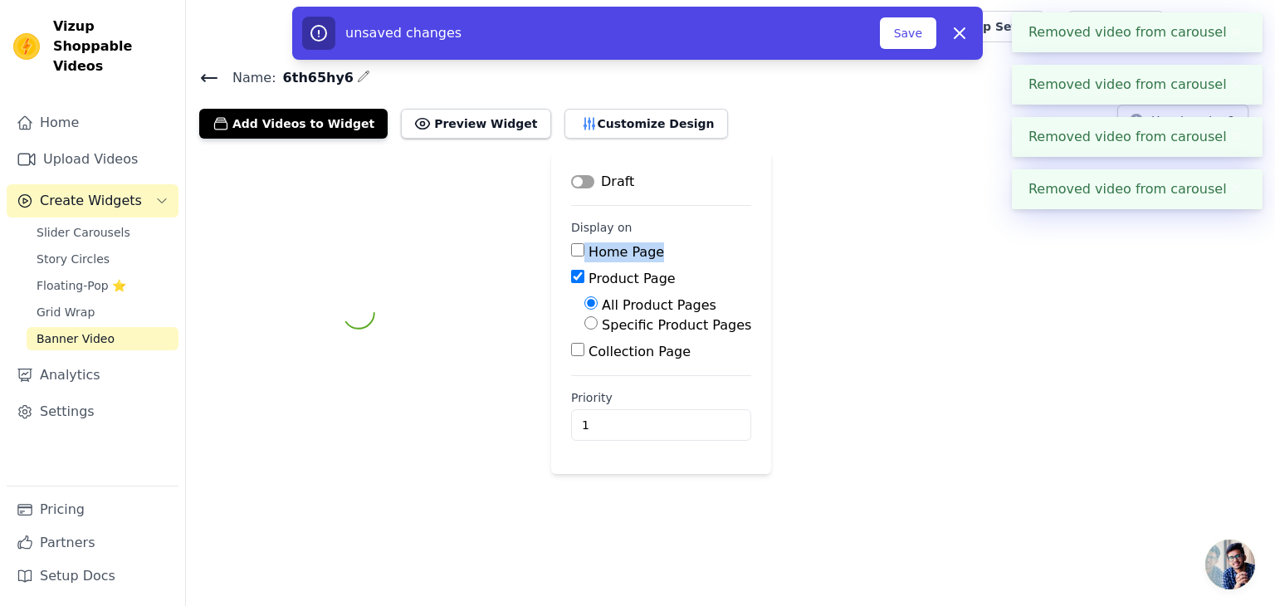
click at [832, 242] on div "Label Draft Display on Home Page Product Page All Product Pages Specific Produc…" at bounding box center [730, 313] width 1089 height 322
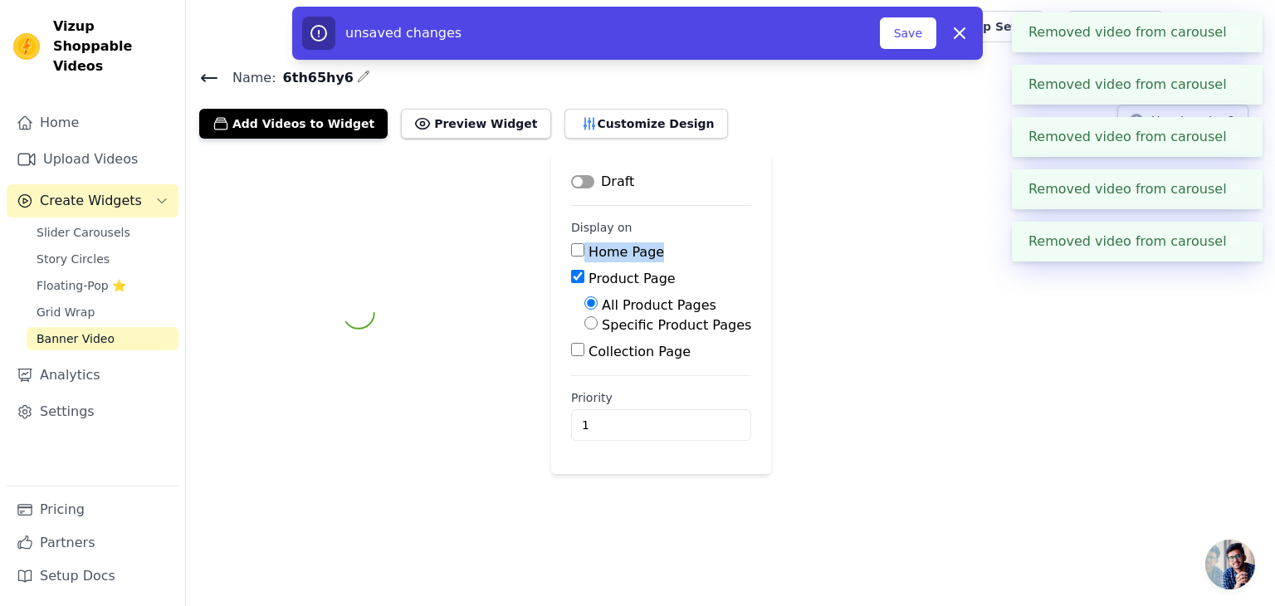
click at [832, 242] on div "Label Draft Display on Home Page Product Page All Product Pages Specific Produc…" at bounding box center [730, 313] width 1089 height 322
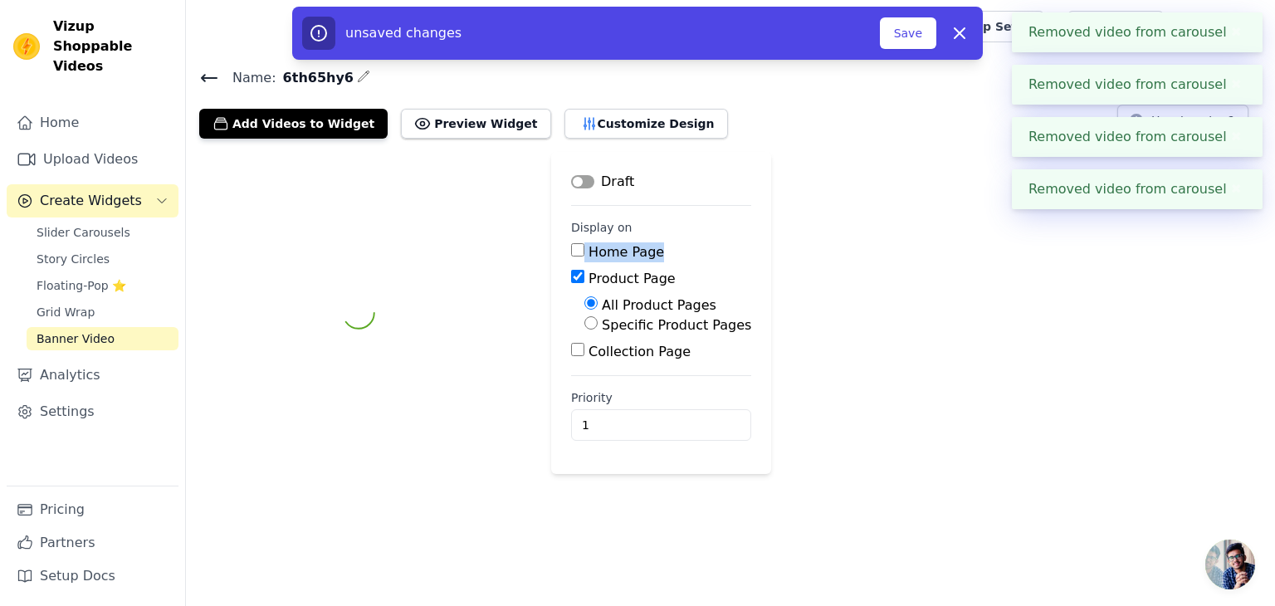
click at [832, 242] on div "Label Draft Display on Home Page Product Page All Product Pages Specific Produc…" at bounding box center [730, 313] width 1089 height 322
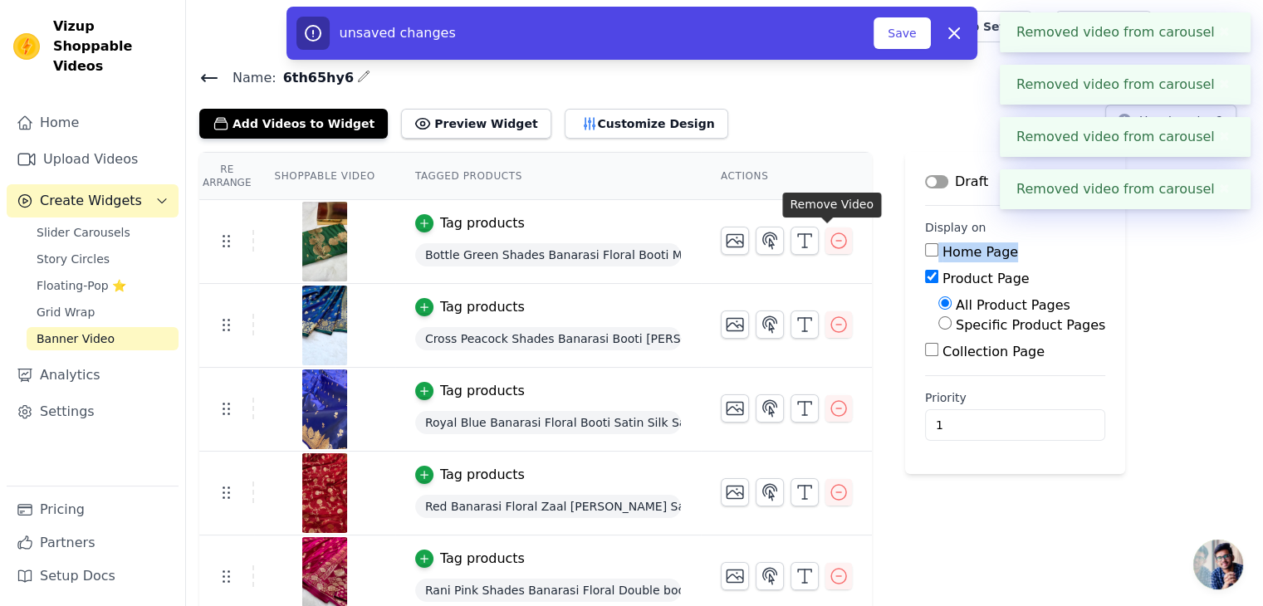
click at [832, 242] on icon "button" at bounding box center [839, 241] width 20 height 20
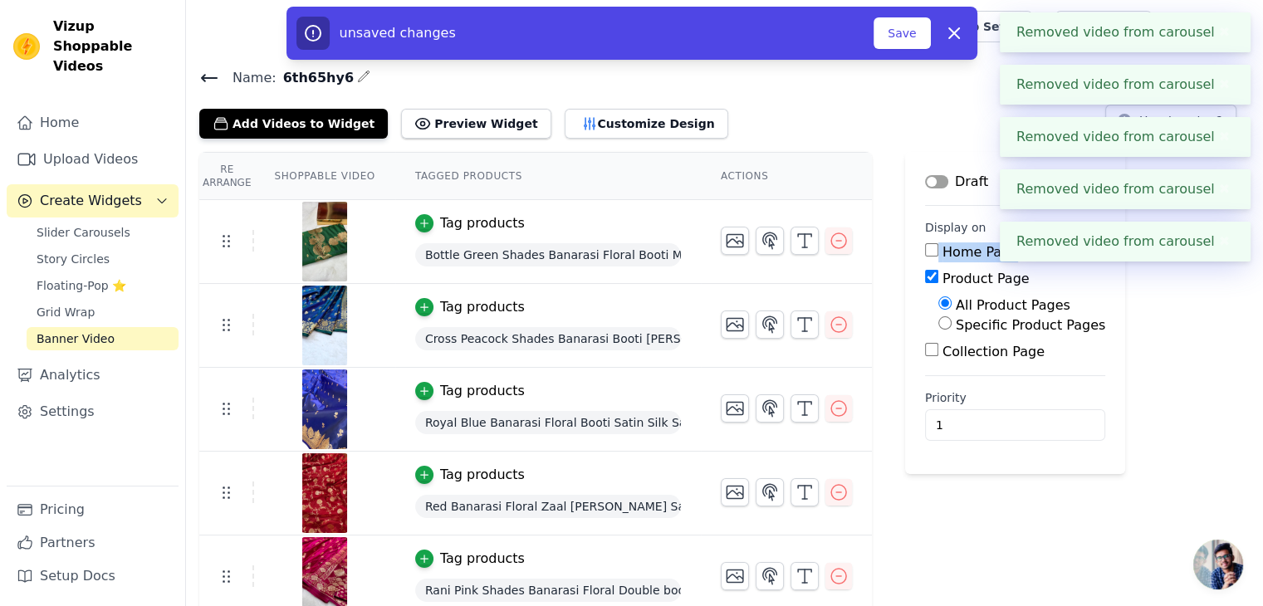
click at [832, 242] on icon "button" at bounding box center [839, 241] width 20 height 20
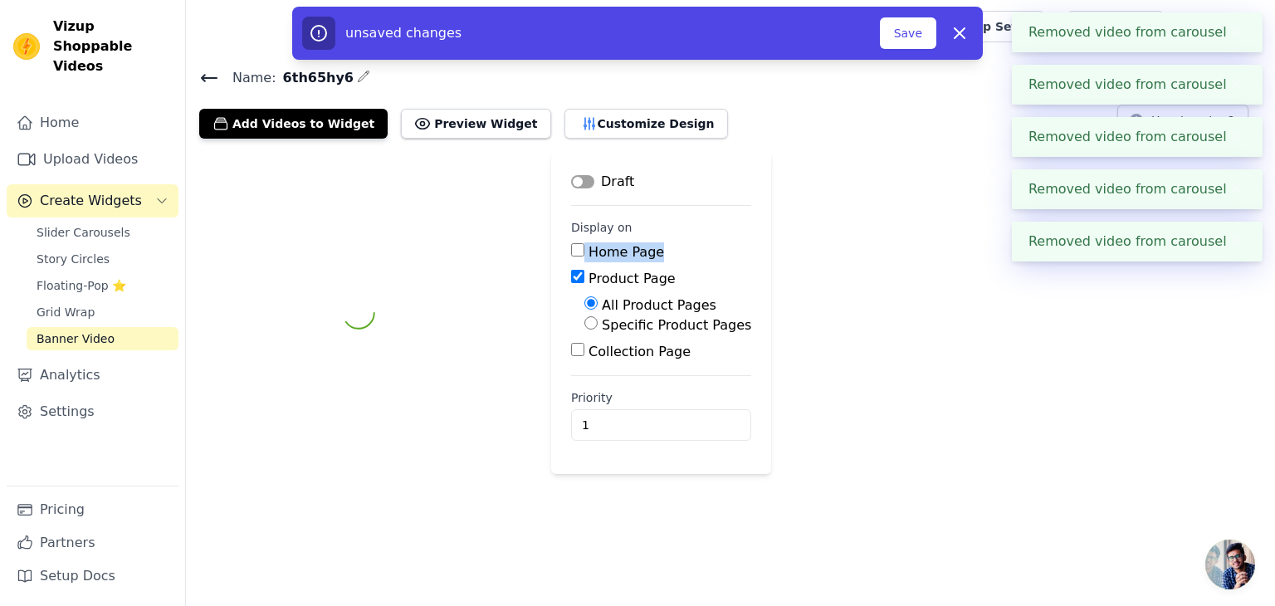
click at [832, 242] on div "Label Draft Display on Home Page Product Page All Product Pages Specific Produc…" at bounding box center [730, 313] width 1089 height 322
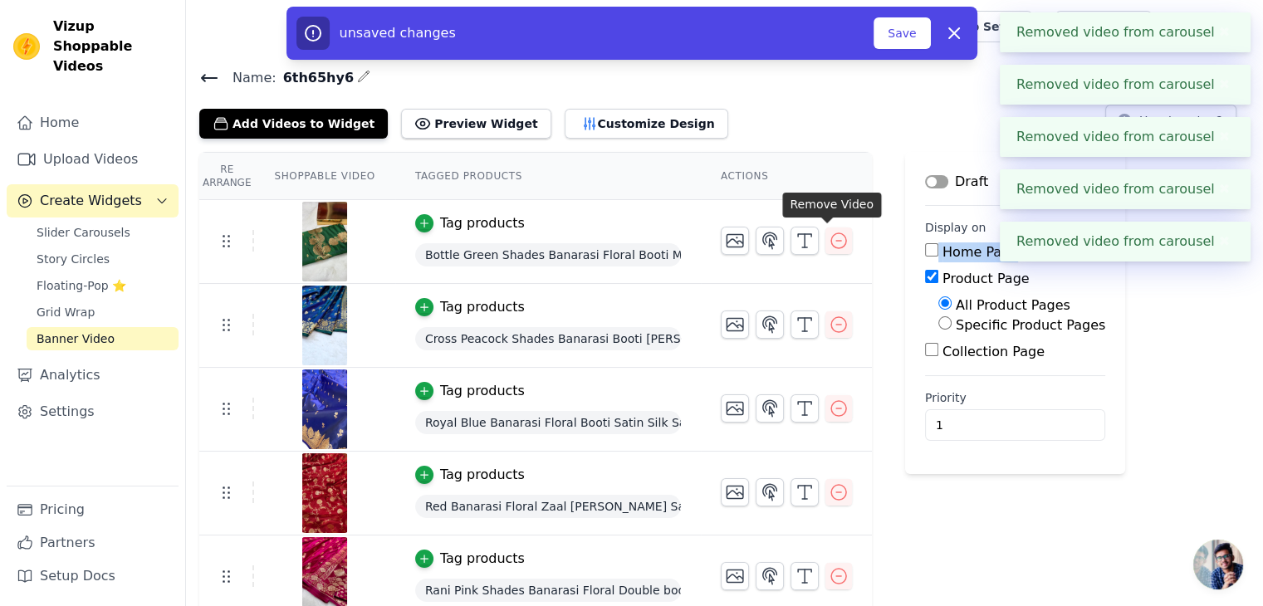
click at [832, 242] on icon "button" at bounding box center [839, 241] width 20 height 20
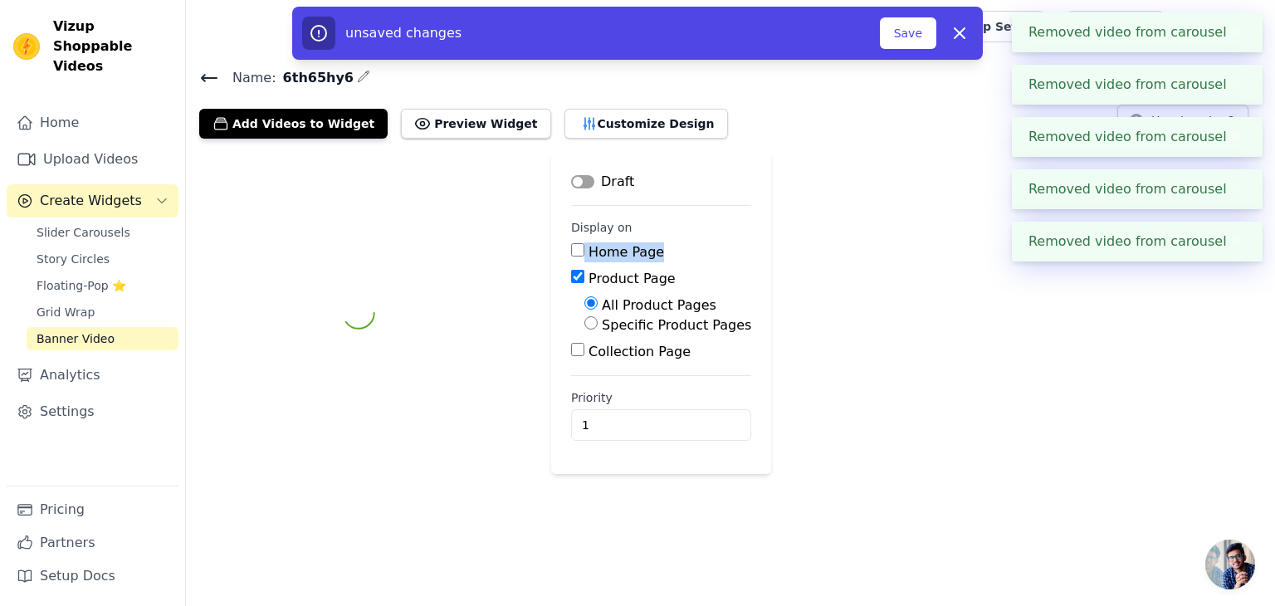
click at [832, 242] on div "Label Draft Display on Home Page Product Page All Product Pages Specific Produc…" at bounding box center [730, 313] width 1089 height 322
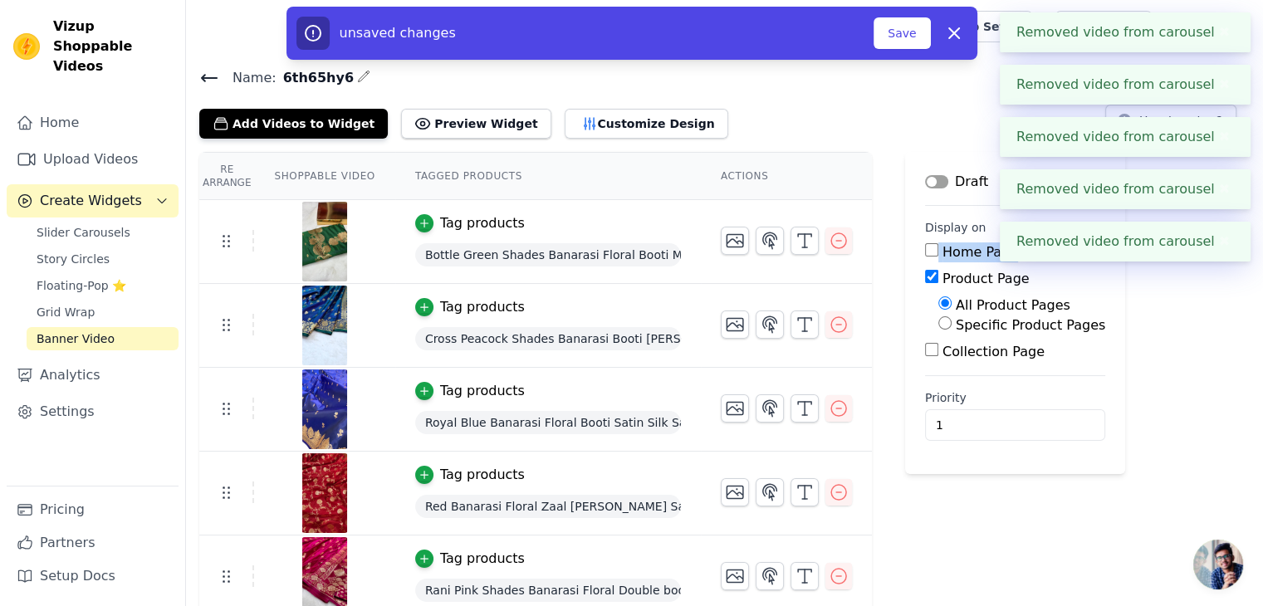
click at [832, 242] on icon "button" at bounding box center [839, 241] width 20 height 20
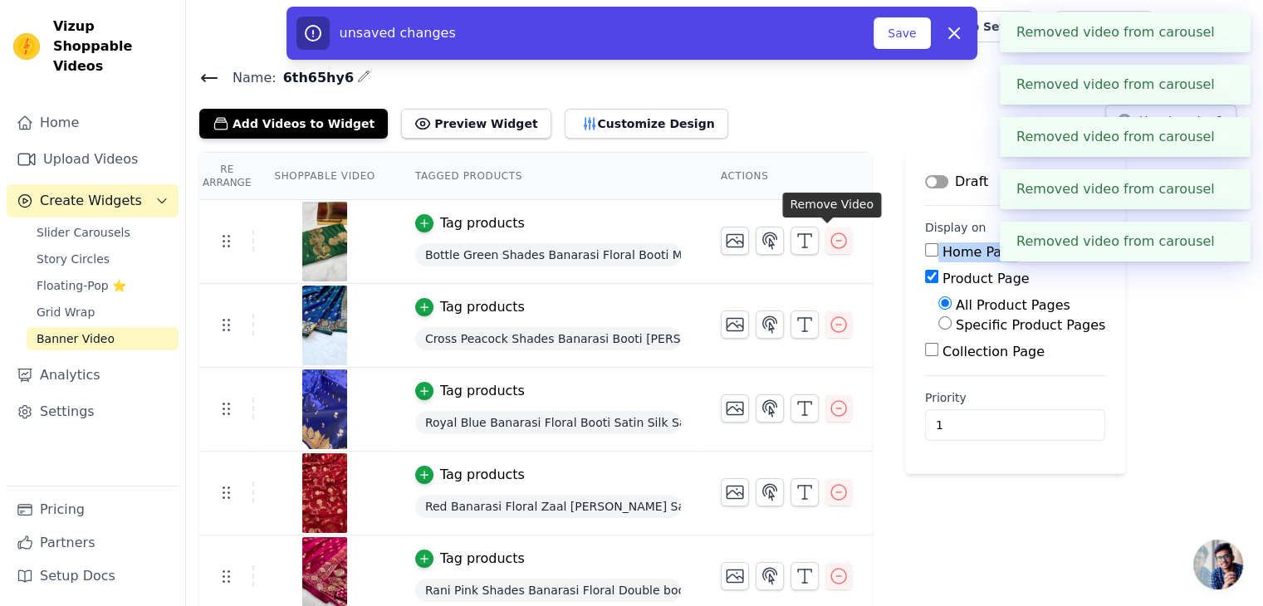
click at [832, 242] on icon "button" at bounding box center [839, 241] width 20 height 20
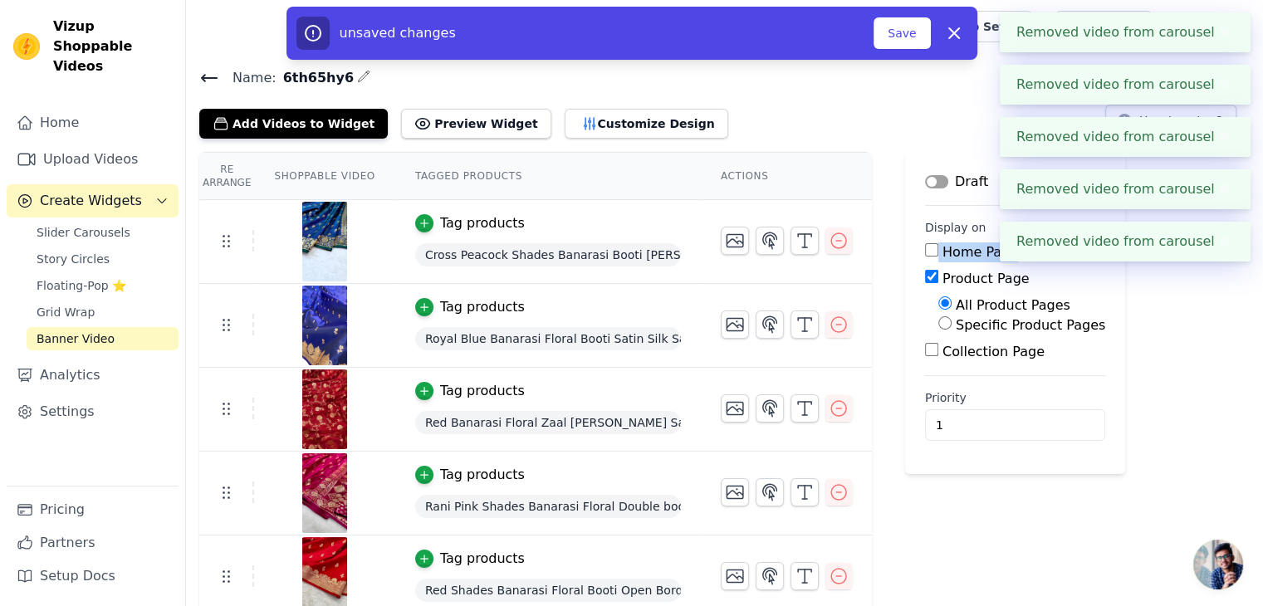
click at [832, 242] on icon "button" at bounding box center [839, 241] width 20 height 20
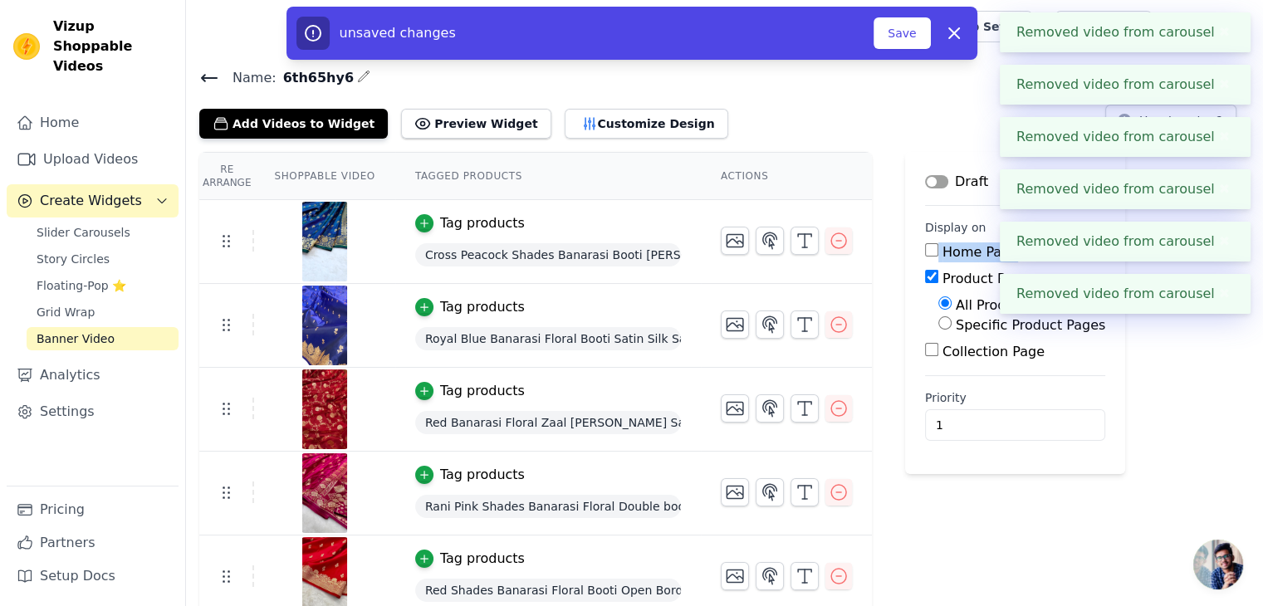
click at [832, 242] on icon "button" at bounding box center [839, 241] width 20 height 20
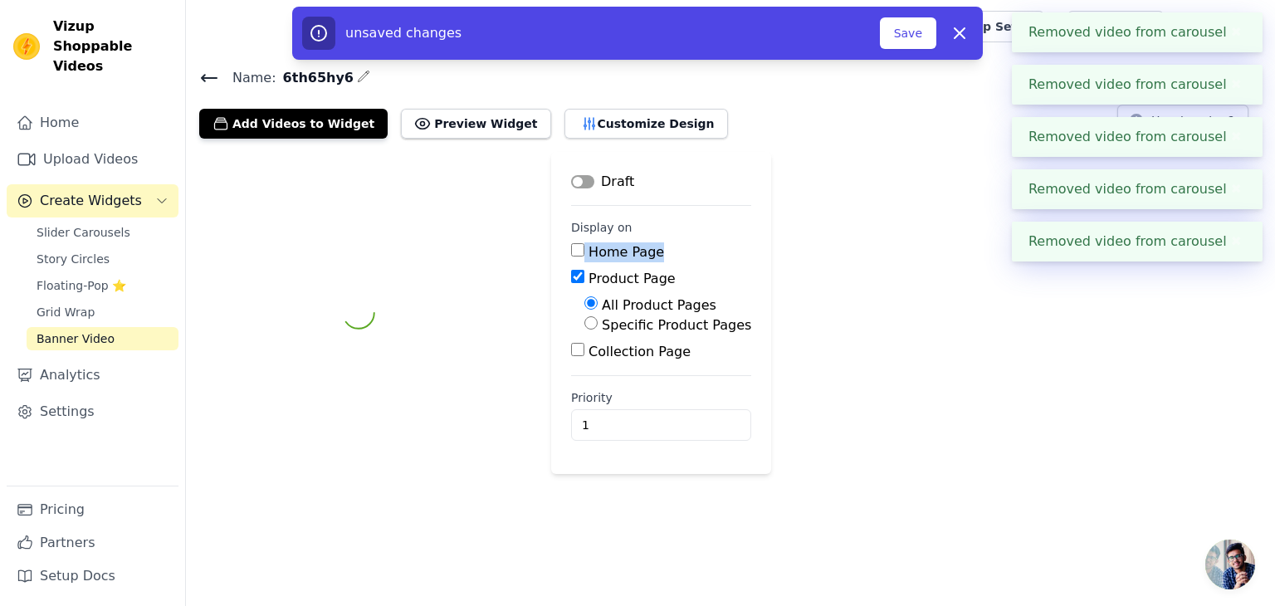
click at [832, 242] on div "Label Draft Display on Home Page Product Page All Product Pages Specific Produc…" at bounding box center [730, 313] width 1089 height 322
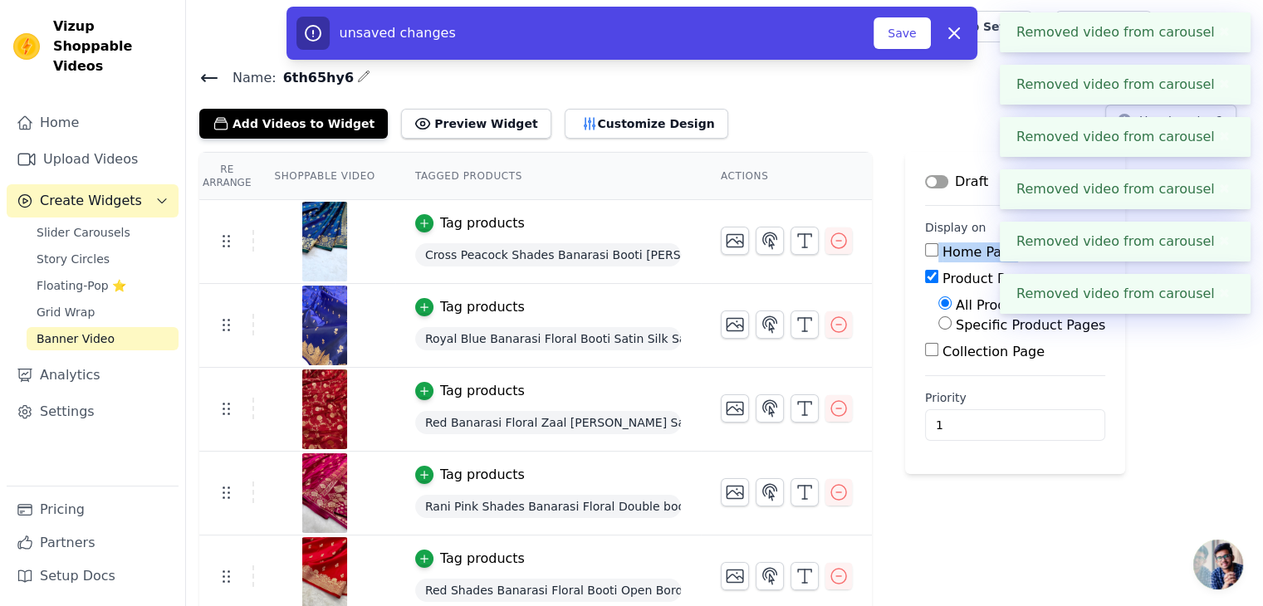
click at [832, 242] on icon "button" at bounding box center [839, 241] width 20 height 20
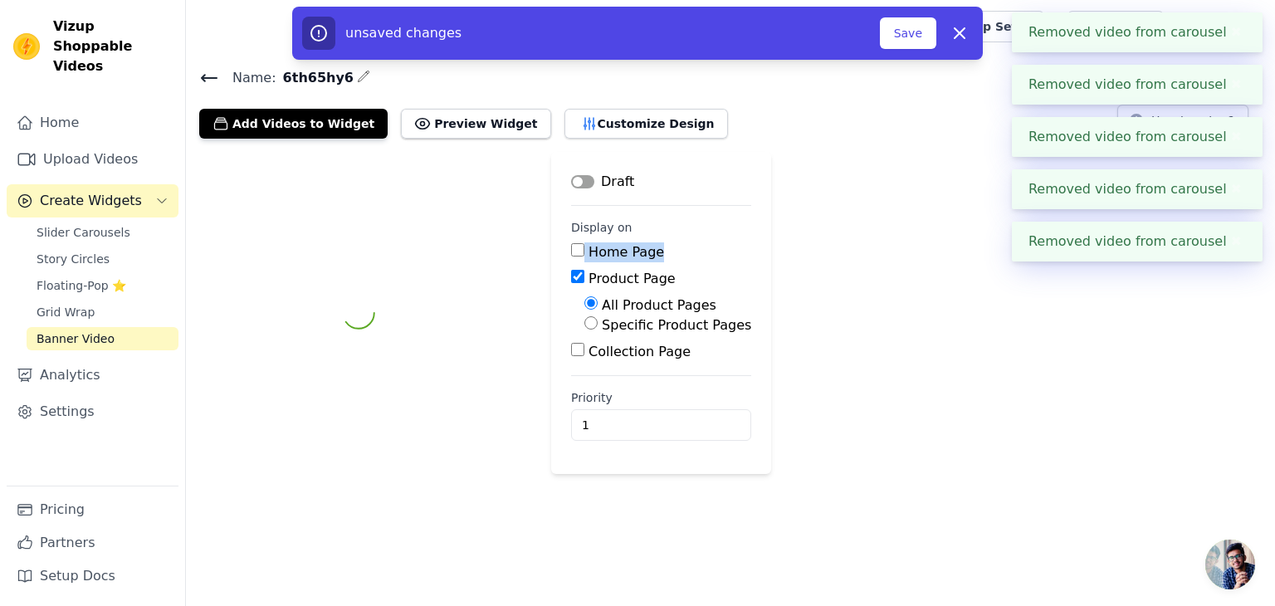
click at [832, 242] on div "Label Draft Display on Home Page Product Page All Product Pages Specific Produc…" at bounding box center [730, 313] width 1089 height 322
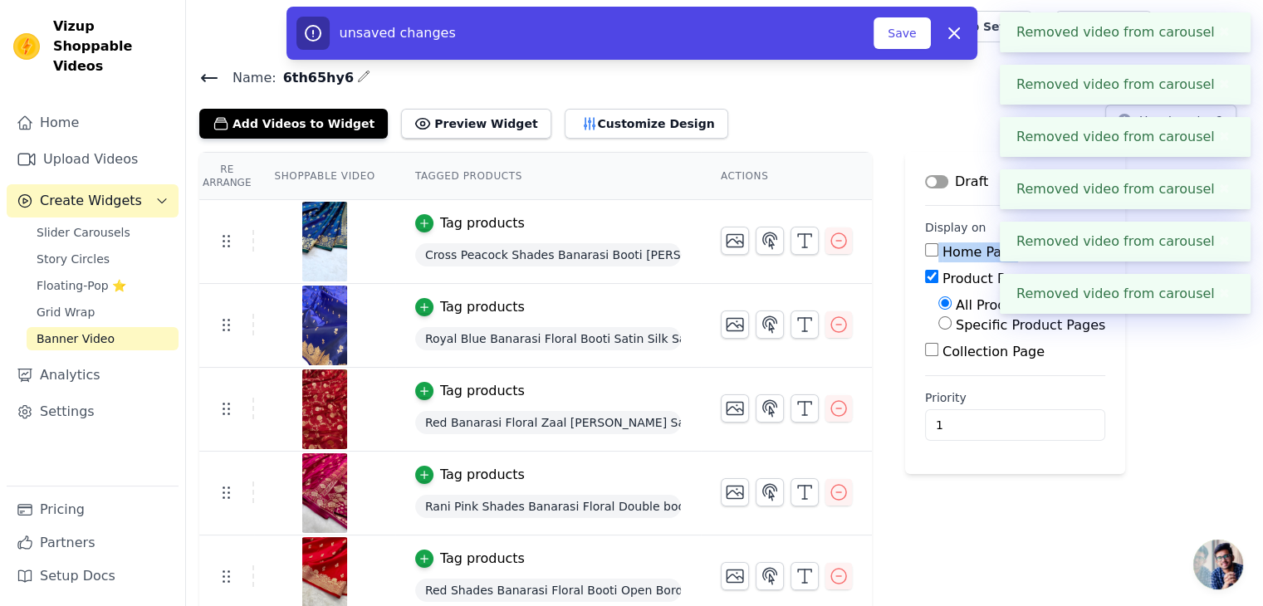
click at [832, 242] on icon "button" at bounding box center [839, 241] width 20 height 20
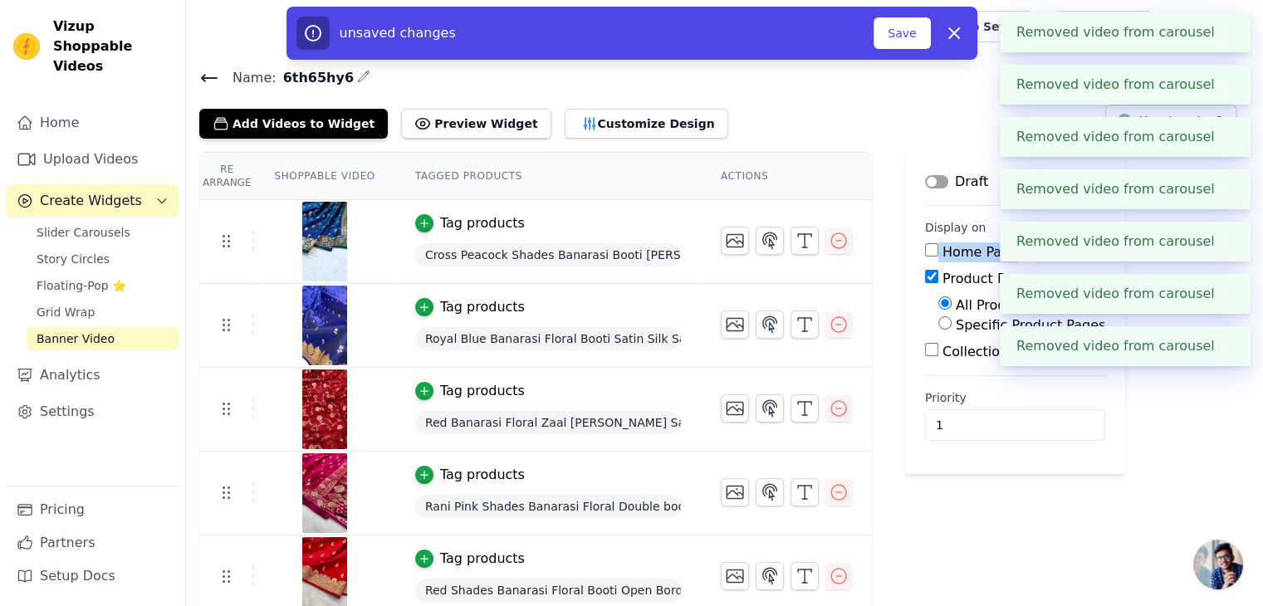
click at [832, 242] on icon "button" at bounding box center [839, 241] width 20 height 20
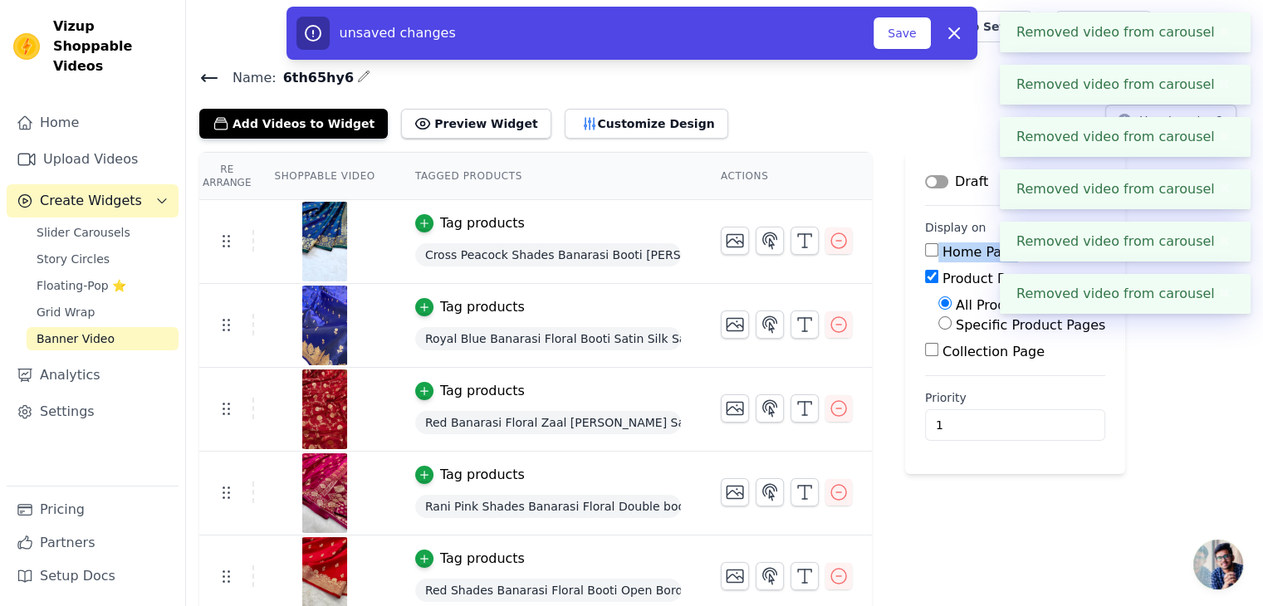
click at [832, 242] on icon "button" at bounding box center [839, 241] width 20 height 20
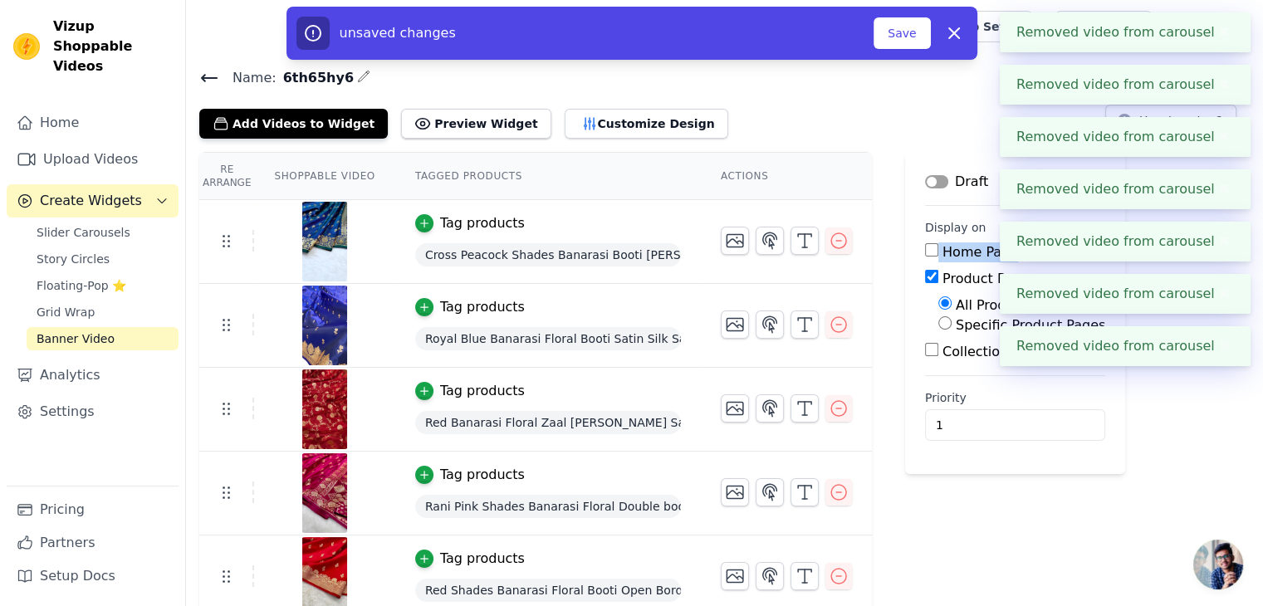
click at [832, 242] on icon "button" at bounding box center [839, 241] width 20 height 20
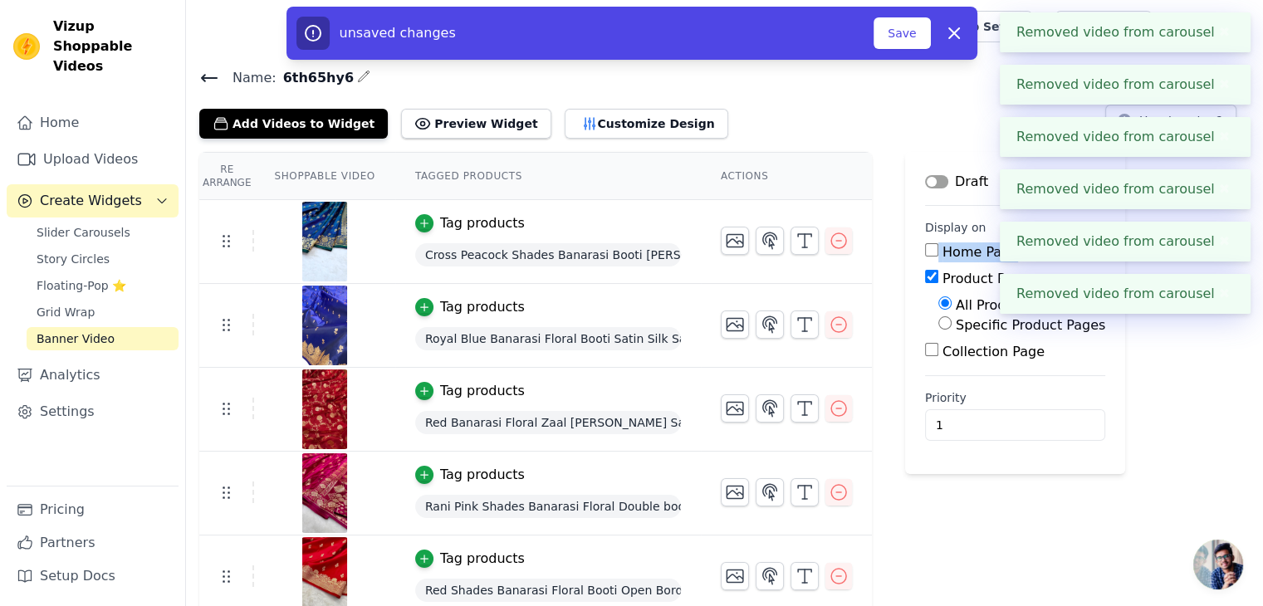
click at [832, 242] on icon "button" at bounding box center [839, 241] width 20 height 20
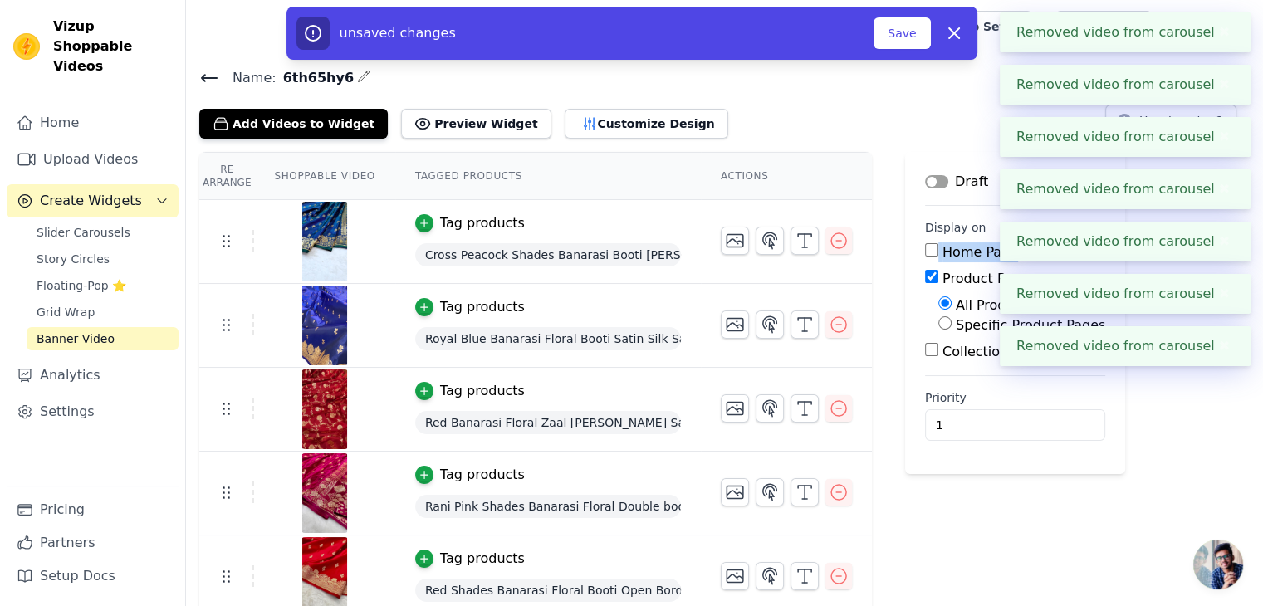
click at [832, 242] on icon "button" at bounding box center [839, 241] width 20 height 20
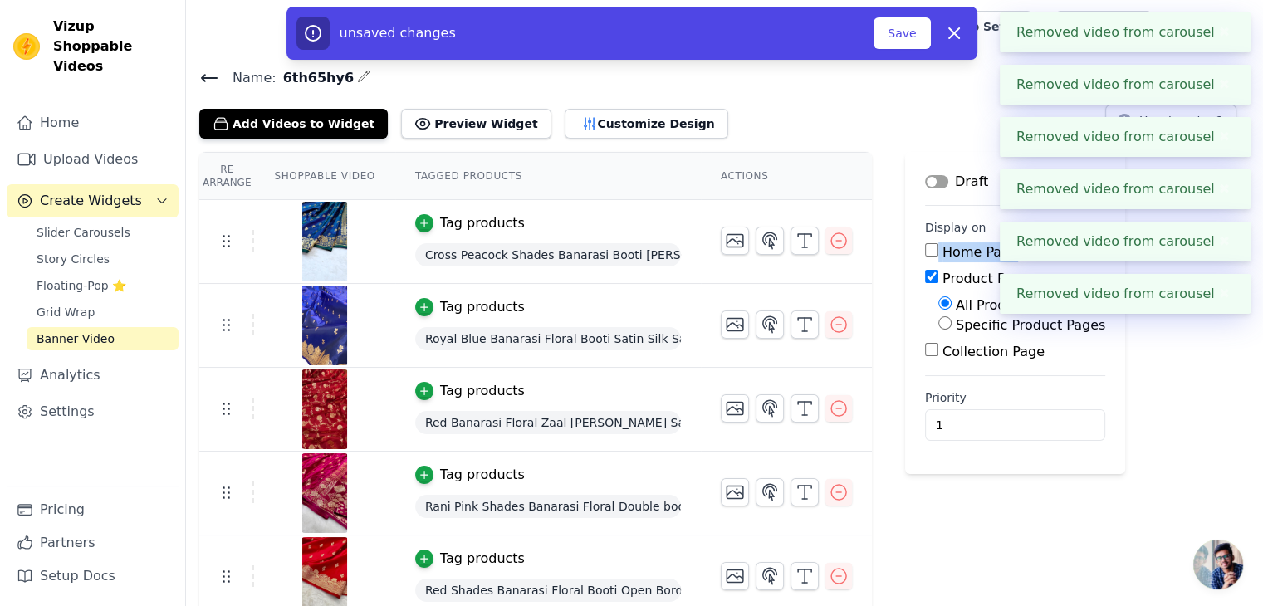
click at [832, 242] on icon "button" at bounding box center [839, 241] width 20 height 20
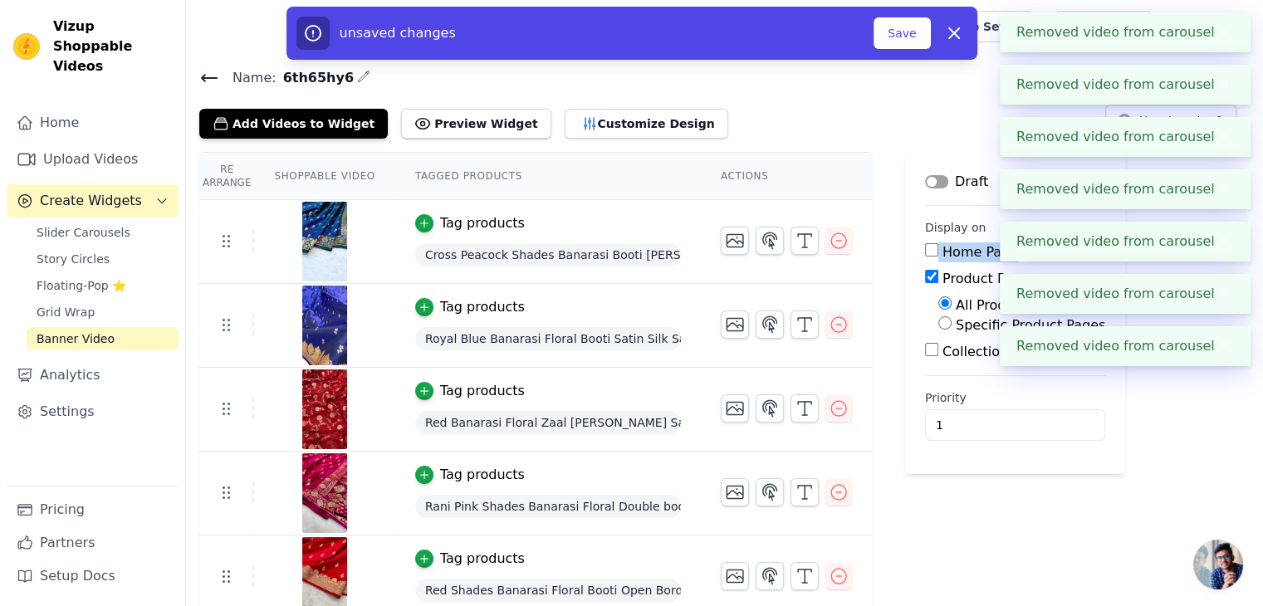
click at [832, 242] on icon "button" at bounding box center [839, 241] width 20 height 20
click at [829, 324] on icon "button" at bounding box center [839, 325] width 20 height 20
click at [834, 407] on icon "button" at bounding box center [839, 409] width 20 height 20
click at [827, 479] on button "button" at bounding box center [838, 492] width 27 height 27
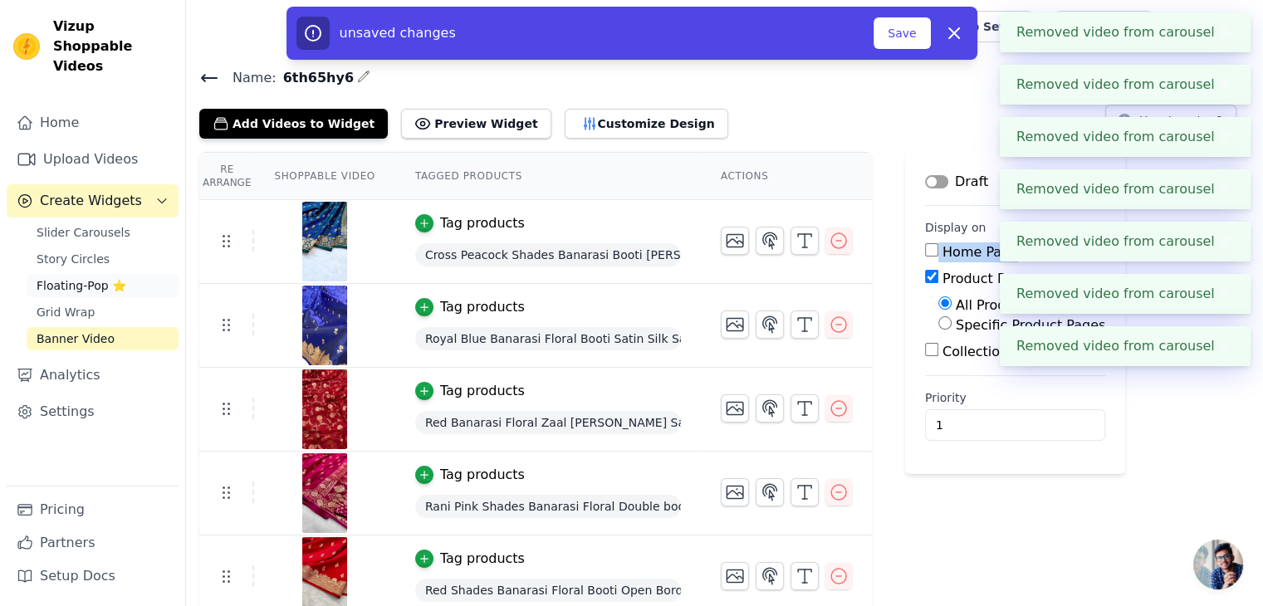
click at [76, 277] on span "Floating-Pop ⭐" at bounding box center [82, 285] width 90 height 17
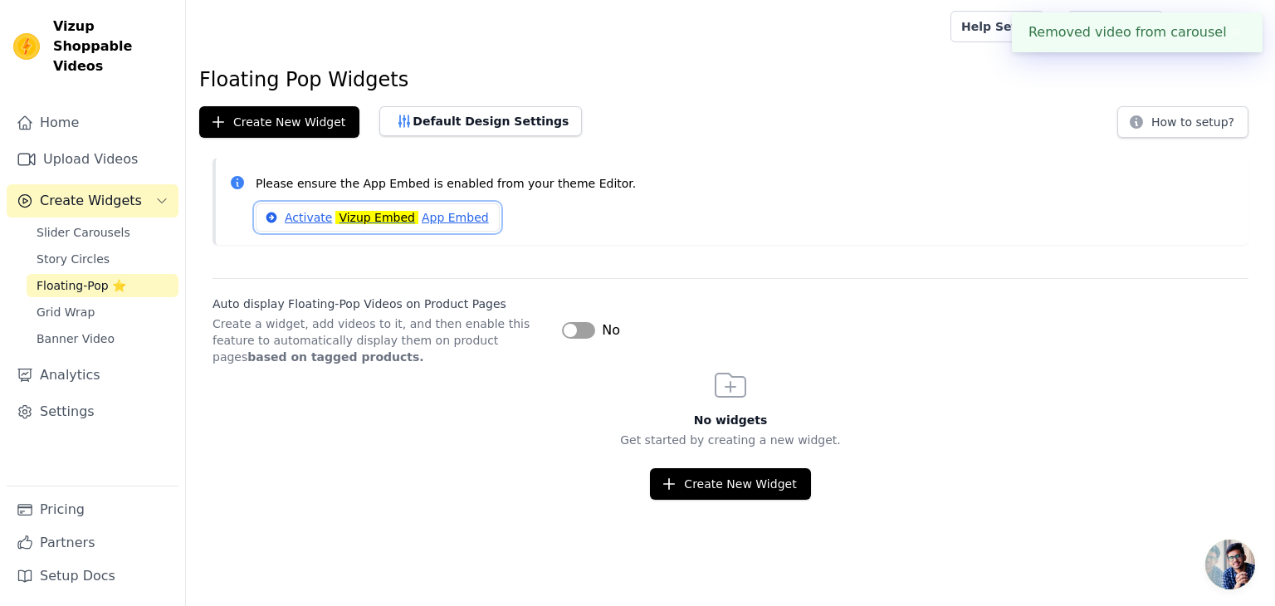
click at [414, 222] on link "Activate Vizup Embed App Embed" at bounding box center [378, 217] width 244 height 28
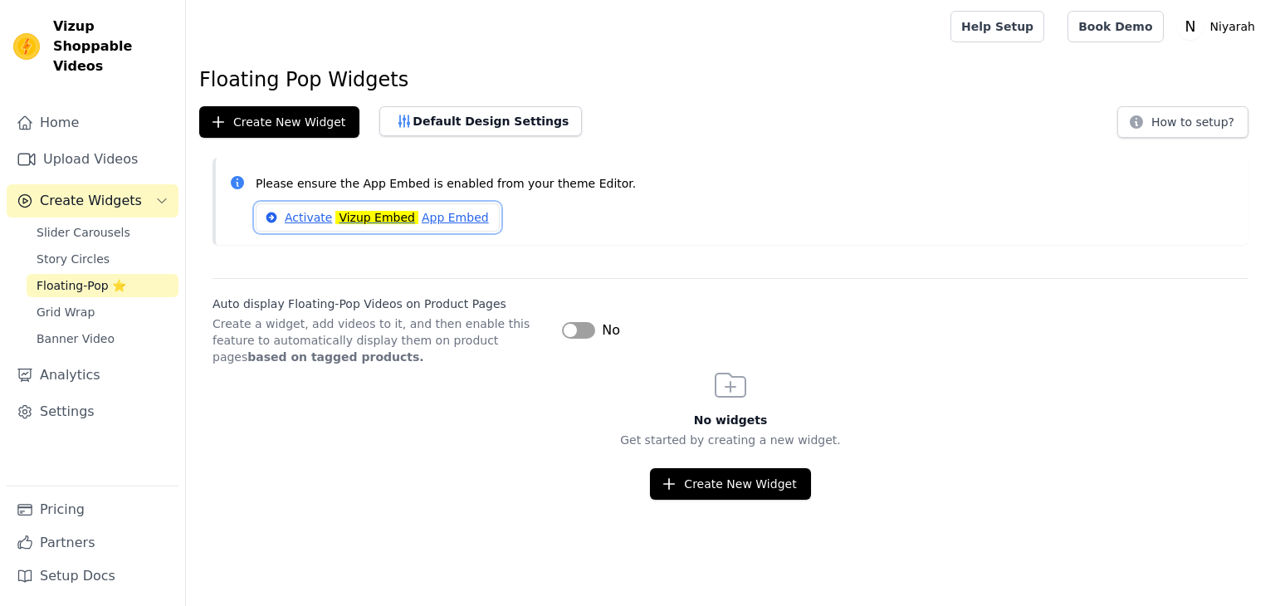
click at [433, 217] on link "Activate Vizup Embed App Embed" at bounding box center [378, 217] width 244 height 28
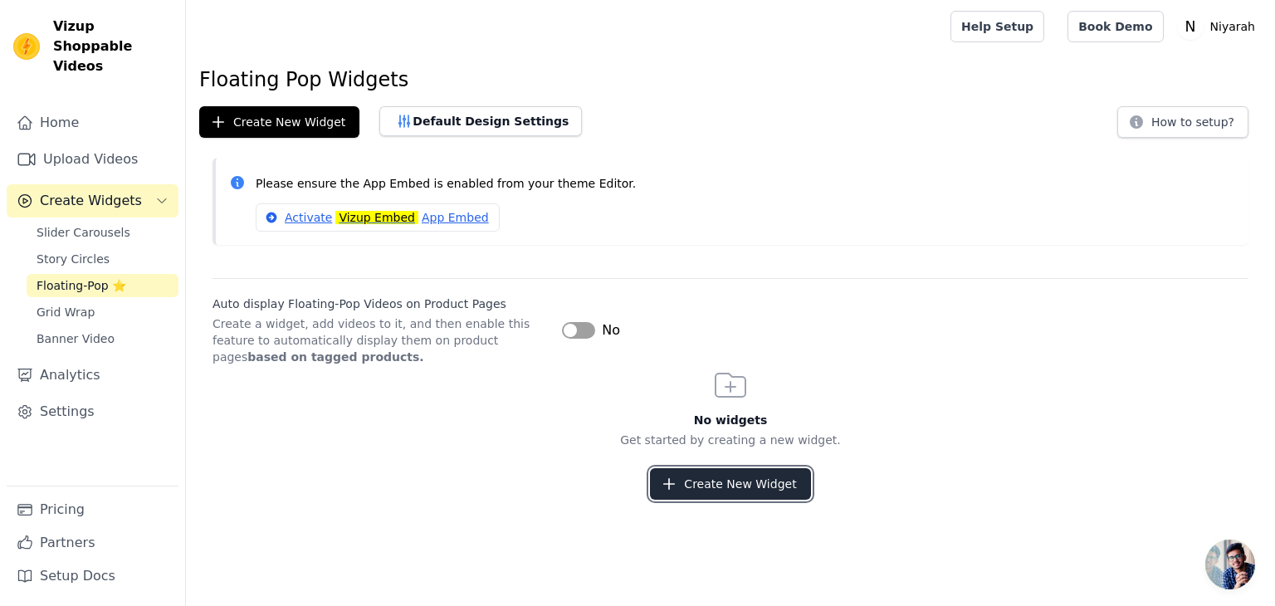
click at [688, 482] on button "Create New Widget" at bounding box center [730, 484] width 160 height 32
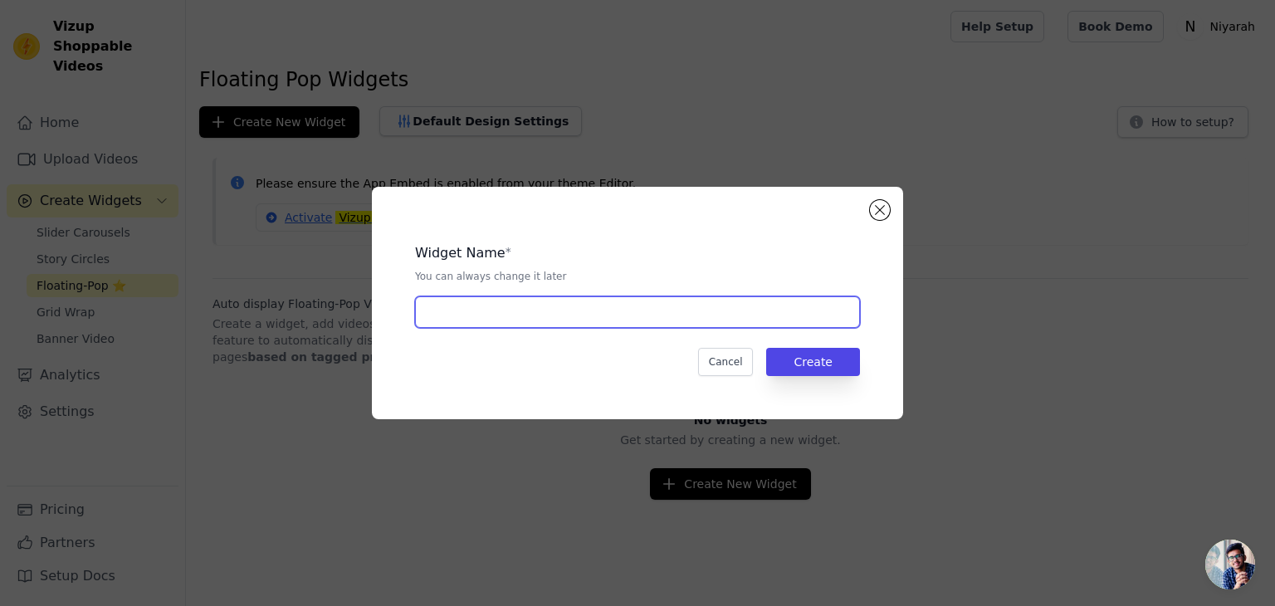
click at [654, 323] on input "text" at bounding box center [637, 312] width 445 height 32
type input "6th65hy6"
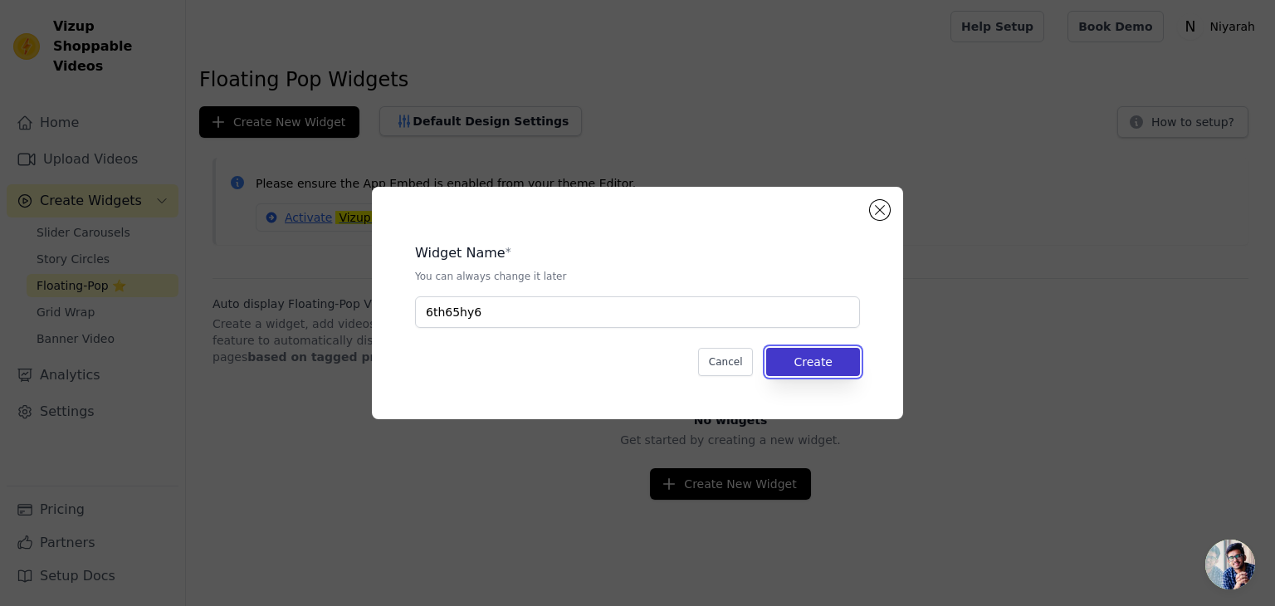
click at [800, 360] on button "Create" at bounding box center [813, 362] width 94 height 28
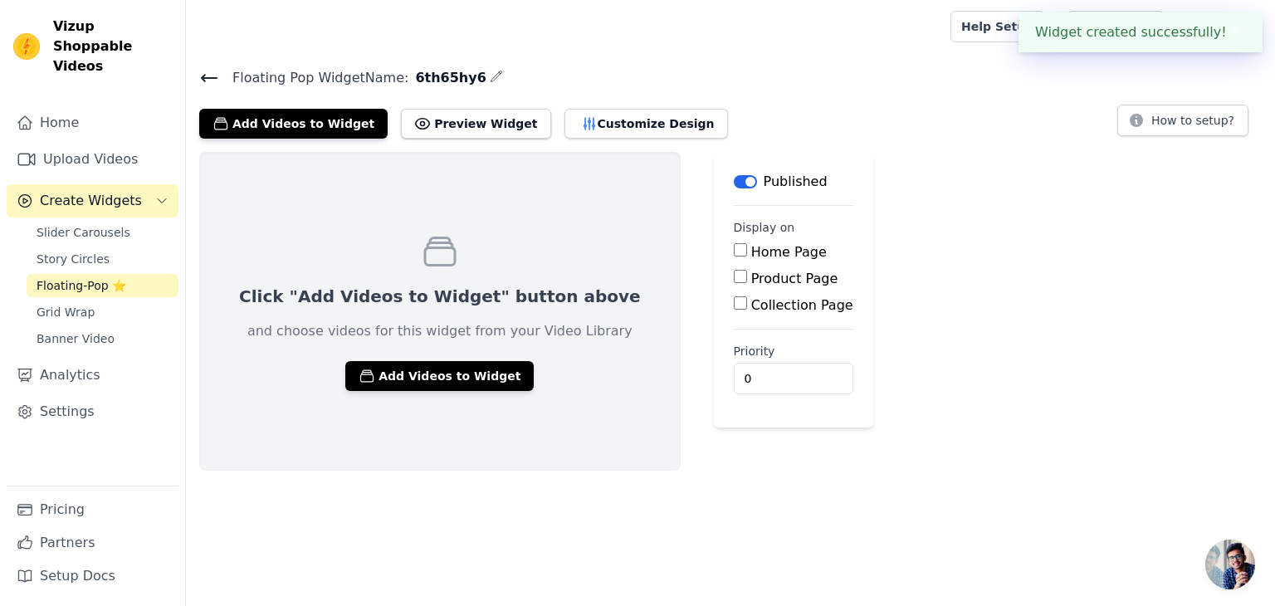
click at [734, 280] on div "Product Page" at bounding box center [794, 279] width 120 height 20
click at [734, 278] on input "Product Page" at bounding box center [740, 276] width 13 height 13
checkbox input "true"
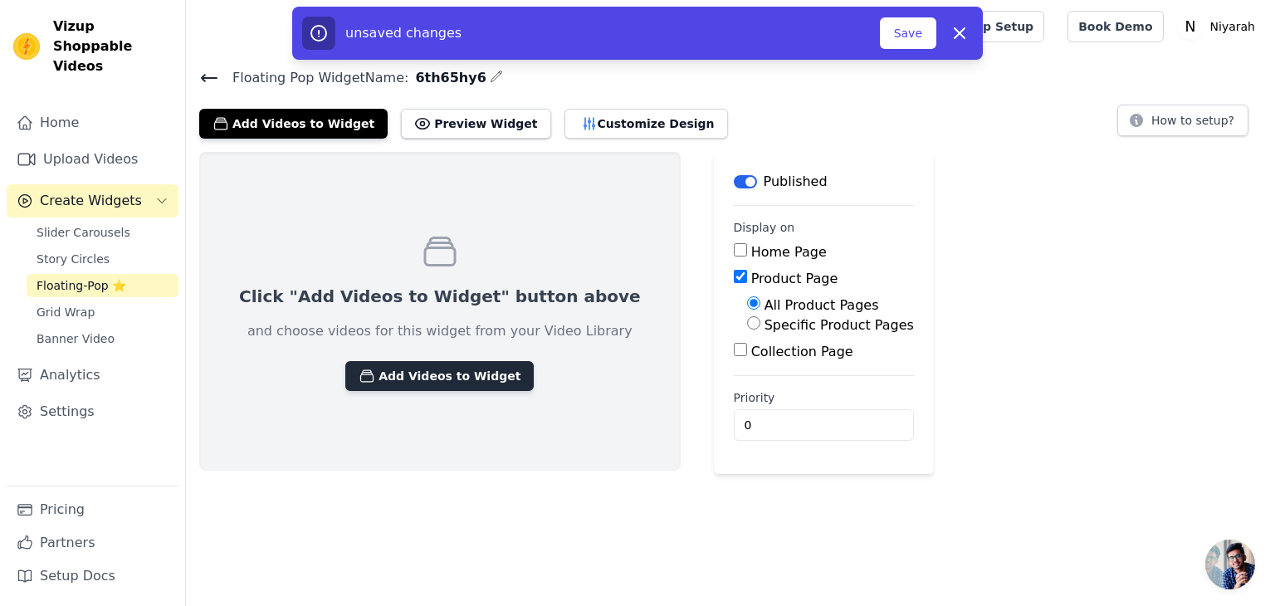
click at [452, 383] on button "Add Videos to Widget" at bounding box center [439, 376] width 188 height 30
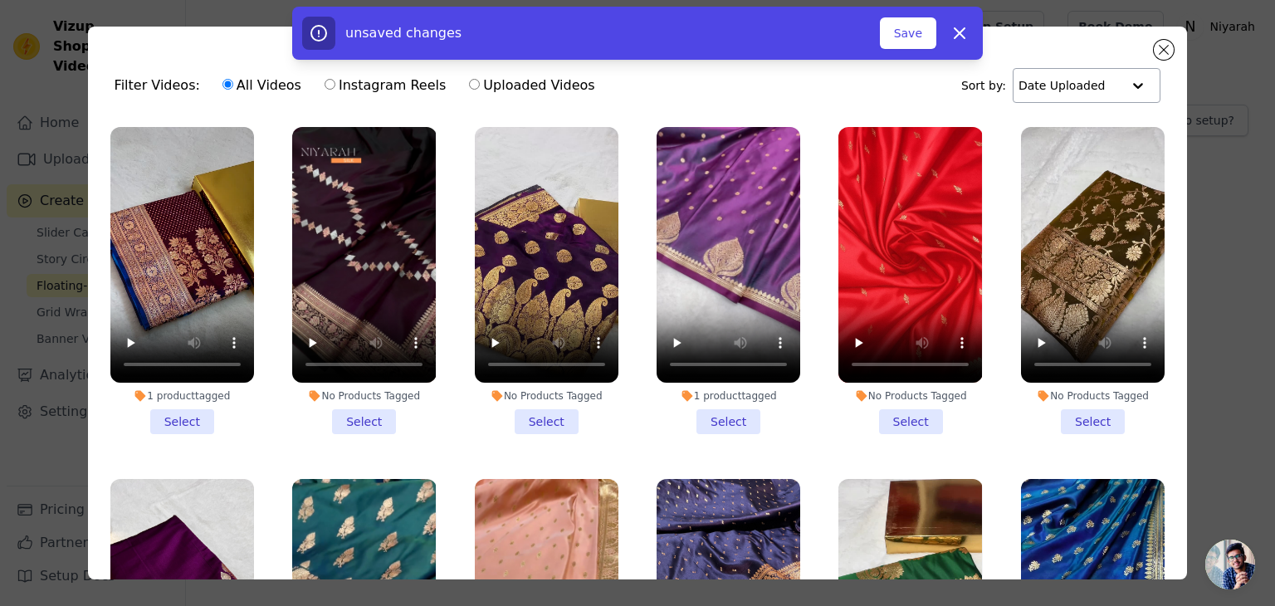
click at [1058, 81] on input "text" at bounding box center [1070, 85] width 103 height 33
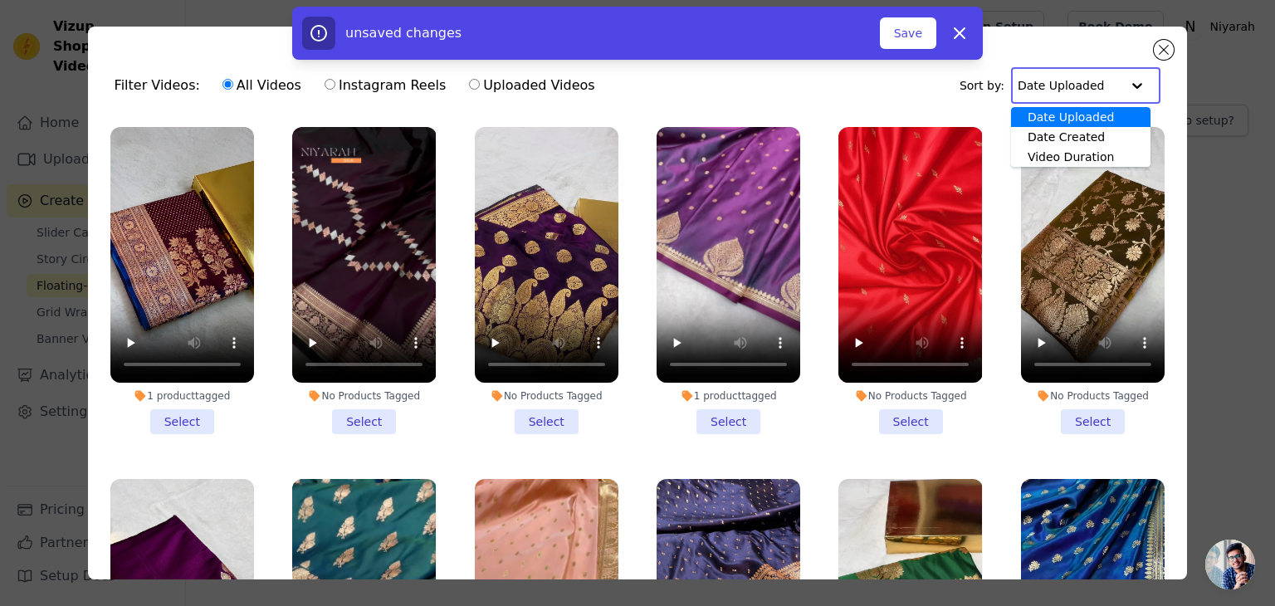
click at [161, 413] on li "1 product tagged Select" at bounding box center [182, 280] width 144 height 307
click at [0, 0] on input "1 product tagged Select" at bounding box center [0, 0] width 0 height 0
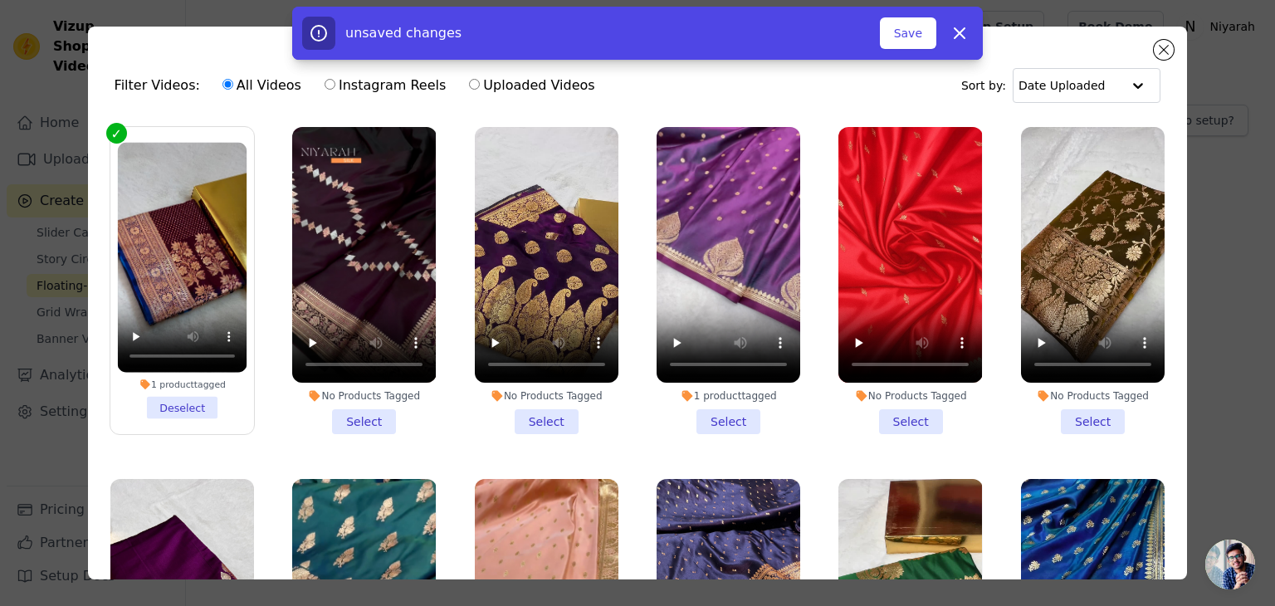
click at [744, 404] on li "1 product tagged Select" at bounding box center [729, 280] width 144 height 307
click at [0, 0] on input "1 product tagged Select" at bounding box center [0, 0] width 0 height 0
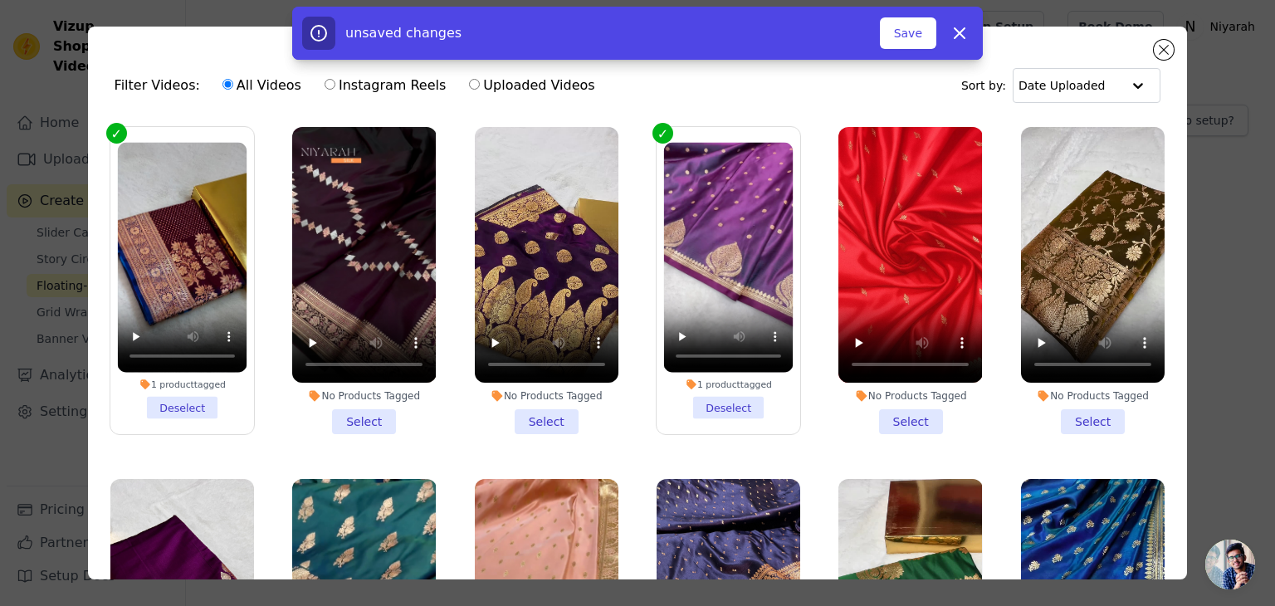
click at [893, 411] on li "No Products Tagged Select" at bounding box center [911, 280] width 144 height 307
click at [0, 0] on input "No Products Tagged Select" at bounding box center [0, 0] width 0 height 0
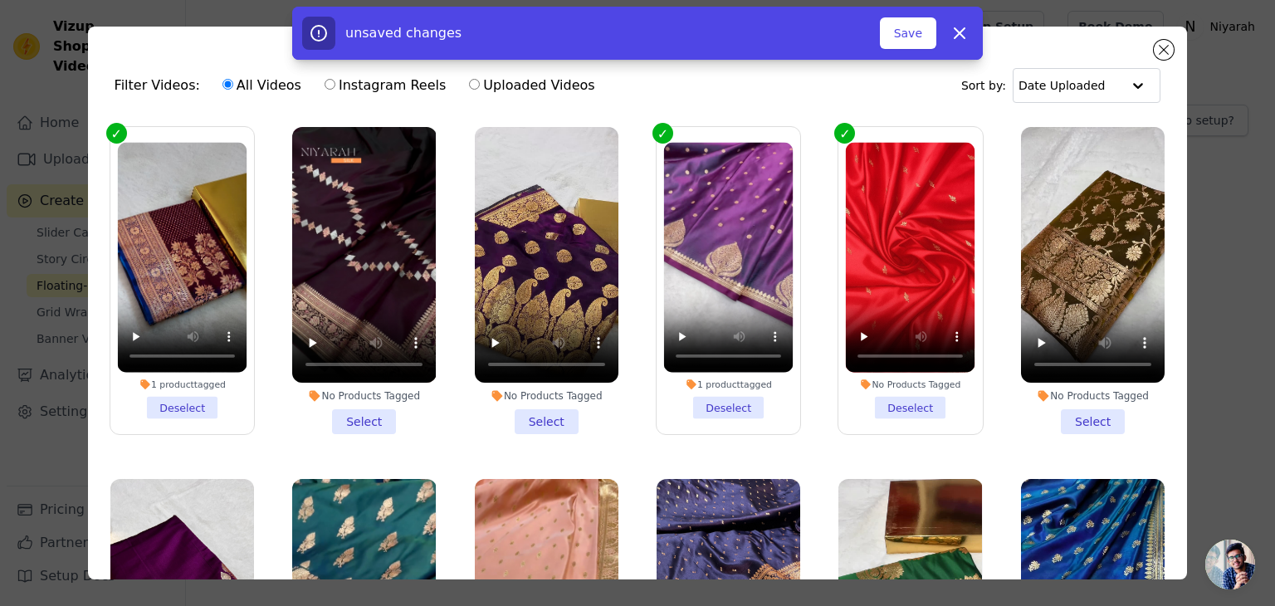
click at [893, 411] on li "No Products Tagged Deselect" at bounding box center [911, 281] width 130 height 277
click at [0, 0] on input "No Products Tagged Deselect" at bounding box center [0, 0] width 0 height 0
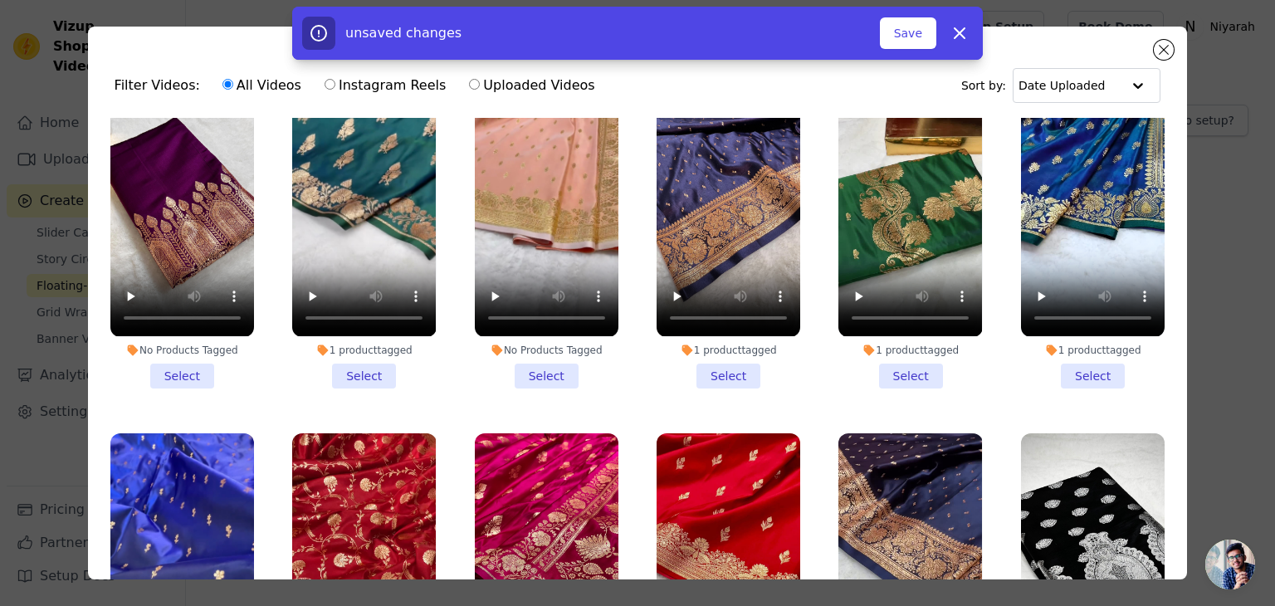
scroll to position [415, 0]
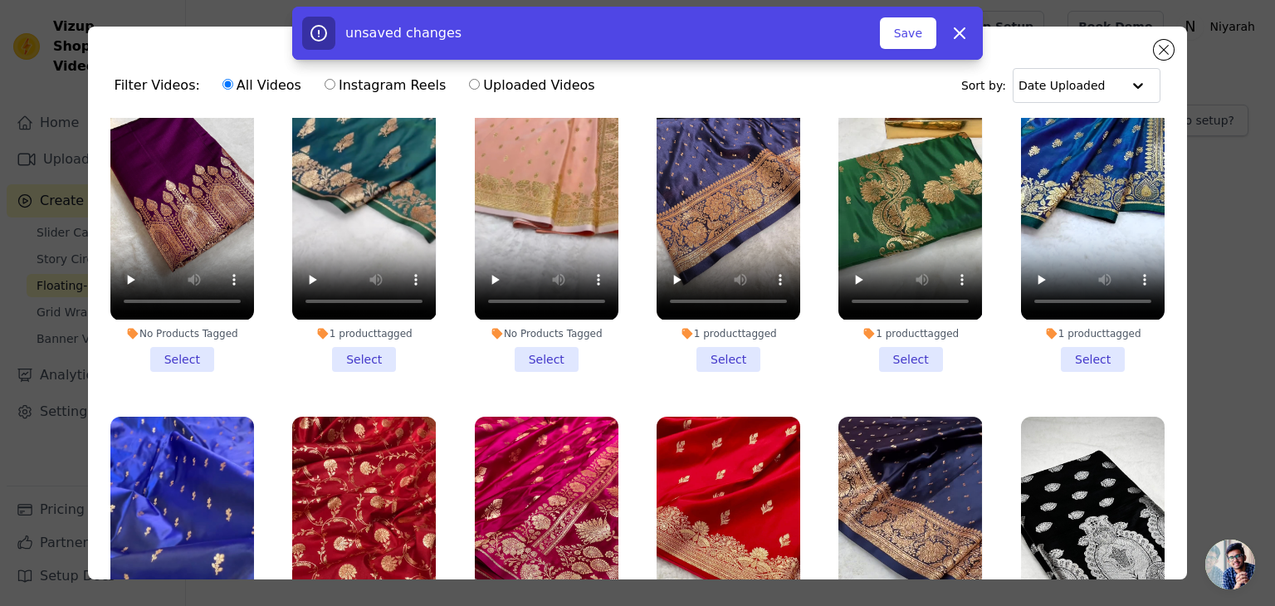
click at [359, 351] on li "1 product tagged Select" at bounding box center [364, 217] width 144 height 307
click at [0, 0] on input "1 product tagged Select" at bounding box center [0, 0] width 0 height 0
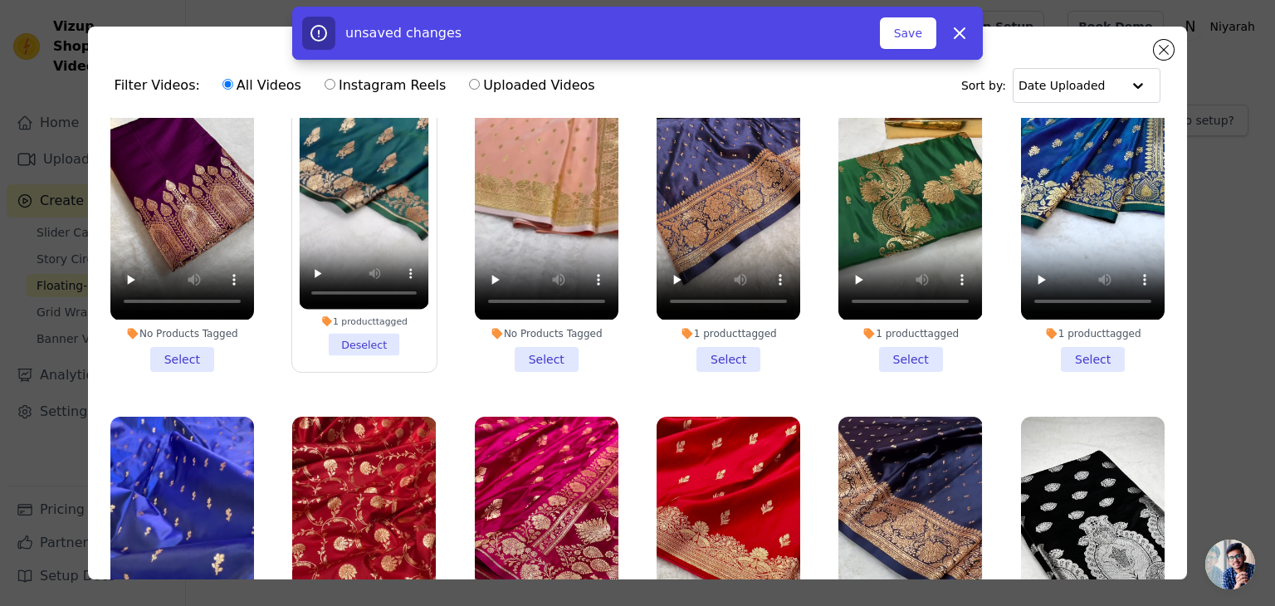
click at [730, 341] on li "1 product tagged Select" at bounding box center [729, 217] width 144 height 307
click at [0, 0] on input "1 product tagged Select" at bounding box center [0, 0] width 0 height 0
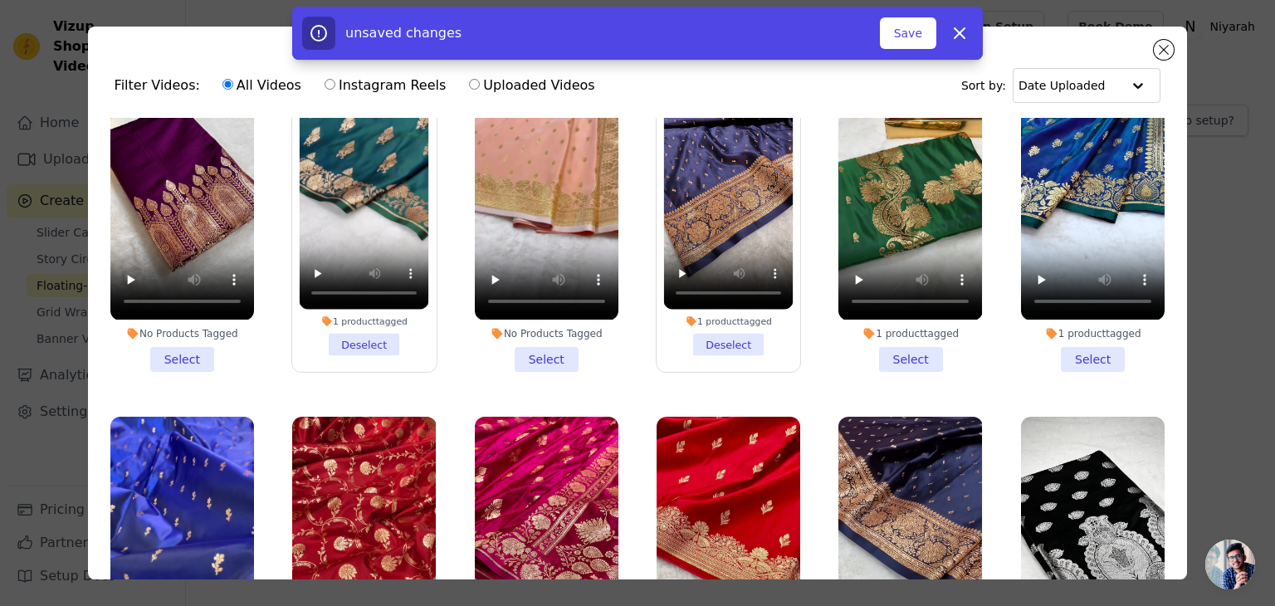
drag, startPoint x: 889, startPoint y: 349, endPoint x: 990, endPoint y: 345, distance: 100.5
click at [889, 350] on li "1 product tagged Select" at bounding box center [911, 217] width 144 height 307
click at [0, 0] on input "1 product tagged Select" at bounding box center [0, 0] width 0 height 0
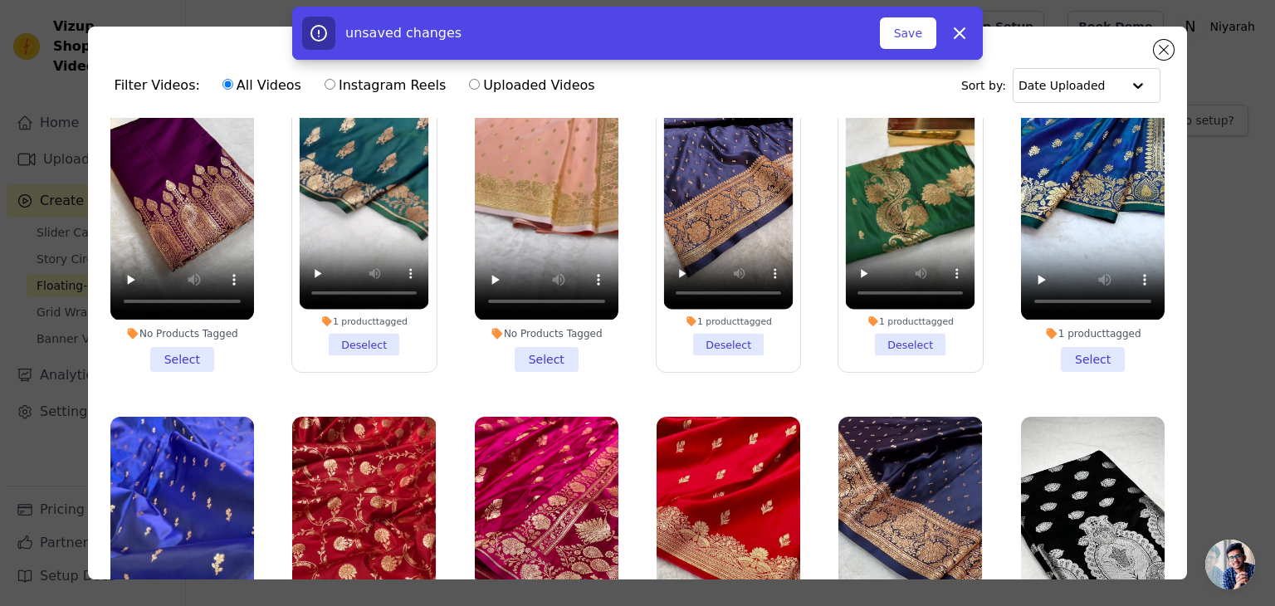
click at [1060, 341] on li "1 product tagged Select" at bounding box center [1093, 217] width 144 height 307
click at [0, 0] on input "1 product tagged Select" at bounding box center [0, 0] width 0 height 0
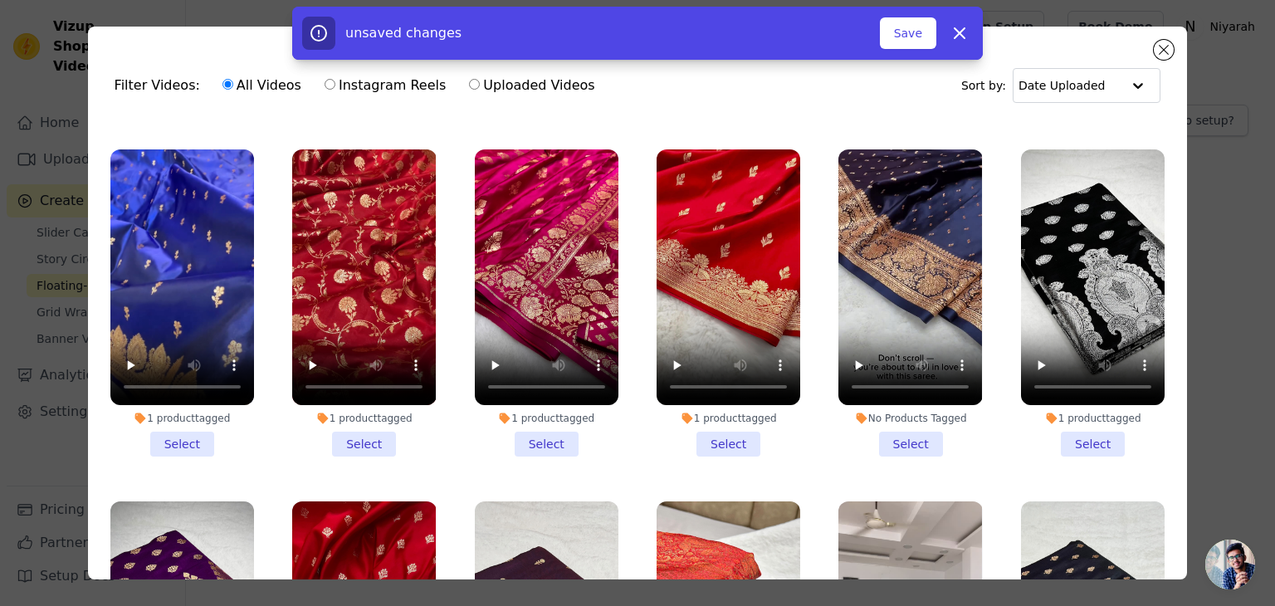
scroll to position [747, 0]
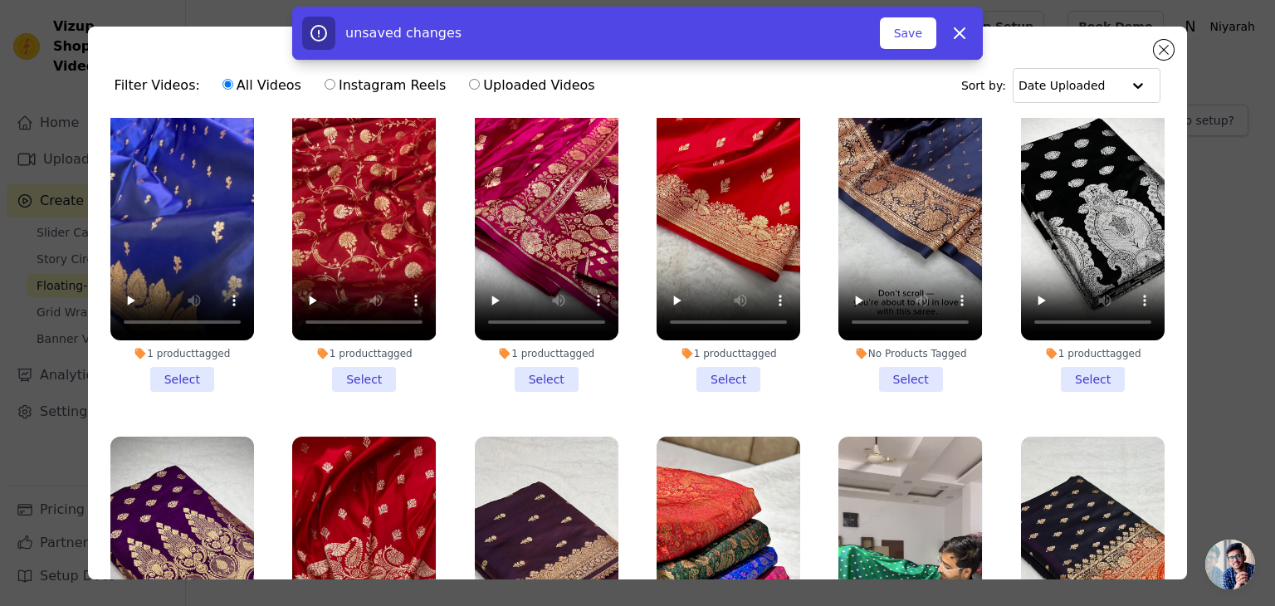
click at [159, 361] on li "1 product tagged Select" at bounding box center [182, 238] width 144 height 307
click at [0, 0] on input "1 product tagged Select" at bounding box center [0, 0] width 0 height 0
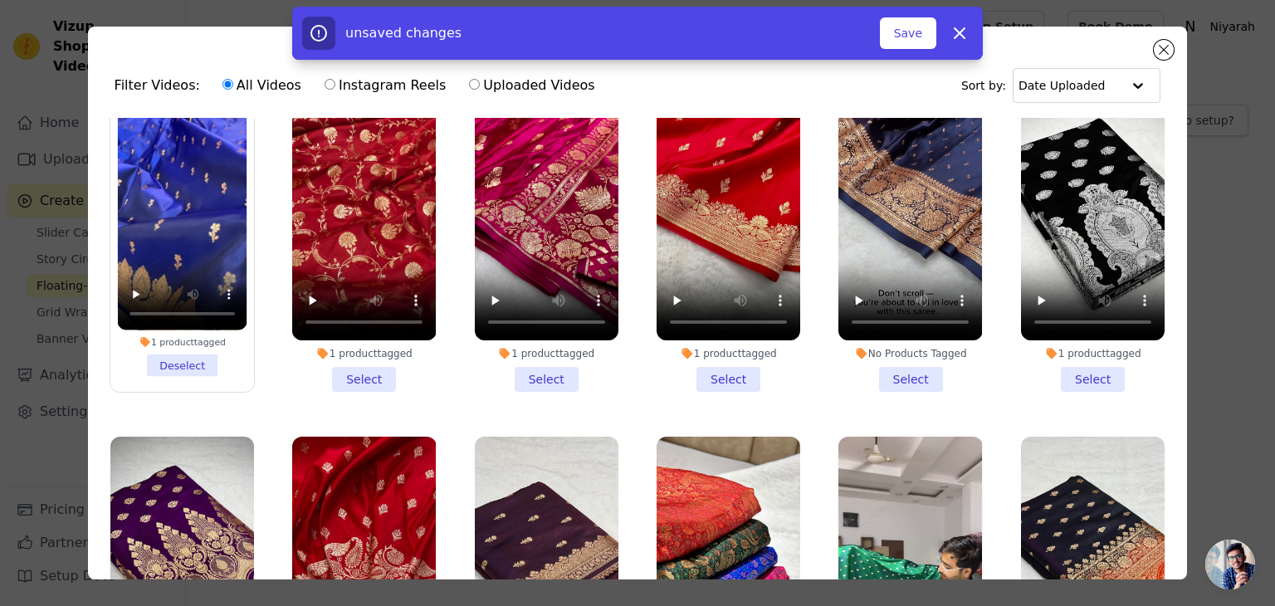
click at [370, 366] on li "1 product tagged Select" at bounding box center [364, 238] width 144 height 307
click at [0, 0] on input "1 product tagged Select" at bounding box center [0, 0] width 0 height 0
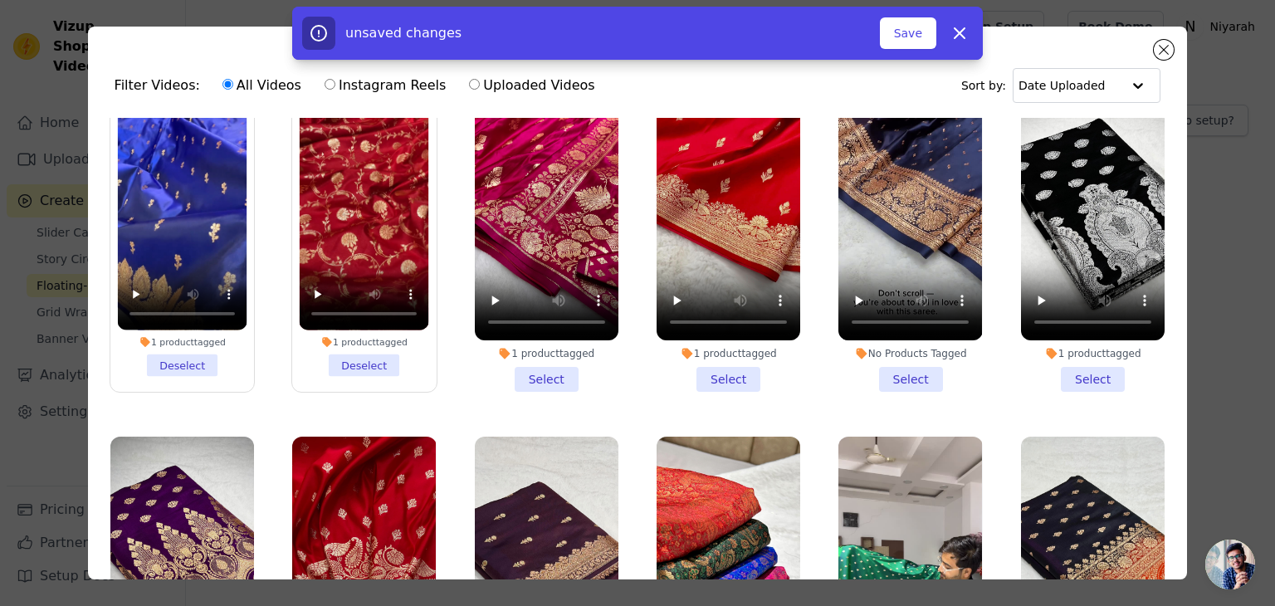
click at [542, 357] on li "1 product tagged Select" at bounding box center [547, 238] width 144 height 307
drag, startPoint x: 717, startPoint y: 356, endPoint x: 757, endPoint y: 357, distance: 39.9
click at [718, 356] on li "1 product tagged Select" at bounding box center [729, 238] width 144 height 307
click at [0, 0] on input "1 product tagged Select" at bounding box center [0, 0] width 0 height 0
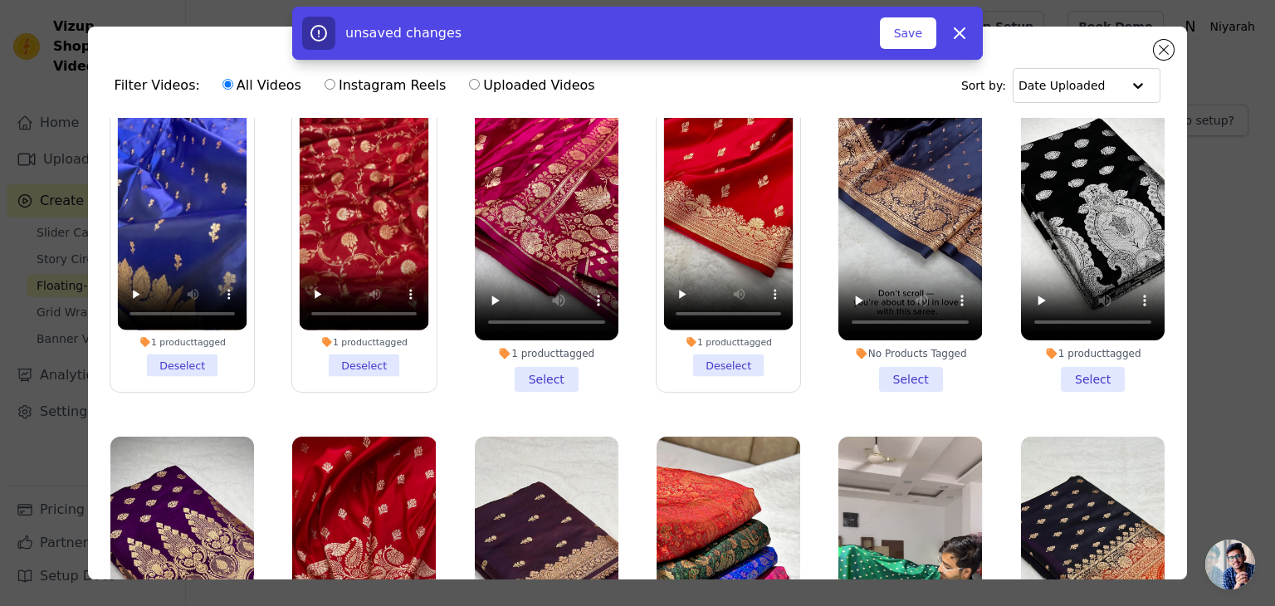
drag, startPoint x: 857, startPoint y: 358, endPoint x: 903, endPoint y: 359, distance: 46.5
click at [858, 359] on li "No Products Tagged Select" at bounding box center [911, 238] width 144 height 307
click at [0, 0] on input "No Products Tagged Select" at bounding box center [0, 0] width 0 height 0
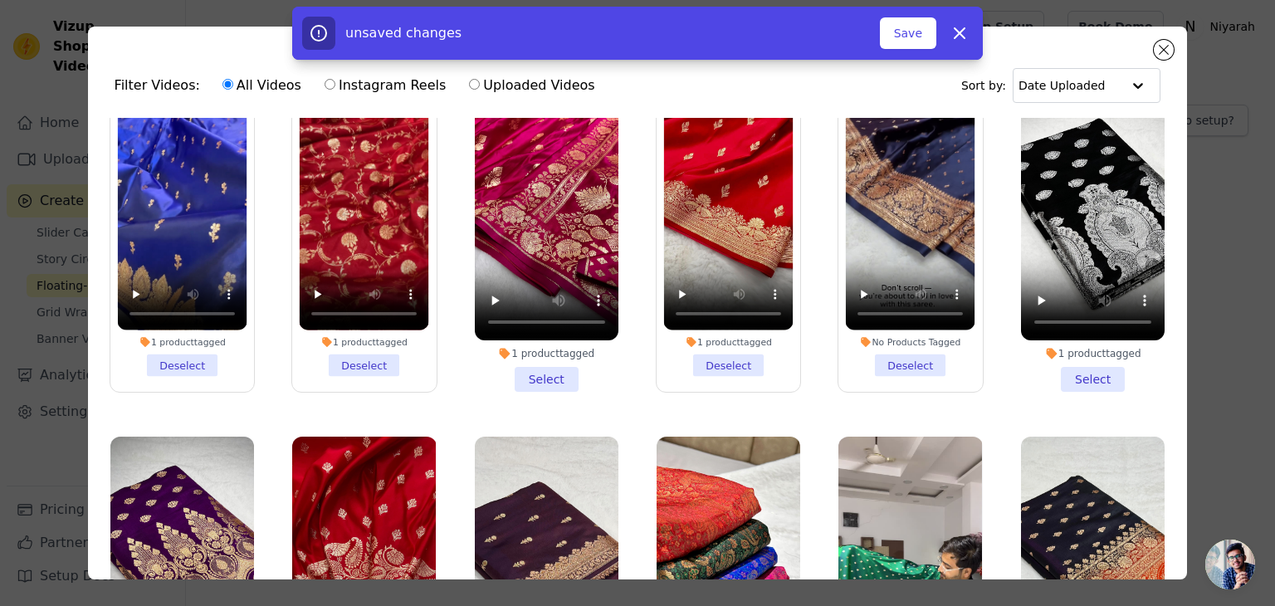
click at [939, 359] on label "No Products Tagged Deselect" at bounding box center [910, 238] width 145 height 309
click at [0, 0] on input "No Products Tagged Deselect" at bounding box center [0, 0] width 0 height 0
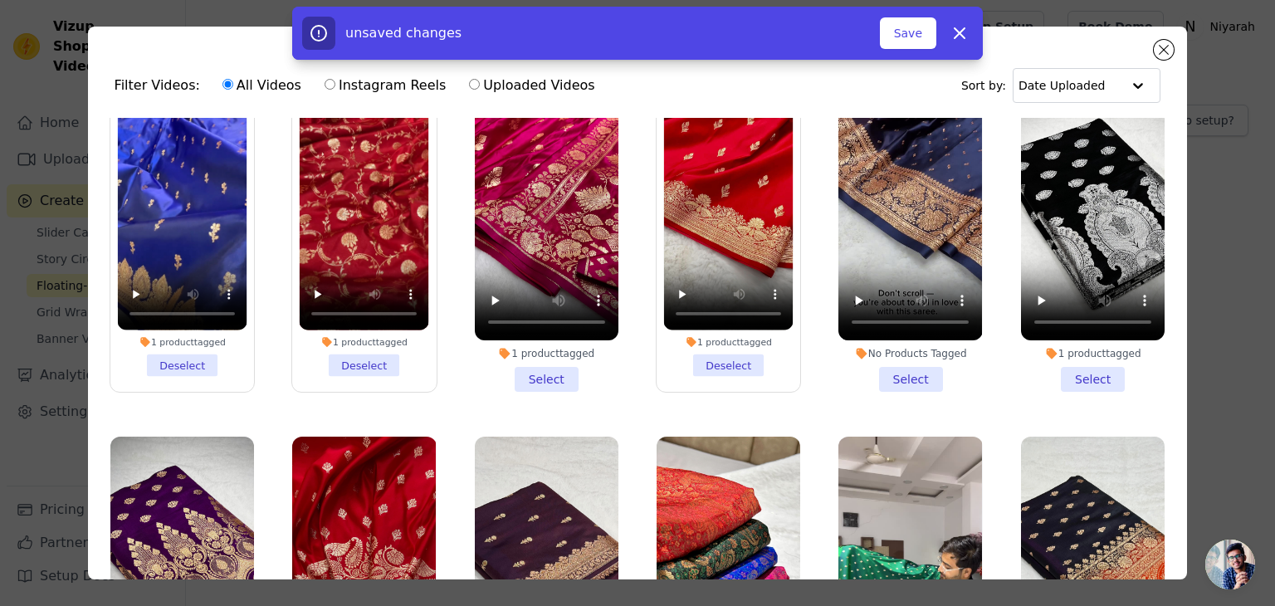
click at [1050, 348] on li "1 product tagged Select" at bounding box center [1093, 238] width 144 height 307
click at [0, 0] on input "1 product tagged Select" at bounding box center [0, 0] width 0 height 0
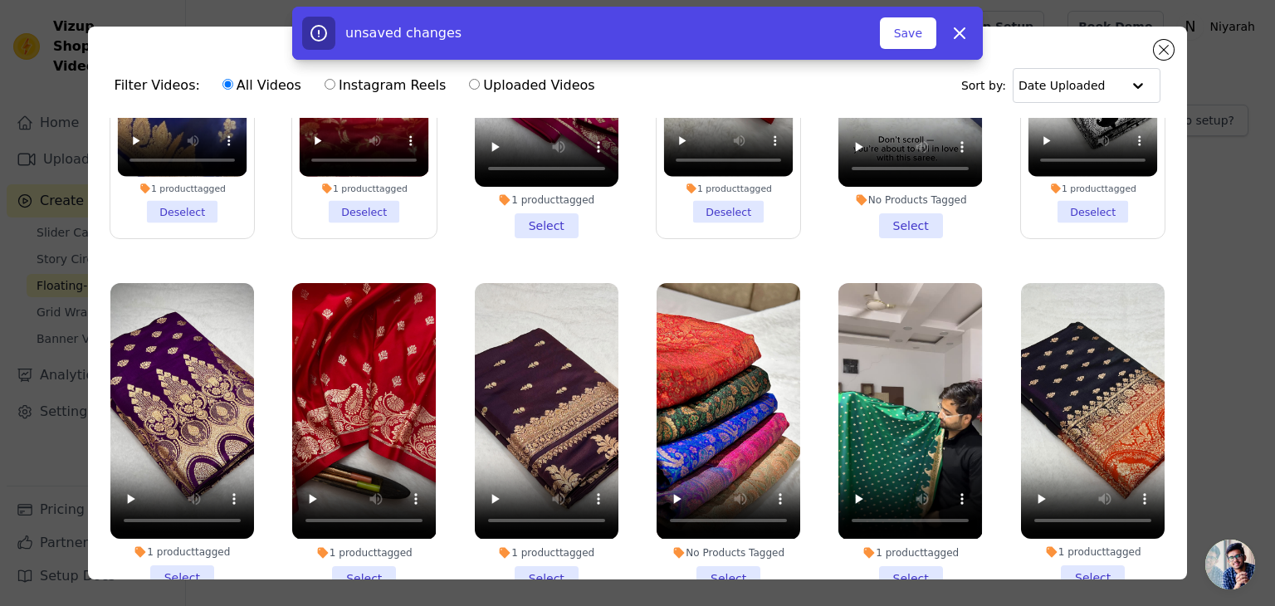
scroll to position [996, 0]
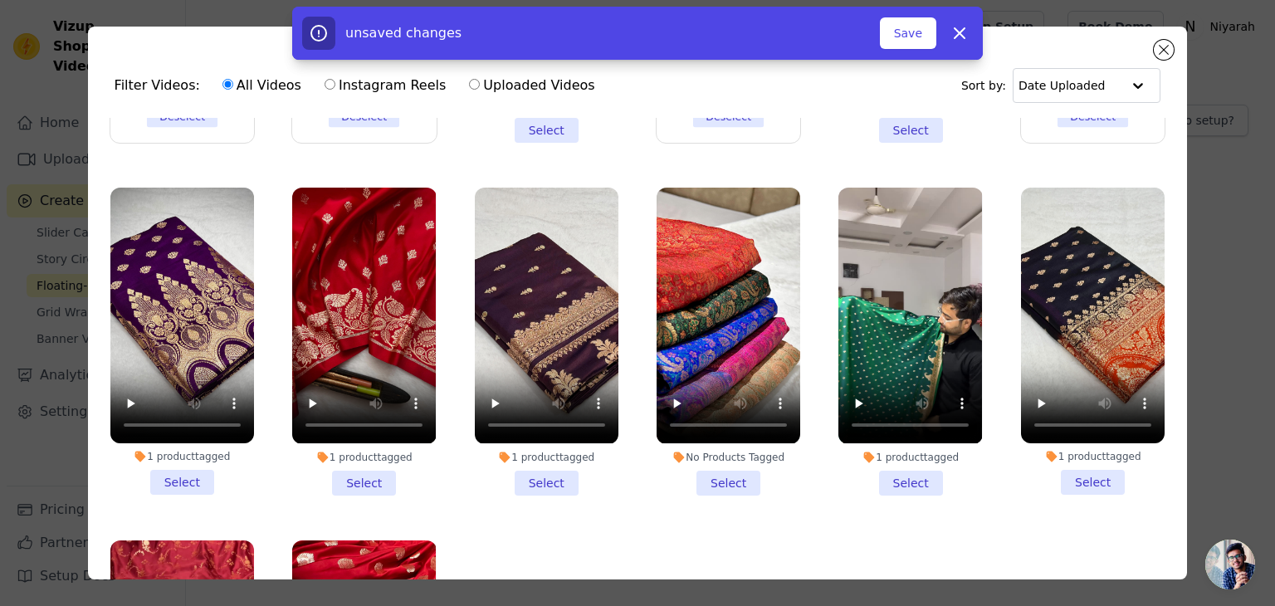
click at [176, 453] on li "1 product tagged Select" at bounding box center [182, 341] width 144 height 307
click at [0, 0] on input "1 product tagged Select" at bounding box center [0, 0] width 0 height 0
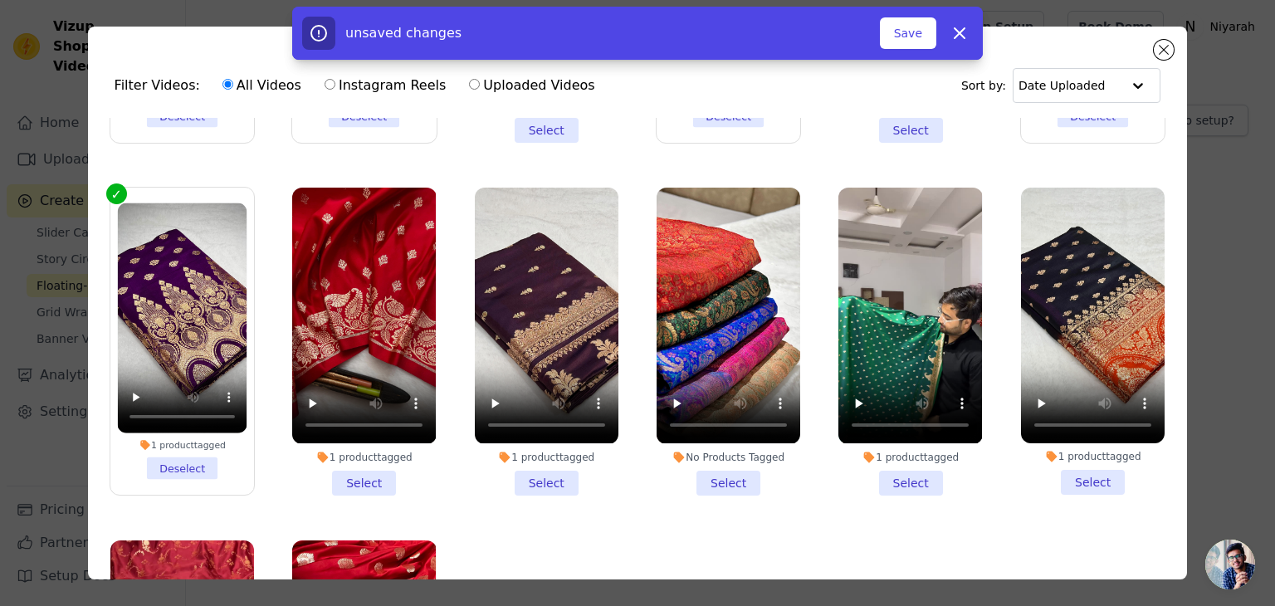
click at [389, 453] on li "1 product tagged Select" at bounding box center [364, 341] width 144 height 307
click at [0, 0] on input "1 product tagged Select" at bounding box center [0, 0] width 0 height 0
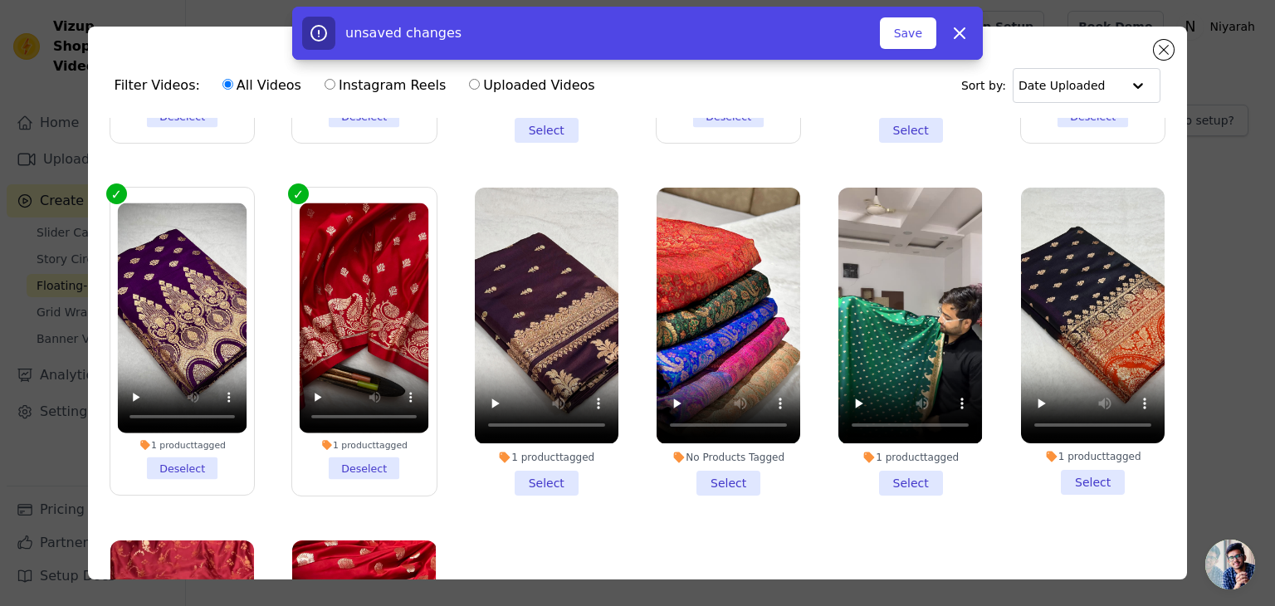
drag, startPoint x: 561, startPoint y: 451, endPoint x: 612, endPoint y: 450, distance: 51.5
click at [574, 451] on li "1 product tagged Select" at bounding box center [547, 341] width 144 height 307
click at [0, 0] on input "1 product tagged Select" at bounding box center [0, 0] width 0 height 0
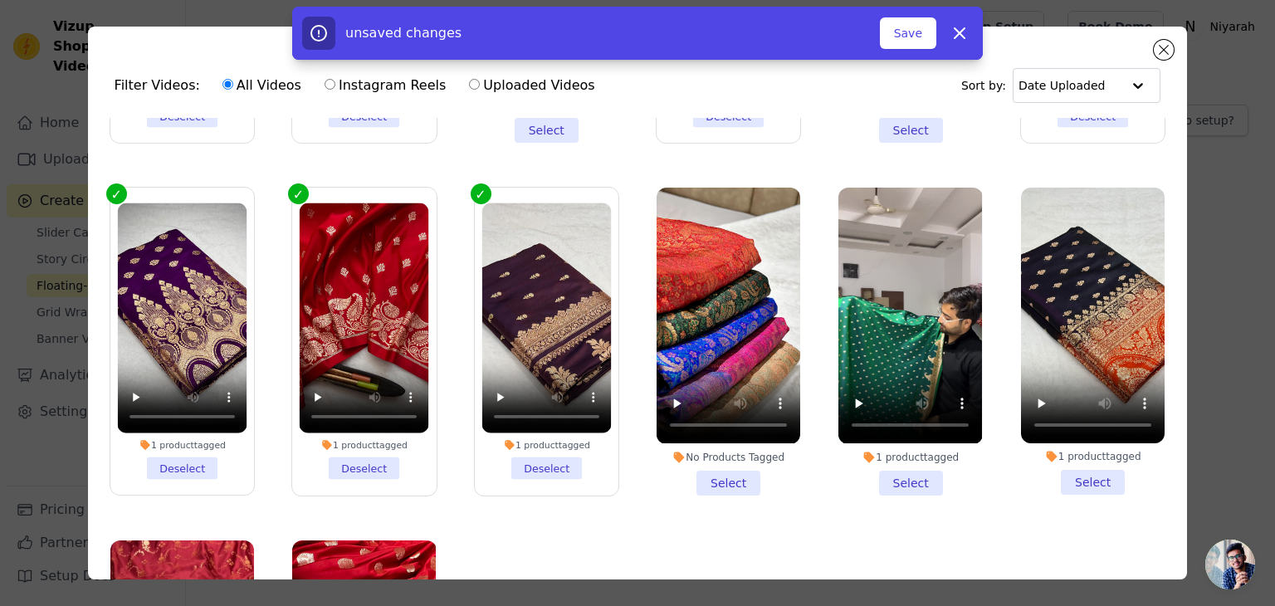
drag, startPoint x: 900, startPoint y: 448, endPoint x: 930, endPoint y: 448, distance: 29.9
click at [900, 448] on li "1 product tagged Select" at bounding box center [911, 341] width 144 height 307
click at [0, 0] on input "1 product tagged Select" at bounding box center [0, 0] width 0 height 0
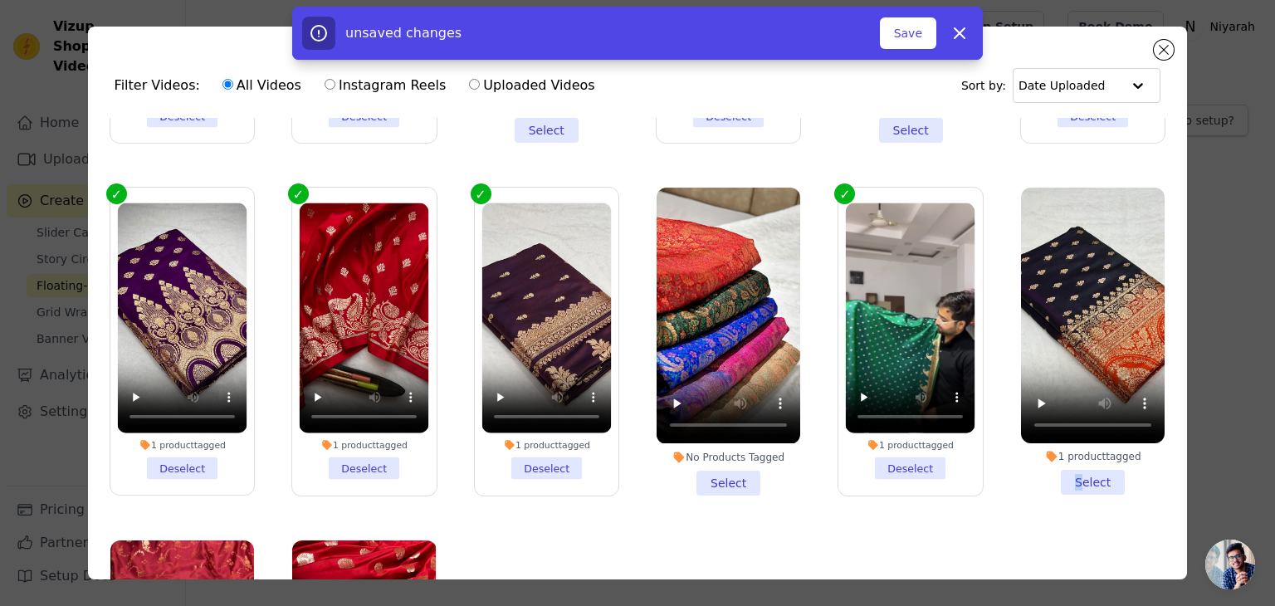
click at [1061, 443] on li "1 product tagged Select" at bounding box center [1093, 341] width 144 height 307
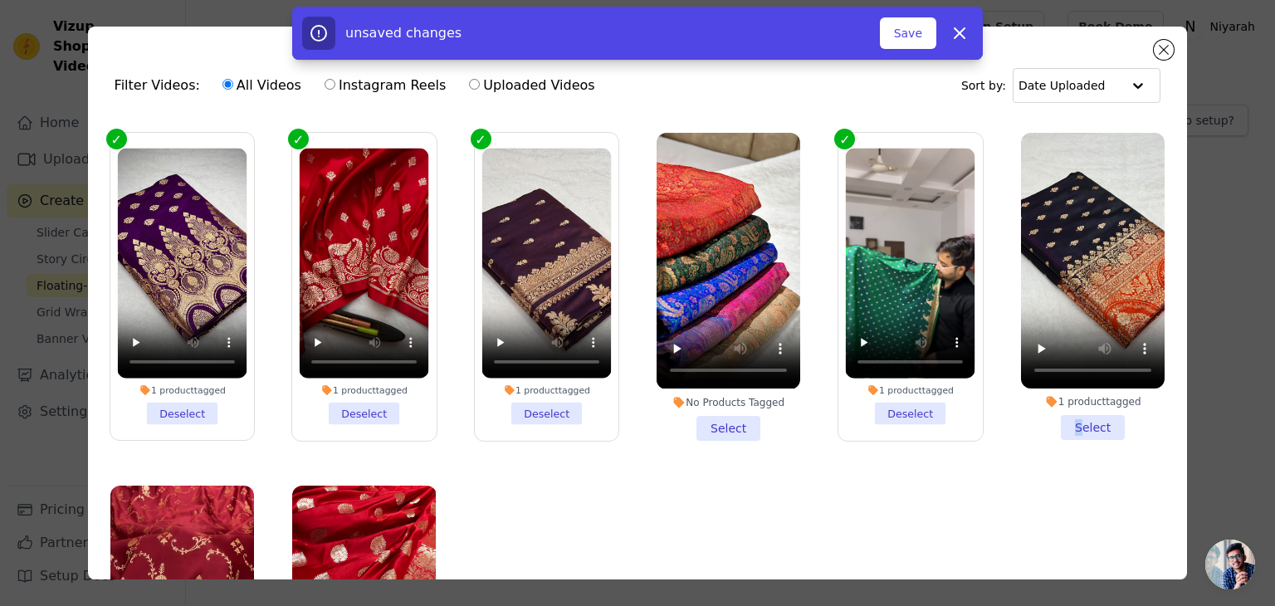
scroll to position [1079, 0]
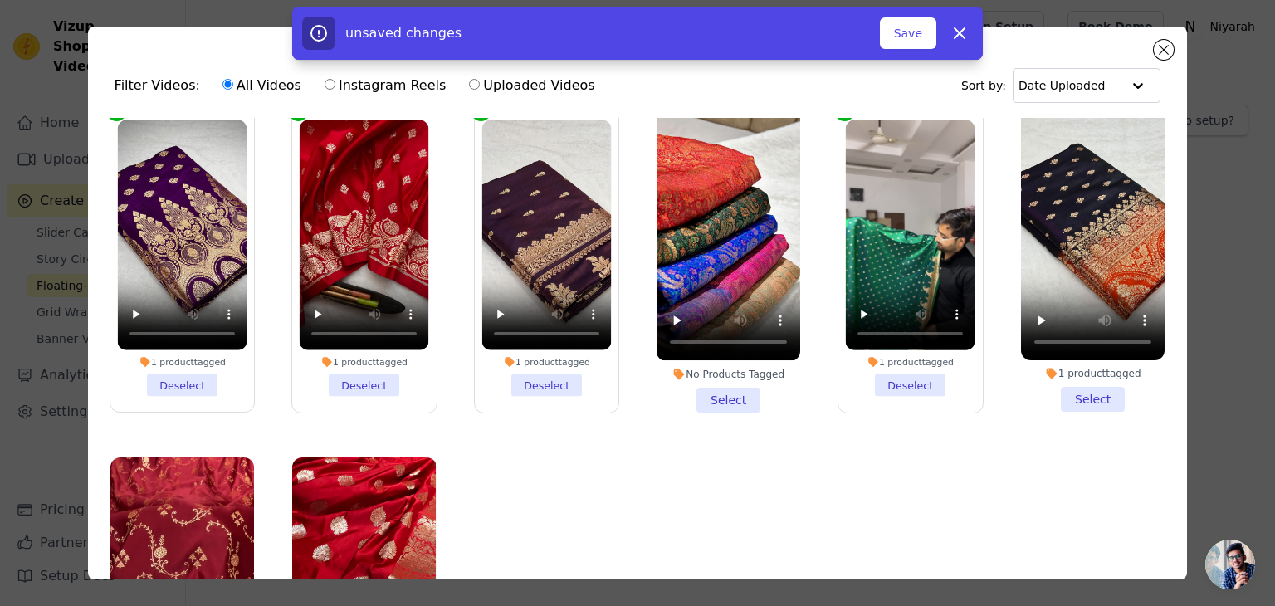
click at [1093, 379] on li "1 product tagged Select" at bounding box center [1093, 258] width 144 height 307
click at [0, 0] on input "1 product tagged Select" at bounding box center [0, 0] width 0 height 0
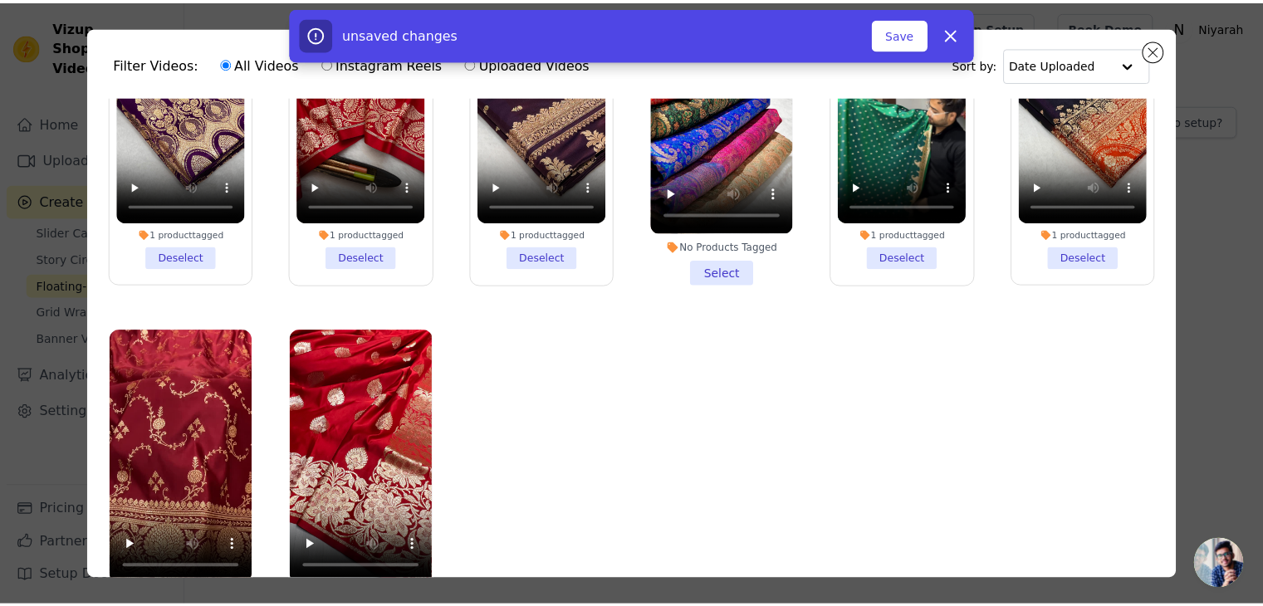
scroll to position [83, 0]
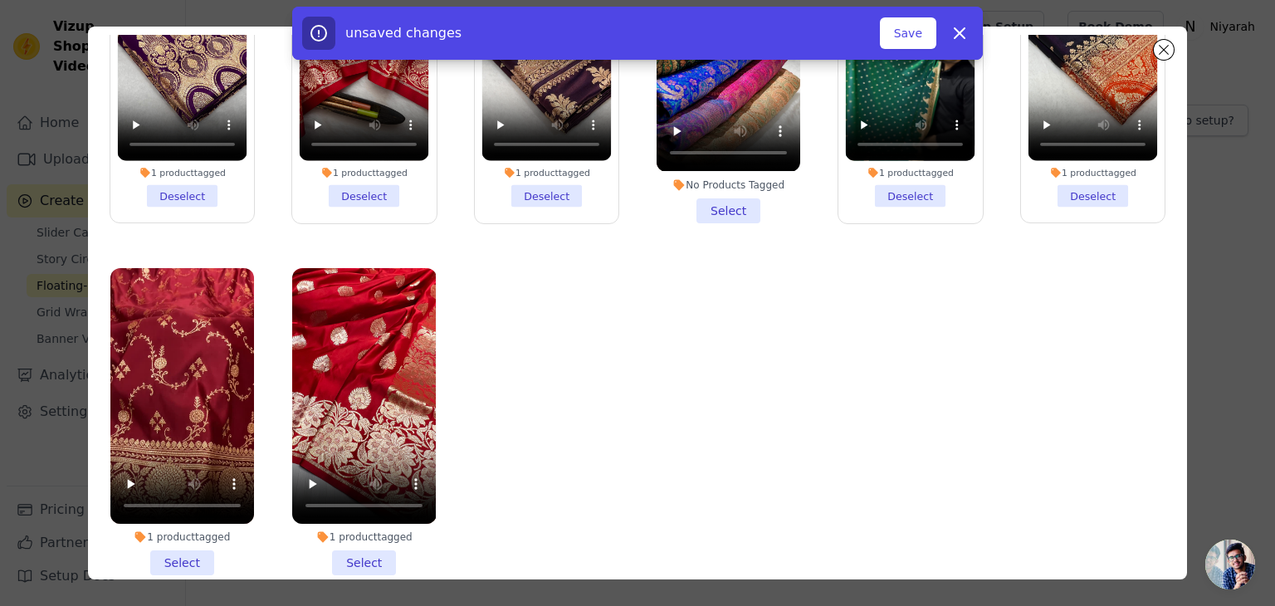
click at [173, 534] on li "1 product tagged Select" at bounding box center [182, 421] width 144 height 307
click at [0, 0] on input "1 product tagged Select" at bounding box center [0, 0] width 0 height 0
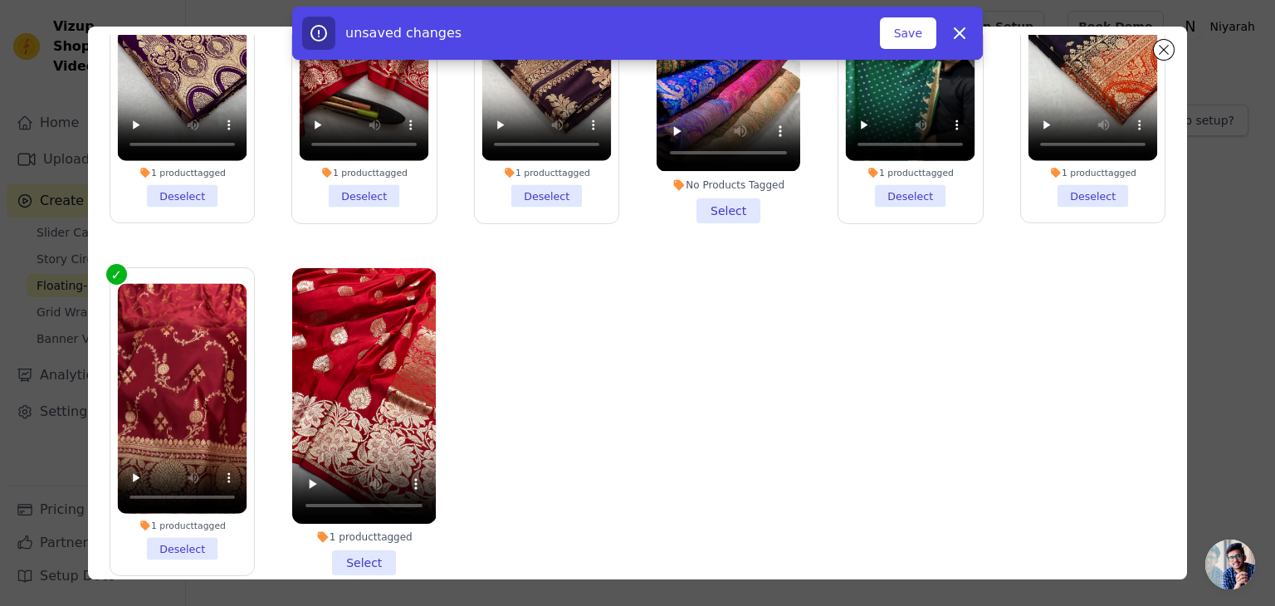
click at [380, 532] on li "1 product tagged Select" at bounding box center [364, 421] width 144 height 307
click at [0, 0] on input "1 product tagged Select" at bounding box center [0, 0] width 0 height 0
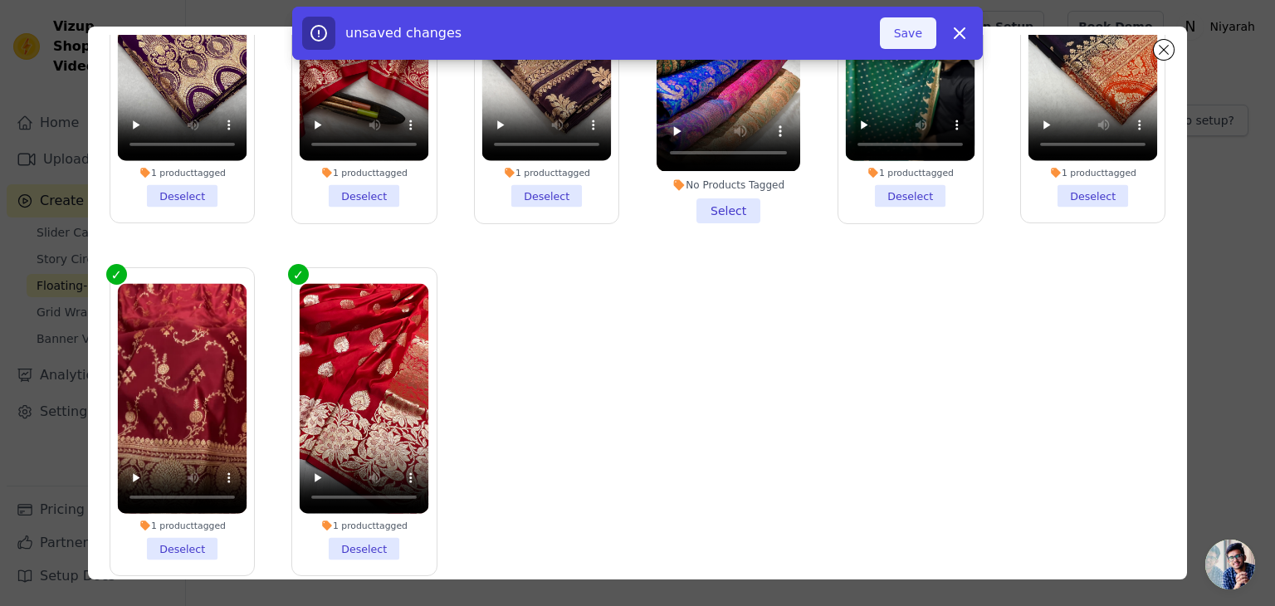
click at [908, 24] on button "Save" at bounding box center [908, 33] width 56 height 32
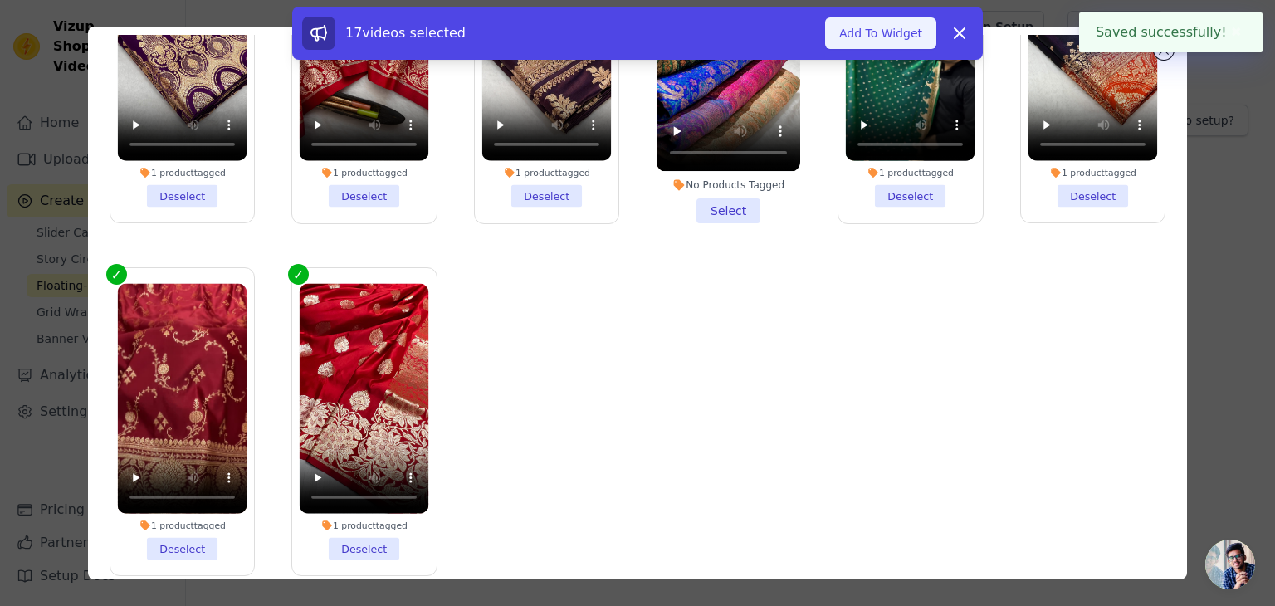
click at [913, 27] on button "Add To Widget" at bounding box center [880, 33] width 111 height 32
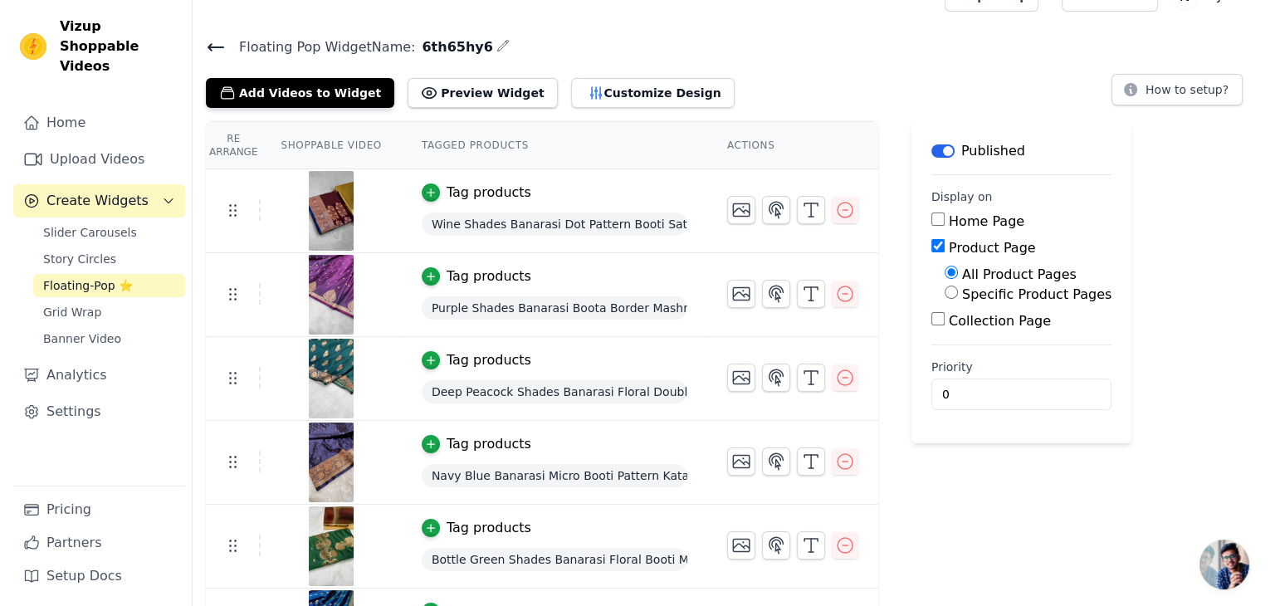
scroll to position [0, 0]
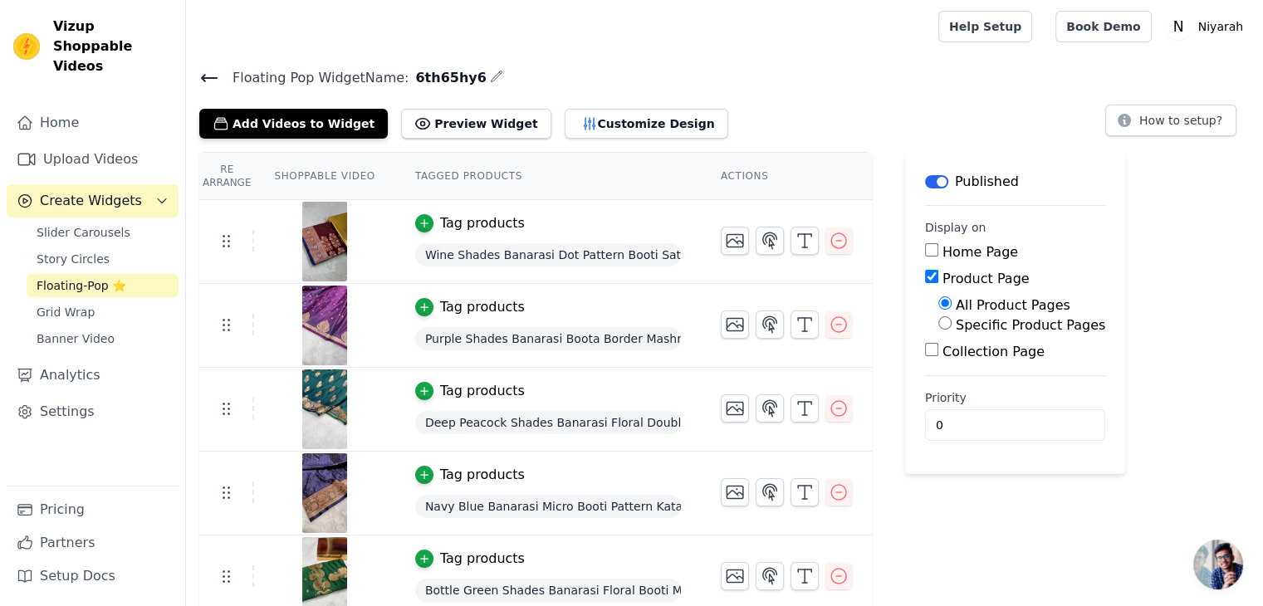
click at [536, 263] on span "Wine Shades Banarasi Dot Pattern Booti Satin Silk Saree, Tanchui Blouse" at bounding box center [548, 254] width 266 height 23
click at [463, 221] on div "Tag products" at bounding box center [482, 223] width 85 height 20
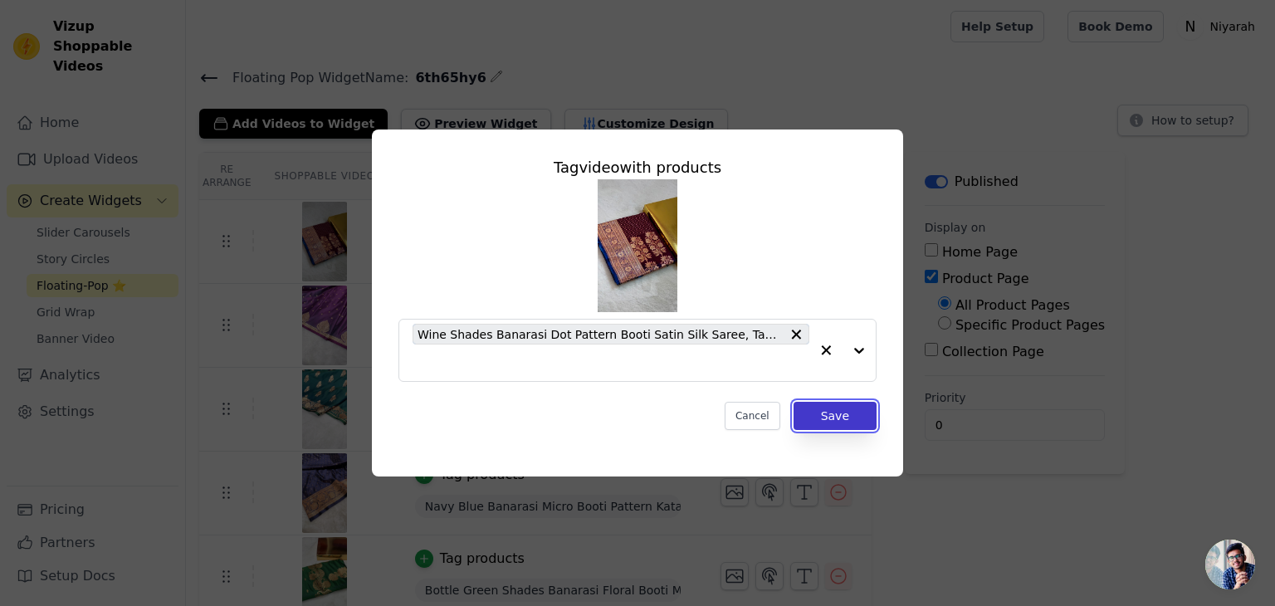
click at [820, 413] on button "Save" at bounding box center [835, 416] width 83 height 28
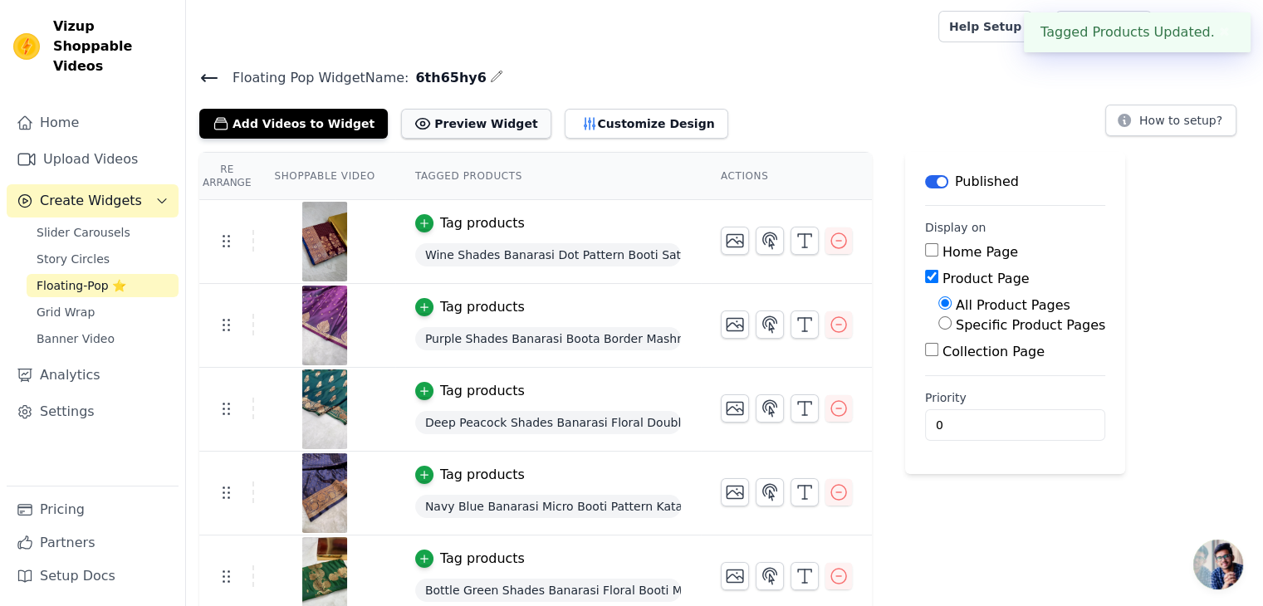
click at [426, 129] on button "Preview Widget" at bounding box center [475, 124] width 149 height 30
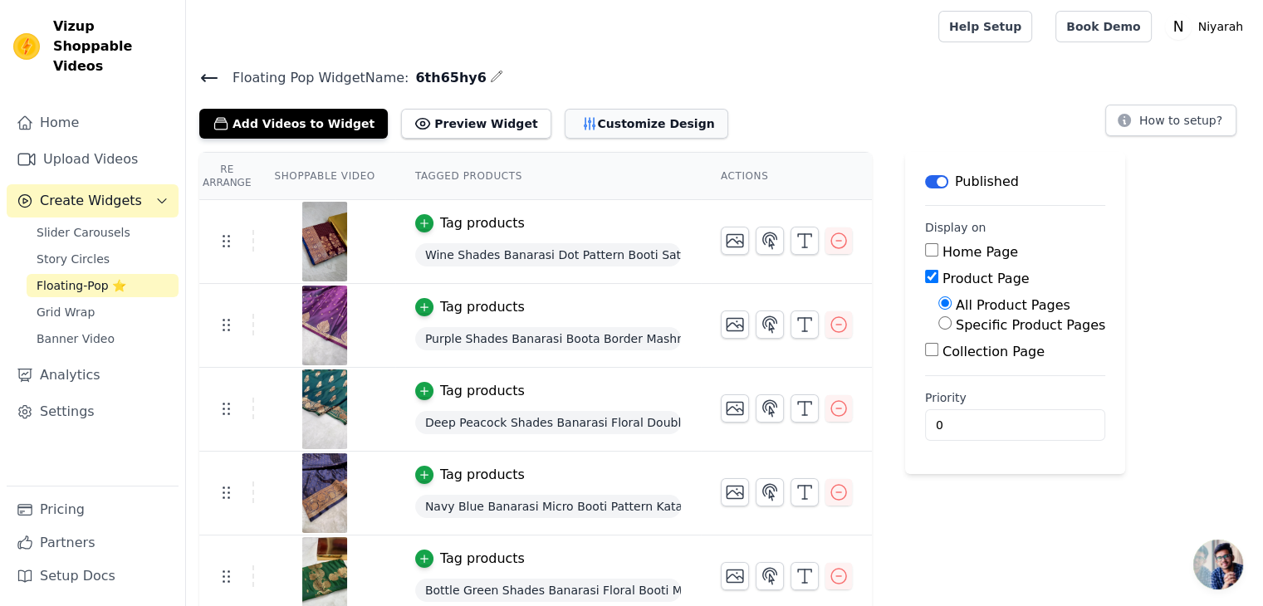
click at [595, 122] on button "Customize Design" at bounding box center [647, 124] width 164 height 30
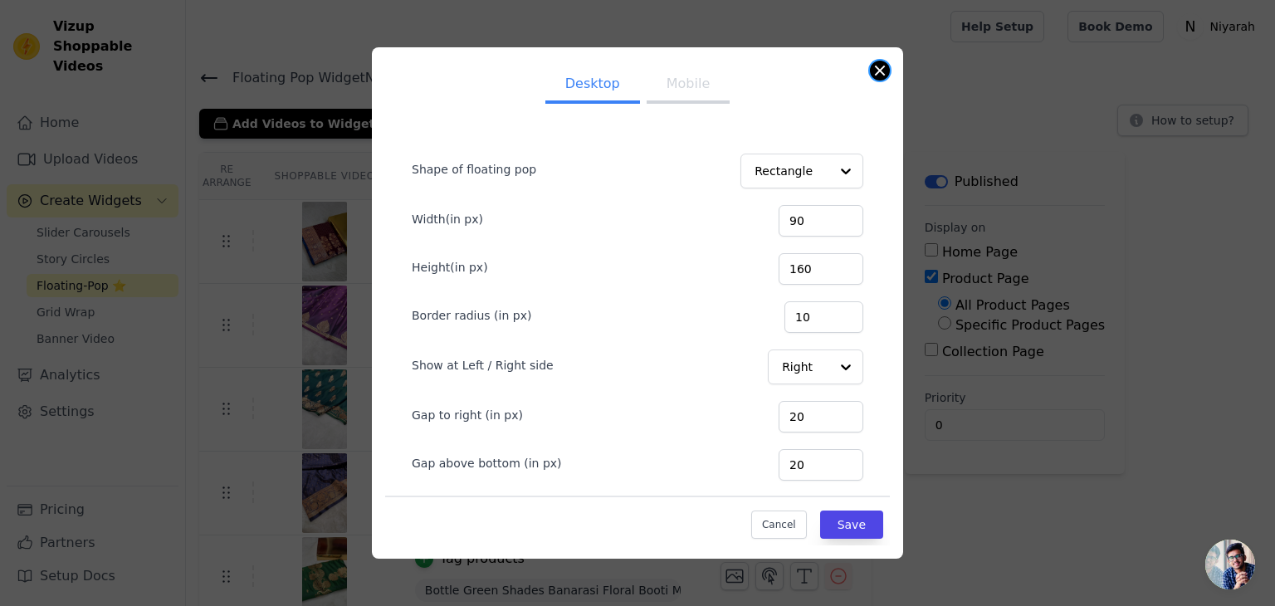
click at [882, 73] on button "Close modal" at bounding box center [880, 71] width 20 height 20
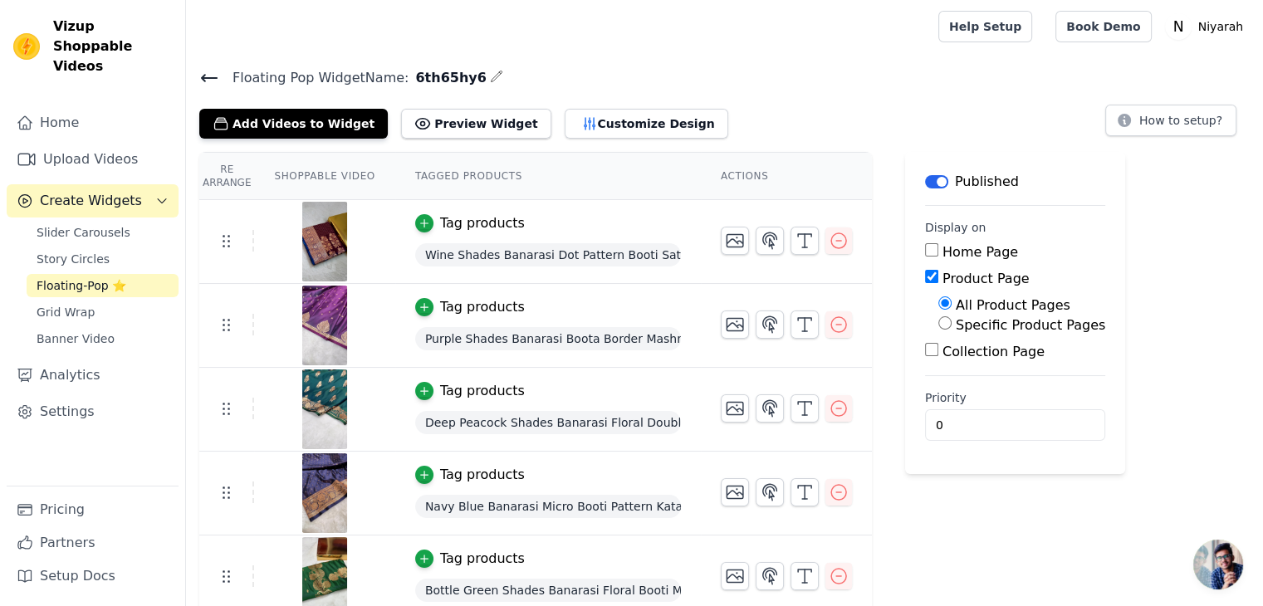
click at [938, 324] on input "Specific Product Pages" at bounding box center [944, 322] width 13 height 13
radio input "true"
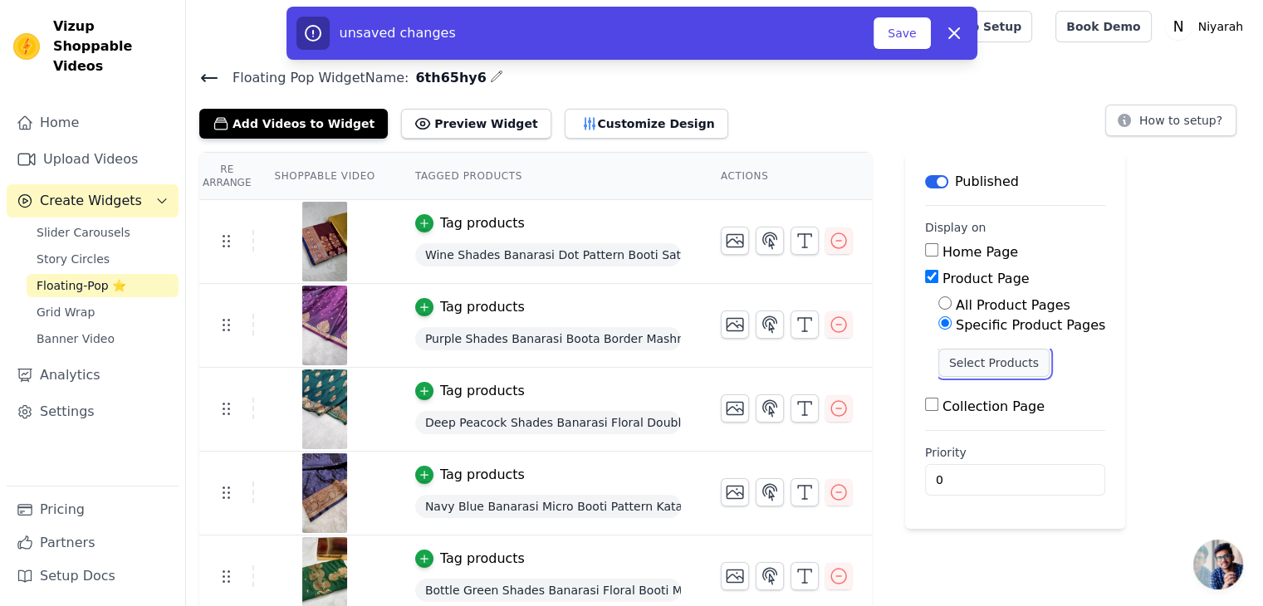
click at [961, 359] on button "Select Products" at bounding box center [993, 363] width 111 height 28
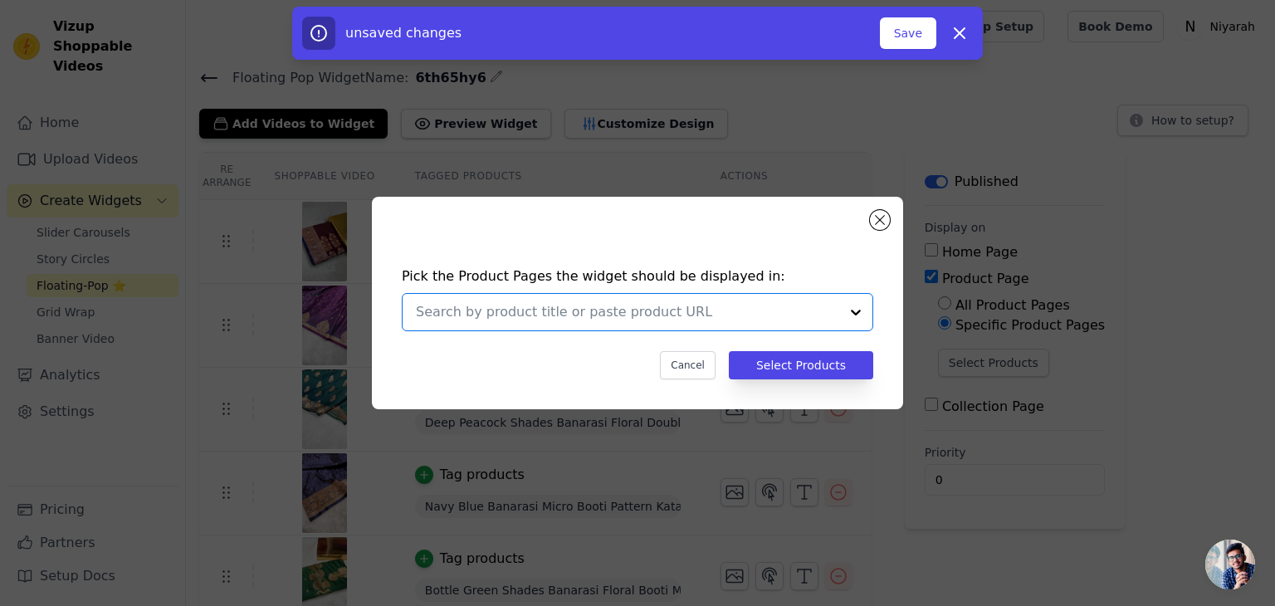
click at [757, 306] on input "text" at bounding box center [627, 312] width 423 height 20
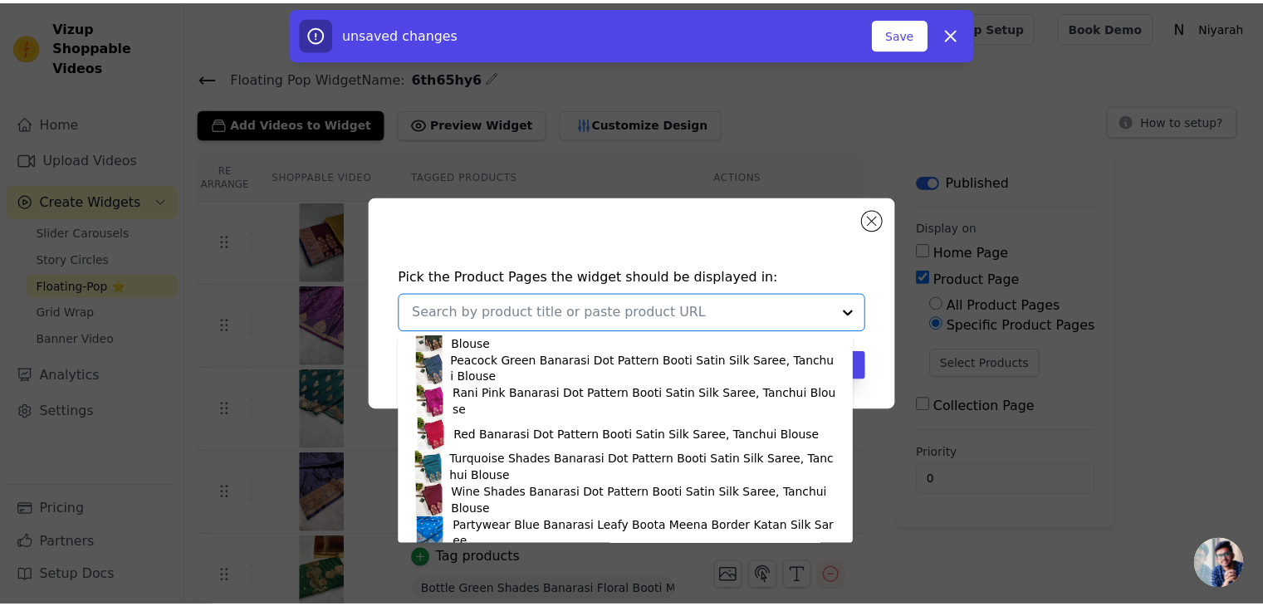
scroll to position [3116, 0]
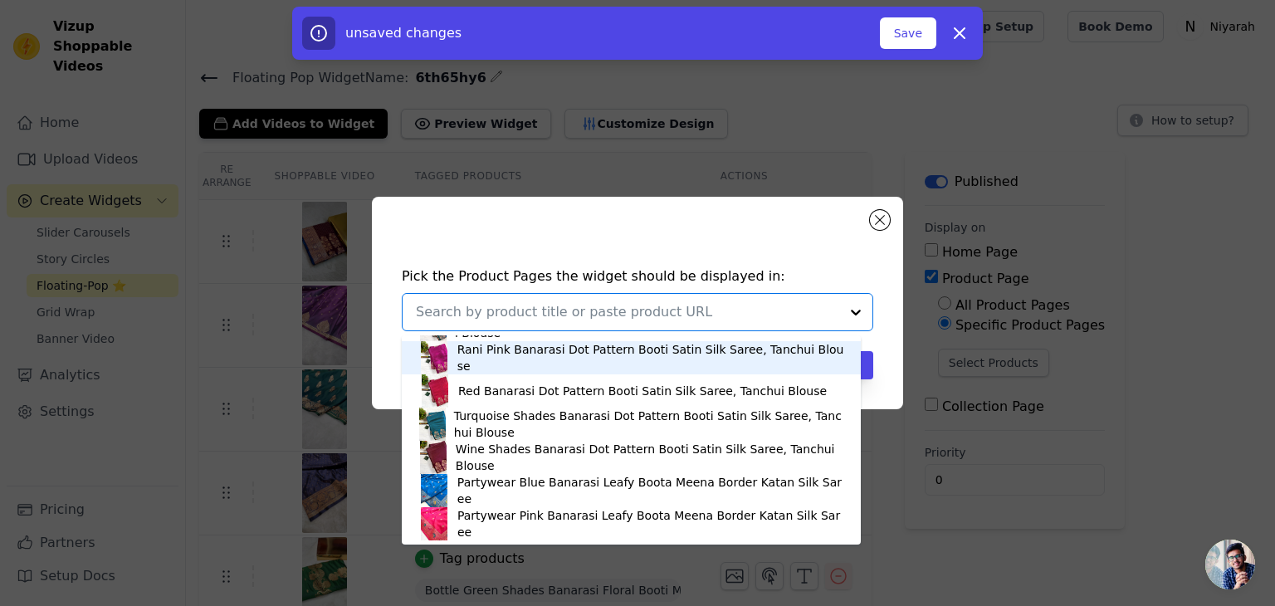
click at [859, 280] on h4 "Pick the Product Pages the widget should be displayed in:" at bounding box center [638, 277] width 472 height 20
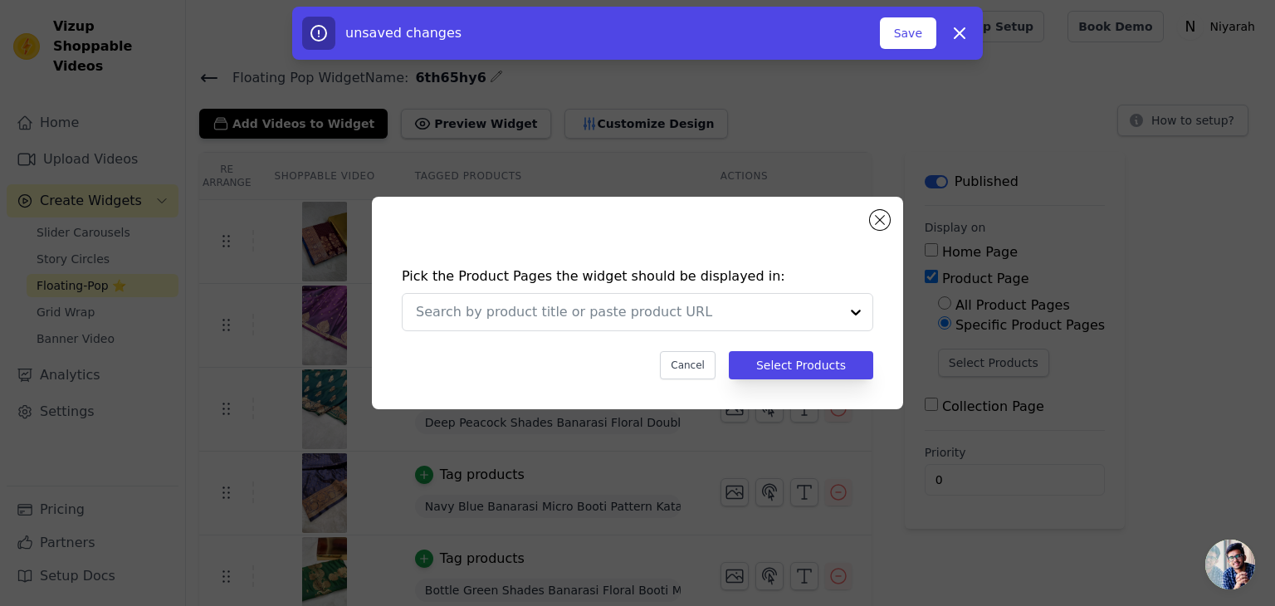
click at [887, 228] on div "Pick the Product Pages the widget should be displayed in: Cancel Select Products" at bounding box center [637, 303] width 531 height 213
click at [767, 326] on div at bounding box center [627, 312] width 423 height 37
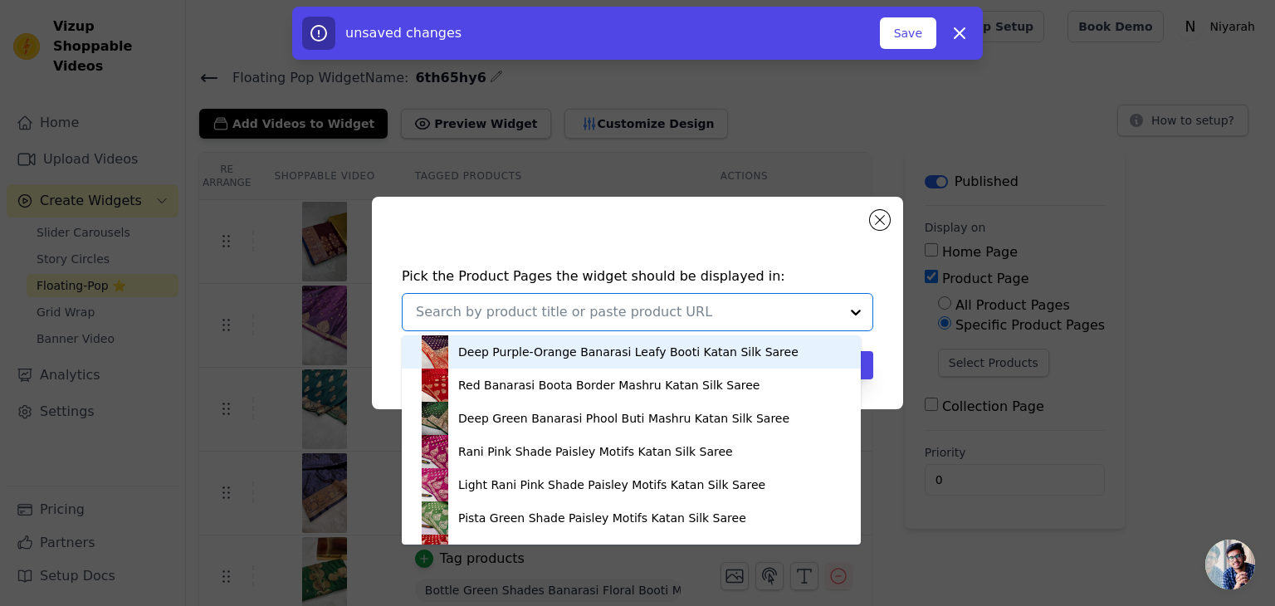
click at [502, 354] on div "Deep Purple-Orange Banarasi Leafy Booti Katan Silk Saree" at bounding box center [628, 352] width 340 height 17
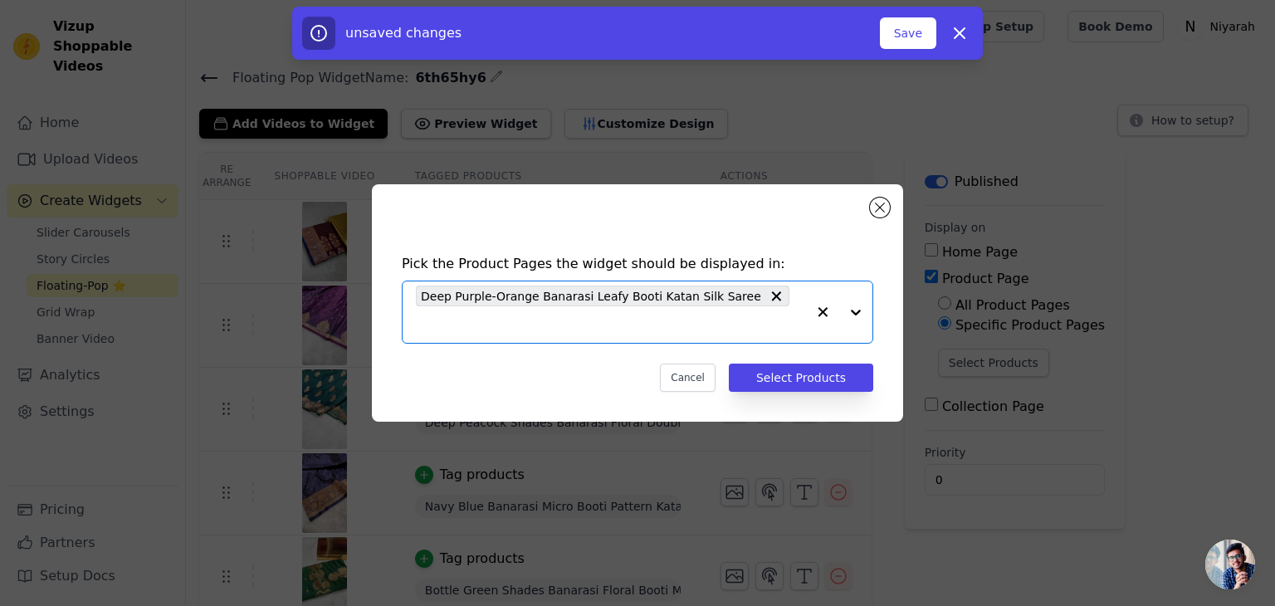
click at [755, 316] on input "text" at bounding box center [611, 325] width 390 height 20
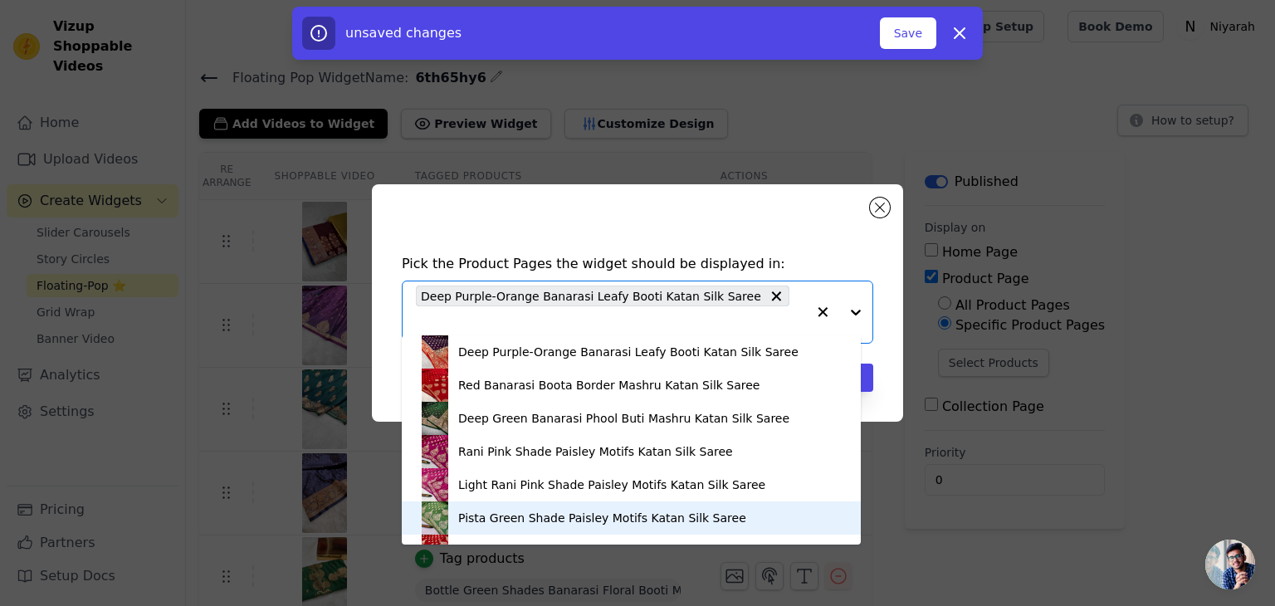
click at [543, 524] on div "Pista Green Shade Paisley Motifs Katan Silk Saree" at bounding box center [602, 518] width 288 height 17
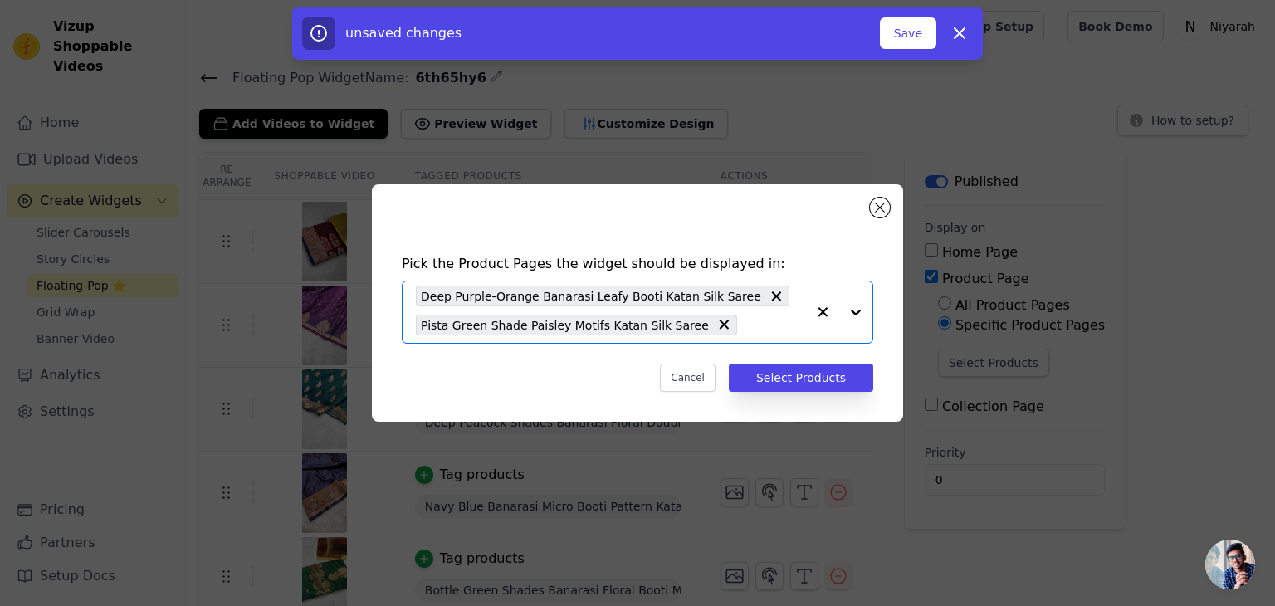
click at [761, 330] on input "text" at bounding box center [776, 325] width 61 height 20
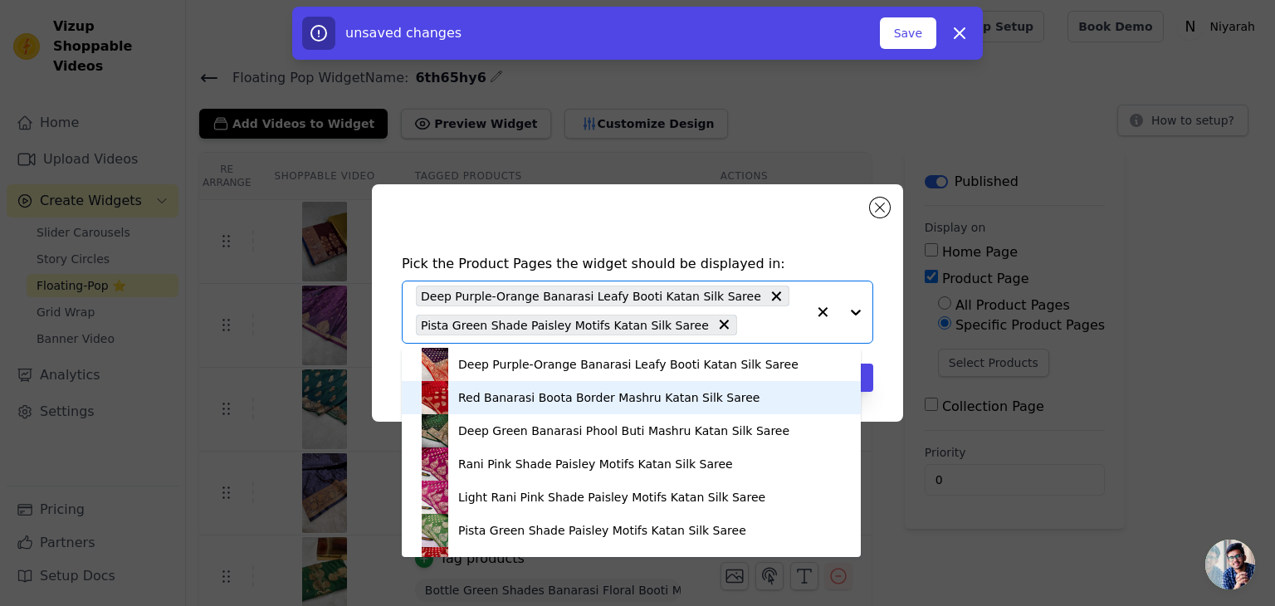
click at [574, 405] on div "Red Banarasi Boota Border Mashru Katan Silk Saree" at bounding box center [608, 397] width 301 height 17
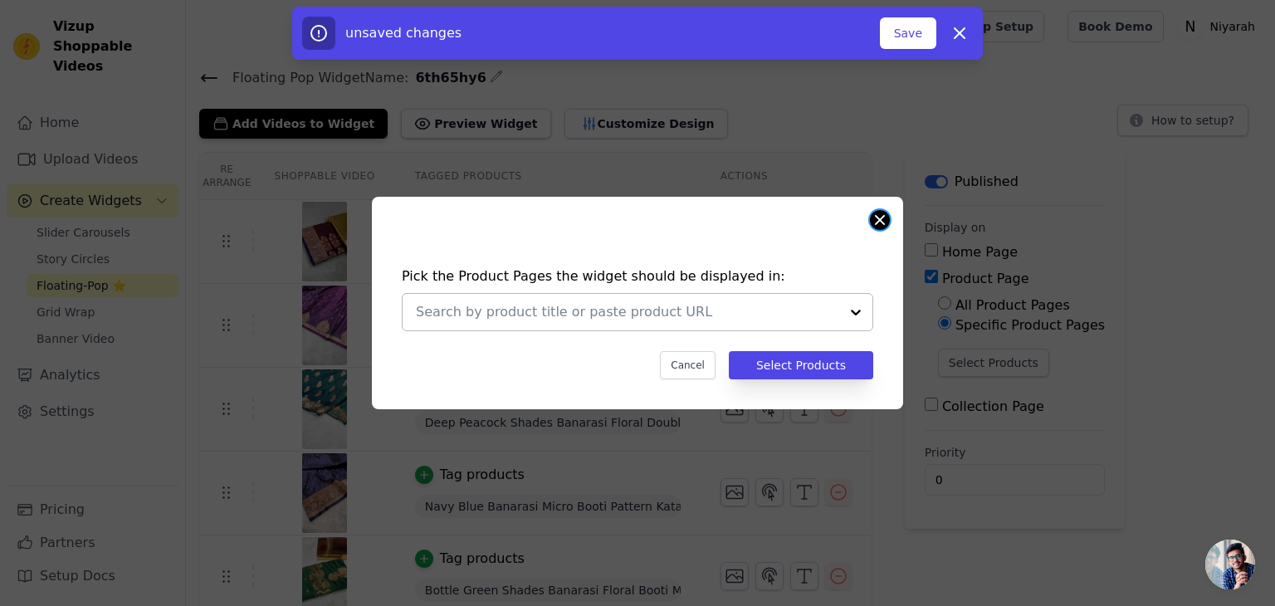
click at [886, 221] on button "Close modal" at bounding box center [880, 220] width 20 height 20
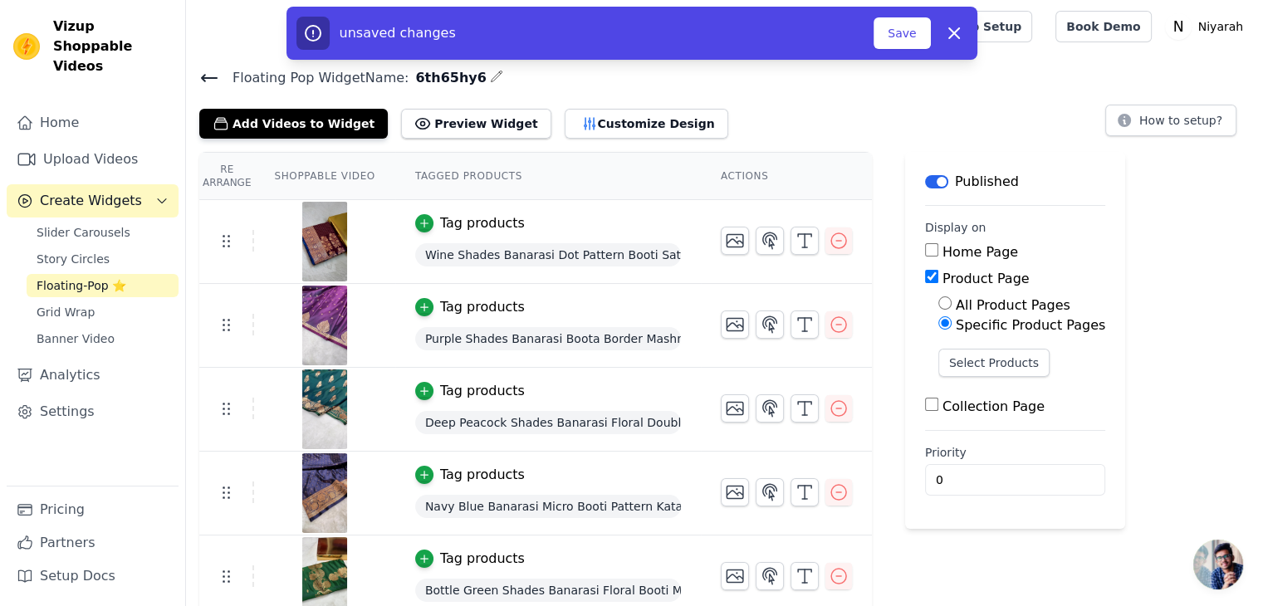
click at [925, 172] on div "Published" at bounding box center [972, 182] width 94 height 20
click at [925, 177] on button "Label" at bounding box center [936, 181] width 23 height 13
